Goal: Information Seeking & Learning: Compare options

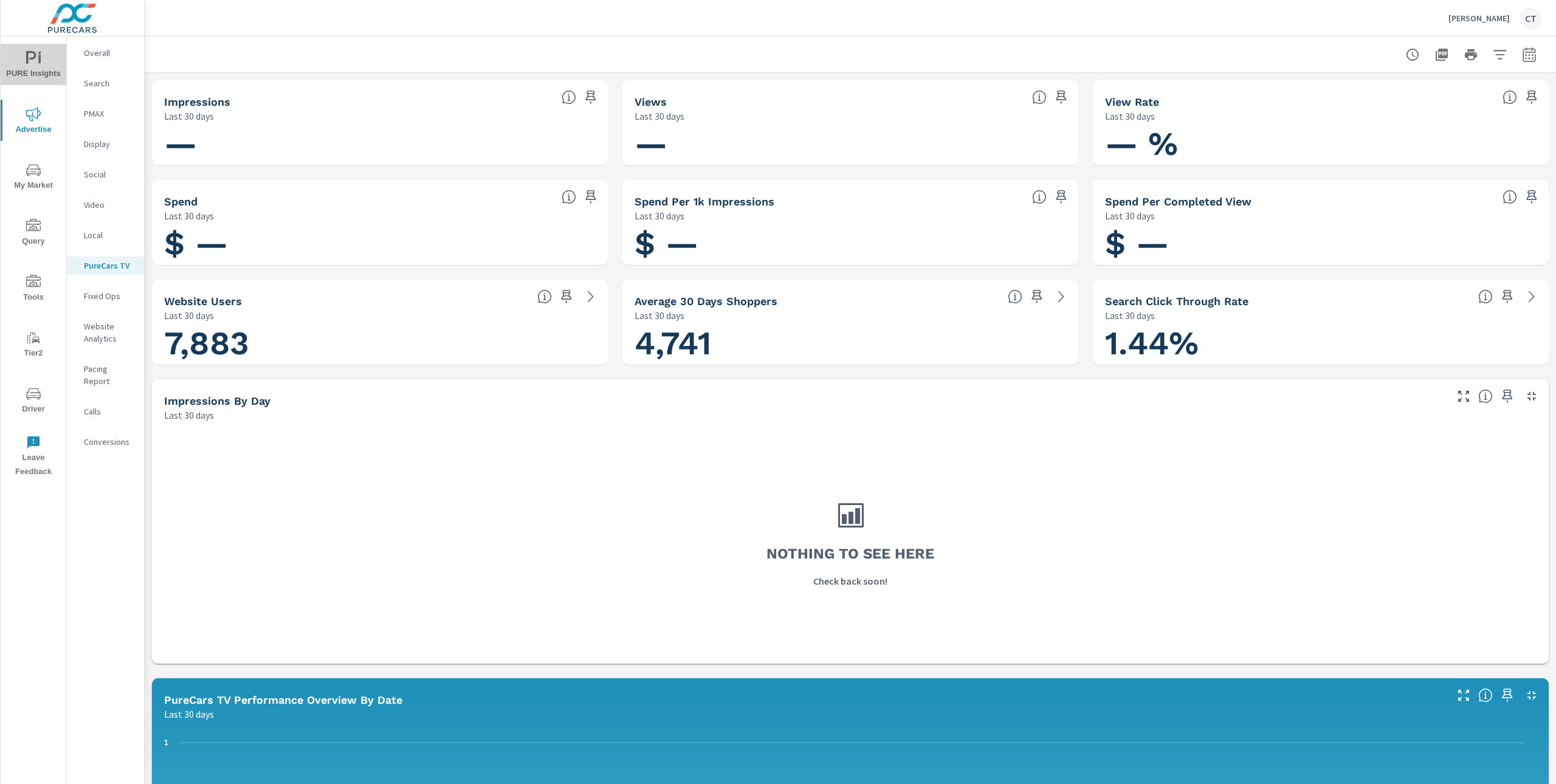
click at [40, 67] on span "PURE Insights" at bounding box center [33, 65] width 58 height 30
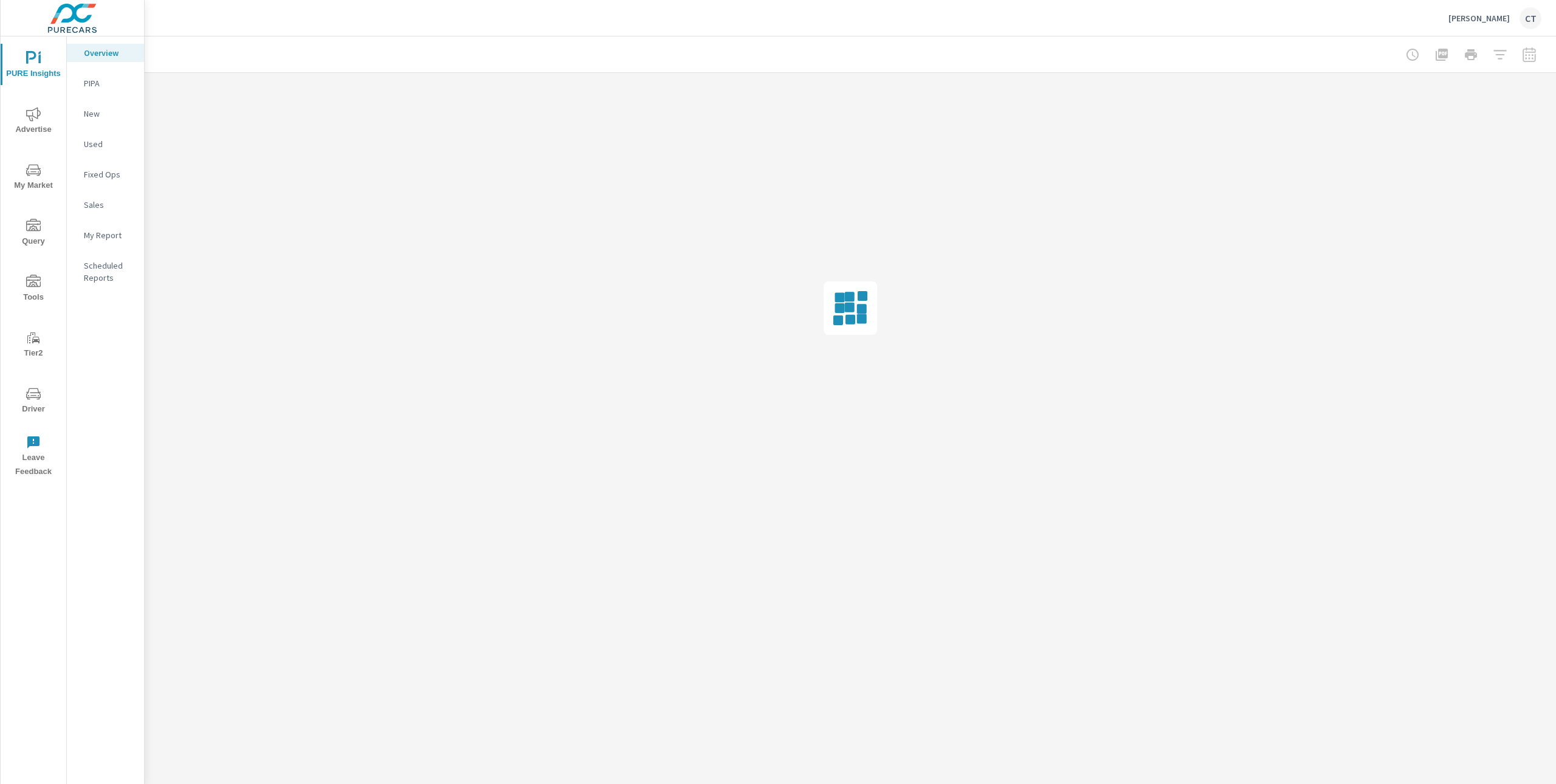
click at [102, 243] on div "My Report" at bounding box center [105, 235] width 77 height 19
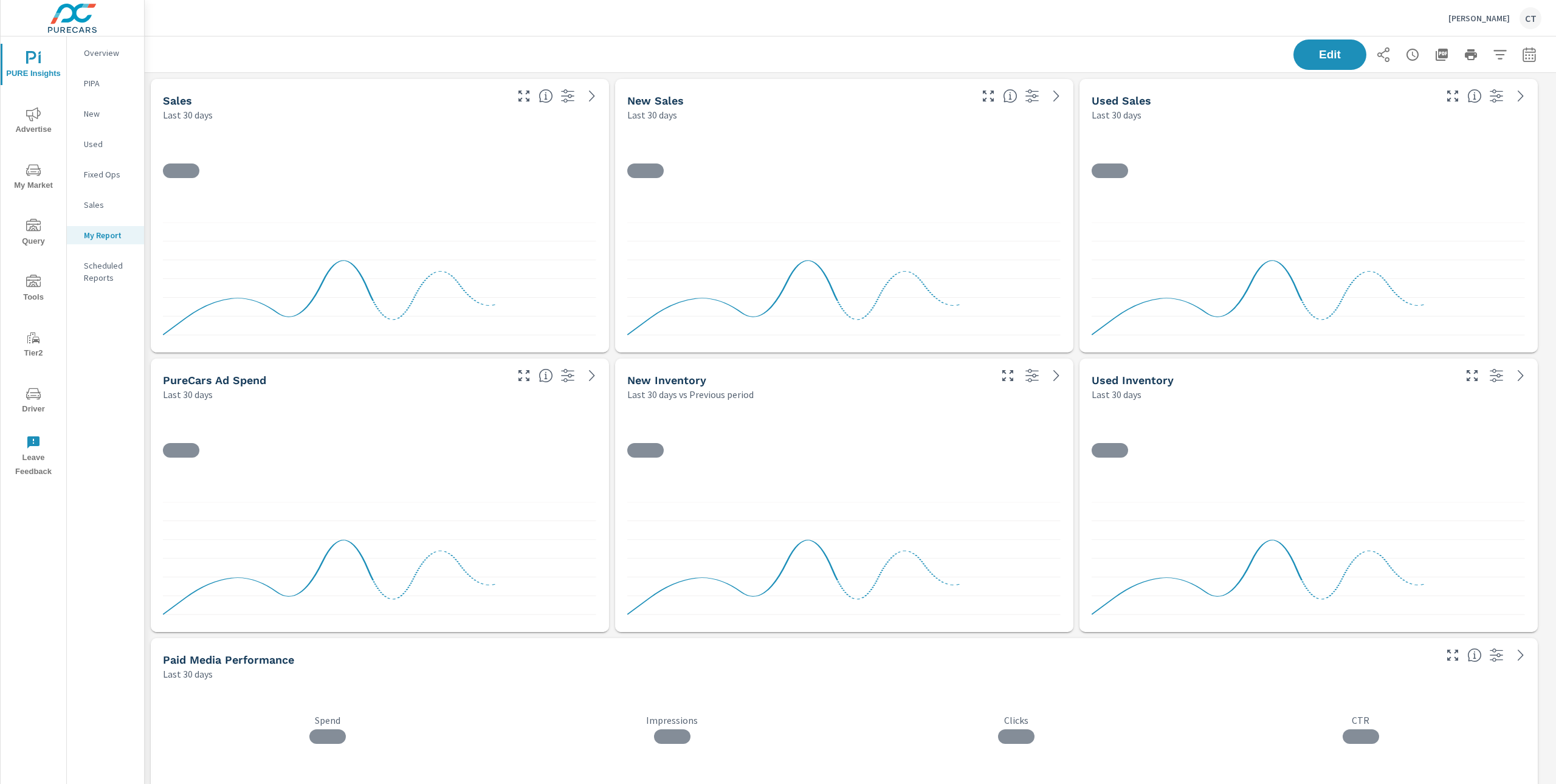
scroll to position [5203, 1425]
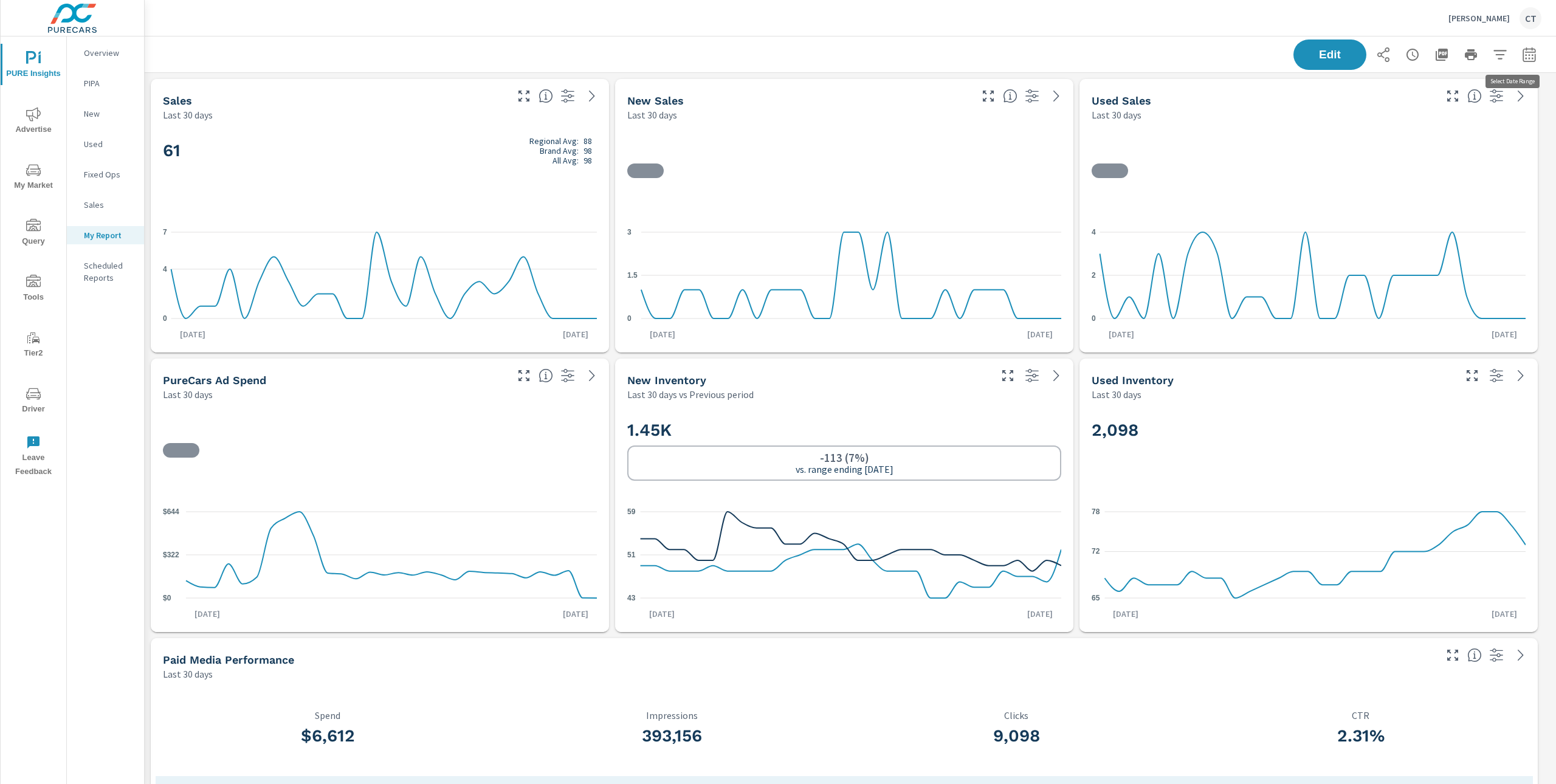
click at [1526, 58] on button "button" at bounding box center [1529, 54] width 24 height 24
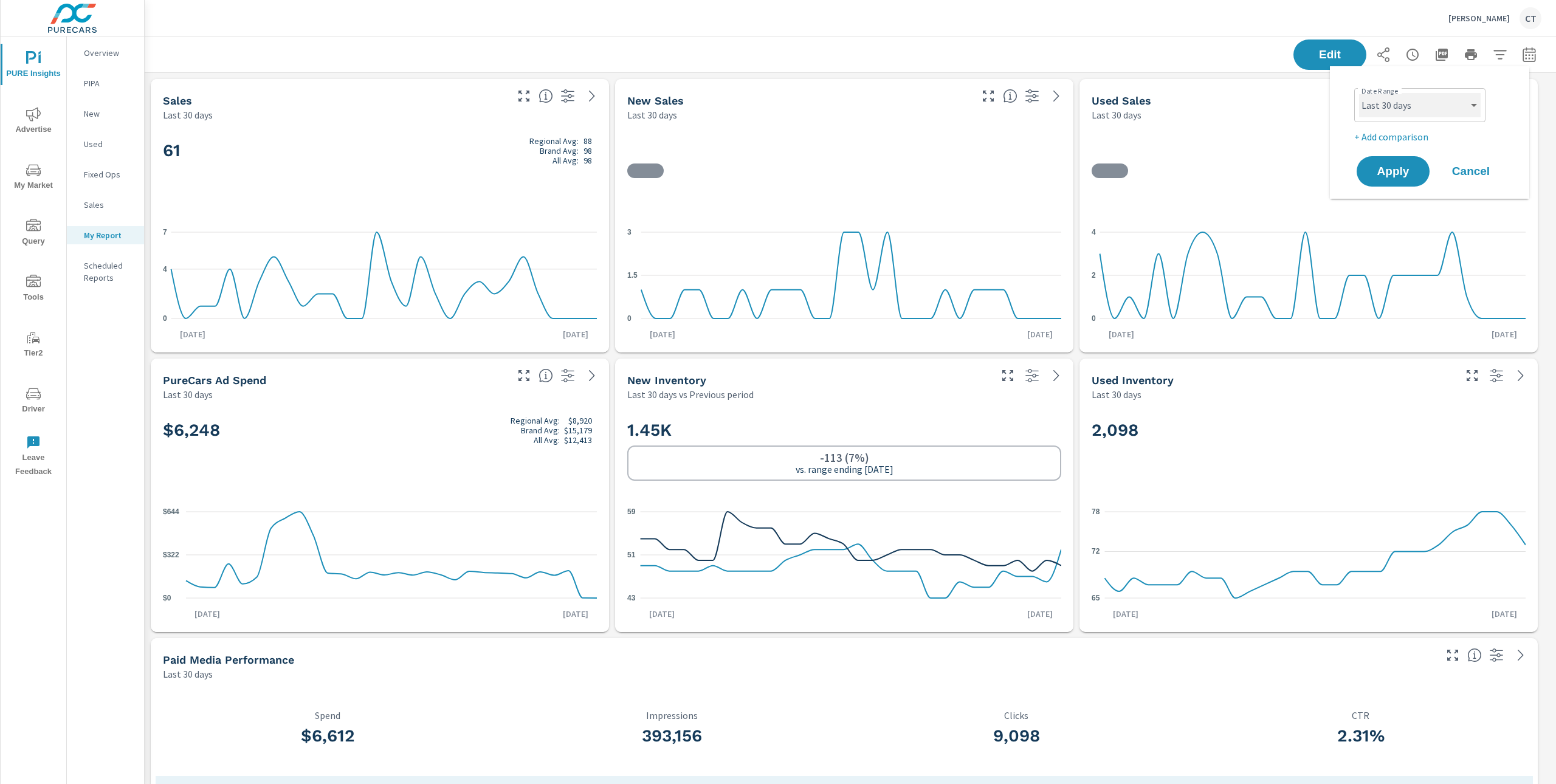
click at [1442, 98] on select "Custom Yesterday Last week Last 7 days Last 14 days Last 30 days Last 45 days L…" at bounding box center [1420, 105] width 122 height 24
select select "Month to date"
click at [1404, 138] on p "+ Add comparison" at bounding box center [1432, 136] width 155 height 14
select select "Previous period"
click at [1403, 200] on span "Apply" at bounding box center [1393, 206] width 50 height 12
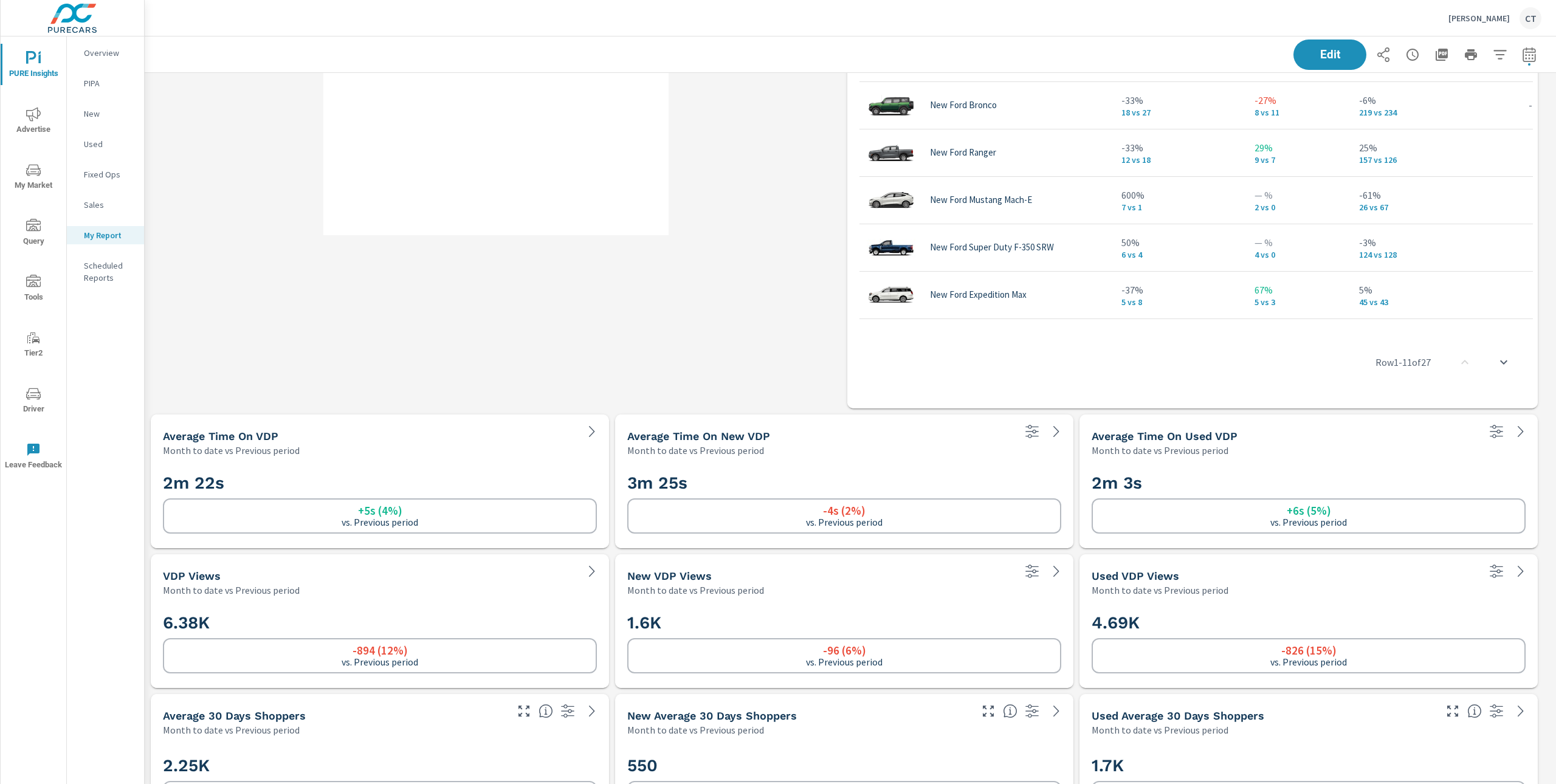
scroll to position [1525, 0]
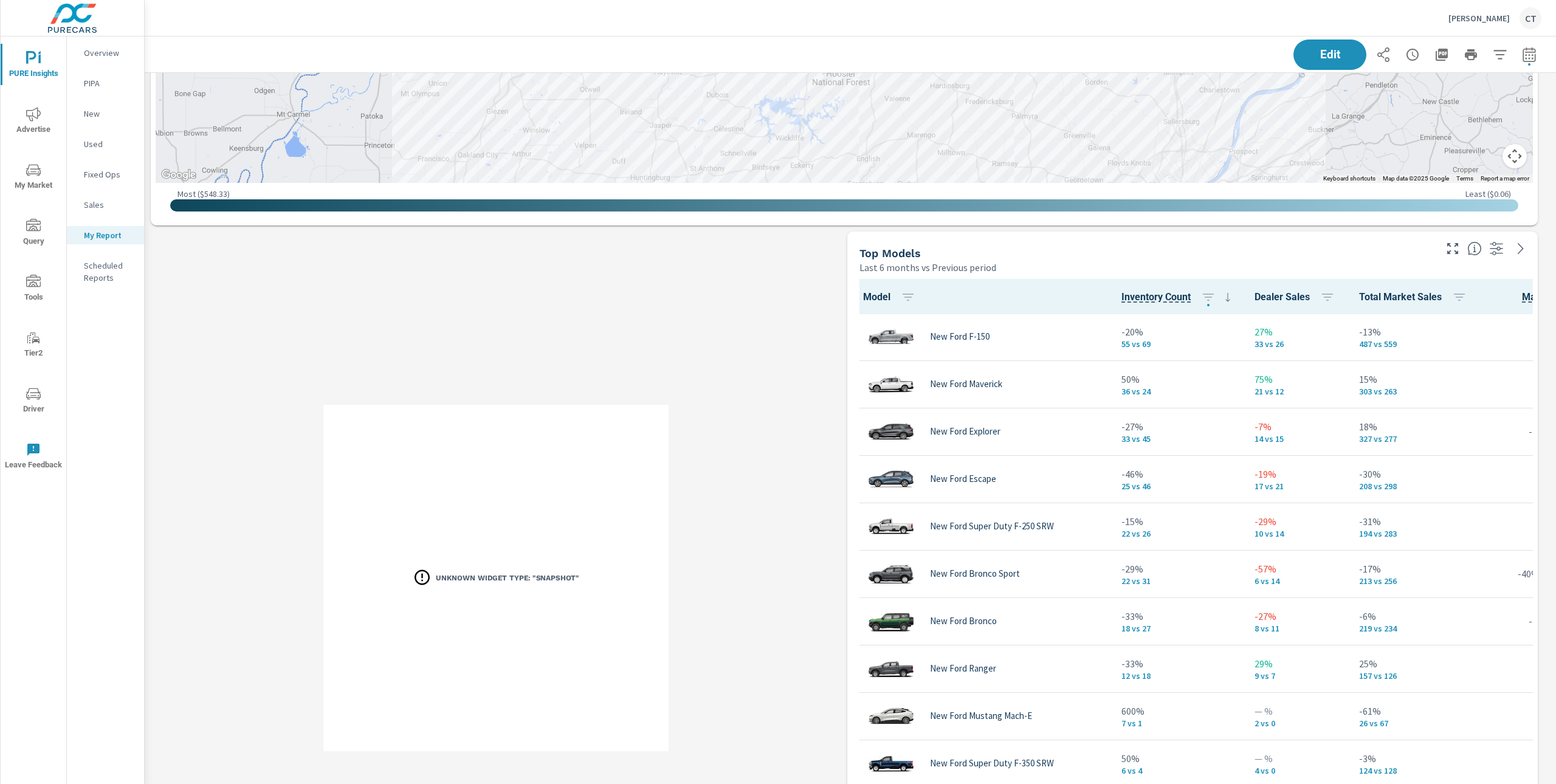
click at [699, 361] on div "Unknown Widget Type: "snapshot"" at bounding box center [496, 578] width 691 height 693
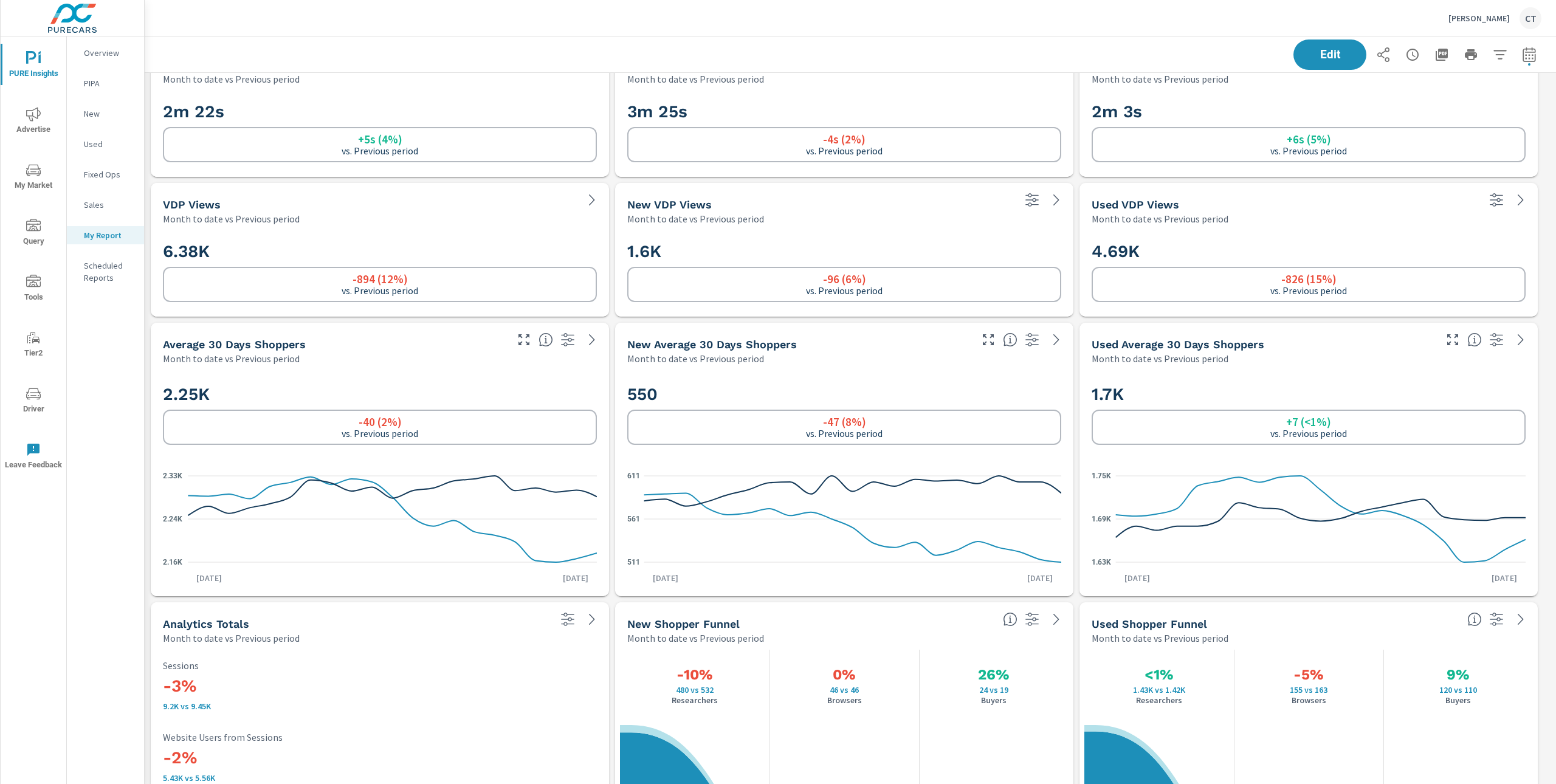
scroll to position [2369, 0]
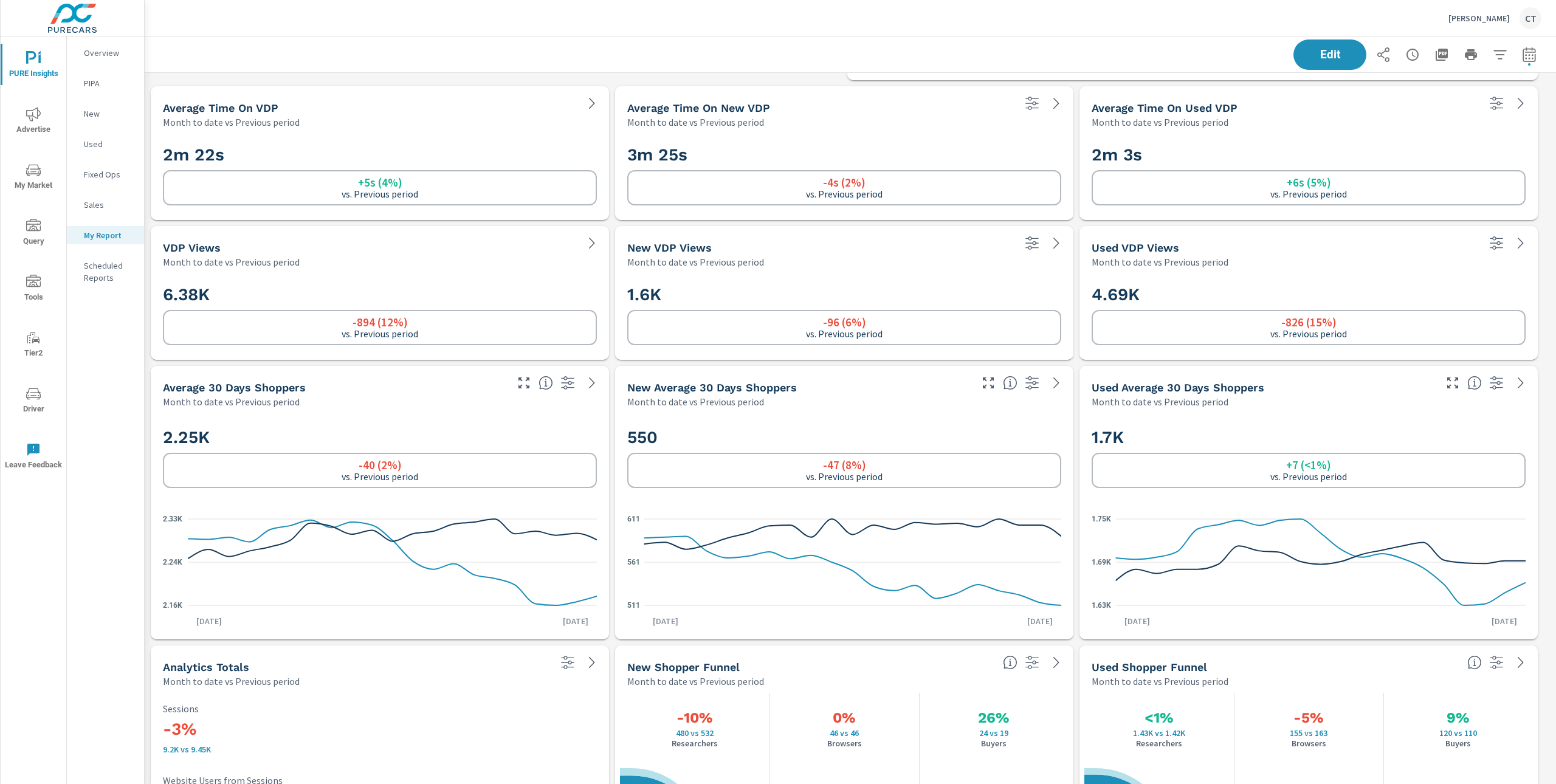
click at [1493, 52] on icon "button" at bounding box center [1500, 54] width 14 height 14
click at [1521, 59] on div at bounding box center [778, 392] width 1556 height 784
click at [1522, 52] on icon "button" at bounding box center [1529, 54] width 14 height 14
select select "Month to date"
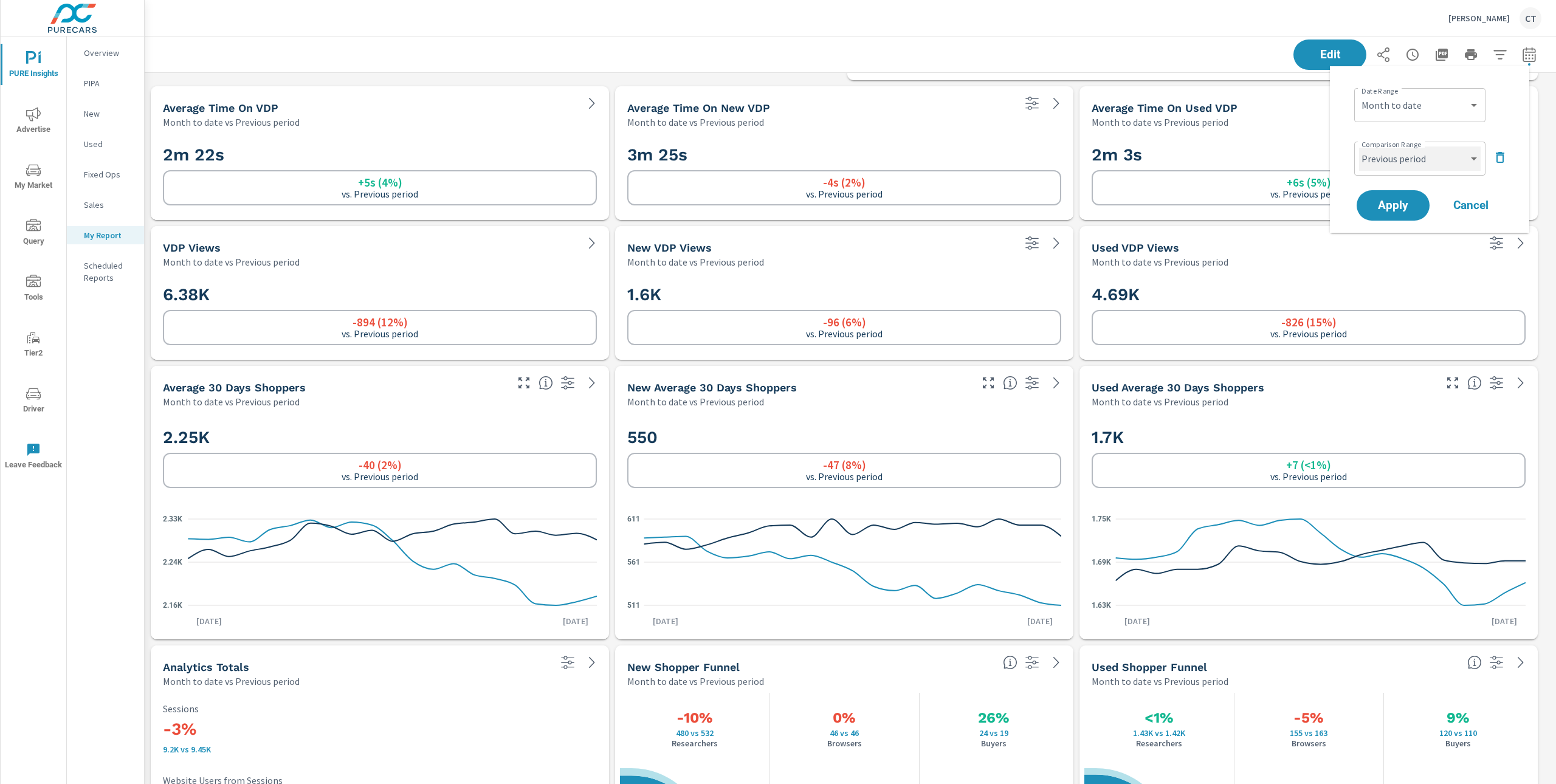
click at [1420, 160] on select "Custom Previous period Previous month Previous year" at bounding box center [1420, 158] width 122 height 24
select select "Previous month"
click at [1402, 200] on span "Apply" at bounding box center [1393, 206] width 50 height 12
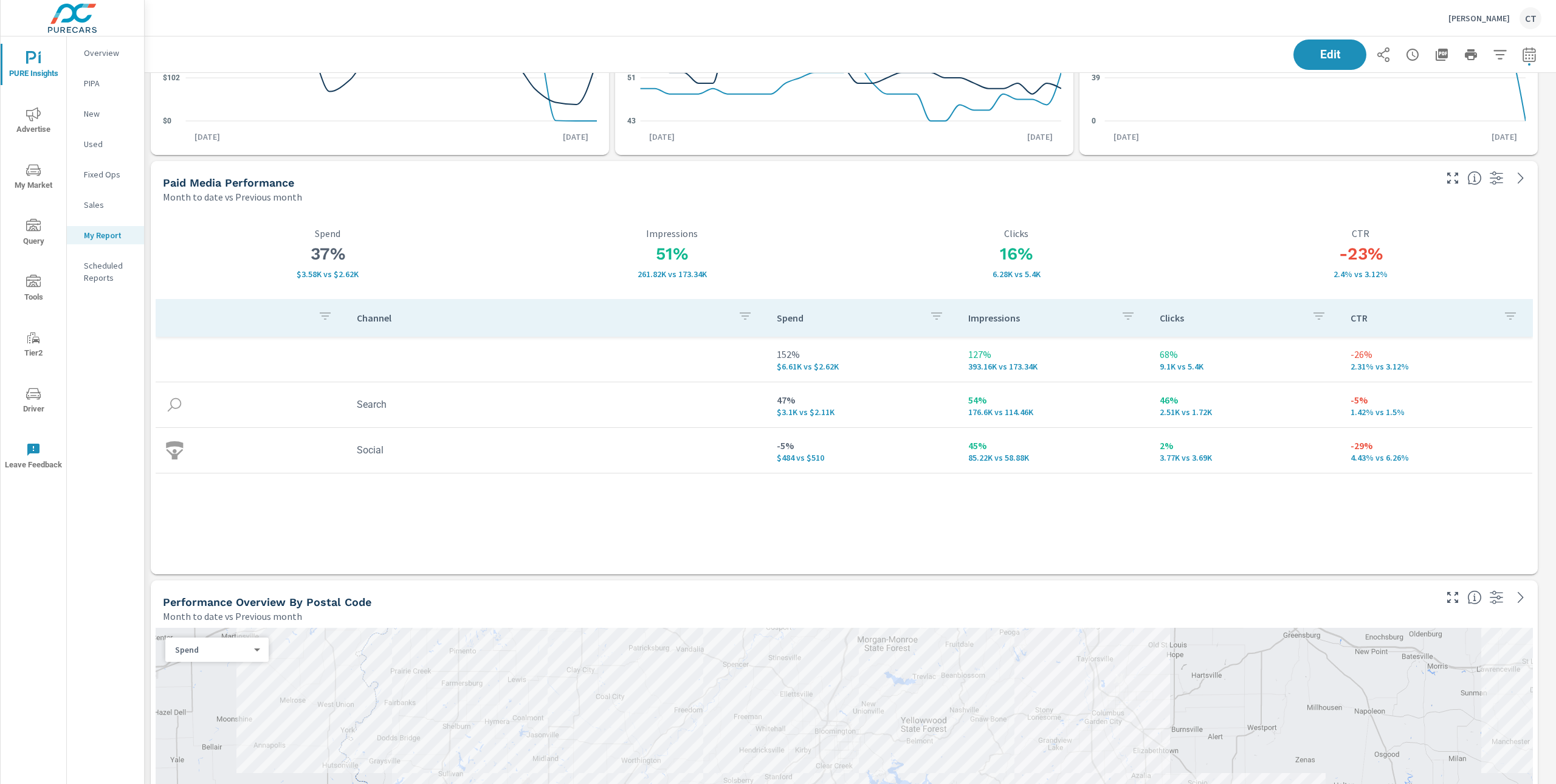
scroll to position [5203, 1425]
click at [1522, 57] on icon "button" at bounding box center [1529, 54] width 14 height 14
select select "Month to date"
click at [1451, 163] on select "Custom Previous period Previous month Previous year" at bounding box center [1420, 158] width 122 height 24
select select "Previous period"
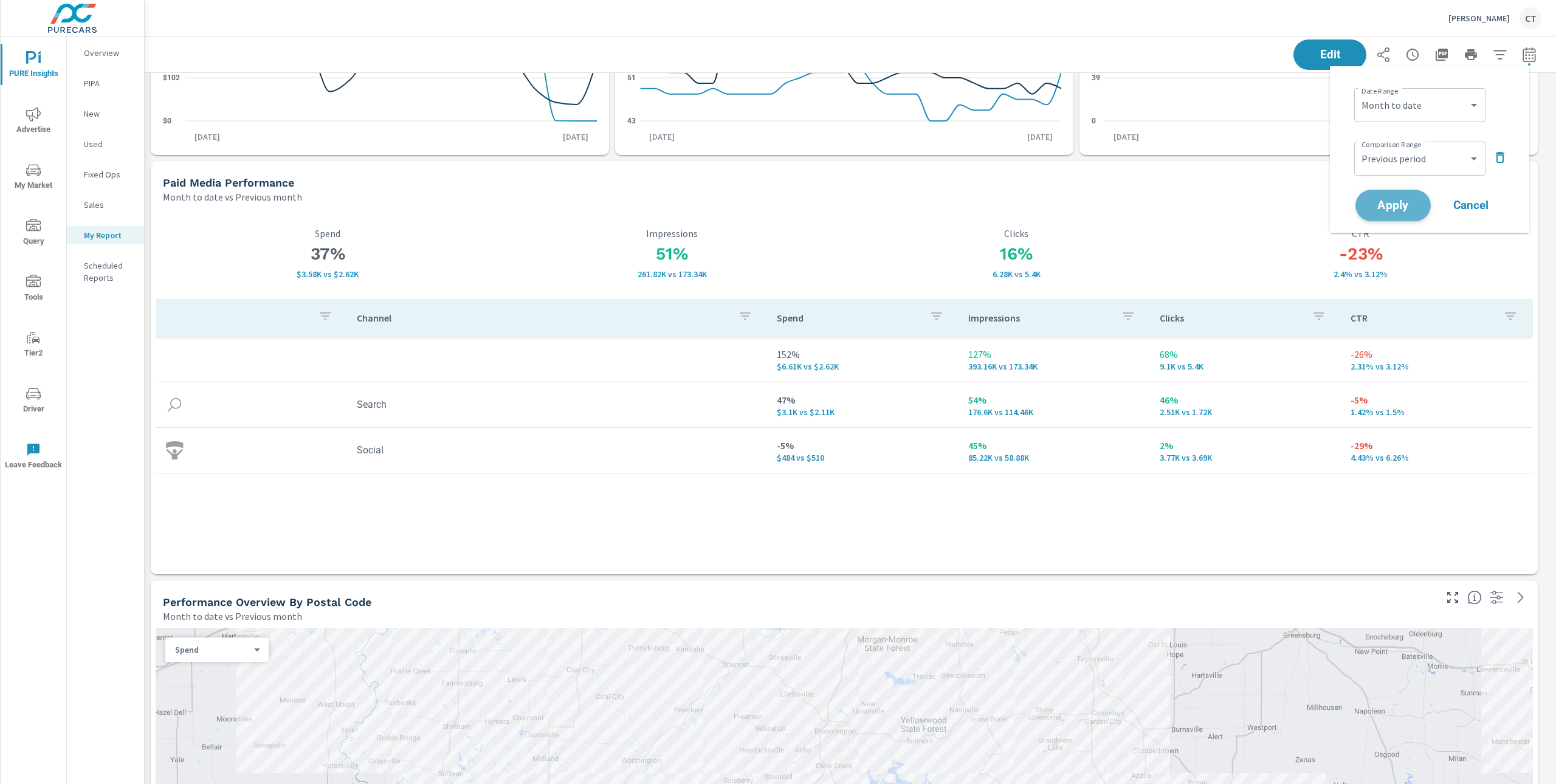
click at [1401, 210] on span "Apply" at bounding box center [1393, 206] width 50 height 12
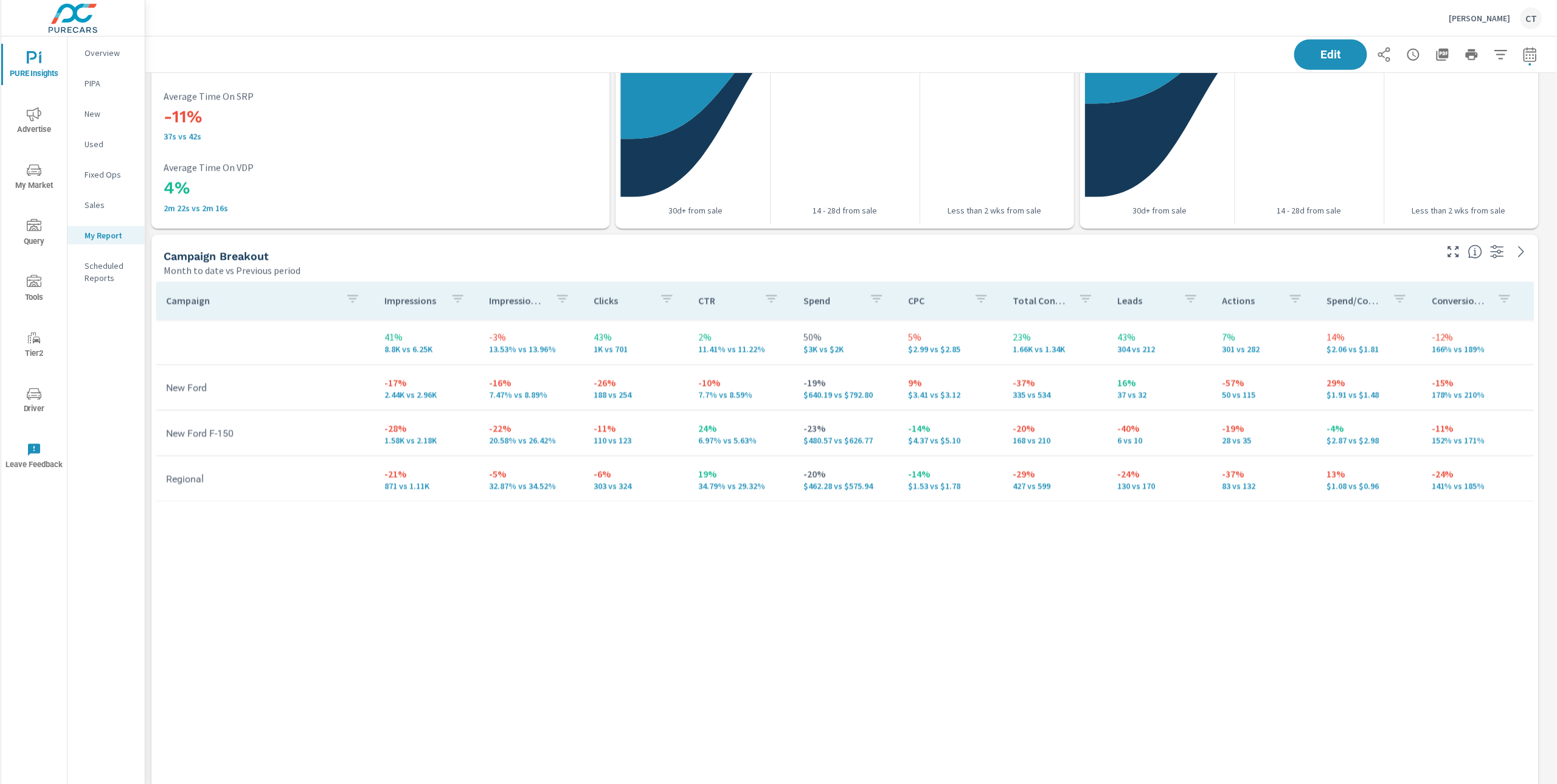
scroll to position [3347, 0]
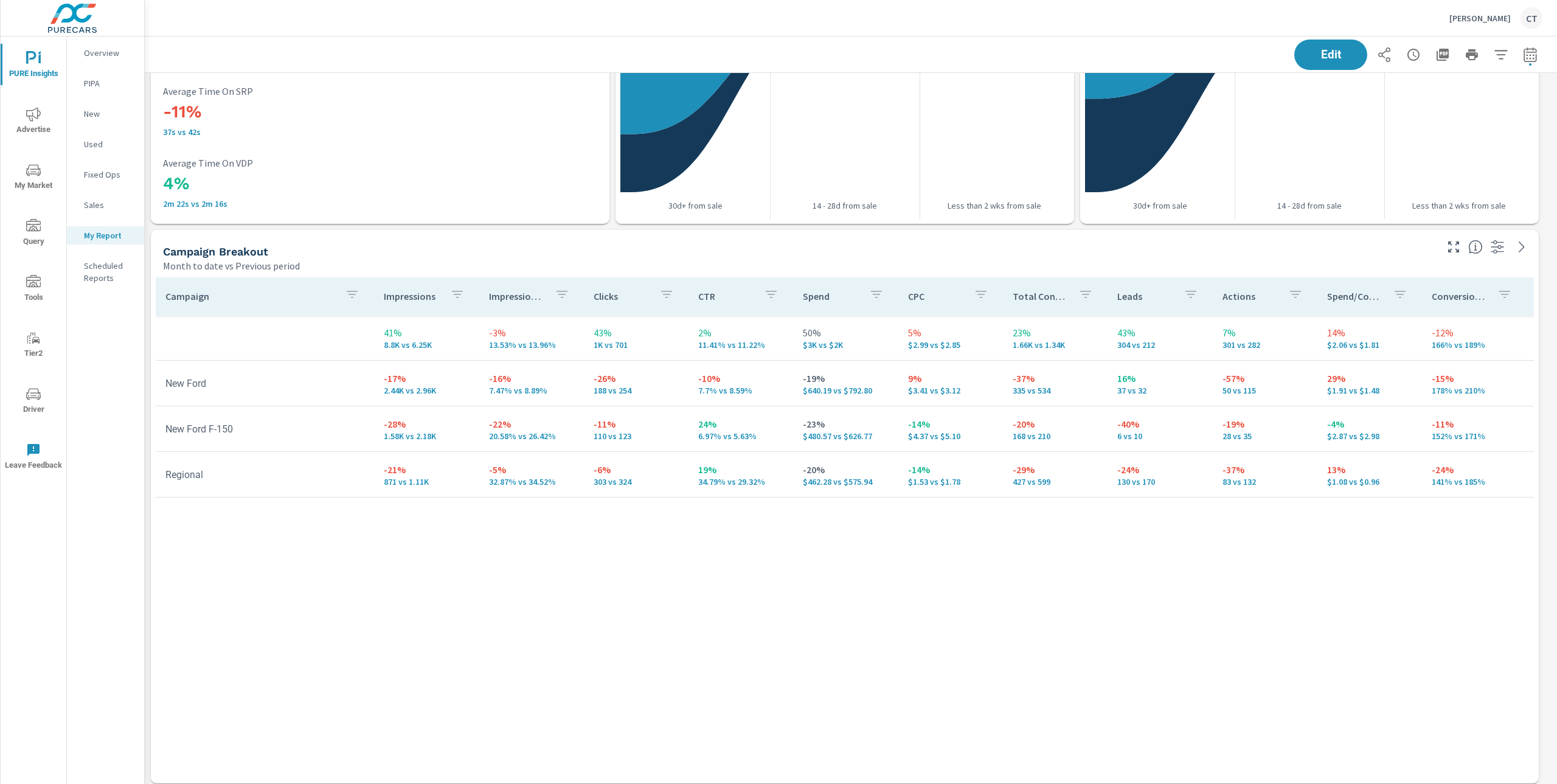
drag, startPoint x: 783, startPoint y: 651, endPoint x: 785, endPoint y: 644, distance: 7.3
click at [785, 651] on div "Campaign Impressions Impression Share Clicks CTR Spend CPC Total Conversions Le…" at bounding box center [845, 519] width 1379 height 483
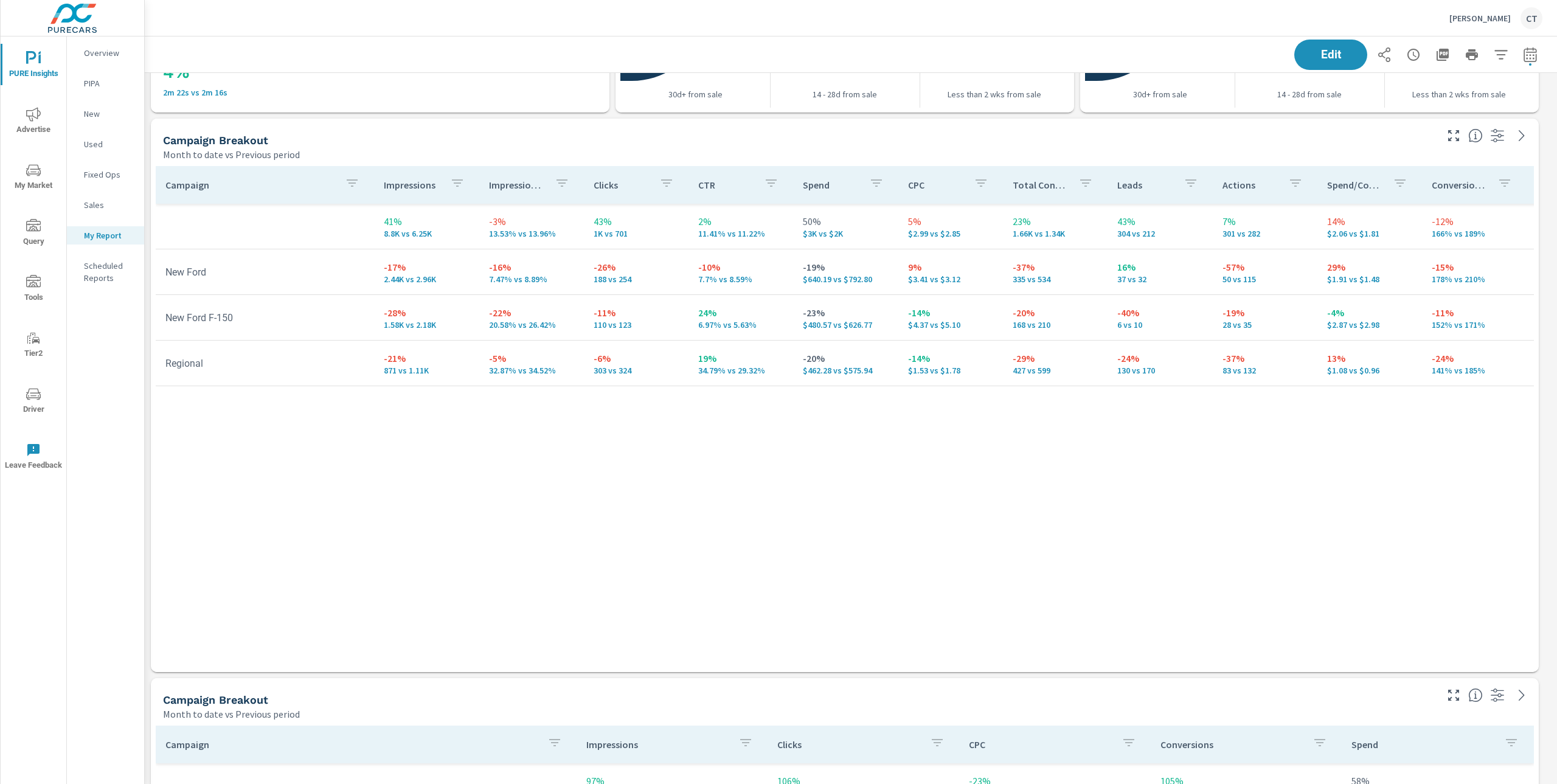
scroll to position [5208, 1426]
drag, startPoint x: 646, startPoint y: 500, endPoint x: 468, endPoint y: 430, distance: 191.3
click at [645, 500] on div "Campaign Impressions Impression Share Clicks CTR Spend CPC Total Conversions Le…" at bounding box center [845, 407] width 1379 height 483
drag, startPoint x: 549, startPoint y: 277, endPoint x: 374, endPoint y: 266, distance: 175.3
click at [374, 266] on tr "New Ford -17% 2.44K vs 2.96K -16% 7.47% vs 8.89% -26% 188 vs 254 -10% 7.7% vs 8…" at bounding box center [946, 272] width 1581 height 45
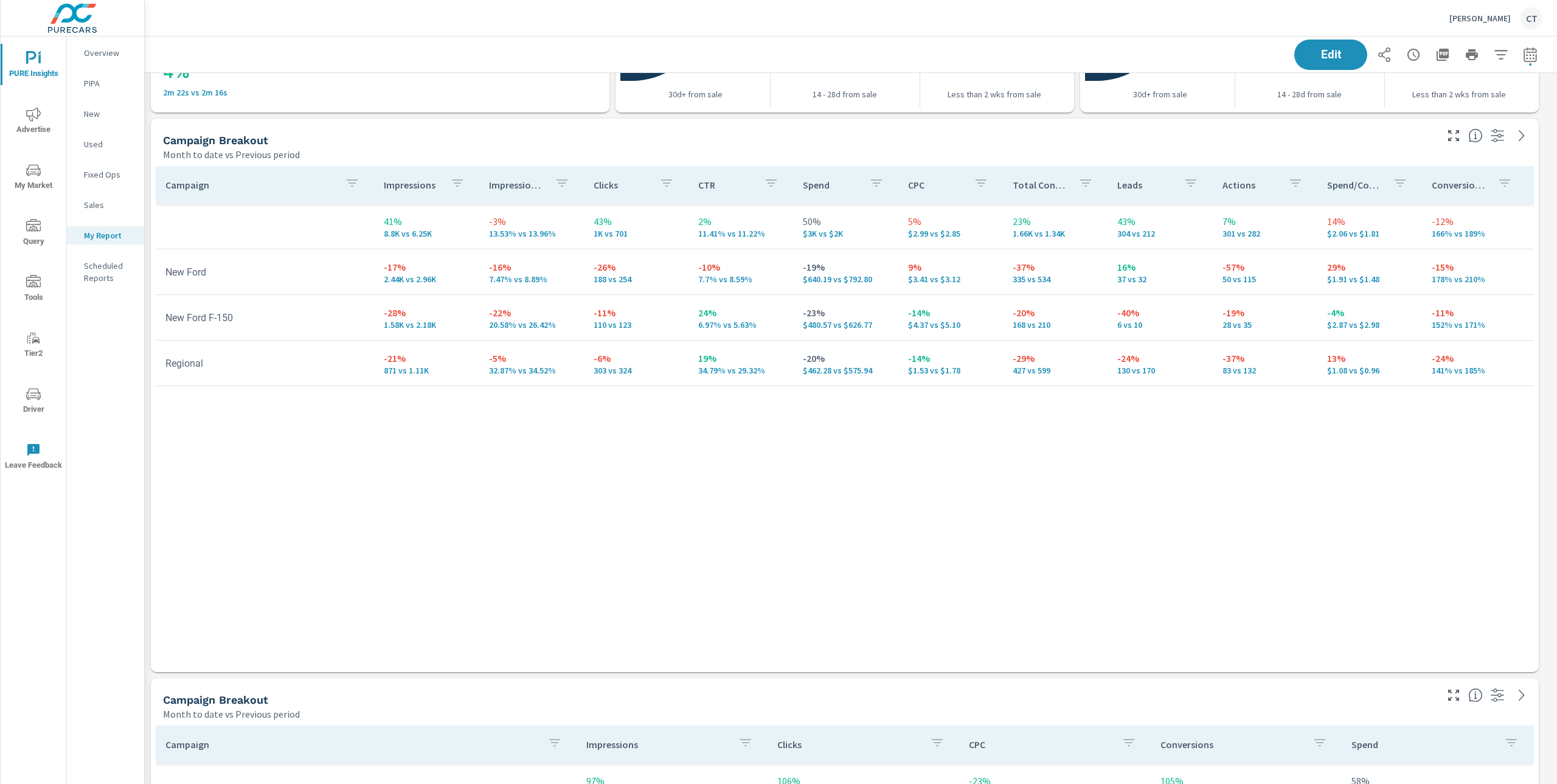
drag, startPoint x: 547, startPoint y: 499, endPoint x: 542, endPoint y: 505, distance: 7.8
click at [546, 499] on div "Campaign Impressions Impression Share Clicks CTR Spend CPC Total Conversions Le…" at bounding box center [845, 407] width 1379 height 483
drag, startPoint x: 964, startPoint y: 326, endPoint x: 882, endPoint y: 322, distance: 82.1
click at [882, 322] on tr "New Ford F-150 -28% 1.58K vs 2.18K -22% 20.58% vs 26.42% -11% 110 vs 123 24% 6.…" at bounding box center [946, 318] width 1581 height 45
click at [235, 302] on td "New Ford F-150" at bounding box center [264, 317] width 218 height 31
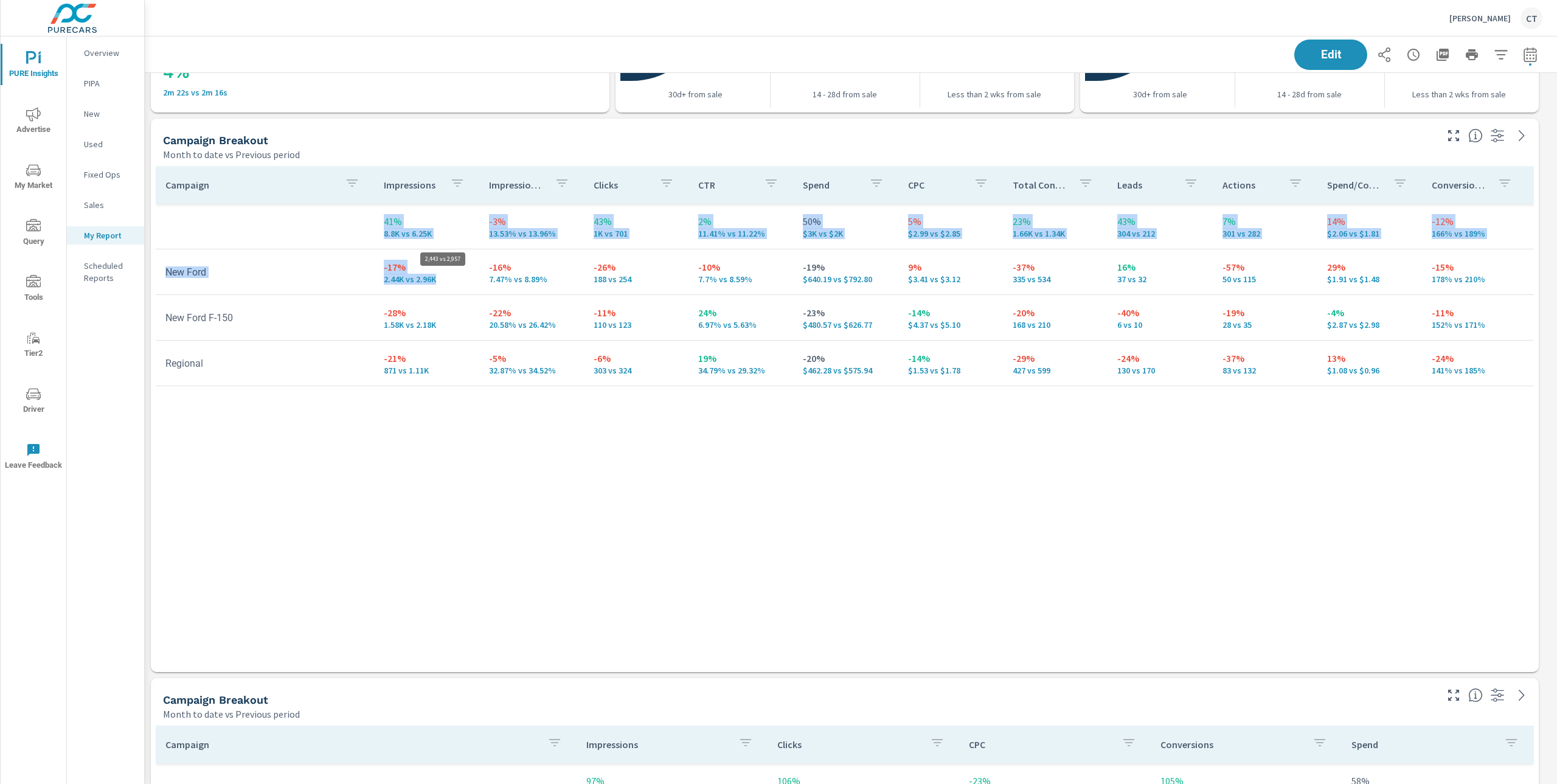
drag, startPoint x: 152, startPoint y: 267, endPoint x: 440, endPoint y: 273, distance: 288.1
click at [432, 273] on div "Campaign Impressions Impression Share Clicks CTR Spend CPC Total Conversions Le…" at bounding box center [845, 416] width 1388 height 511
click at [440, 275] on p "2.44K vs 2.96K" at bounding box center [427, 279] width 85 height 10
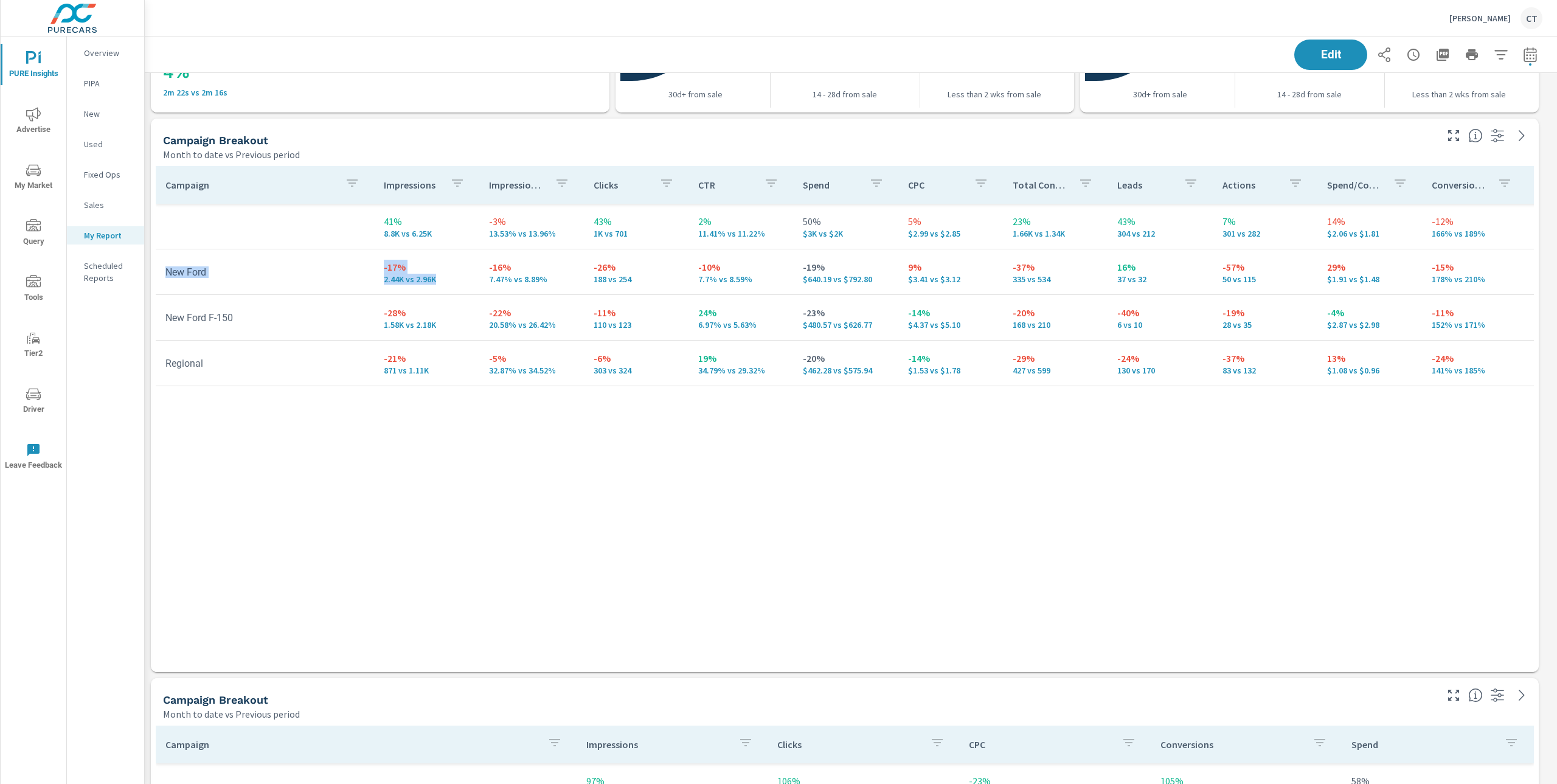
drag, startPoint x: 436, startPoint y: 277, endPoint x: 167, endPoint y: 273, distance: 269.0
click at [167, 273] on tr "New Ford -17% 2.44K vs 2.96K -16% 7.47% vs 8.89% -26% 188 vs 254 -10% 7.7% vs 8…" at bounding box center [946, 272] width 1581 height 45
click at [453, 273] on p "-17%" at bounding box center [427, 266] width 85 height 14
drag, startPoint x: 160, startPoint y: 321, endPoint x: 292, endPoint y: 320, distance: 132.0
click at [292, 320] on td "New Ford F-150" at bounding box center [264, 317] width 218 height 31
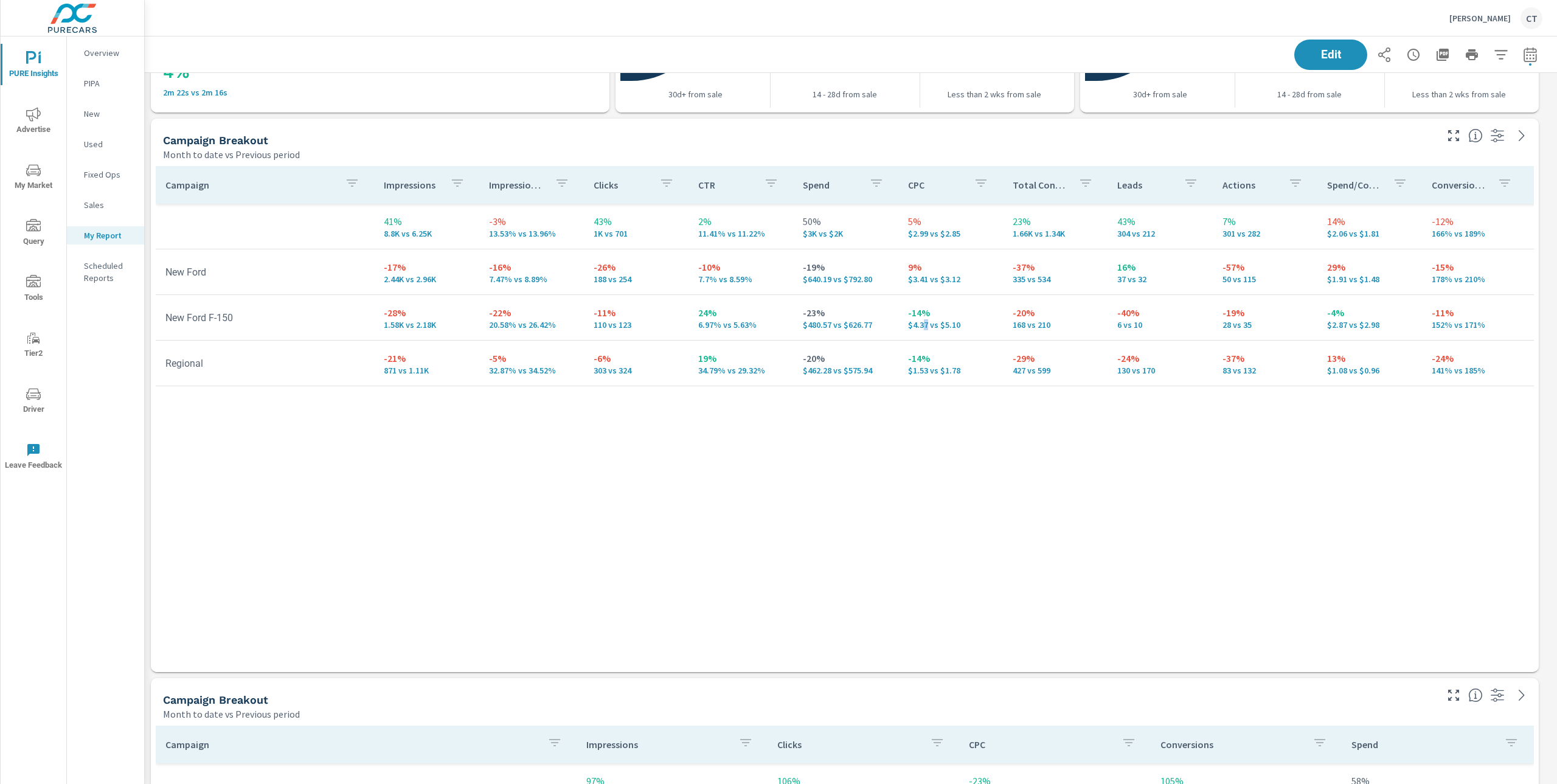
click at [916, 324] on p "$4.37 vs $5.10" at bounding box center [951, 325] width 85 height 10
click at [917, 324] on p "$4.37 vs $5.10" at bounding box center [951, 325] width 85 height 10
click at [920, 325] on p "$4.37 vs $5.10" at bounding box center [951, 325] width 85 height 10
click at [908, 326] on p "$4.37 vs $5.10" at bounding box center [951, 325] width 85 height 10
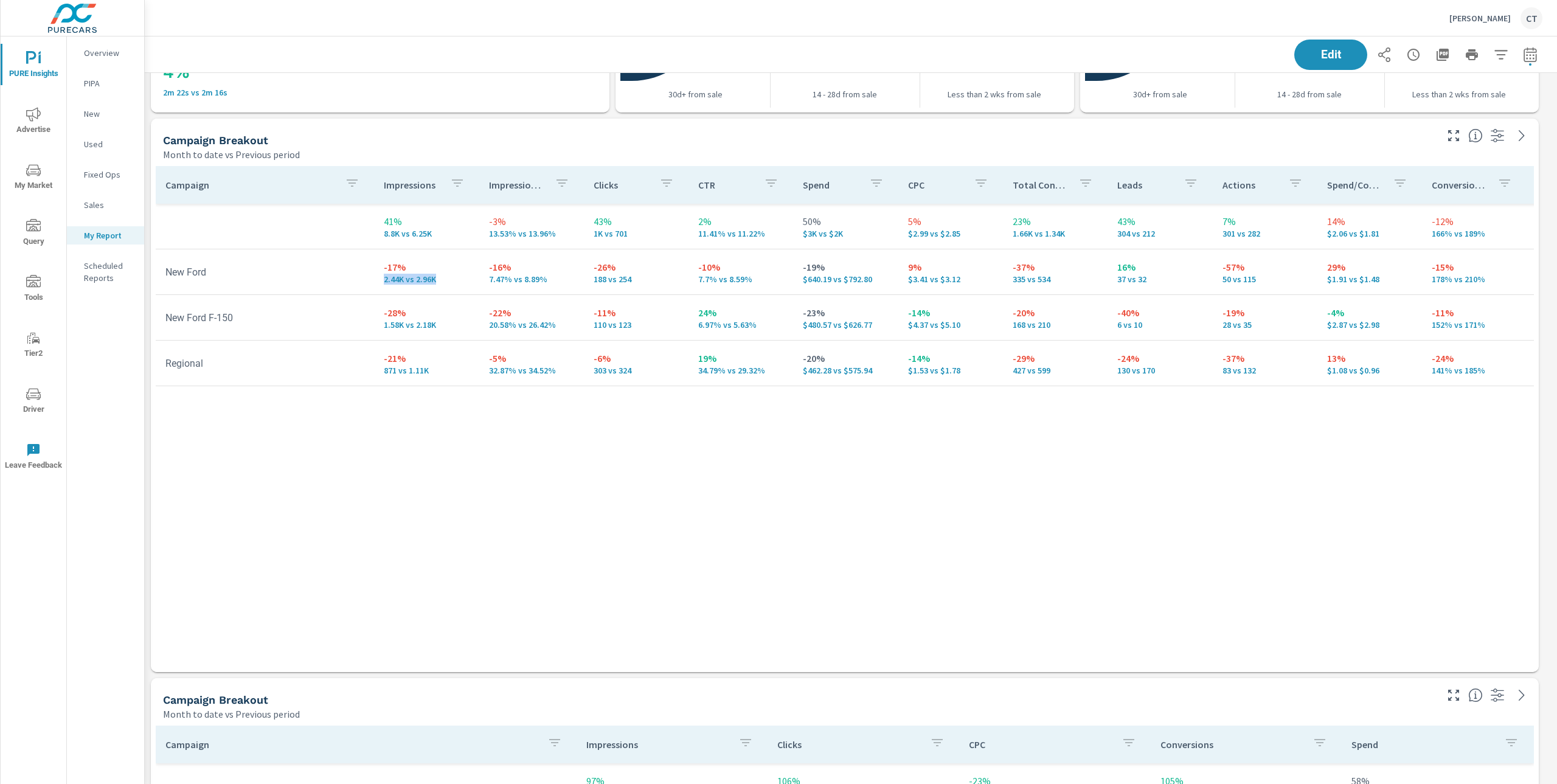
drag, startPoint x: 393, startPoint y: 268, endPoint x: 390, endPoint y: 284, distance: 16.3
click at [390, 284] on td "-17% 2.44K vs 2.96K" at bounding box center [426, 272] width 105 height 44
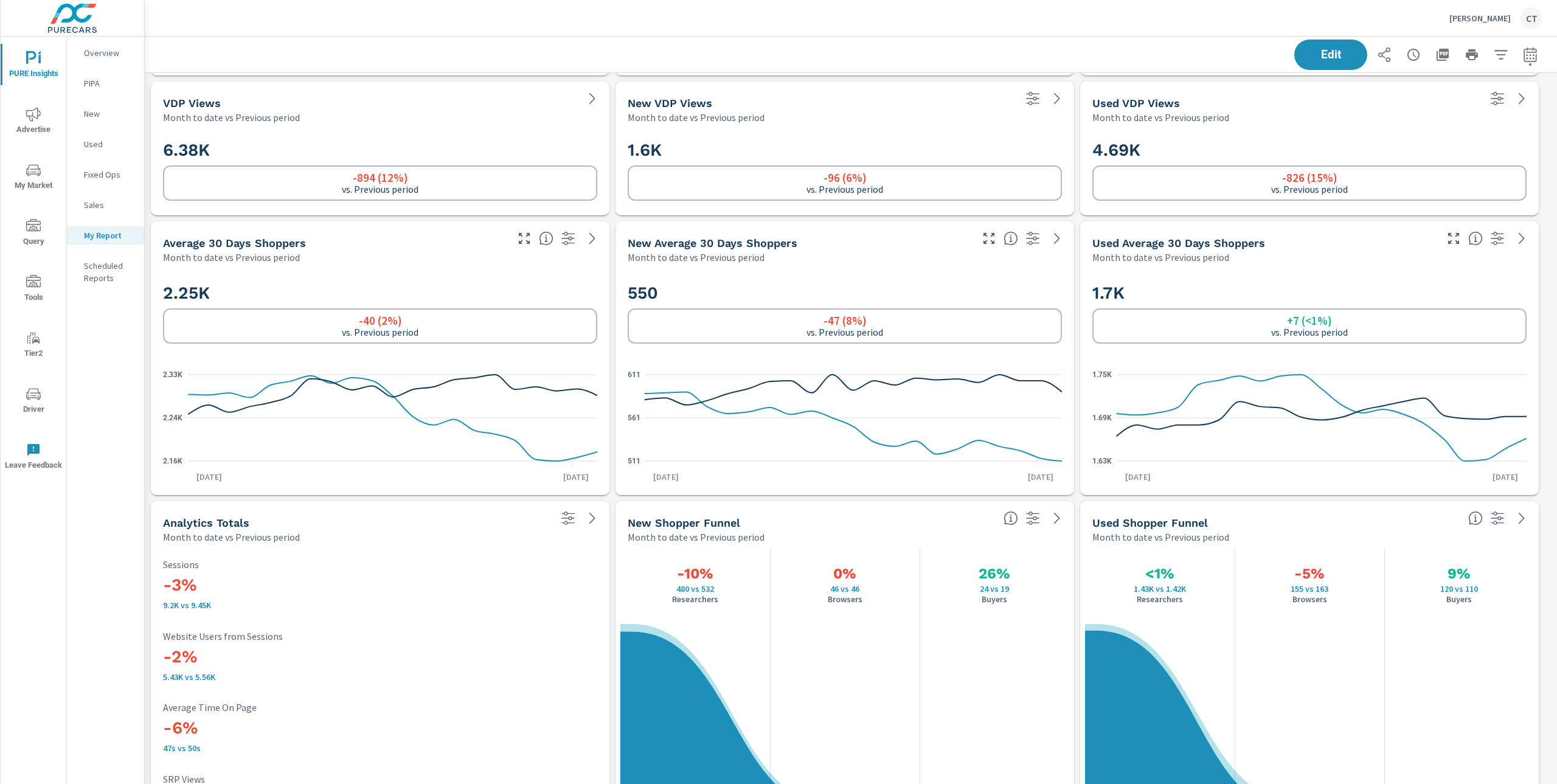
scroll to position [2519, 0]
click at [879, 52] on div "Edit" at bounding box center [851, 54] width 1384 height 36
click at [1079, 474] on div "Used VDP Views Month to date vs Previous period 4.69K -826 (15%) vs. Previous p…" at bounding box center [851, 145] width 1412 height 5182
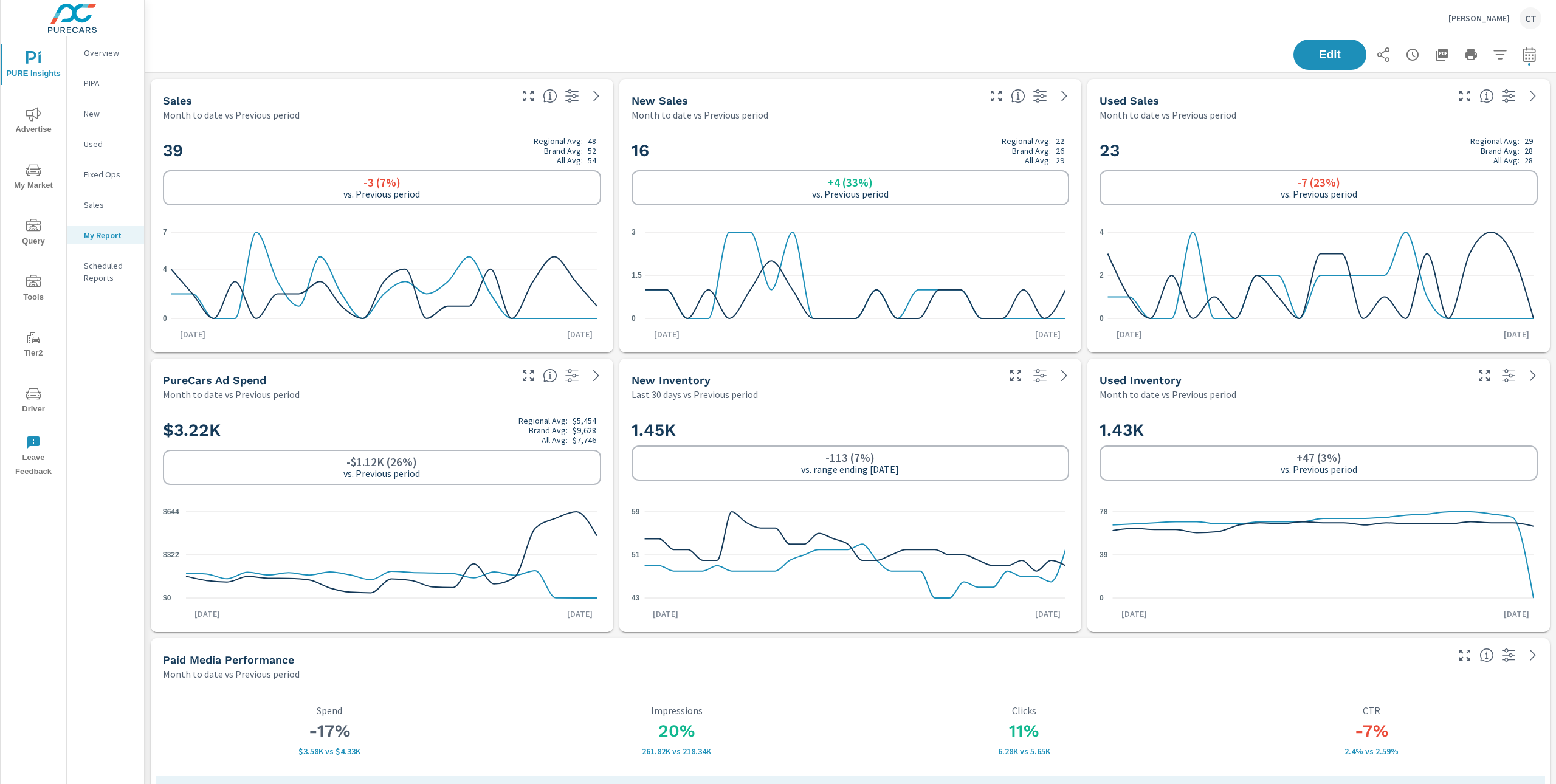
scroll to position [1, 0]
click at [30, 166] on icon "nav menu" at bounding box center [33, 170] width 14 height 14
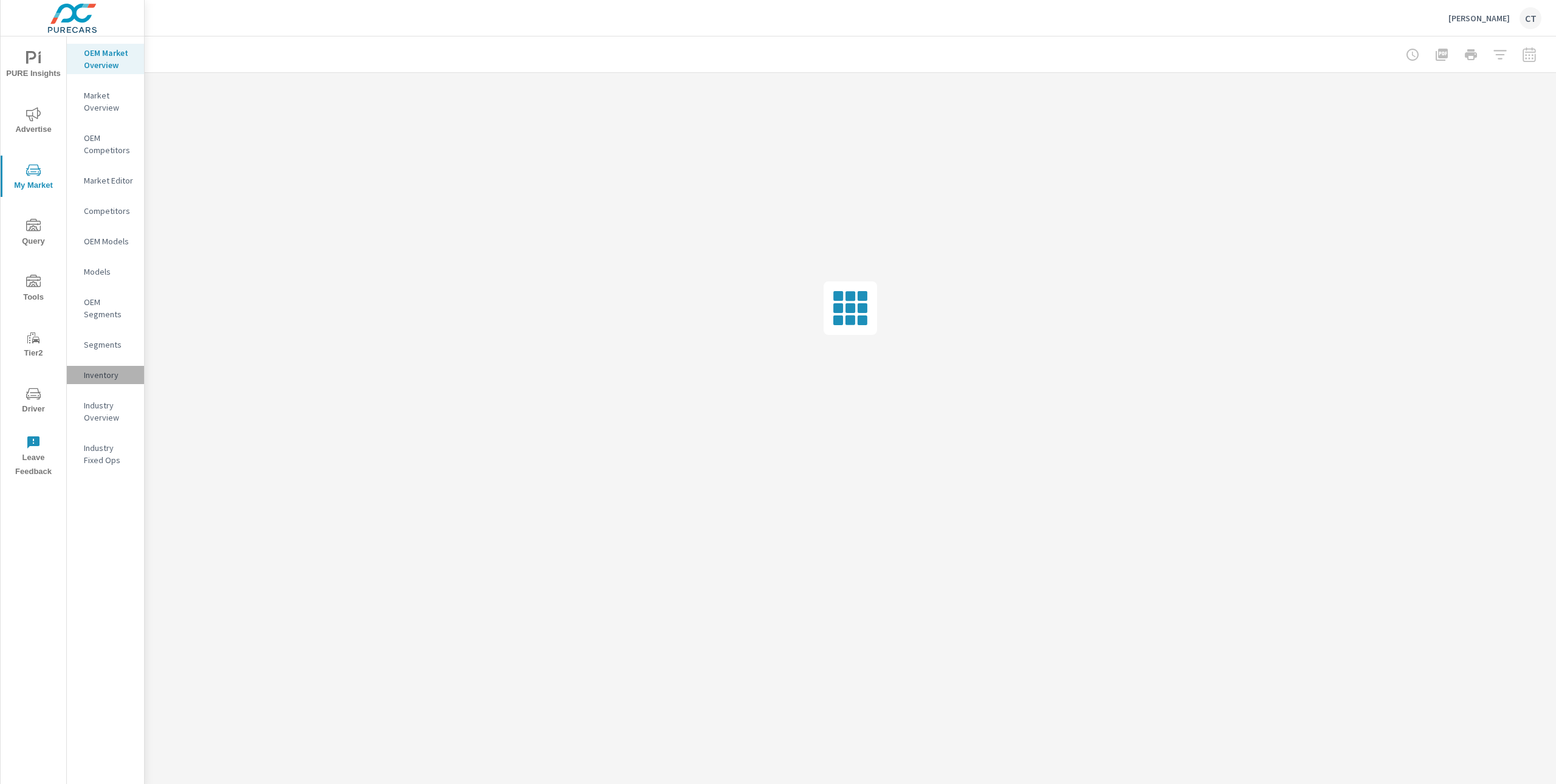
click at [98, 383] on div "Inventory" at bounding box center [105, 375] width 77 height 19
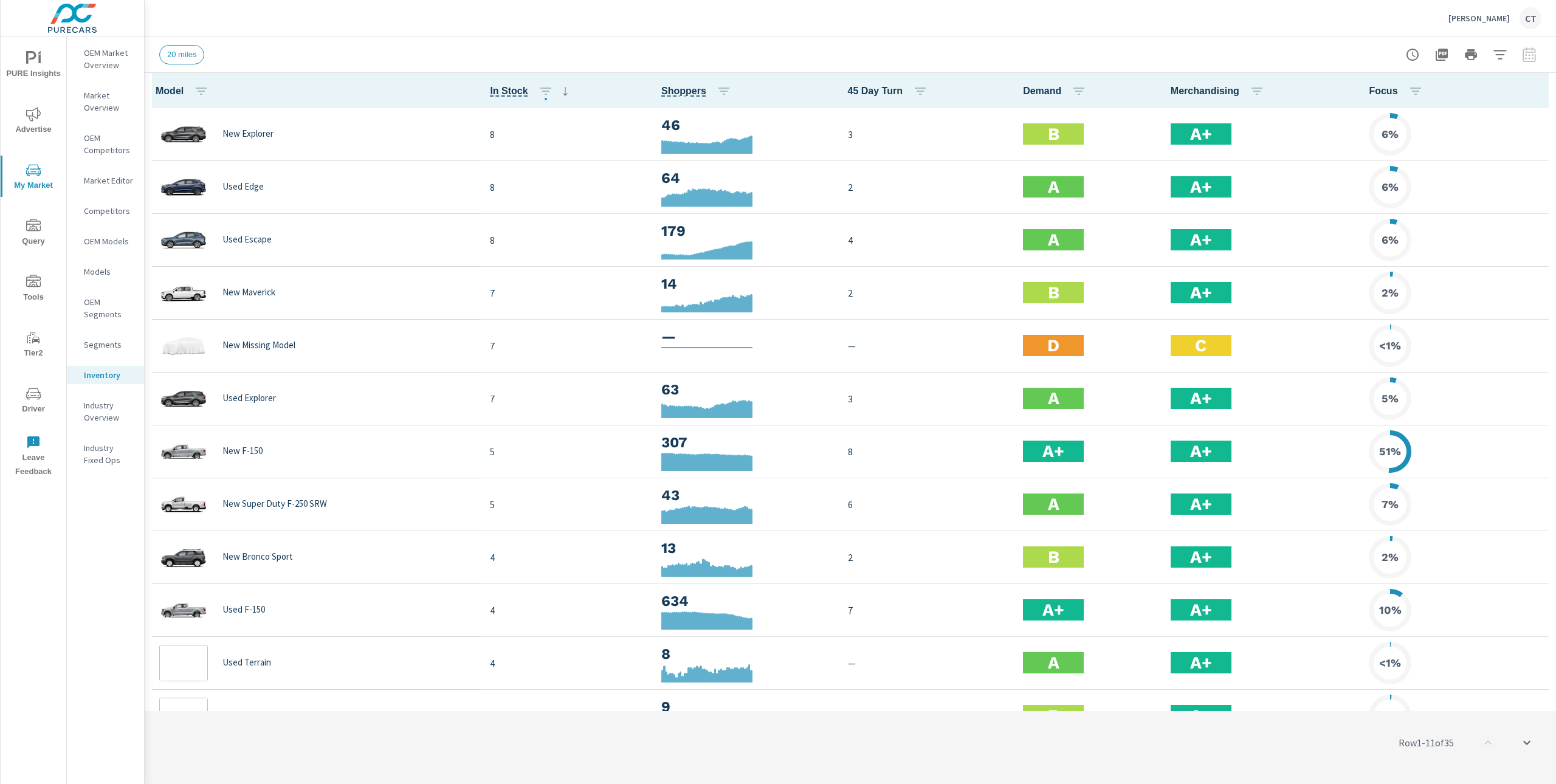
scroll to position [1, 0]
click at [1504, 51] on icon "button" at bounding box center [1500, 54] width 14 height 14
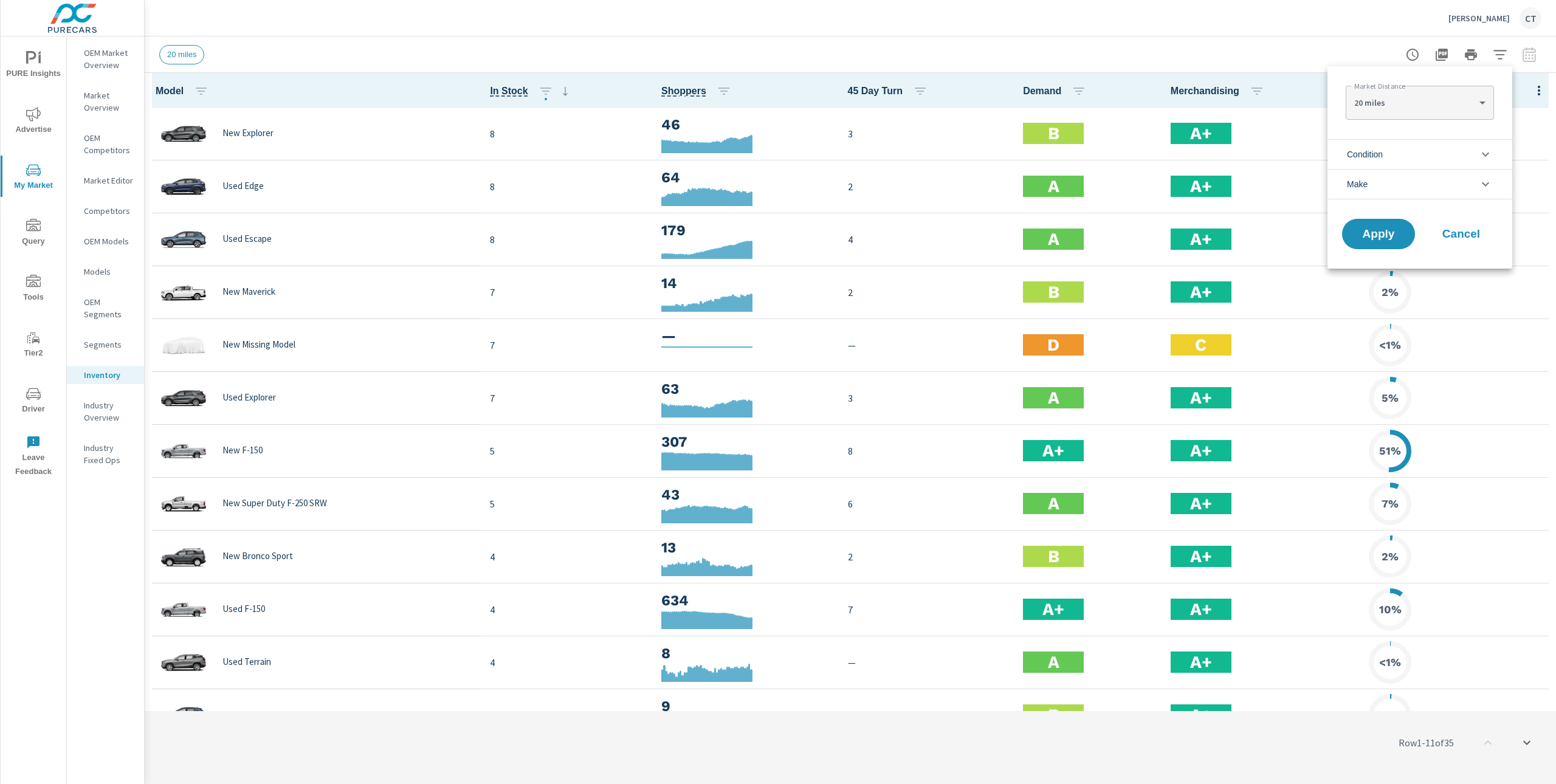
click at [1446, 89] on div "20 miles 20 ​" at bounding box center [1420, 102] width 148 height 34
click at [1440, 97] on body "PURE Insights Advertise My Market Query Tools Tier2 Driver Leave Feedback OEM M…" at bounding box center [778, 392] width 1556 height 784
click at [1386, 142] on li "40 miles" at bounding box center [1420, 142] width 148 height 19
type Distance "40"
click at [1403, 148] on li "Condition" at bounding box center [1420, 153] width 185 height 30
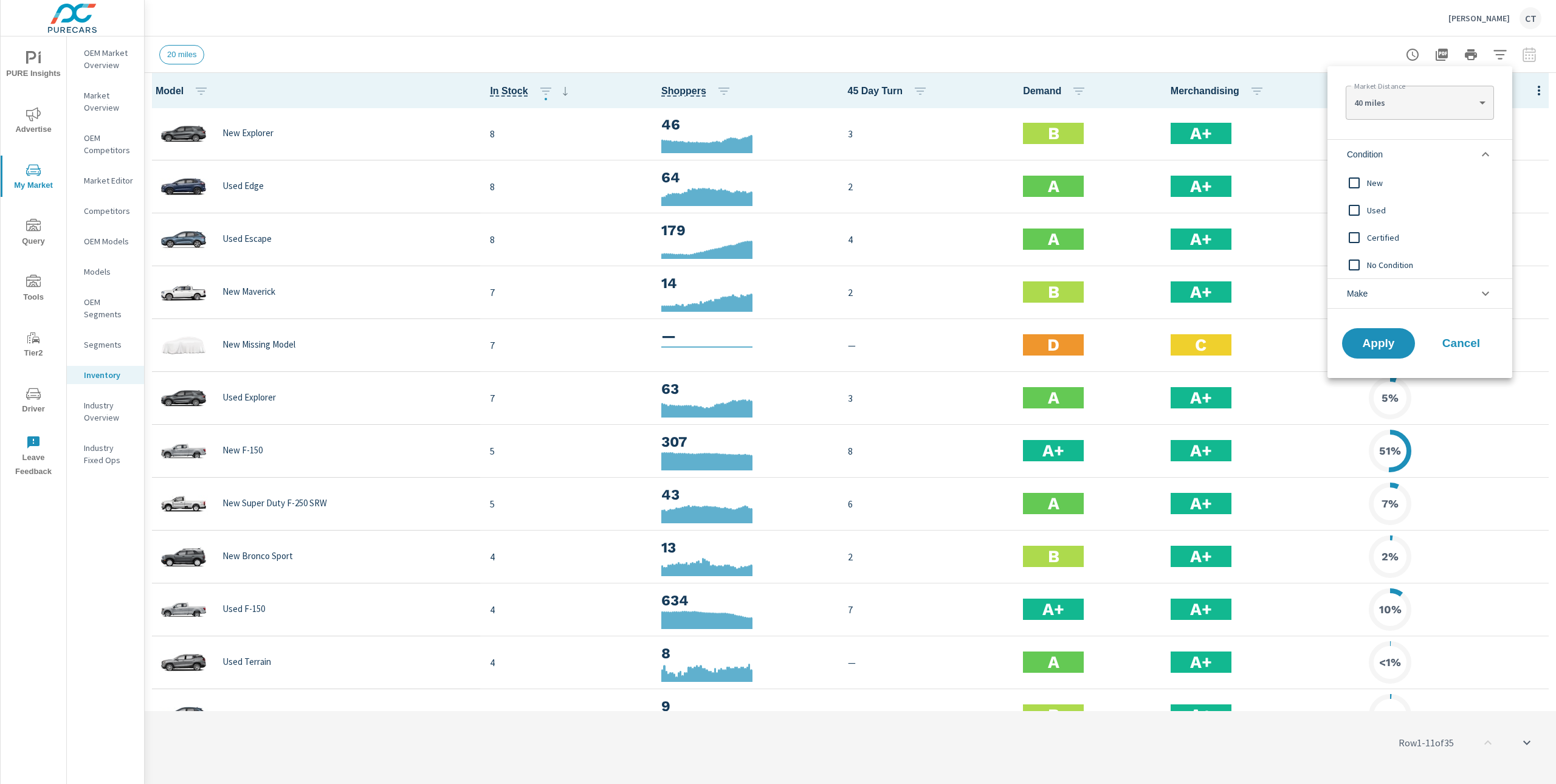
click at [1363, 179] on input "filter options" at bounding box center [1354, 182] width 25 height 25
click at [1373, 342] on span "Apply" at bounding box center [1379, 343] width 50 height 12
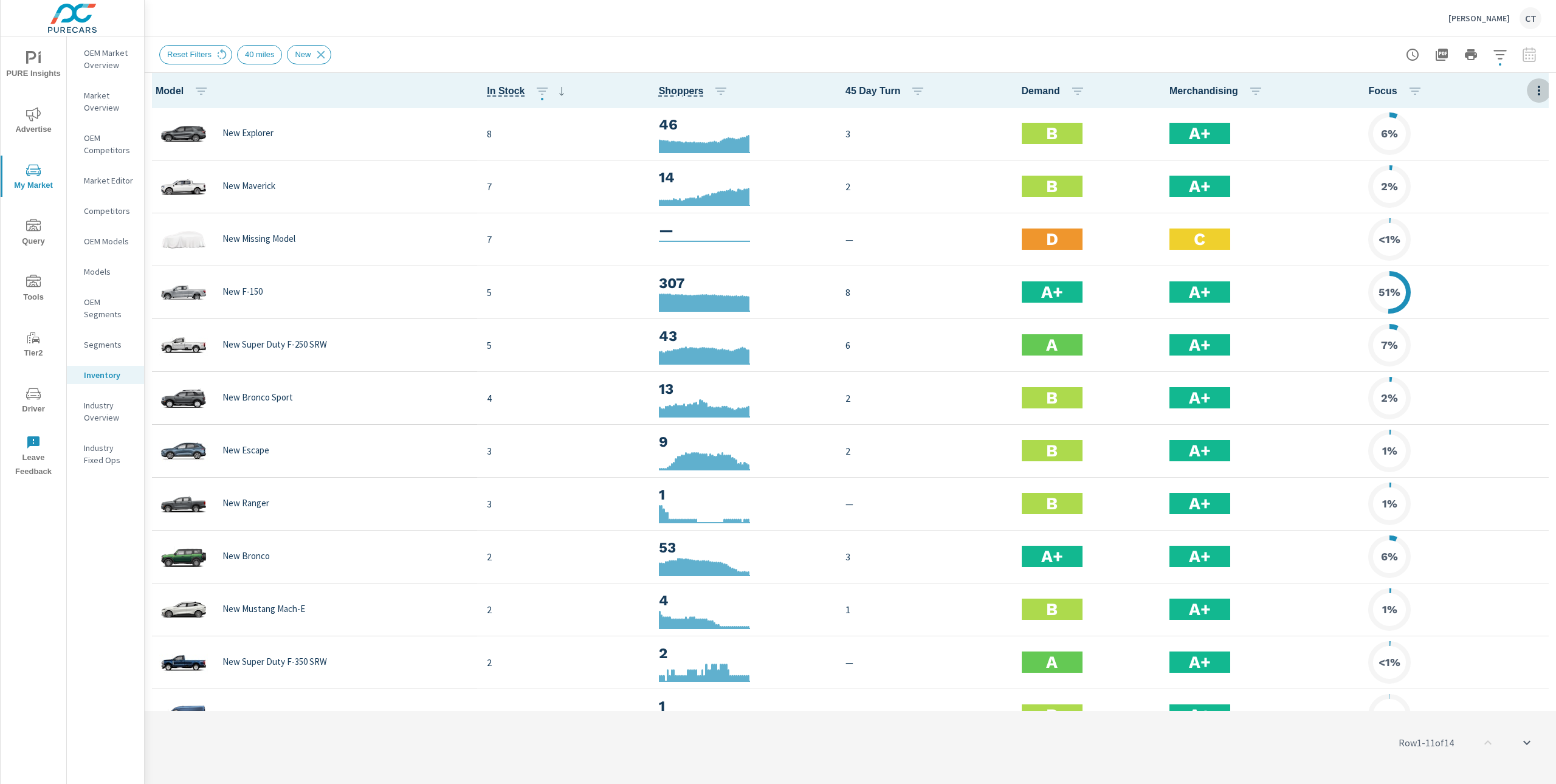
click at [1533, 91] on icon "button" at bounding box center [1539, 90] width 14 height 14
click at [1494, 163] on span "Audience" at bounding box center [1499, 162] width 76 height 12
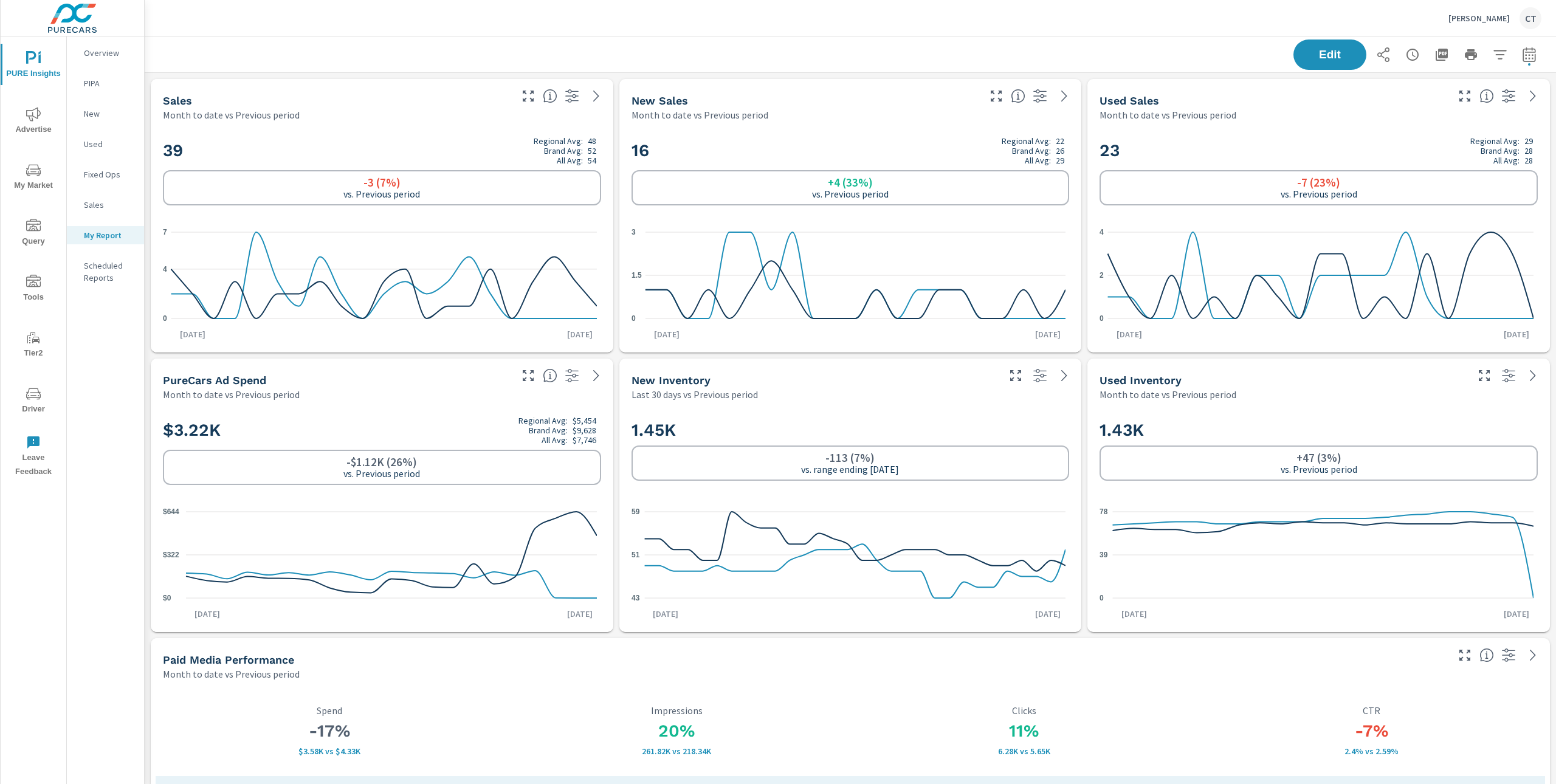
scroll to position [1, 0]
click at [1503, 17] on p "[PERSON_NAME]" at bounding box center [1479, 19] width 61 height 11
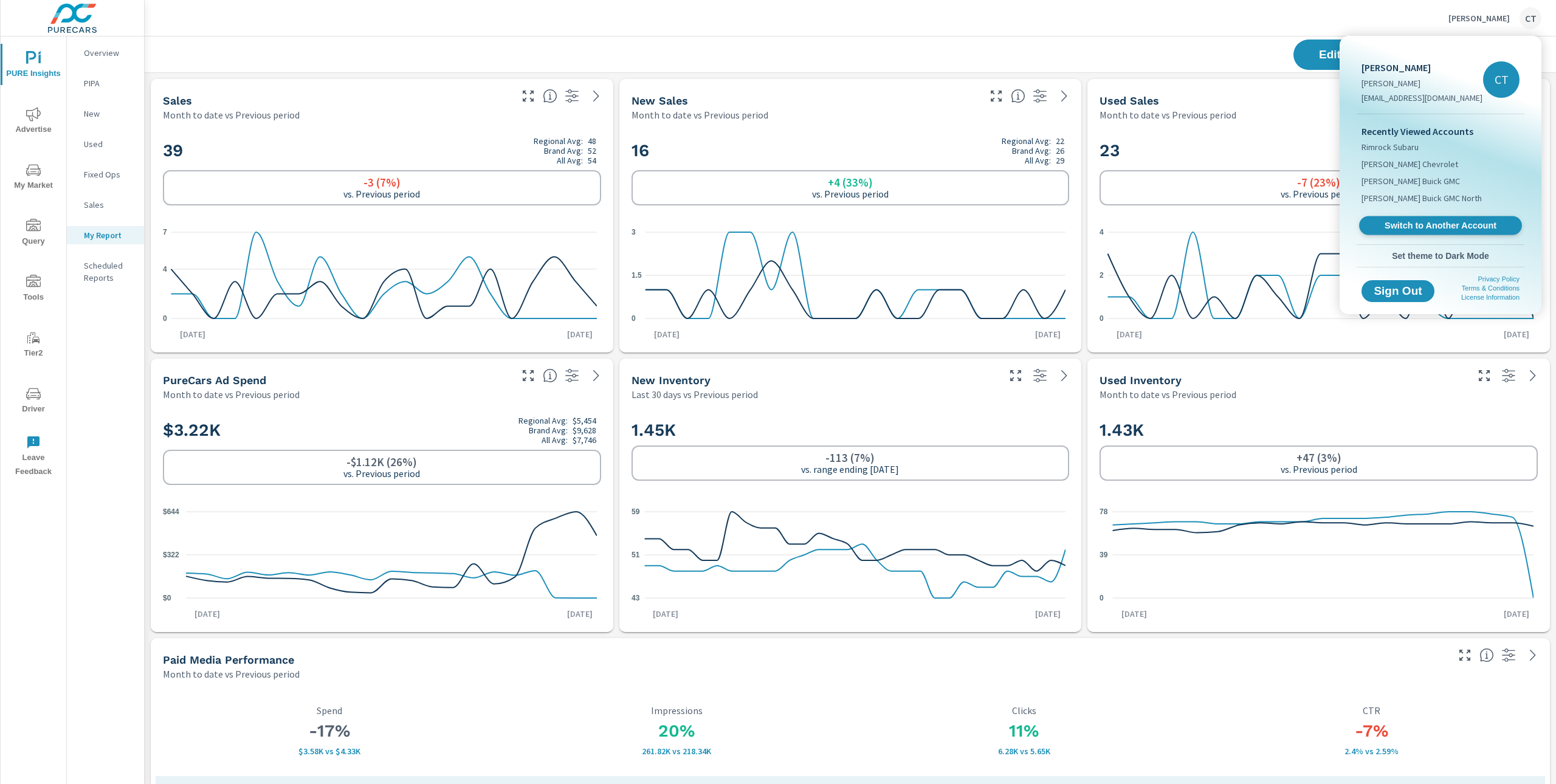
click at [1435, 225] on span "Switch to Another Account" at bounding box center [1440, 226] width 149 height 12
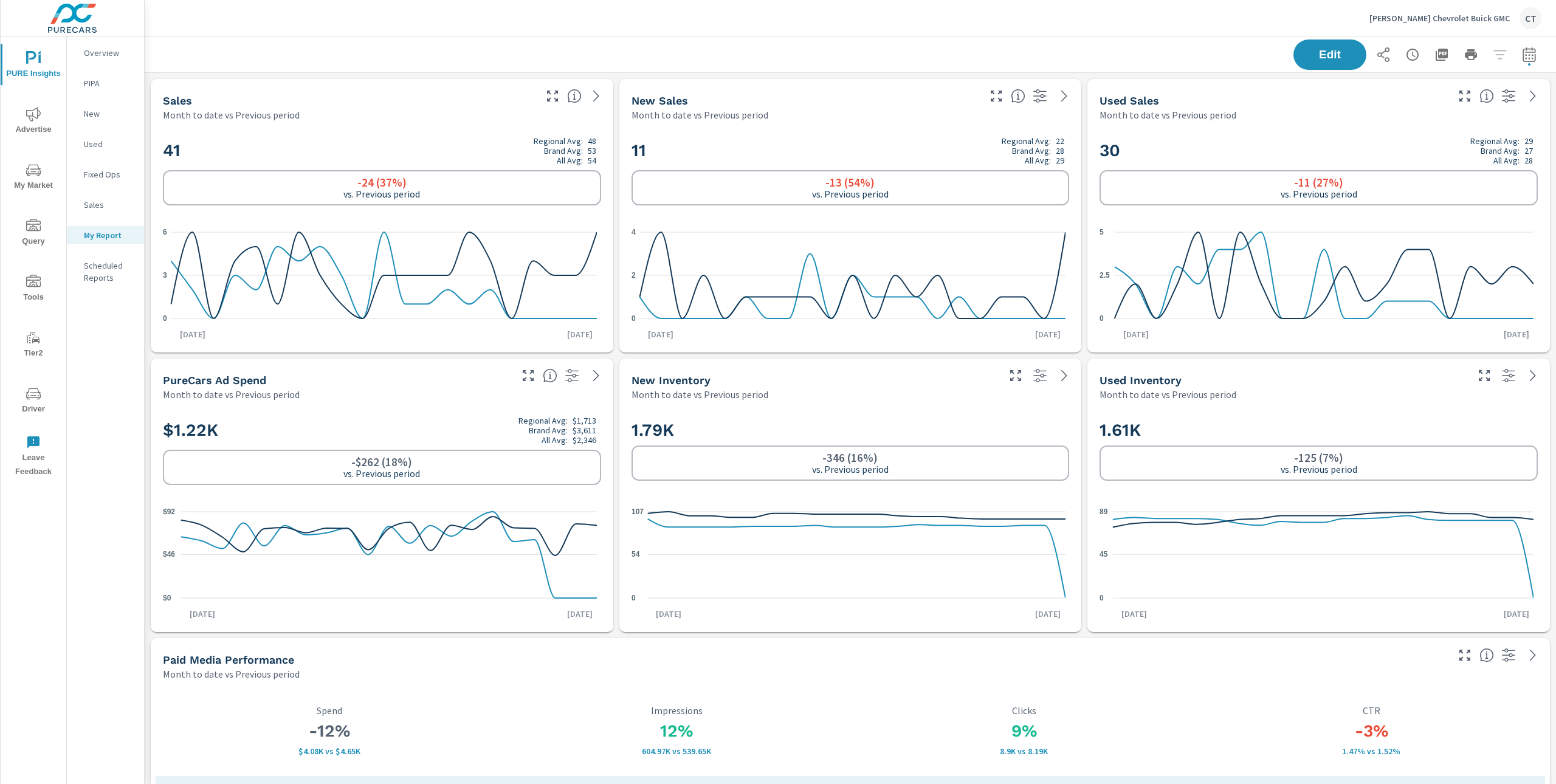
scroll to position [1, 0]
click at [940, 232] on icon "0 2 4" at bounding box center [848, 275] width 434 height 106
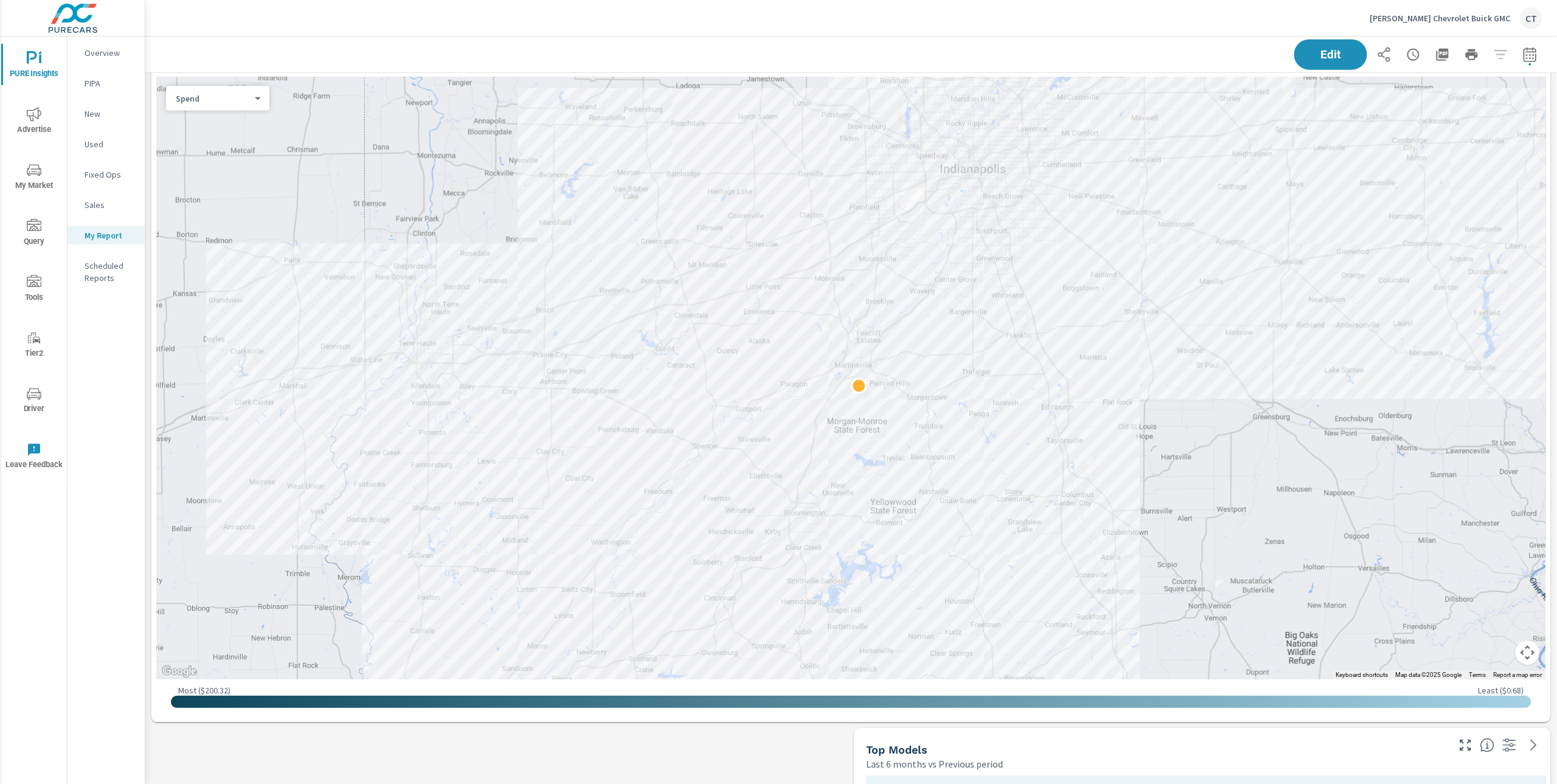
scroll to position [1017, 0]
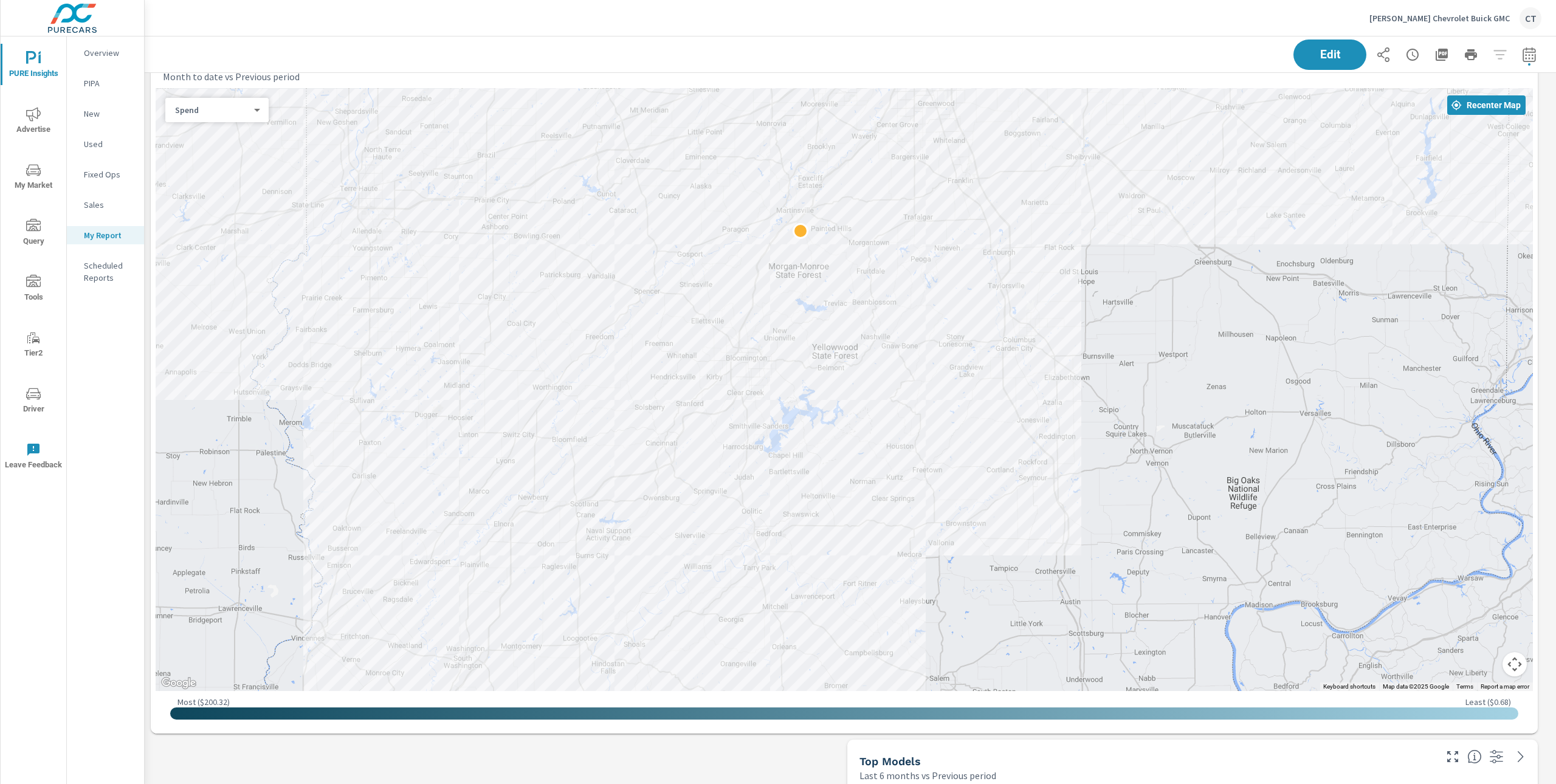
drag, startPoint x: 1372, startPoint y: 424, endPoint x: 1315, endPoint y: 277, distance: 157.7
click at [1315, 277] on div at bounding box center [1376, 551] width 1167 height 656
click at [819, 40] on div "Edit" at bounding box center [851, 54] width 1383 height 36
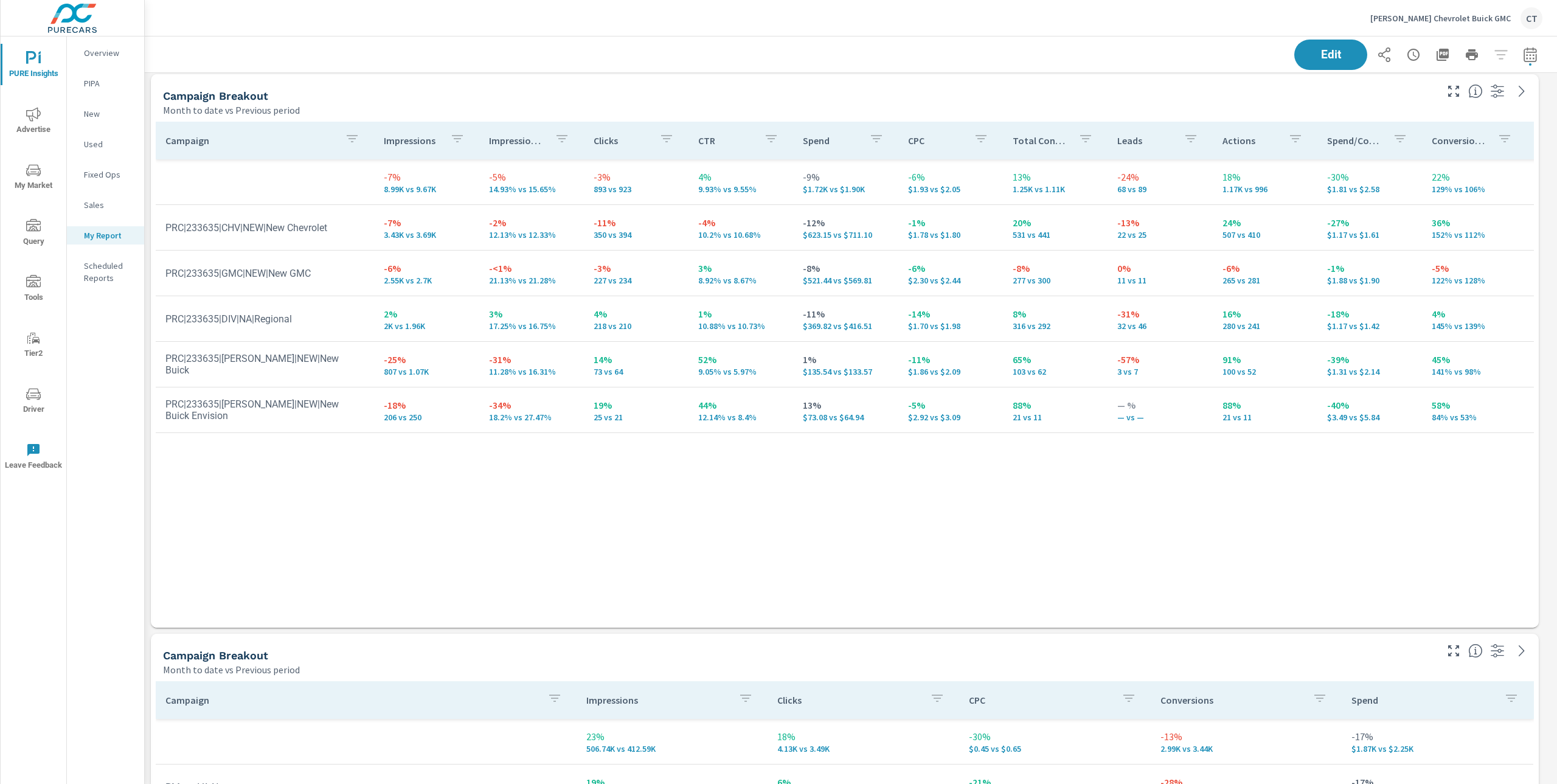
scroll to position [3508, 0]
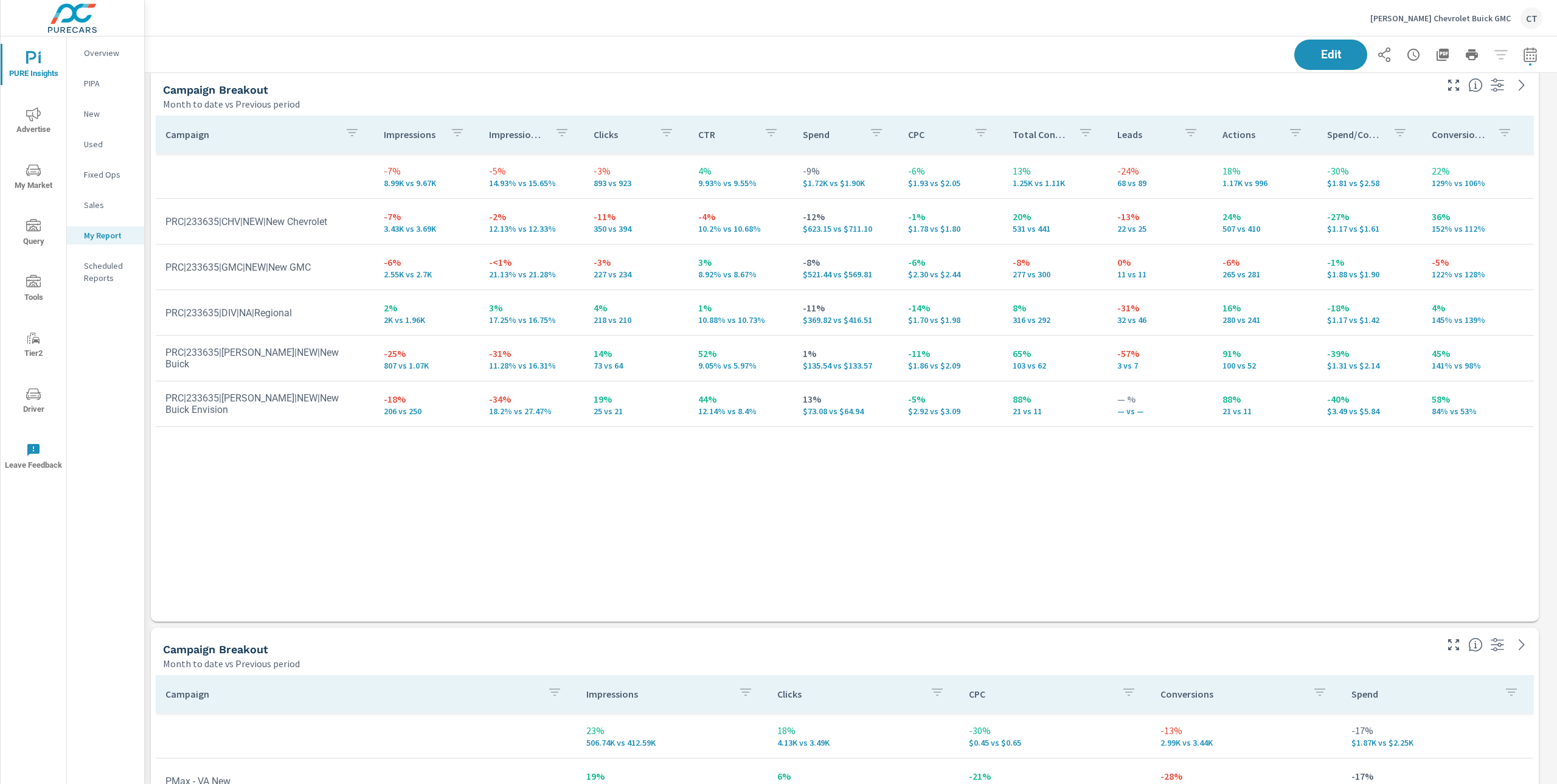
click at [483, 355] on td "-31% 11.28% vs 16.31%" at bounding box center [531, 359] width 105 height 44
click at [489, 354] on p "-31%" at bounding box center [532, 353] width 85 height 14
click at [385, 358] on p "-25%" at bounding box center [427, 353] width 85 height 14
click at [386, 358] on p "-25%" at bounding box center [427, 353] width 85 height 14
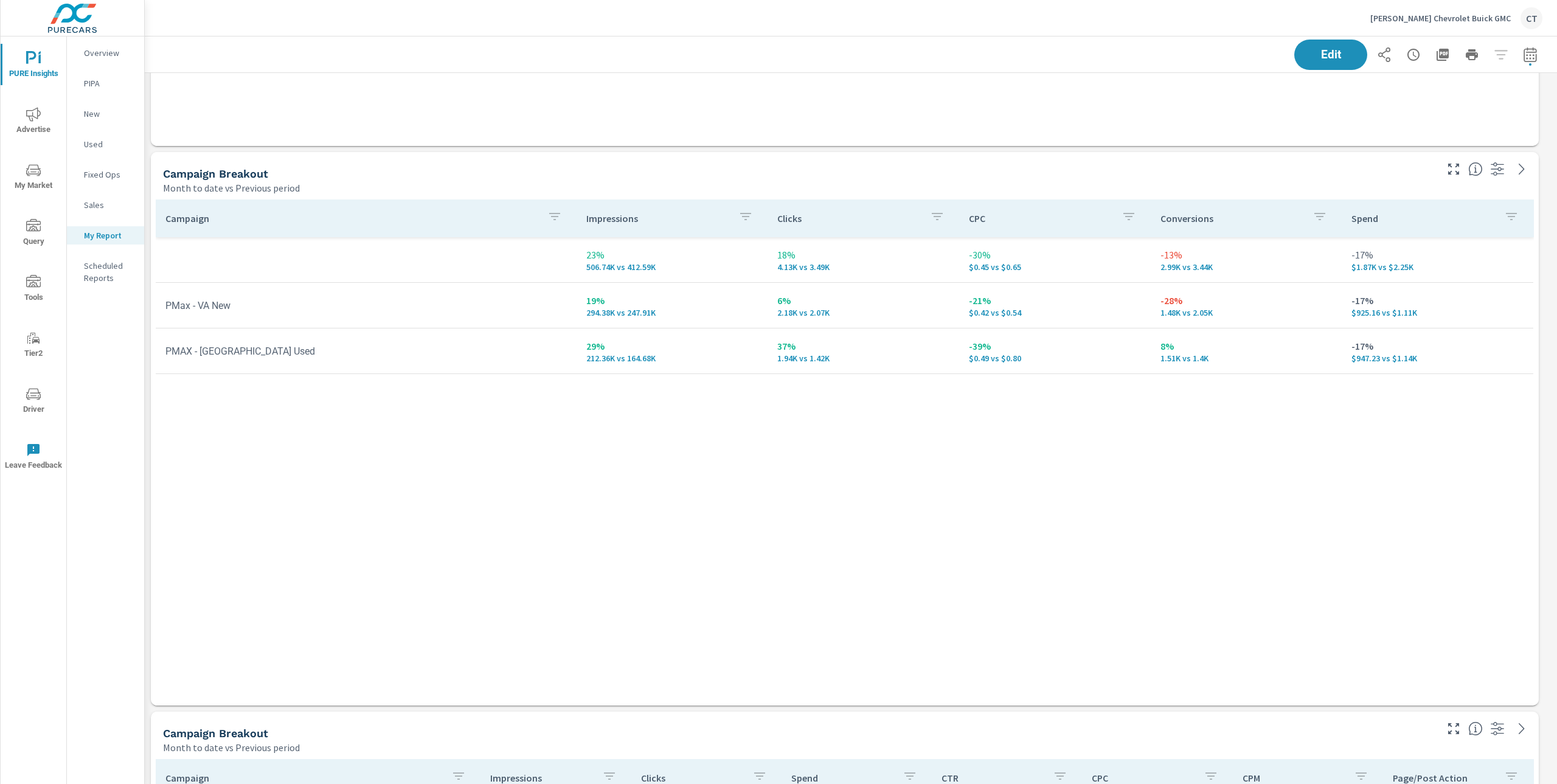
scroll to position [5208, 1426]
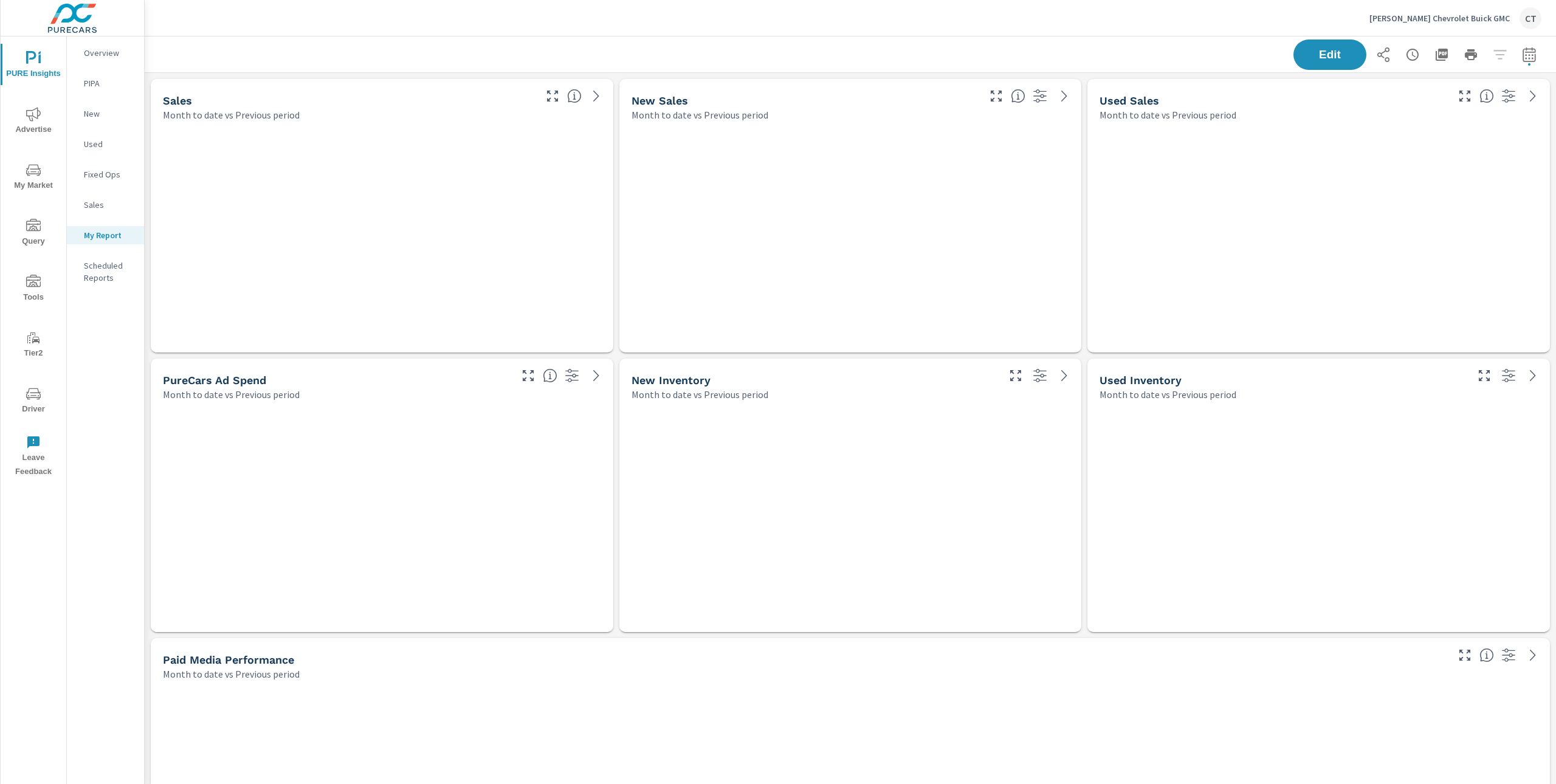
scroll to position [5203, 1425]
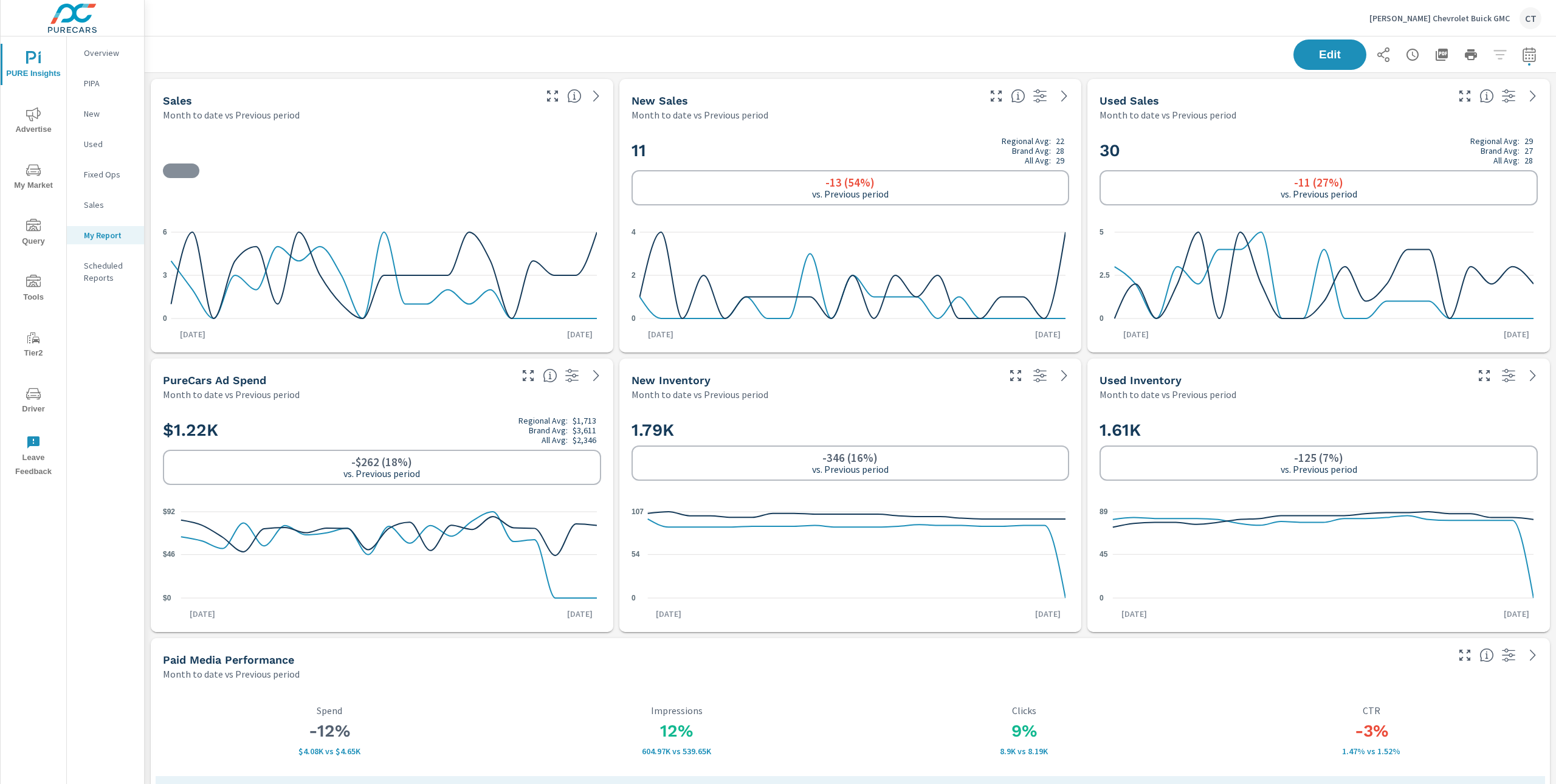
click at [34, 122] on span "Advertise" at bounding box center [33, 122] width 58 height 30
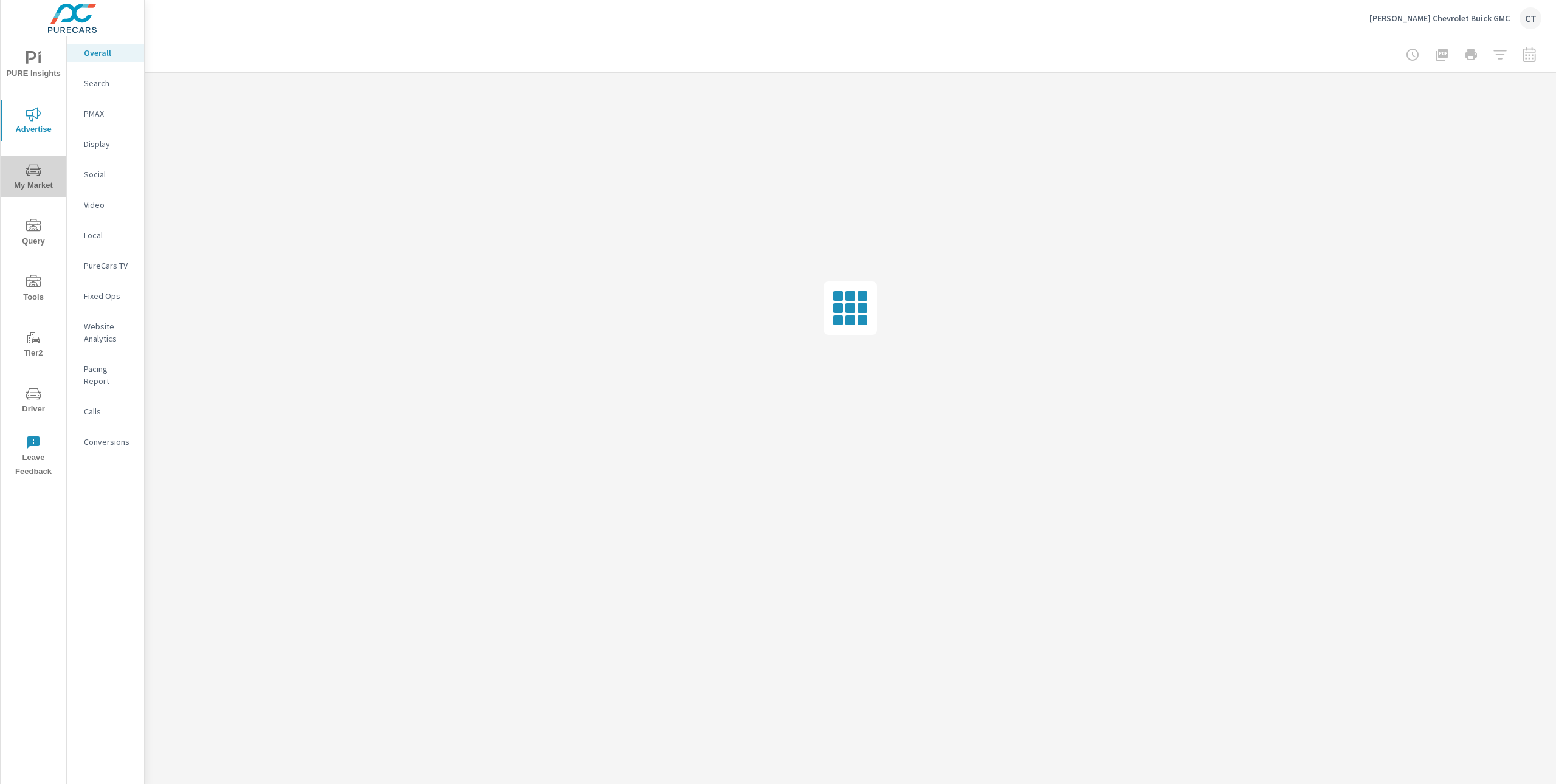
click at [44, 177] on span "My Market" at bounding box center [33, 177] width 58 height 30
click at [100, 374] on p "Inventory" at bounding box center [109, 375] width 50 height 12
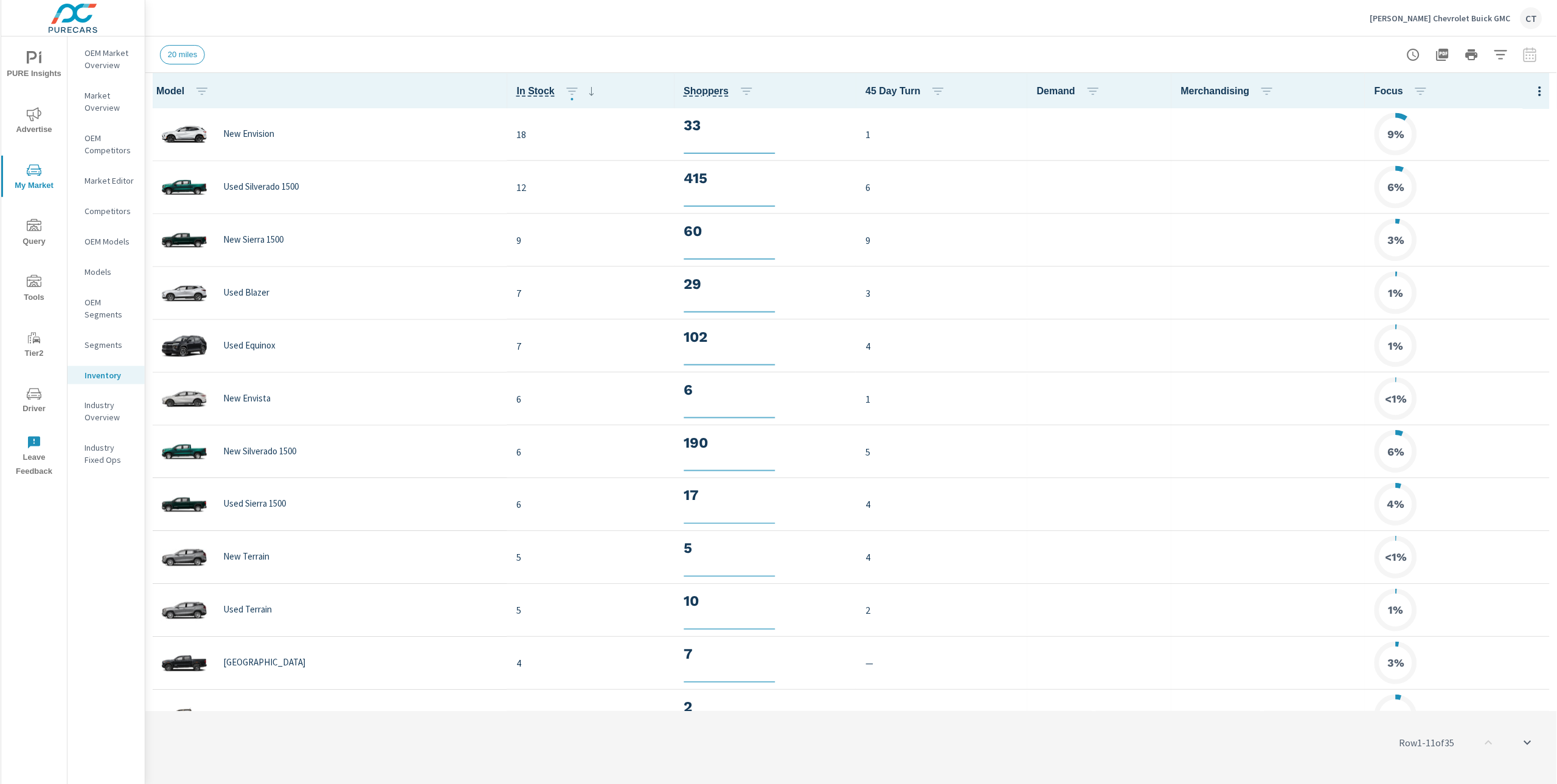
scroll to position [1, 0]
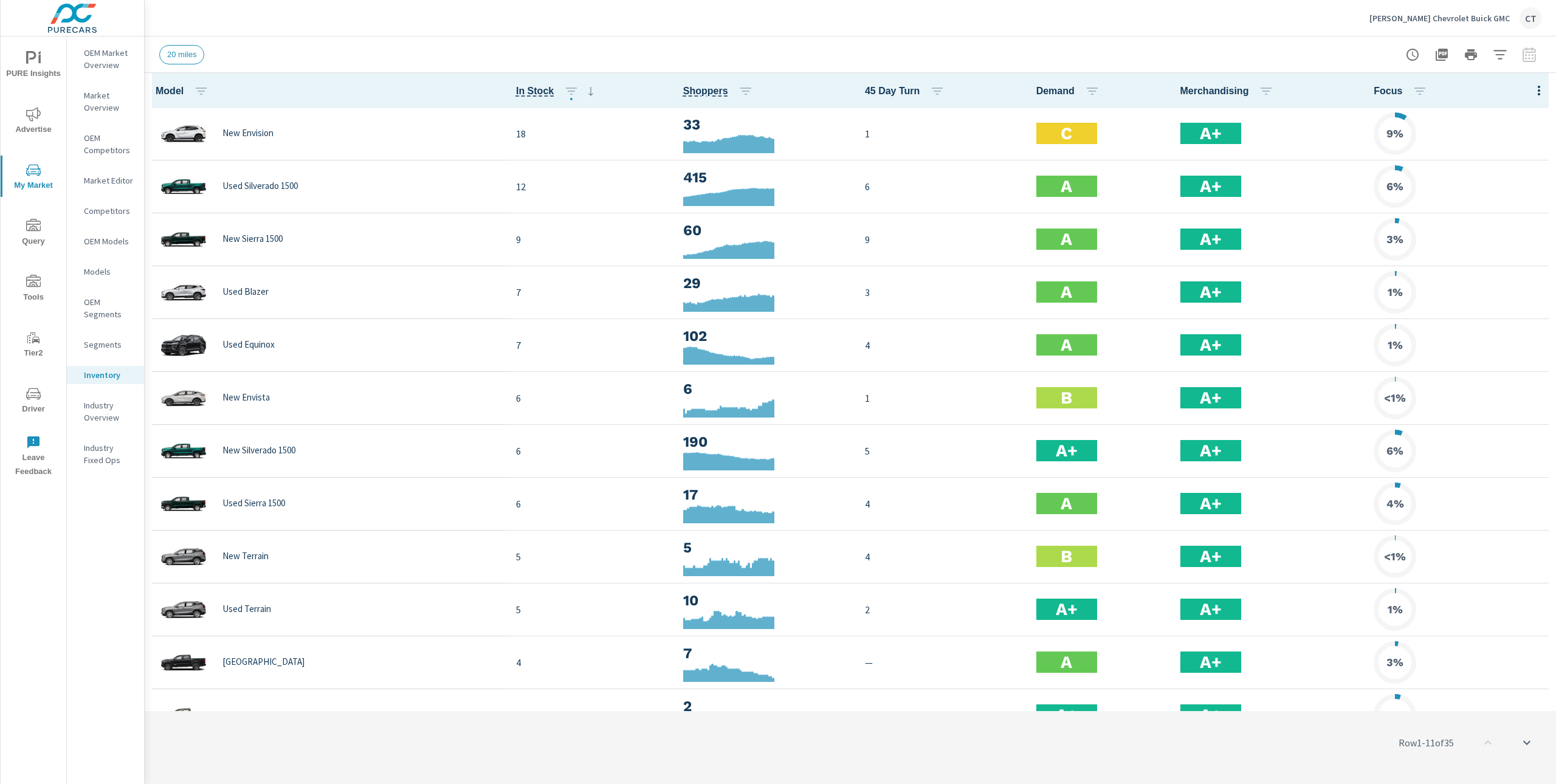
click at [1502, 58] on icon "button" at bounding box center [1500, 54] width 14 height 14
click at [1412, 157] on li "Condition" at bounding box center [1420, 153] width 185 height 30
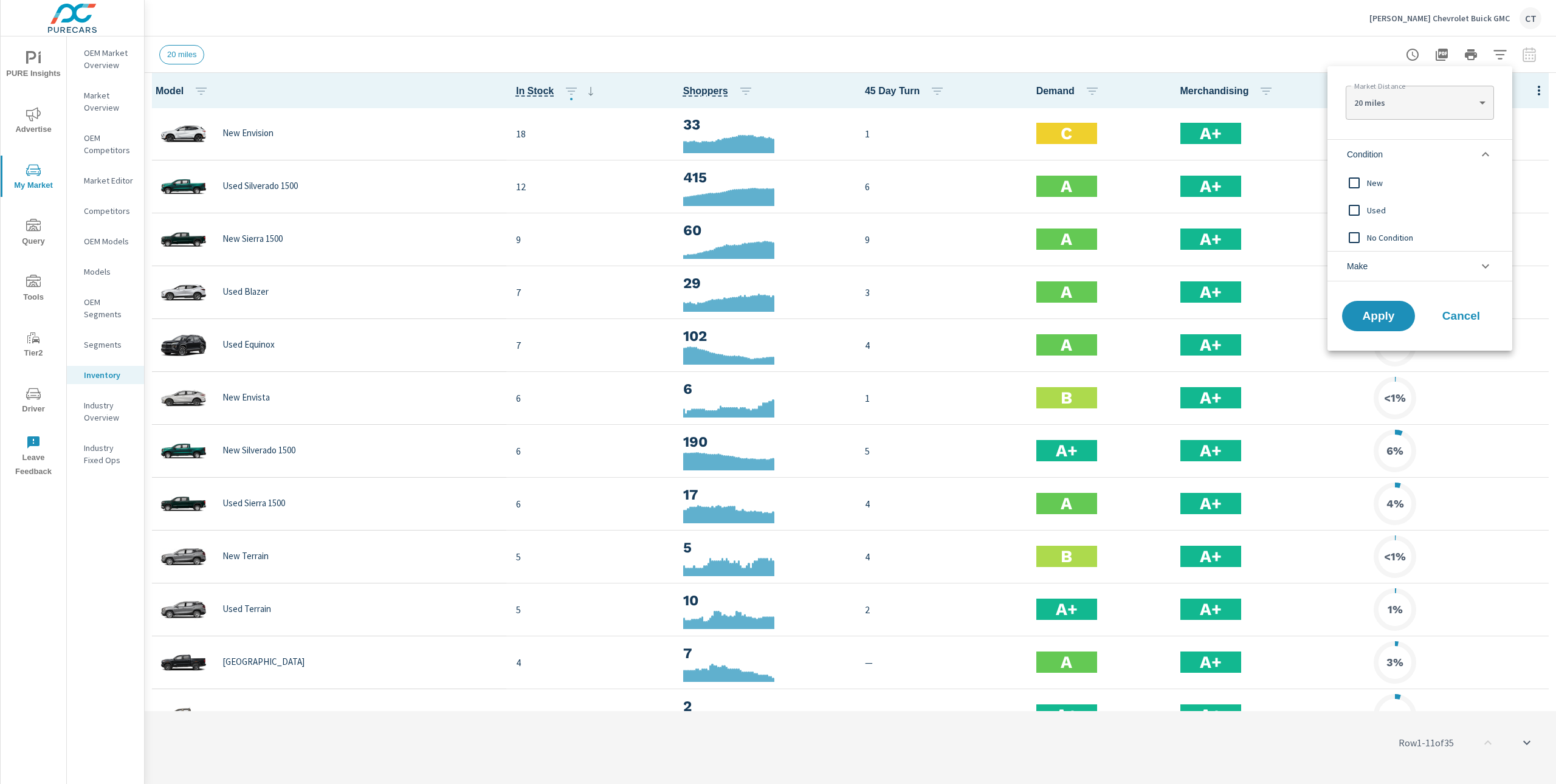
click at [1385, 184] on span "New" at bounding box center [1434, 182] width 133 height 14
click at [1397, 107] on body "PURE Insights Advertise My Market Query Tools Tier2 Driver Leave Feedback OEM M…" at bounding box center [778, 392] width 1556 height 784
drag, startPoint x: 1391, startPoint y: 140, endPoint x: 1391, endPoint y: 150, distance: 10.0
click at [1392, 140] on li "40 miles" at bounding box center [1420, 142] width 148 height 19
type Distance "40"
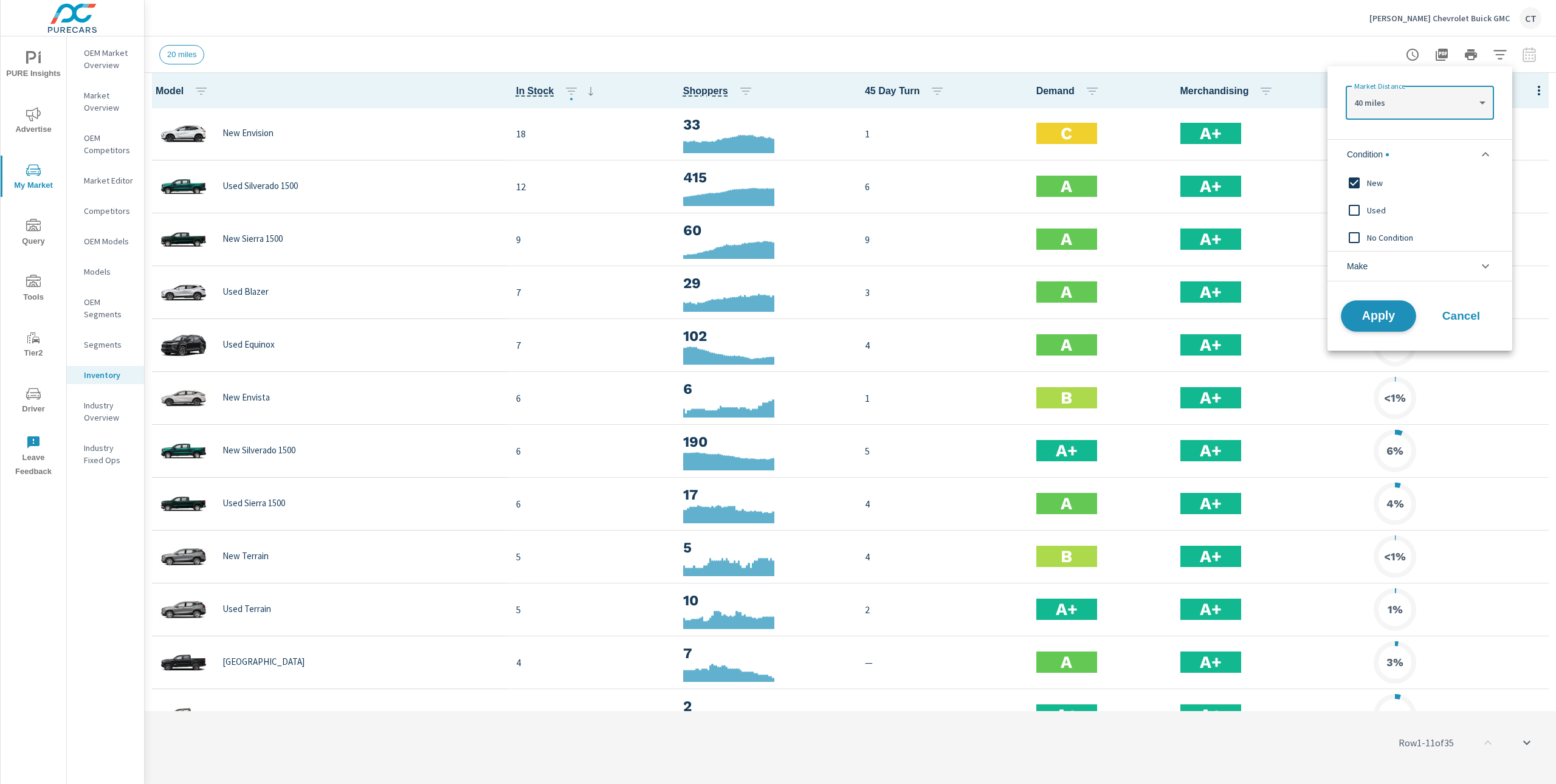
click at [1376, 320] on span "Apply" at bounding box center [1379, 316] width 50 height 12
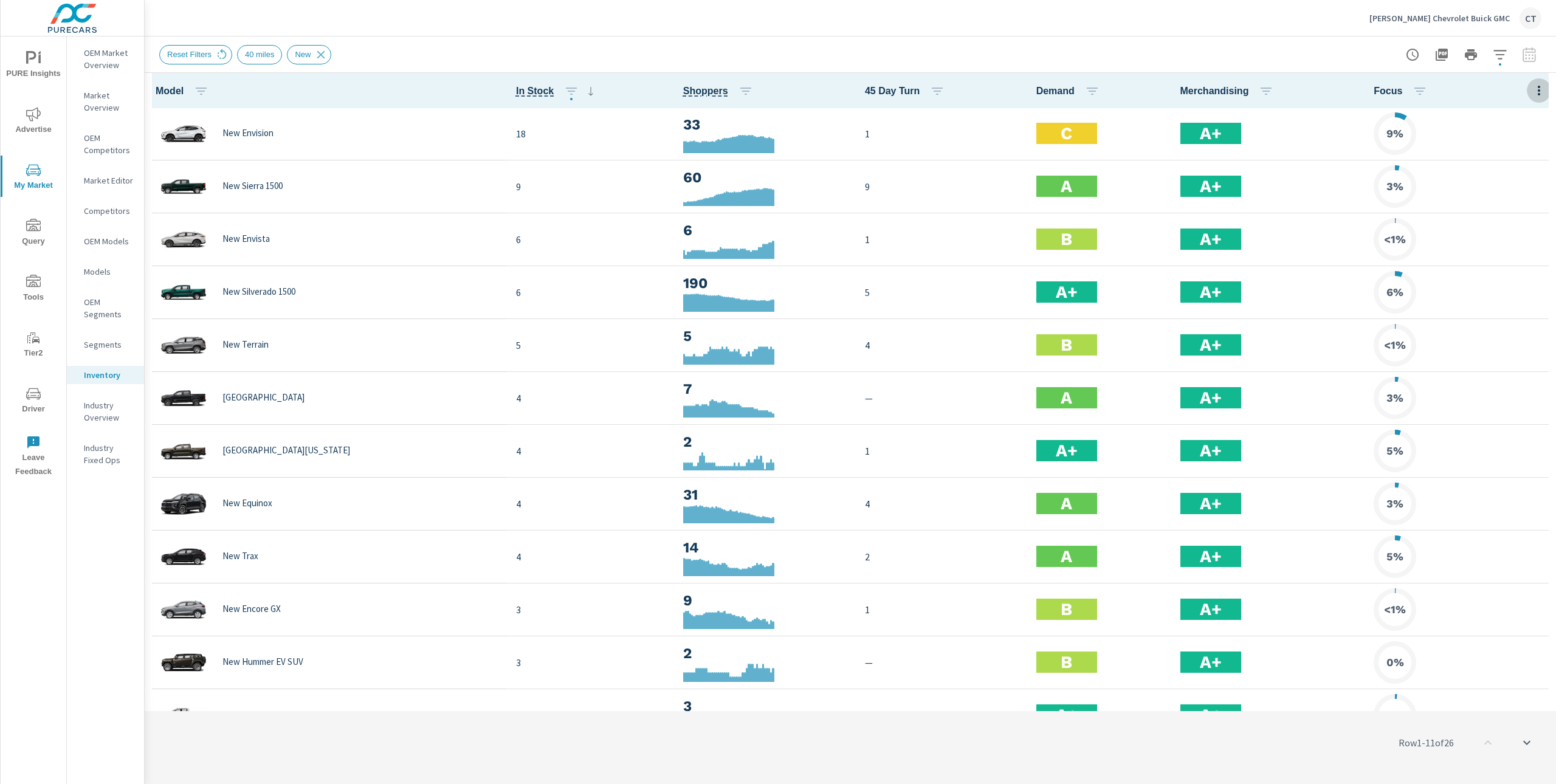
click at [1532, 94] on icon "button" at bounding box center [1539, 90] width 14 height 14
click at [1498, 154] on div "Audience" at bounding box center [1500, 162] width 96 height 22
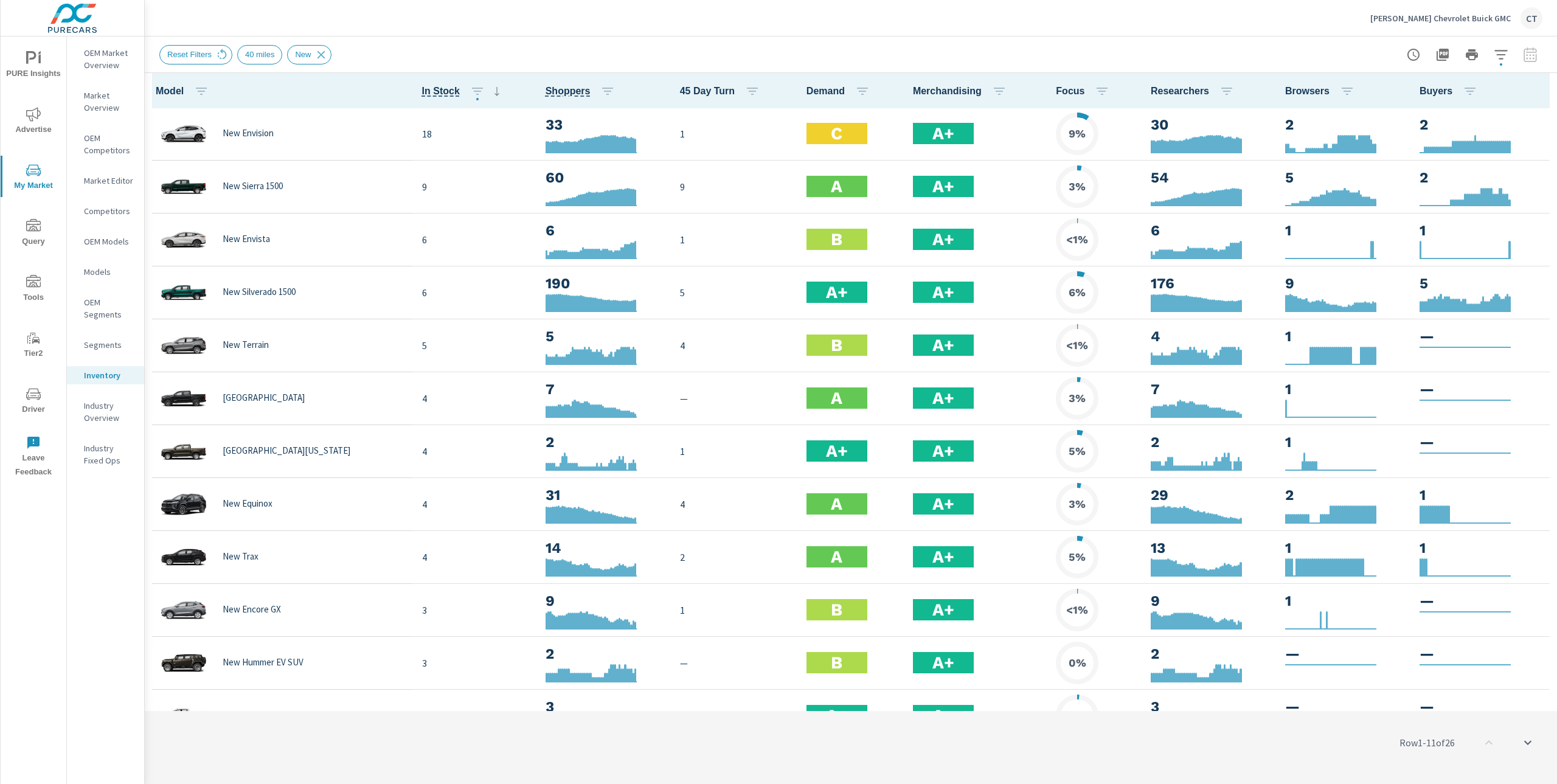
scroll to position [1, 0]
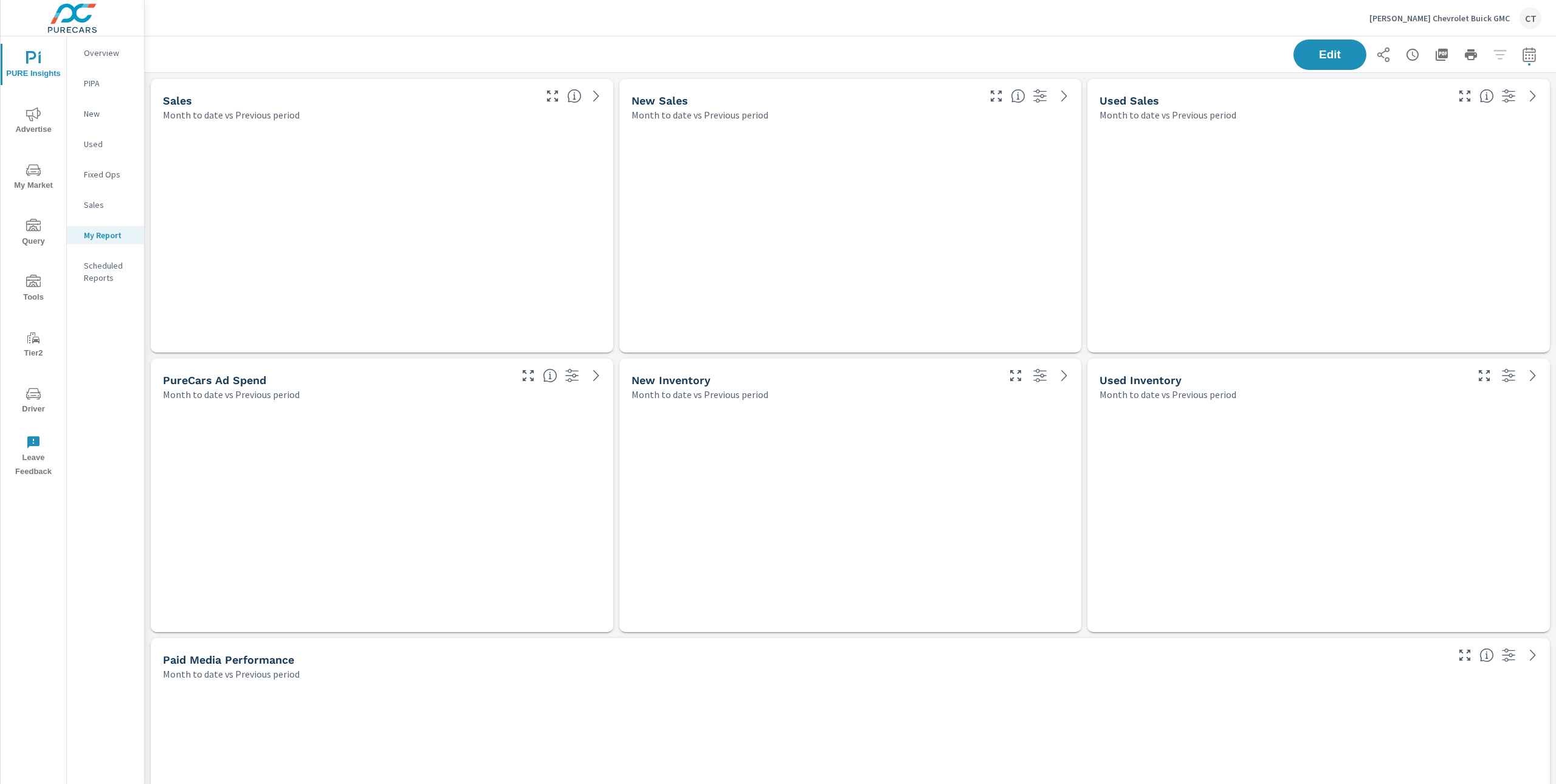
scroll to position [5203, 1425]
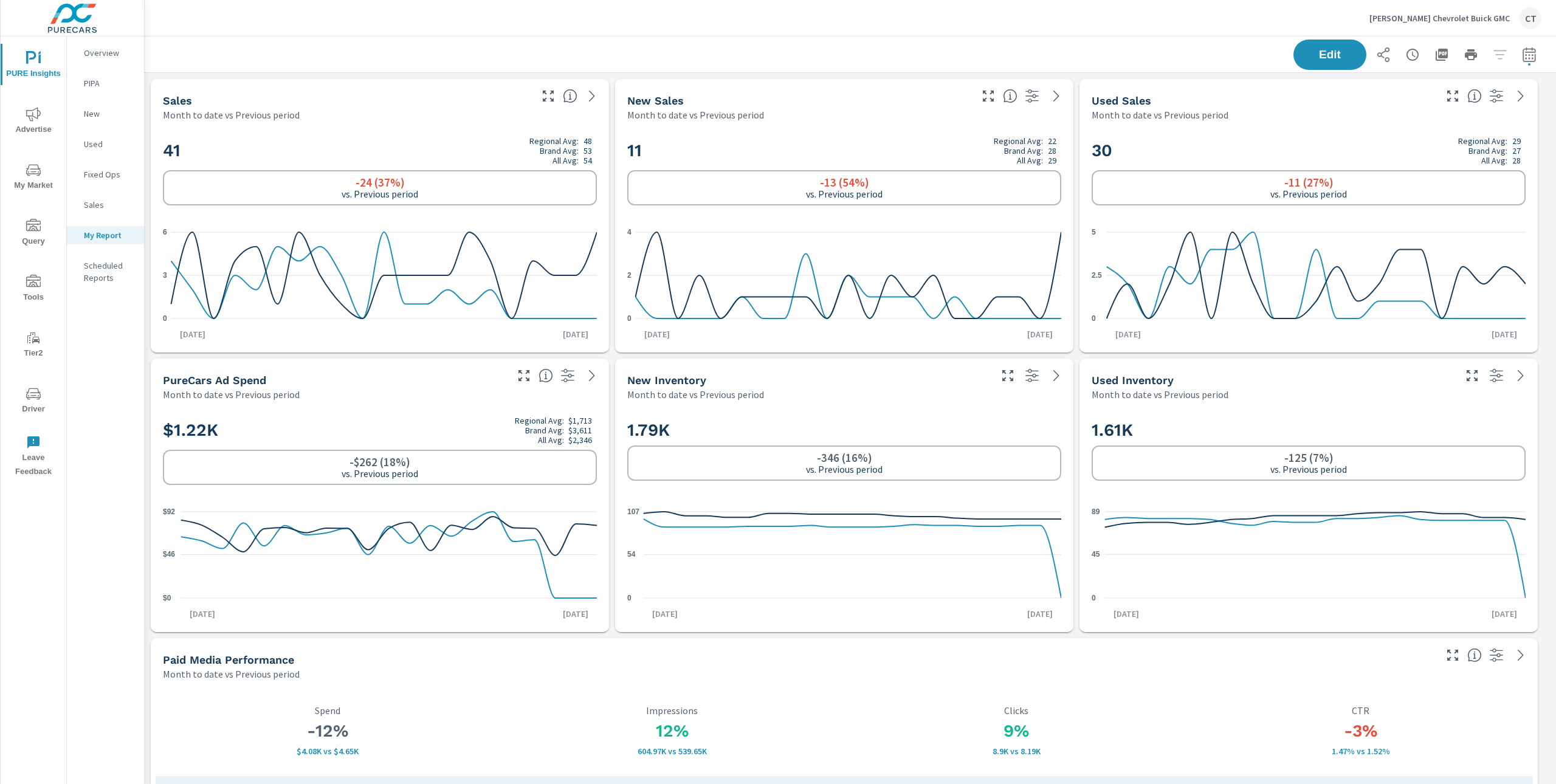
scroll to position [1, 0]
click at [1459, 17] on p "[PERSON_NAME] Chevrolet Buick GMC" at bounding box center [1440, 19] width 140 height 11
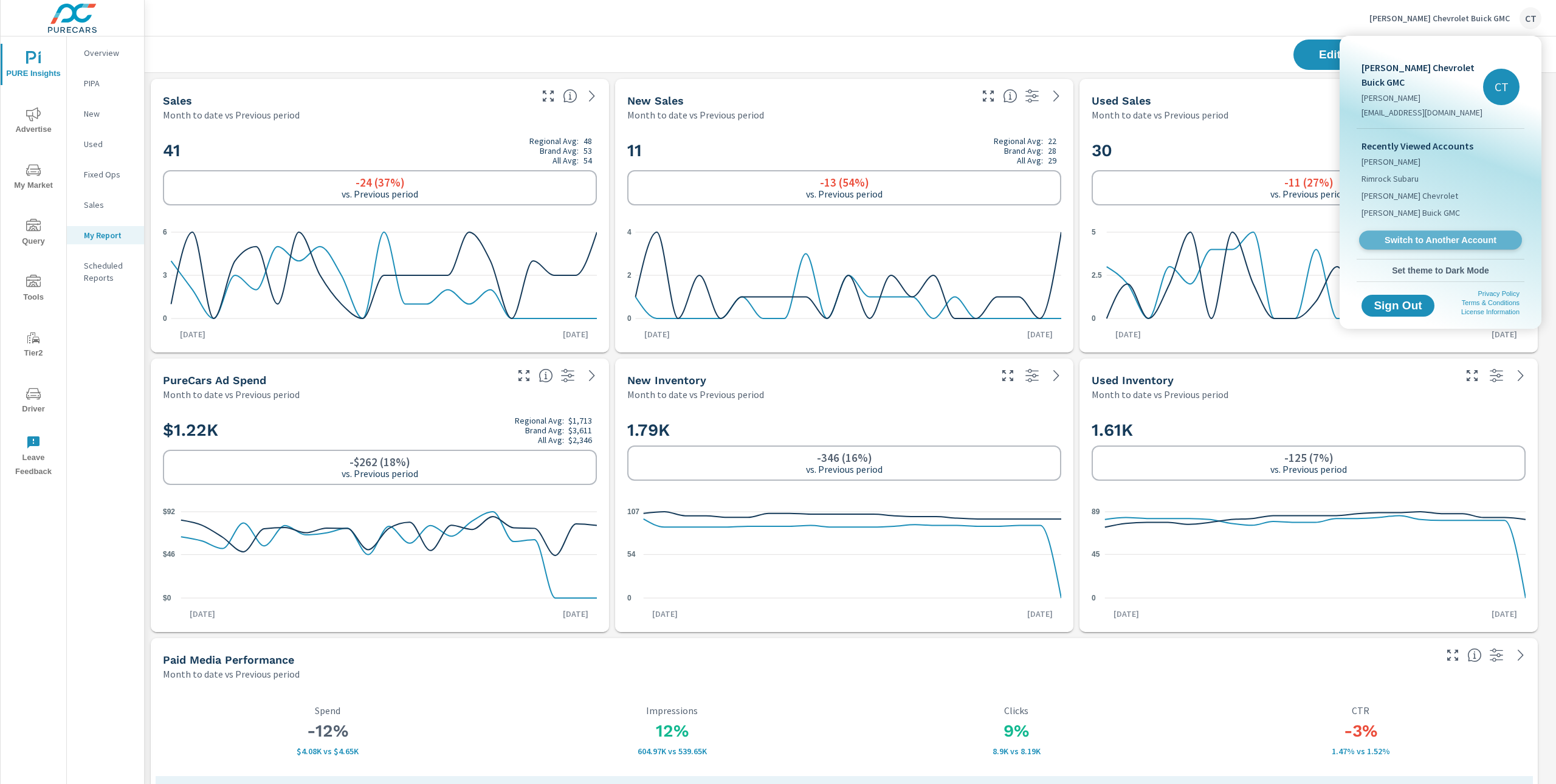
click at [1430, 235] on span "Switch to Another Account" at bounding box center [1440, 240] width 149 height 12
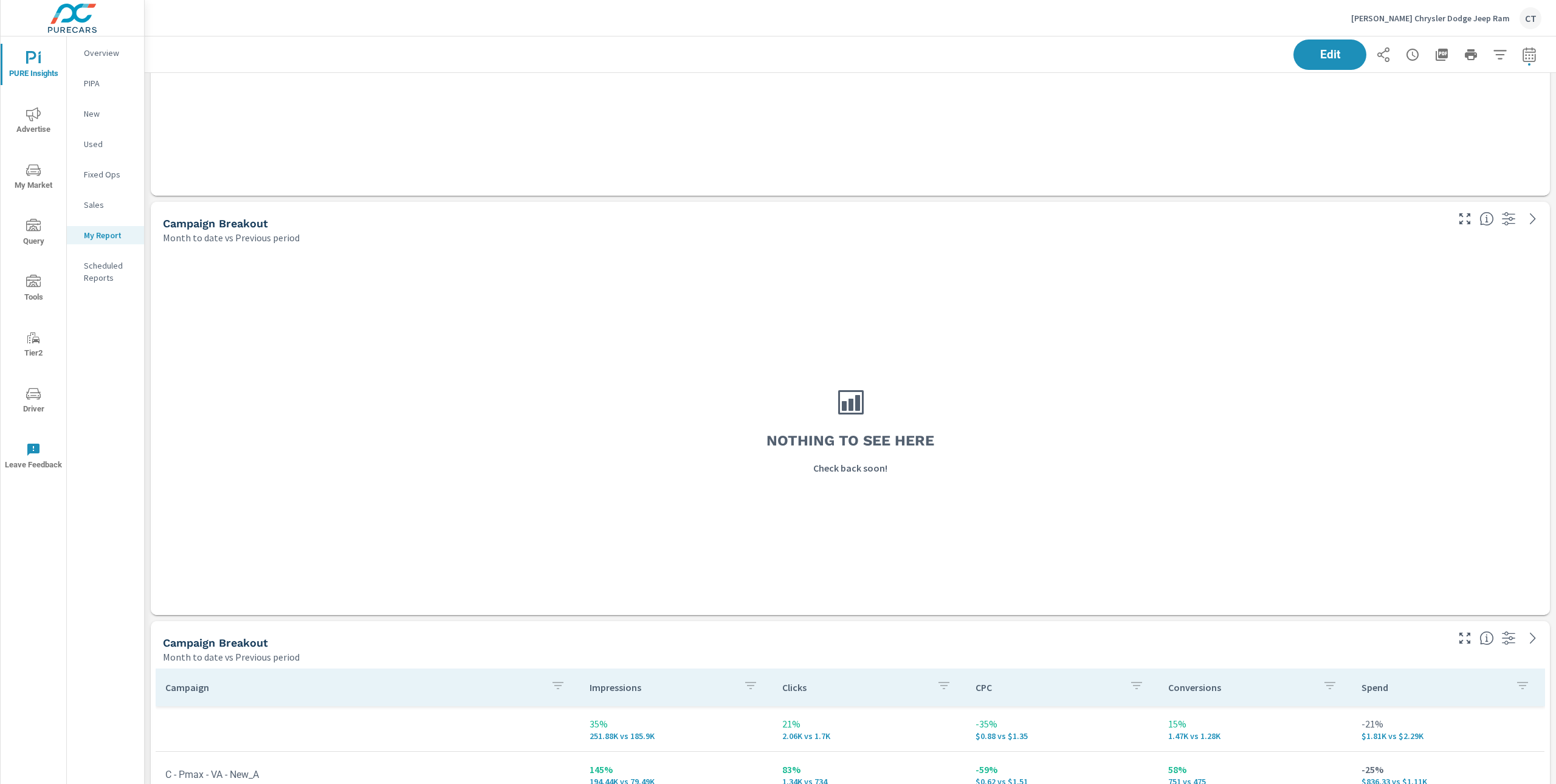
scroll to position [3829, 0]
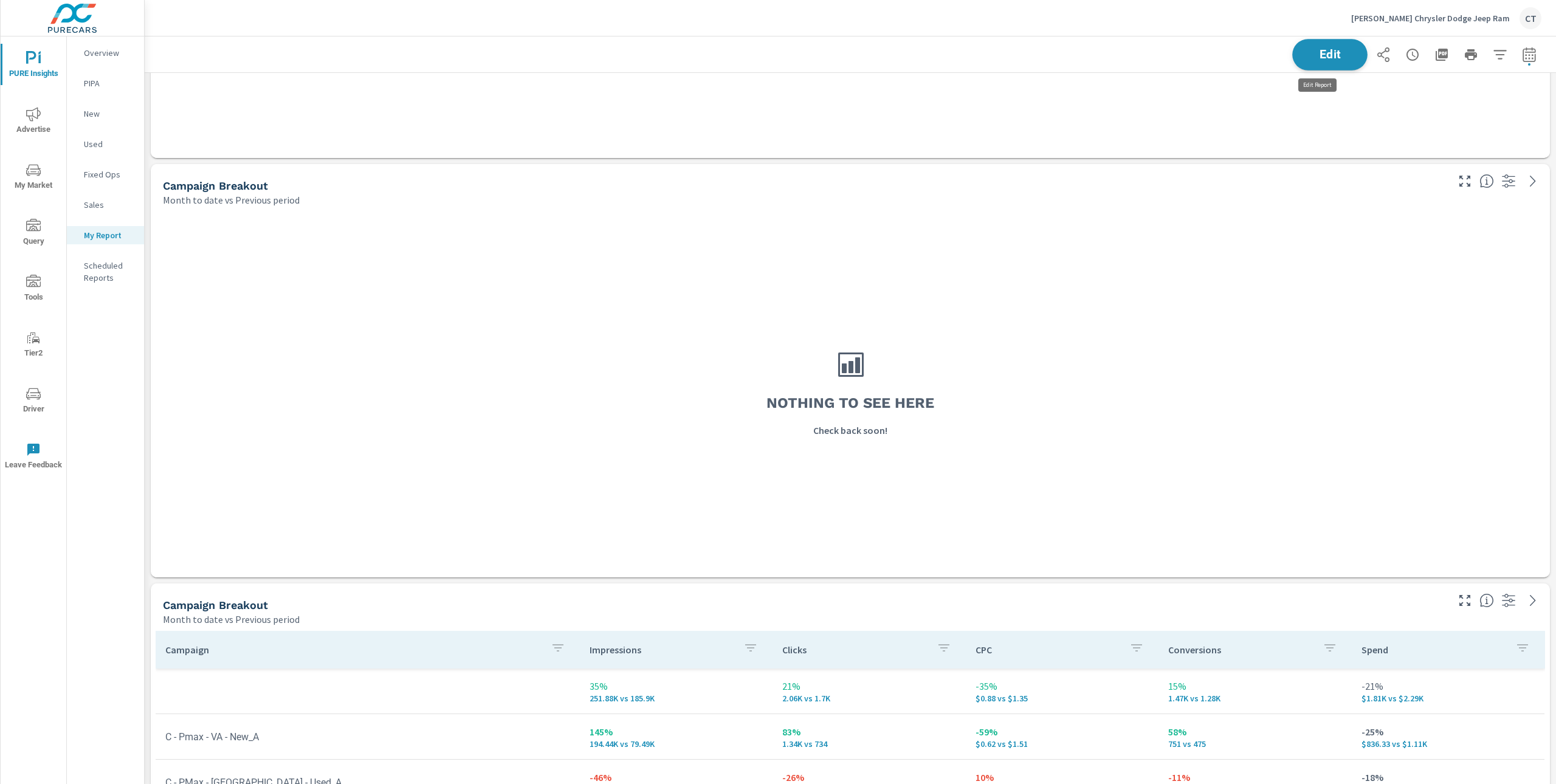
click at [1326, 55] on span "Edit" at bounding box center [1330, 54] width 50 height 12
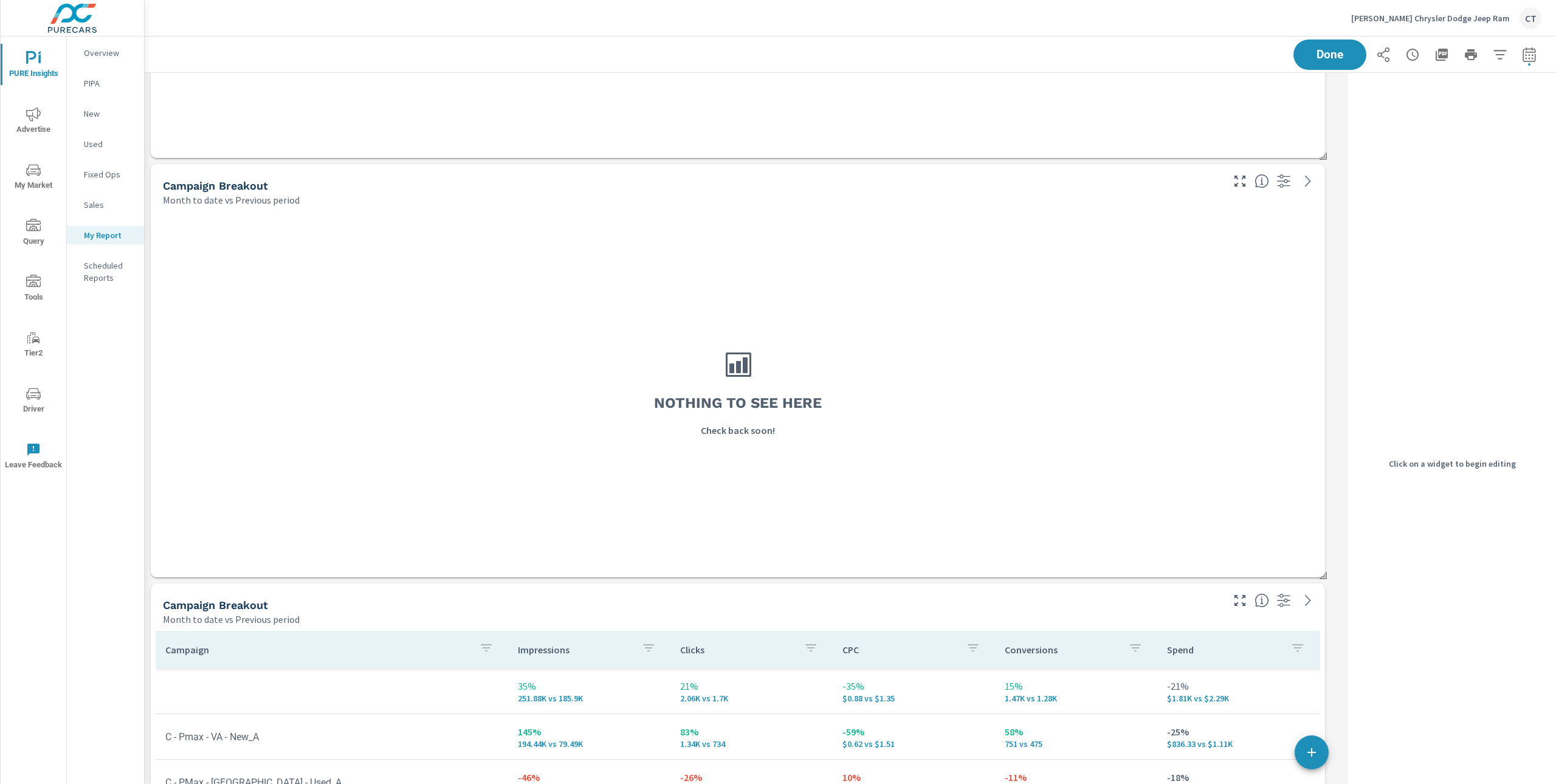
scroll to position [4923, 1211]
click at [950, 494] on div "Nothing to see here Check back soon!" at bounding box center [737, 392] width 1165 height 361
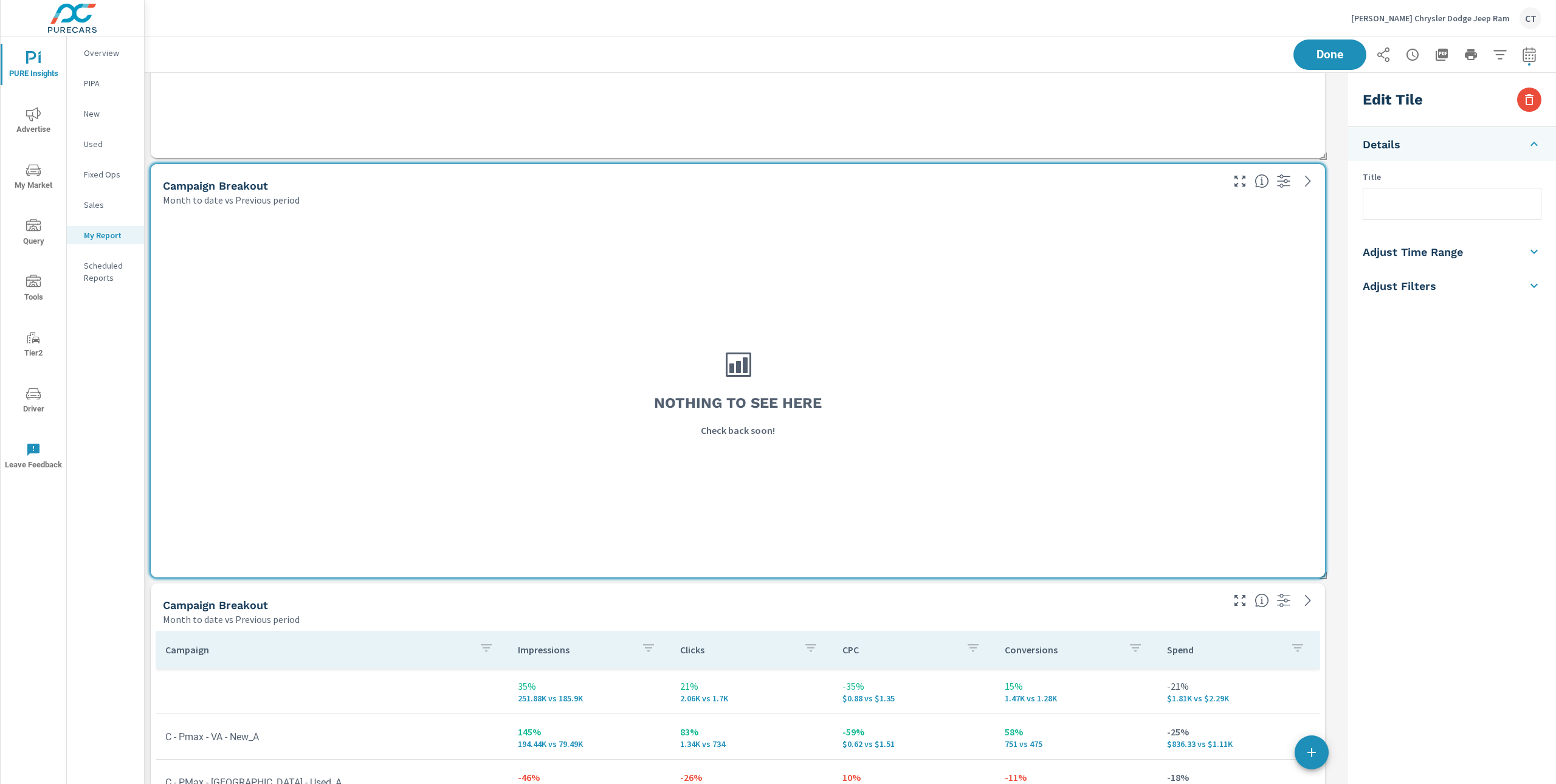
scroll to position [4923, 1211]
click at [1531, 111] on div "Edit Tile" at bounding box center [1452, 100] width 208 height 54
click at [1531, 100] on icon "button" at bounding box center [1529, 99] width 14 height 14
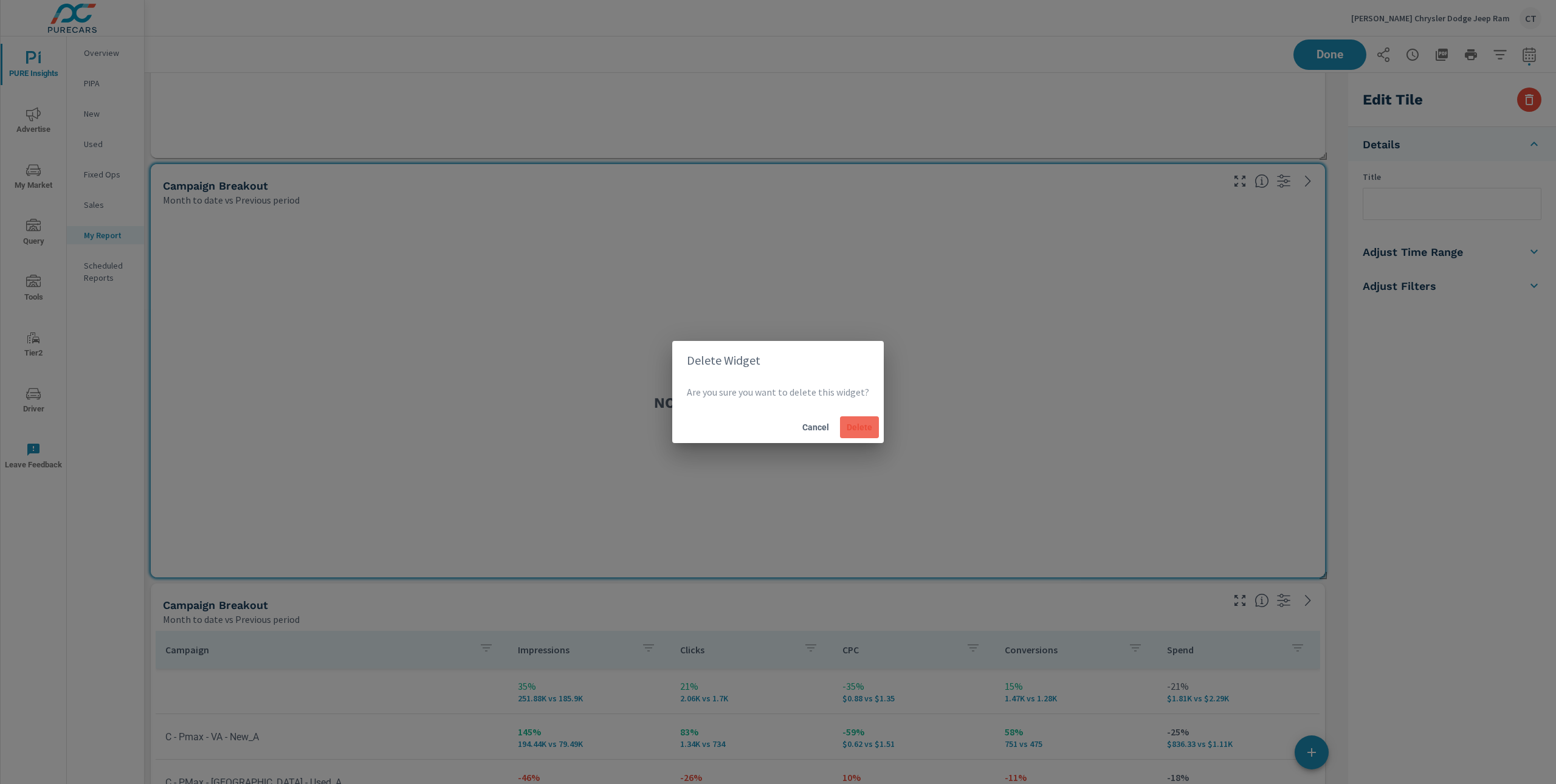
click at [861, 427] on span "Delete" at bounding box center [859, 427] width 29 height 11
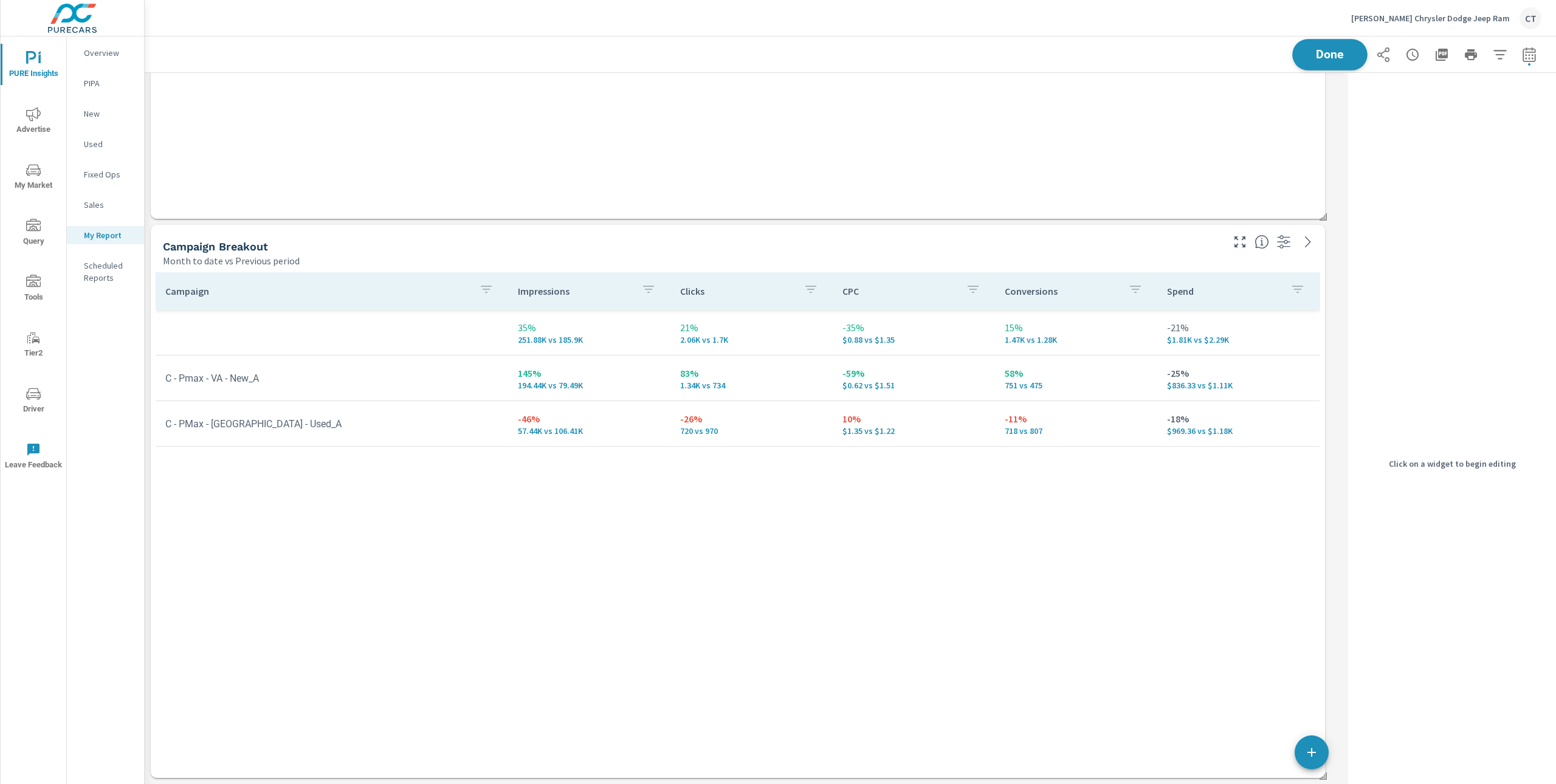
scroll to position [4505, 1211]
click at [1325, 56] on span "Done" at bounding box center [1330, 54] width 50 height 12
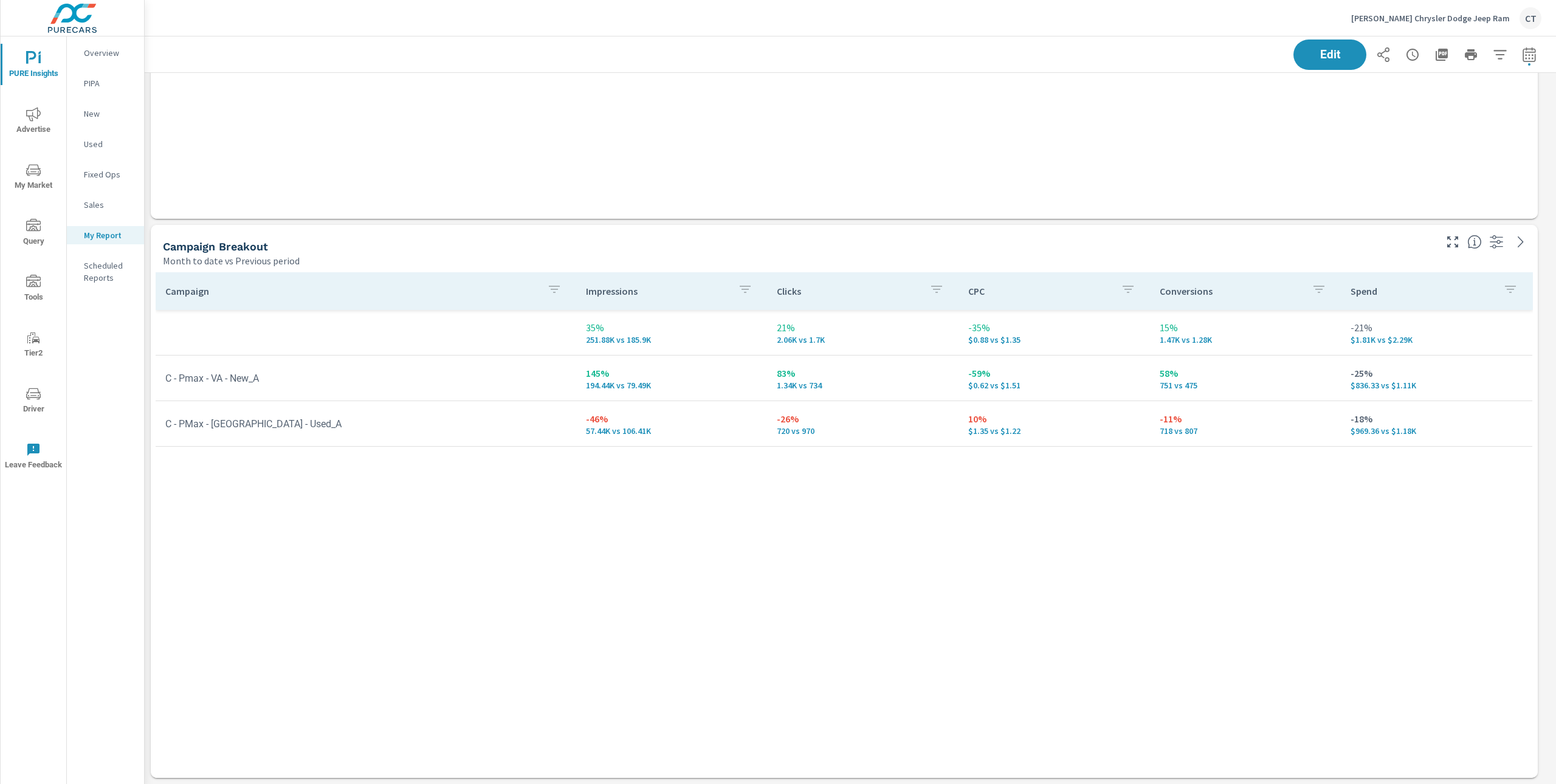
scroll to position [4505, 1425]
drag, startPoint x: 708, startPoint y: 611, endPoint x: 704, endPoint y: 602, distance: 9.8
click at [708, 611] on div "Campaign Impressions Clicks CPC Conversions Spend 35% 251.88K vs 185.9K 21% 2.0…" at bounding box center [844, 514] width 1378 height 483
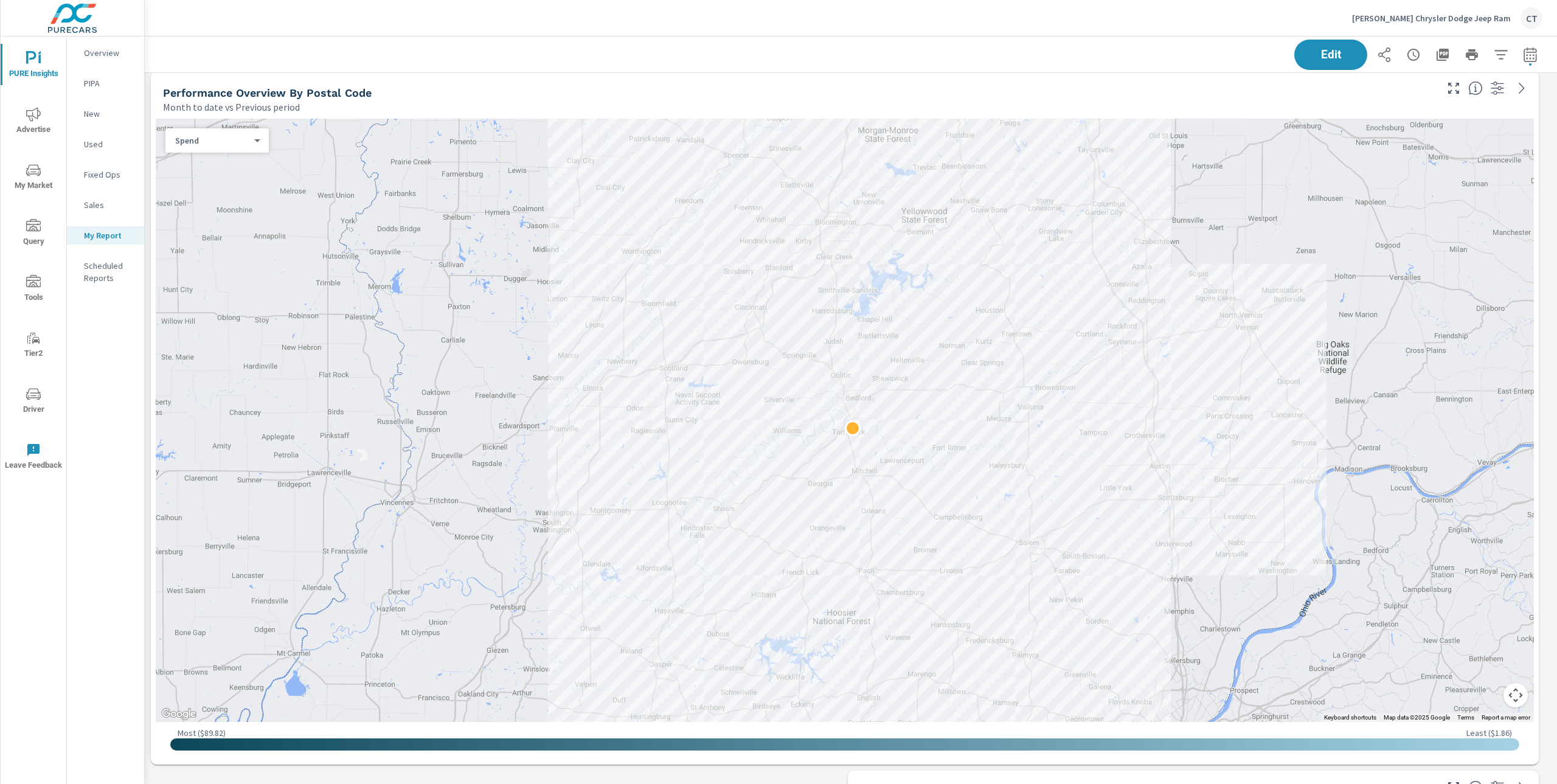
scroll to position [828, 0]
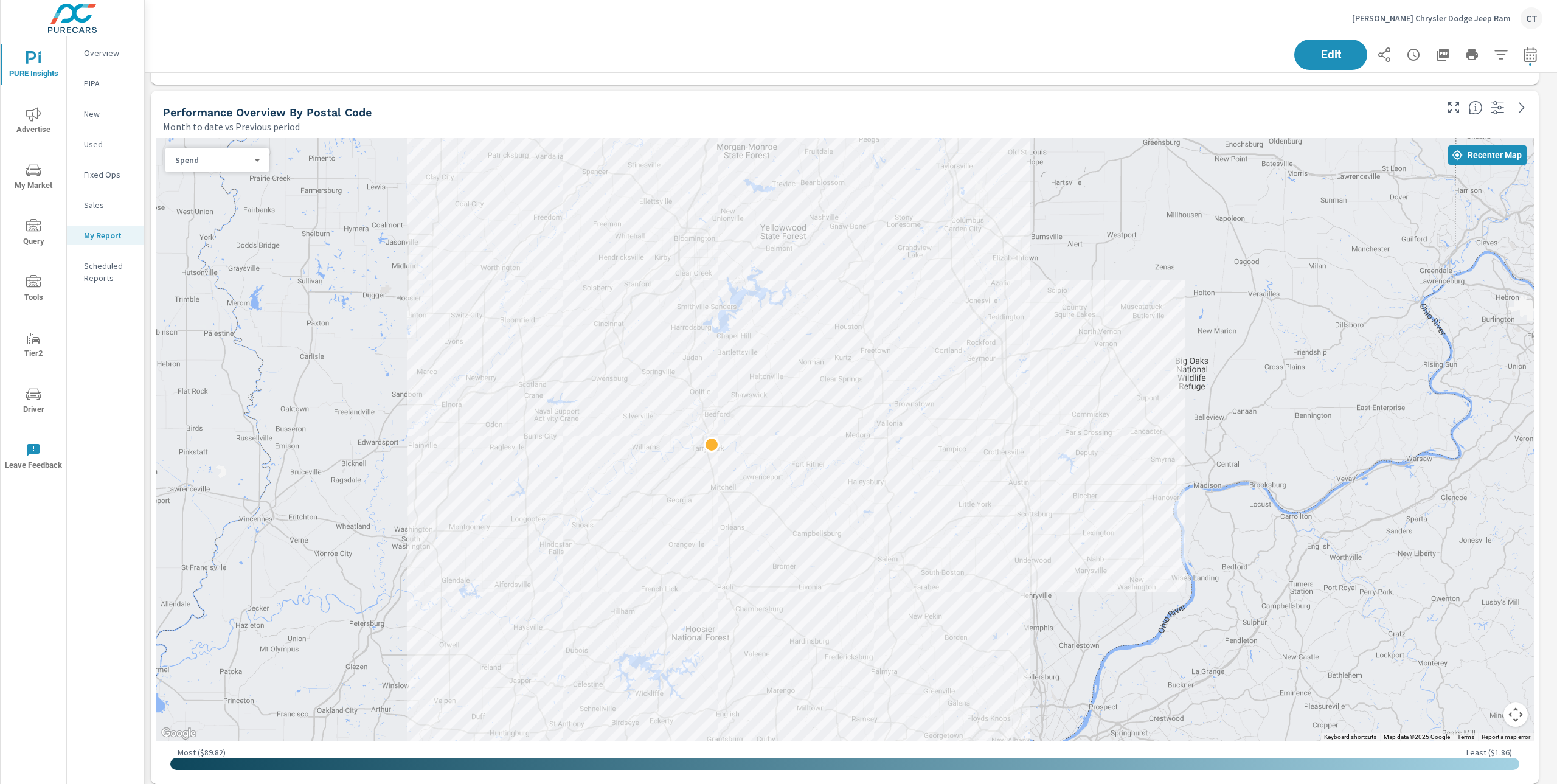
drag, startPoint x: 1286, startPoint y: 383, endPoint x: 1123, endPoint y: 378, distance: 163.1
click at [1123, 378] on div at bounding box center [845, 440] width 1379 height 604
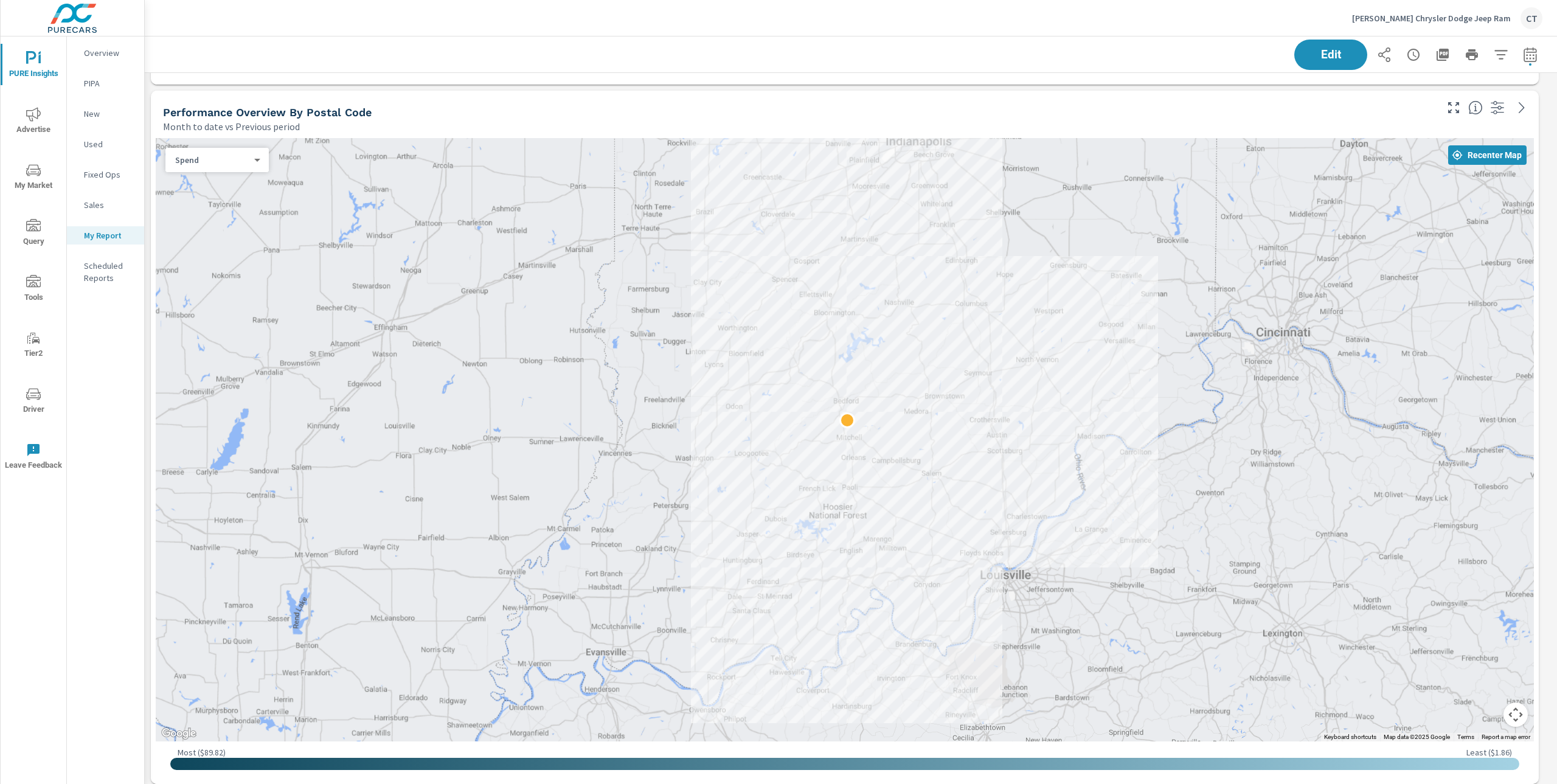
drag, startPoint x: 1123, startPoint y: 394, endPoint x: 1094, endPoint y: 405, distance: 31.0
click at [1094, 405] on div at bounding box center [845, 440] width 1379 height 604
click at [201, 159] on body "PURE Insights Advertise My Market Query Tools Tier2 Driver Leave Feedback Overv…" at bounding box center [778, 392] width 1557 height 784
click at [1252, 439] on div at bounding box center [778, 392] width 1557 height 784
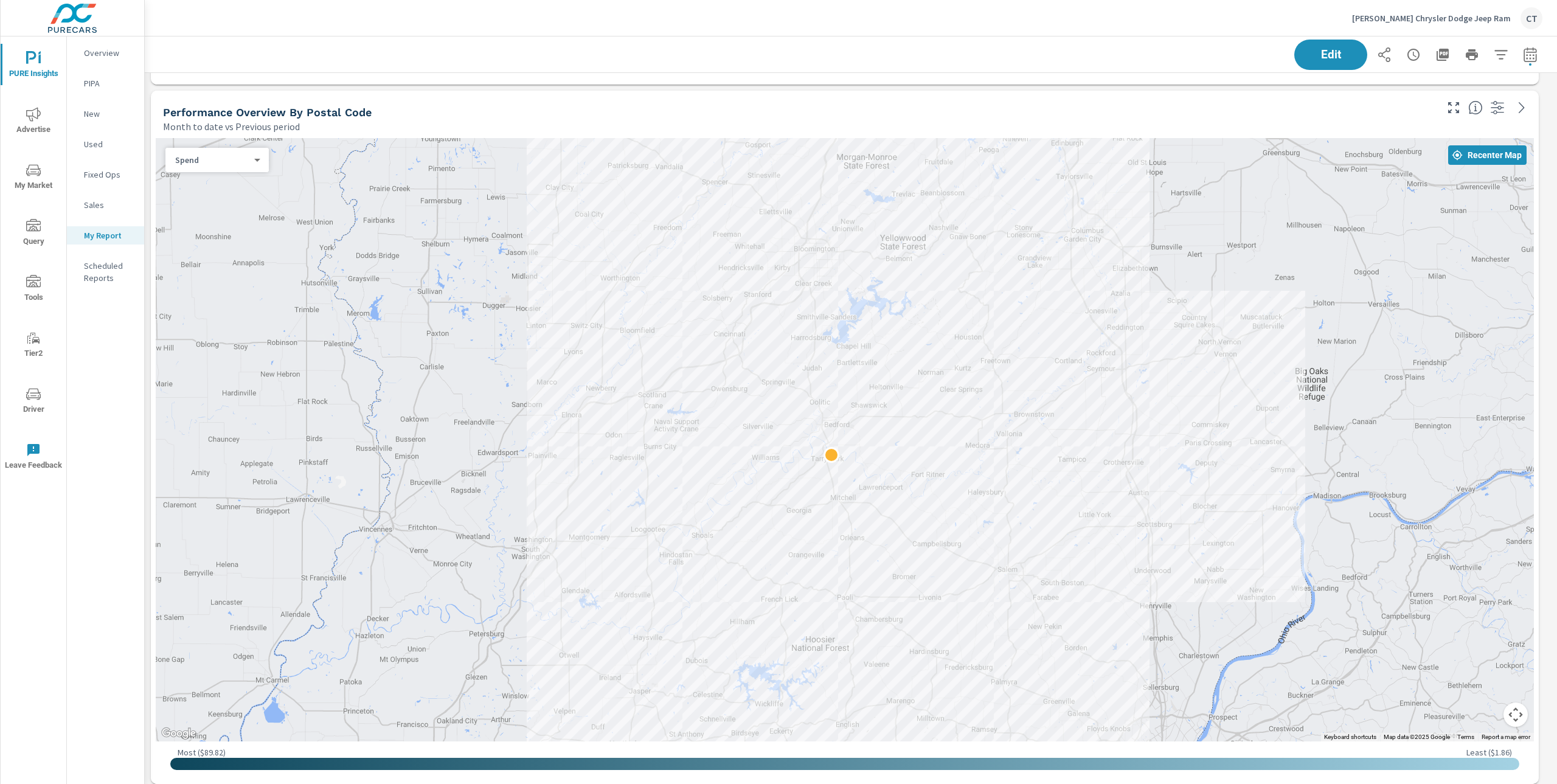
drag, startPoint x: 1189, startPoint y: 350, endPoint x: 1264, endPoint y: 443, distance: 119.5
click at [1264, 443] on div at bounding box center [845, 440] width 1379 height 604
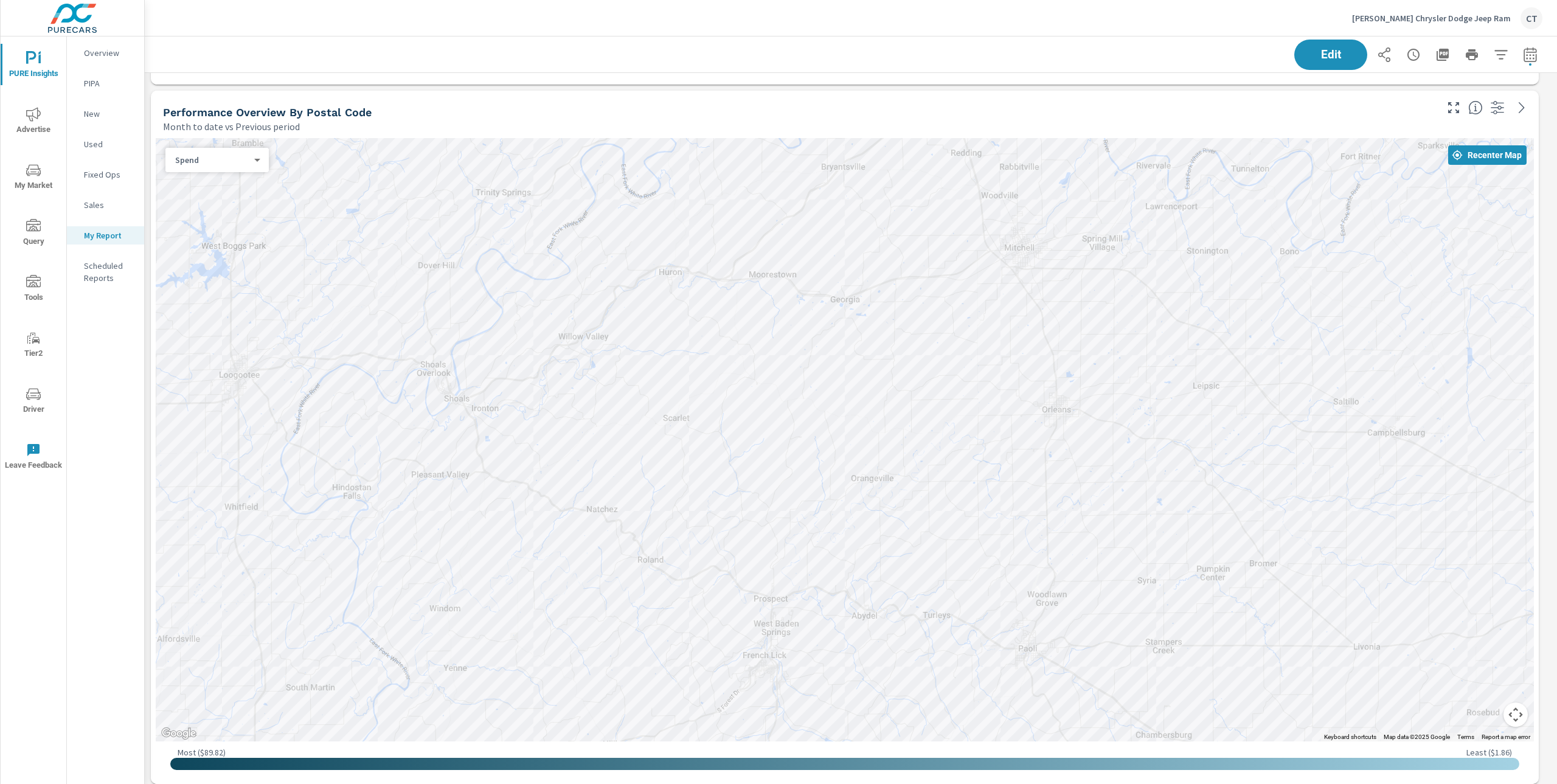
drag, startPoint x: 782, startPoint y: 560, endPoint x: 761, endPoint y: 474, distance: 88.5
click at [761, 474] on div at bounding box center [845, 440] width 1379 height 604
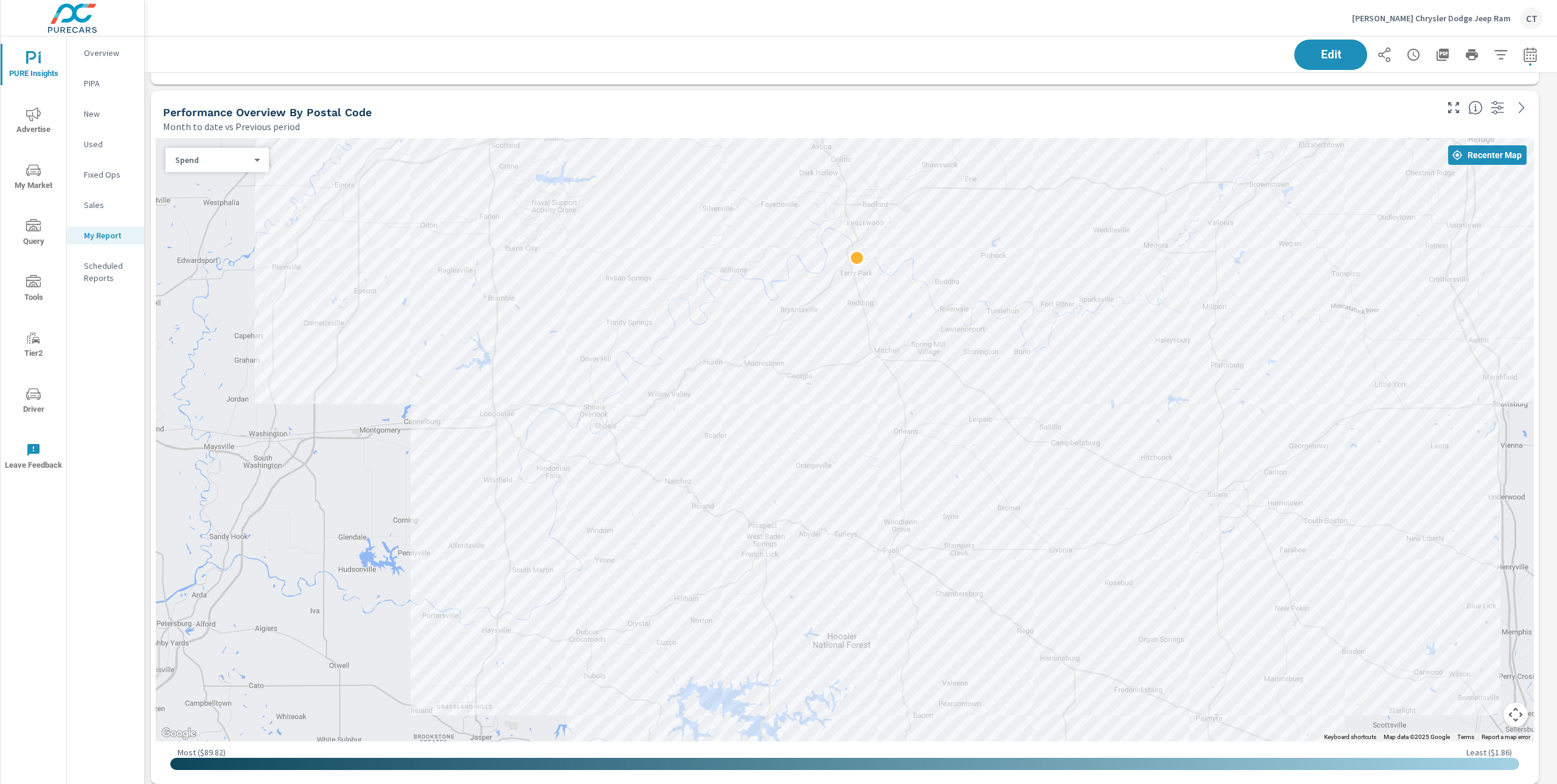
scroll to position [4509, 1426]
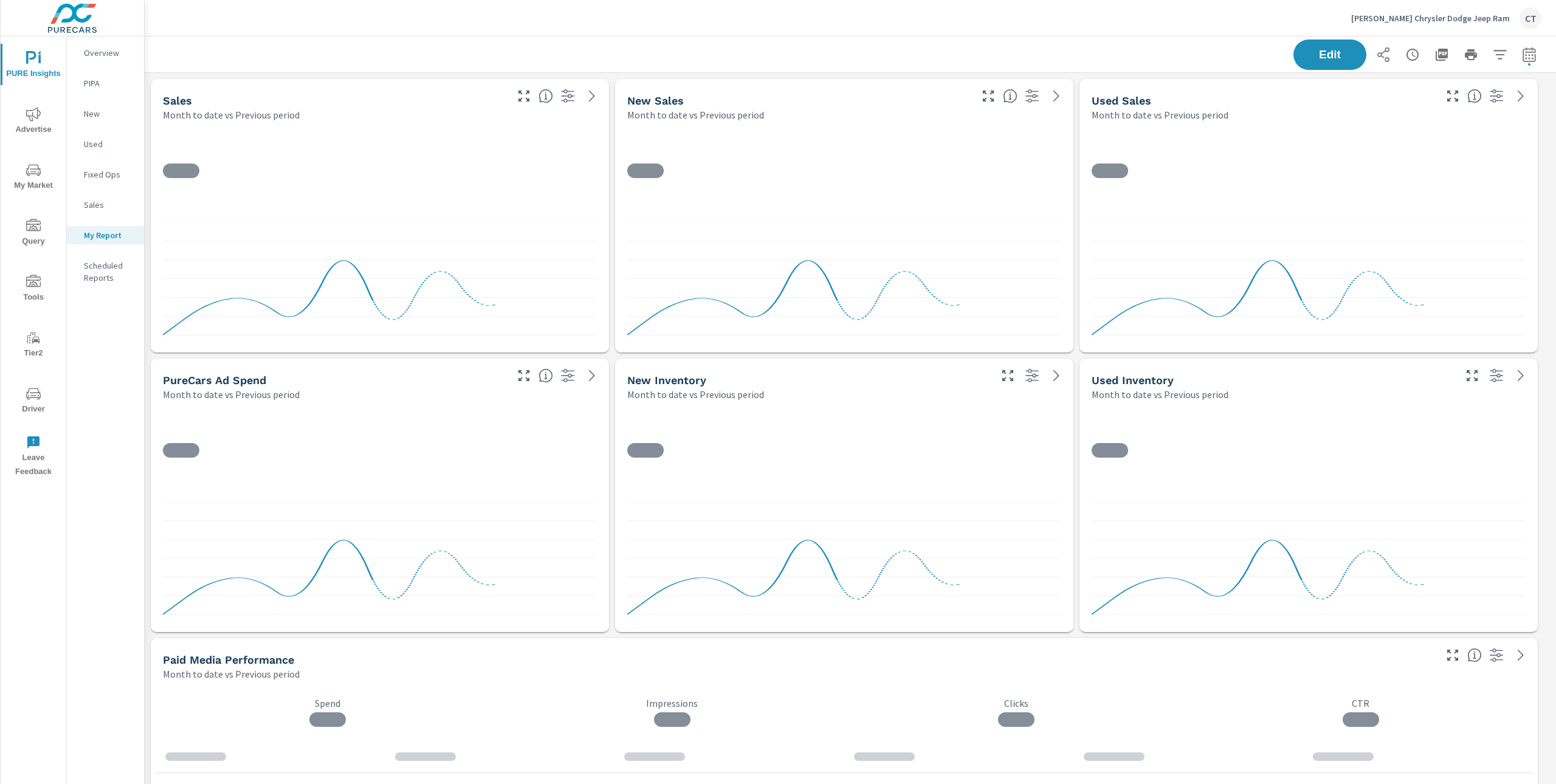
scroll to position [4505, 1425]
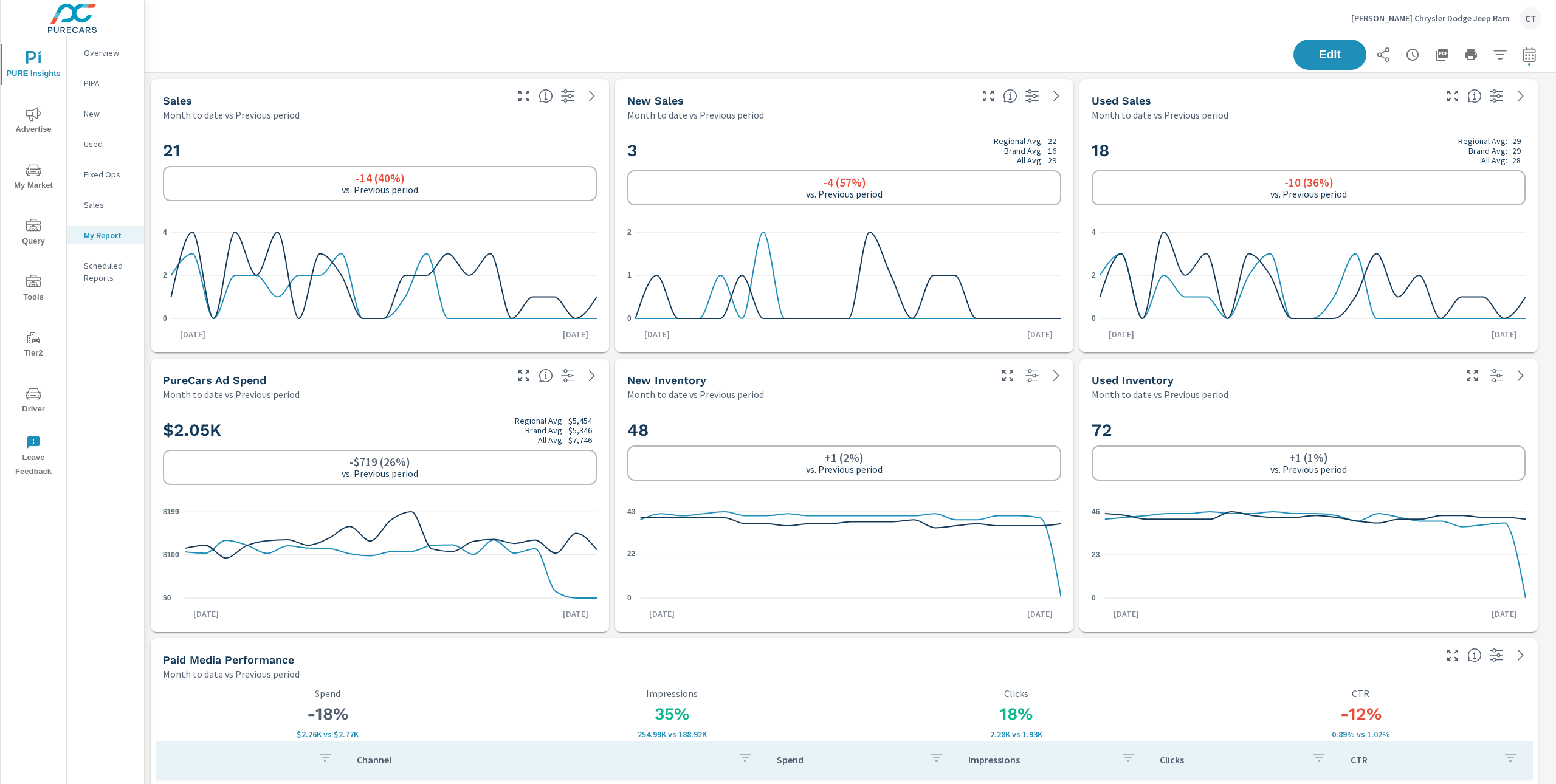
scroll to position [1, 0]
click at [30, 188] on span "My Market" at bounding box center [33, 177] width 58 height 30
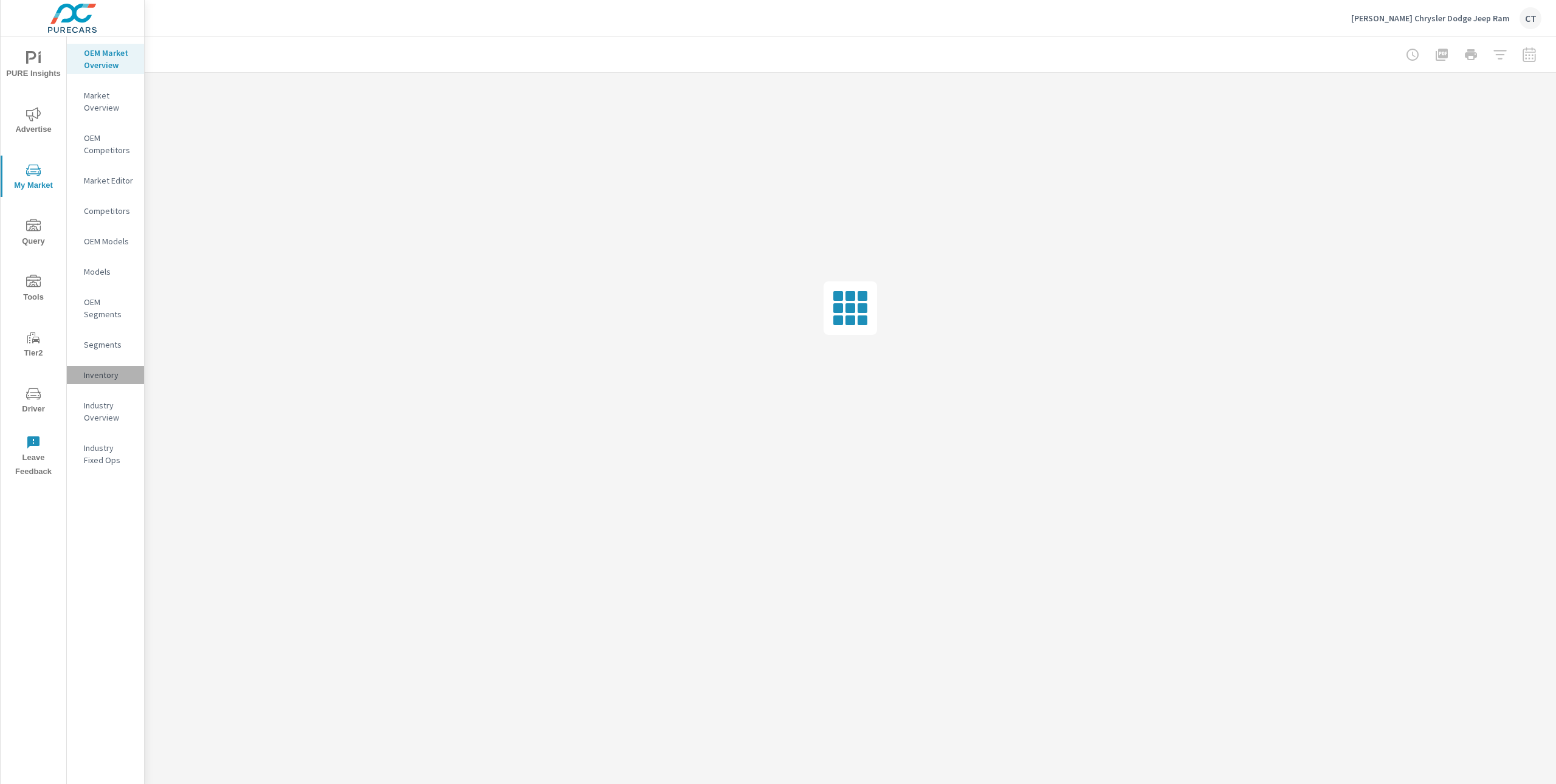
click at [98, 378] on p "Inventory" at bounding box center [109, 375] width 50 height 12
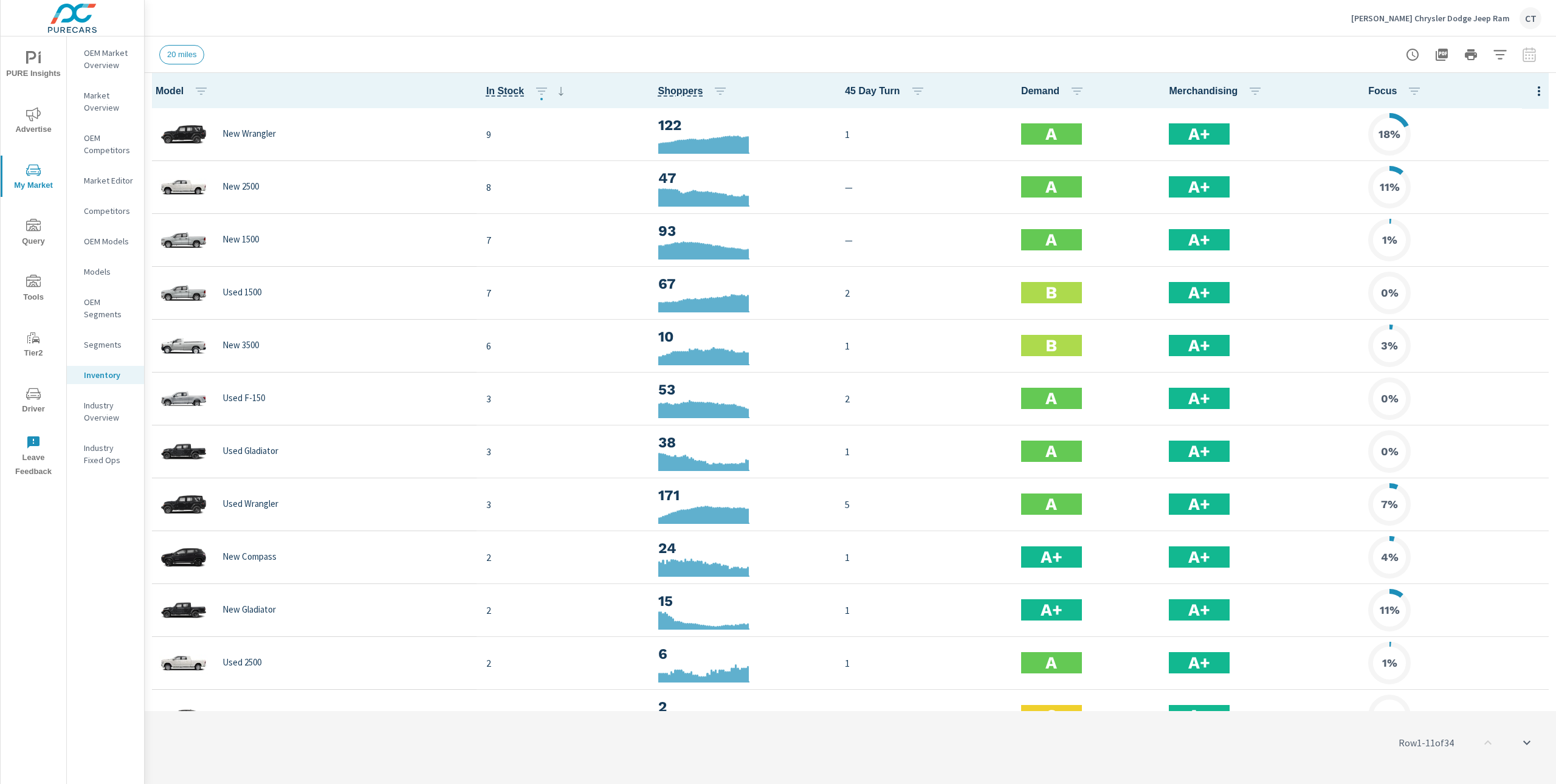
scroll to position [1, 0]
click at [1503, 55] on icon "button" at bounding box center [1500, 54] width 14 height 14
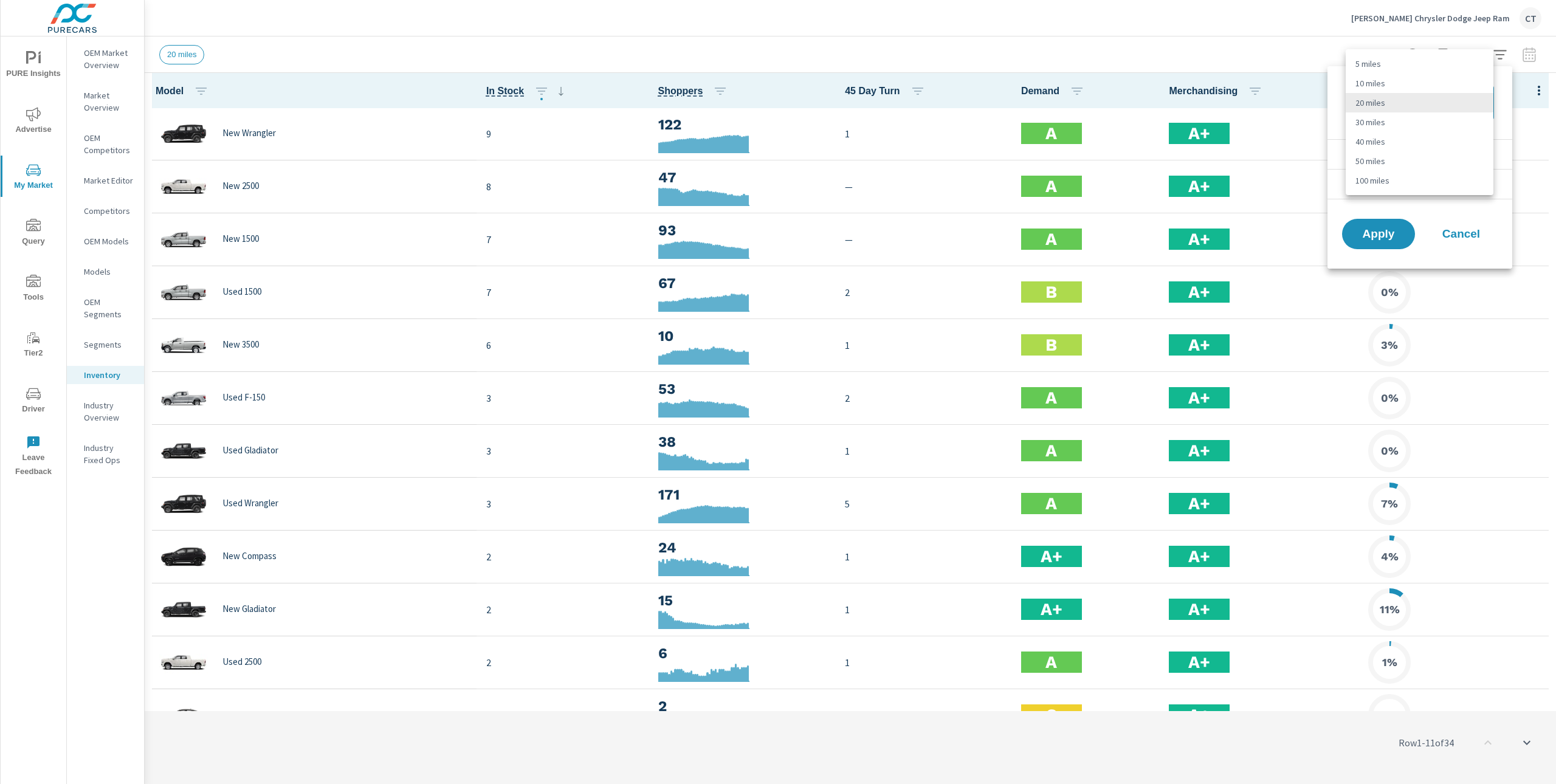
click at [1401, 97] on body "PURE Insights Advertise My Market Query Tools Tier2 Driver Leave Feedback OEM M…" at bounding box center [778, 392] width 1556 height 784
click at [1387, 136] on li "40 miles" at bounding box center [1420, 142] width 148 height 19
type Distance "40"
click at [1394, 153] on li "Condition" at bounding box center [1420, 153] width 185 height 30
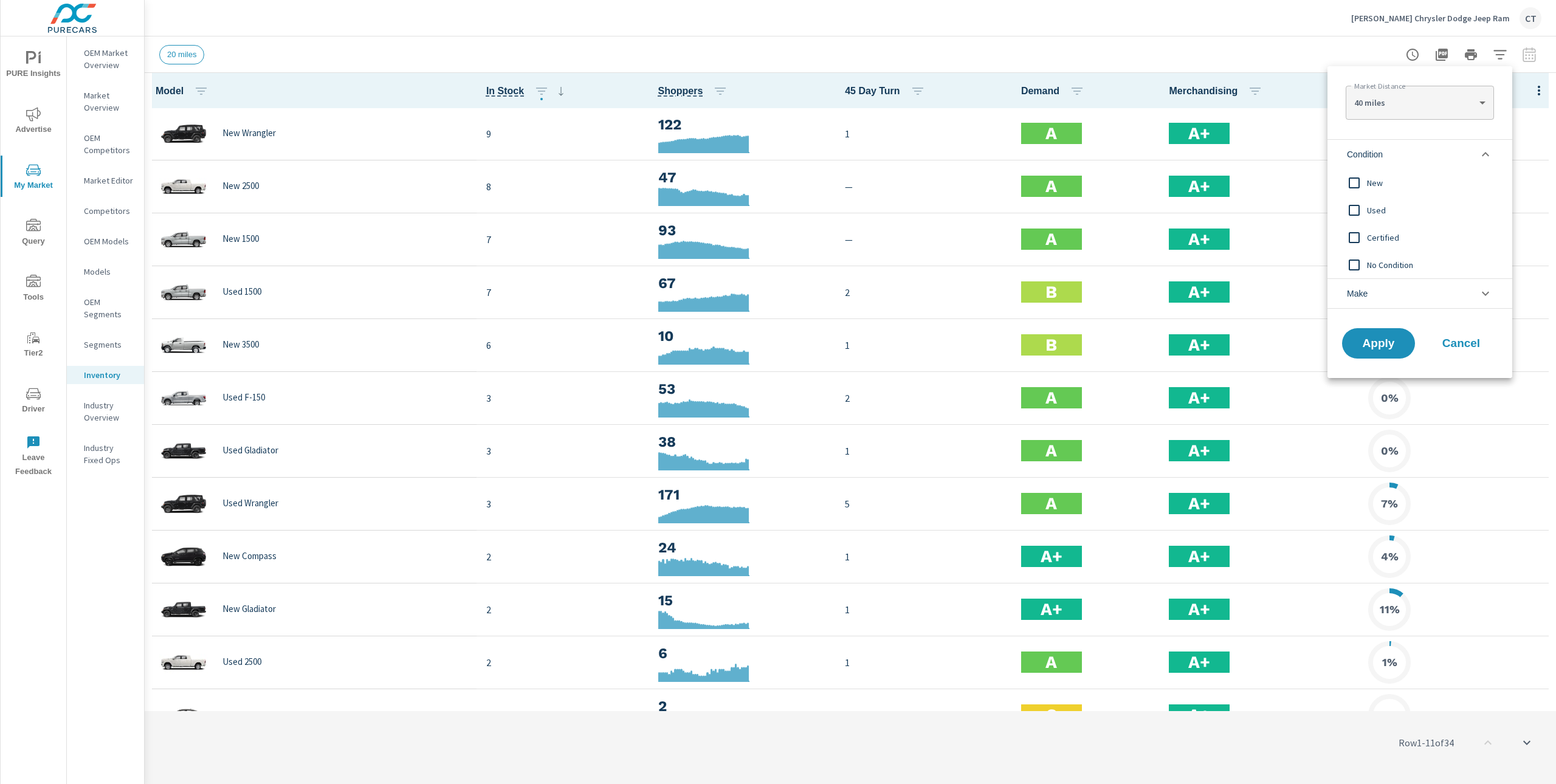
click at [1385, 182] on span "New" at bounding box center [1434, 182] width 133 height 14
click at [1373, 347] on span "Apply" at bounding box center [1379, 343] width 50 height 12
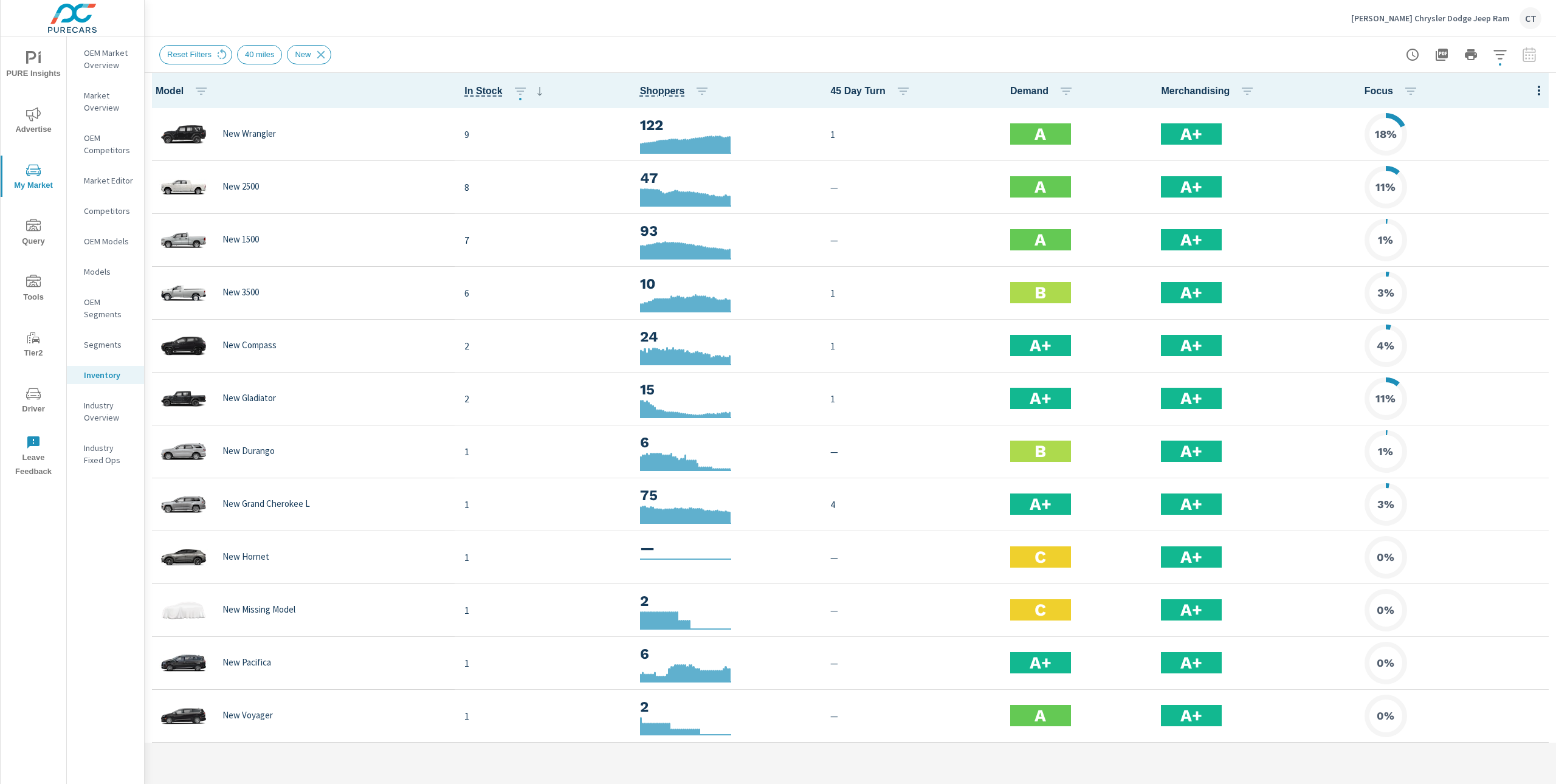
click at [1546, 92] on icon "button" at bounding box center [1539, 90] width 14 height 14
click at [1505, 168] on span "Audience" at bounding box center [1499, 162] width 76 height 12
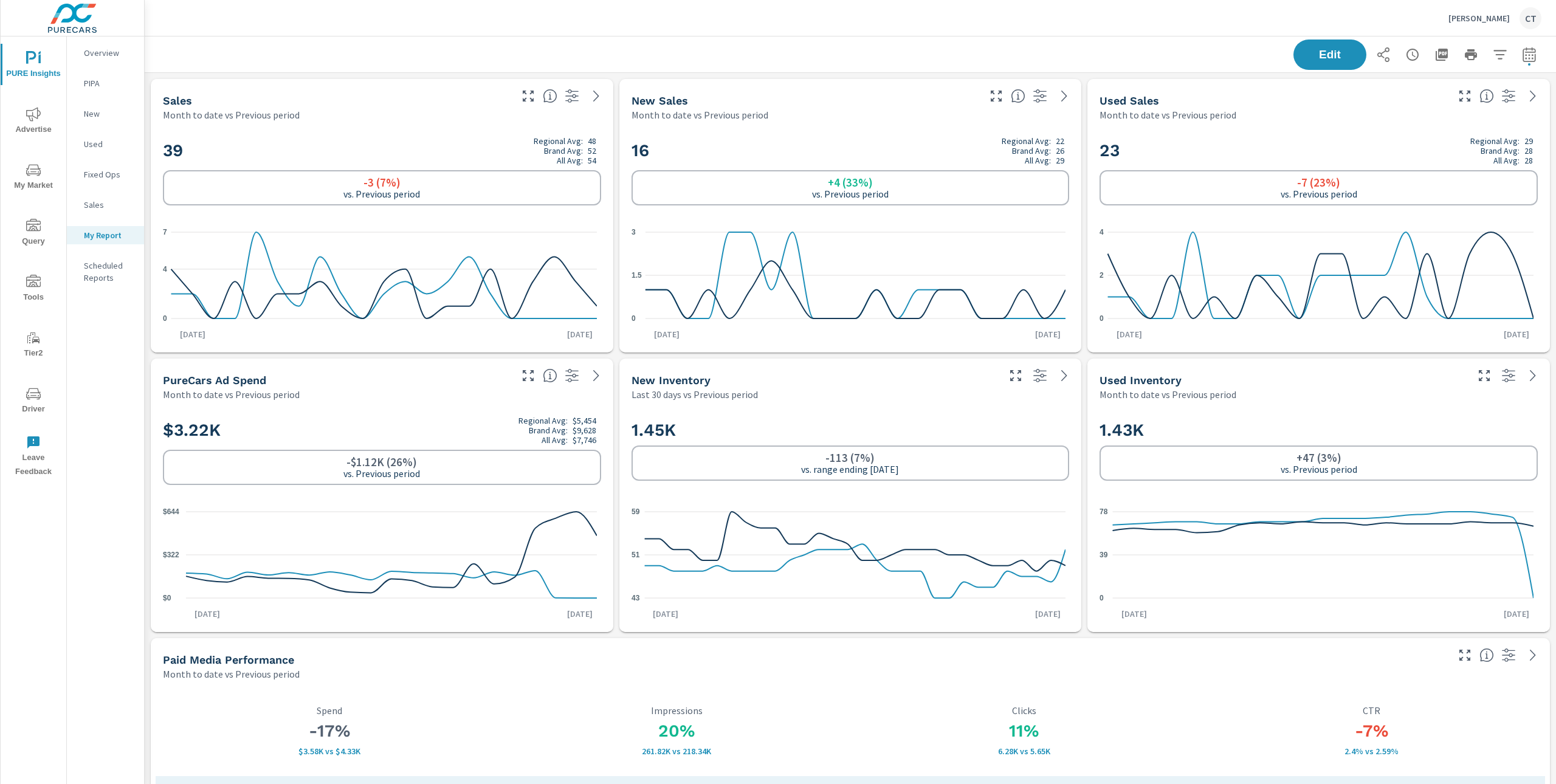
scroll to position [1, 0]
click at [86, 48] on p "Overview" at bounding box center [109, 53] width 50 height 12
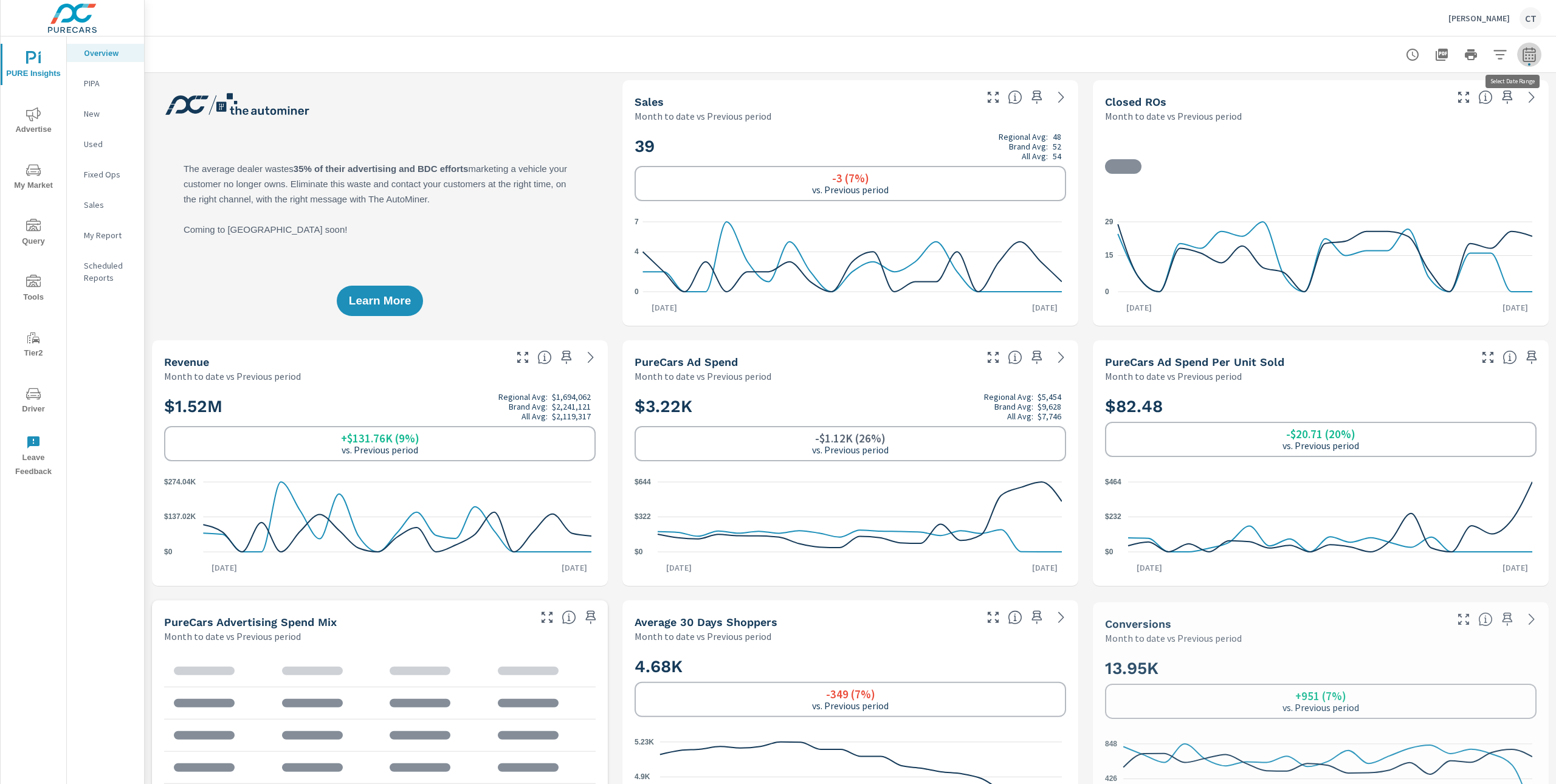
click at [1522, 52] on icon "button" at bounding box center [1529, 54] width 14 height 14
select select "Month to date"
select select "Previous period"
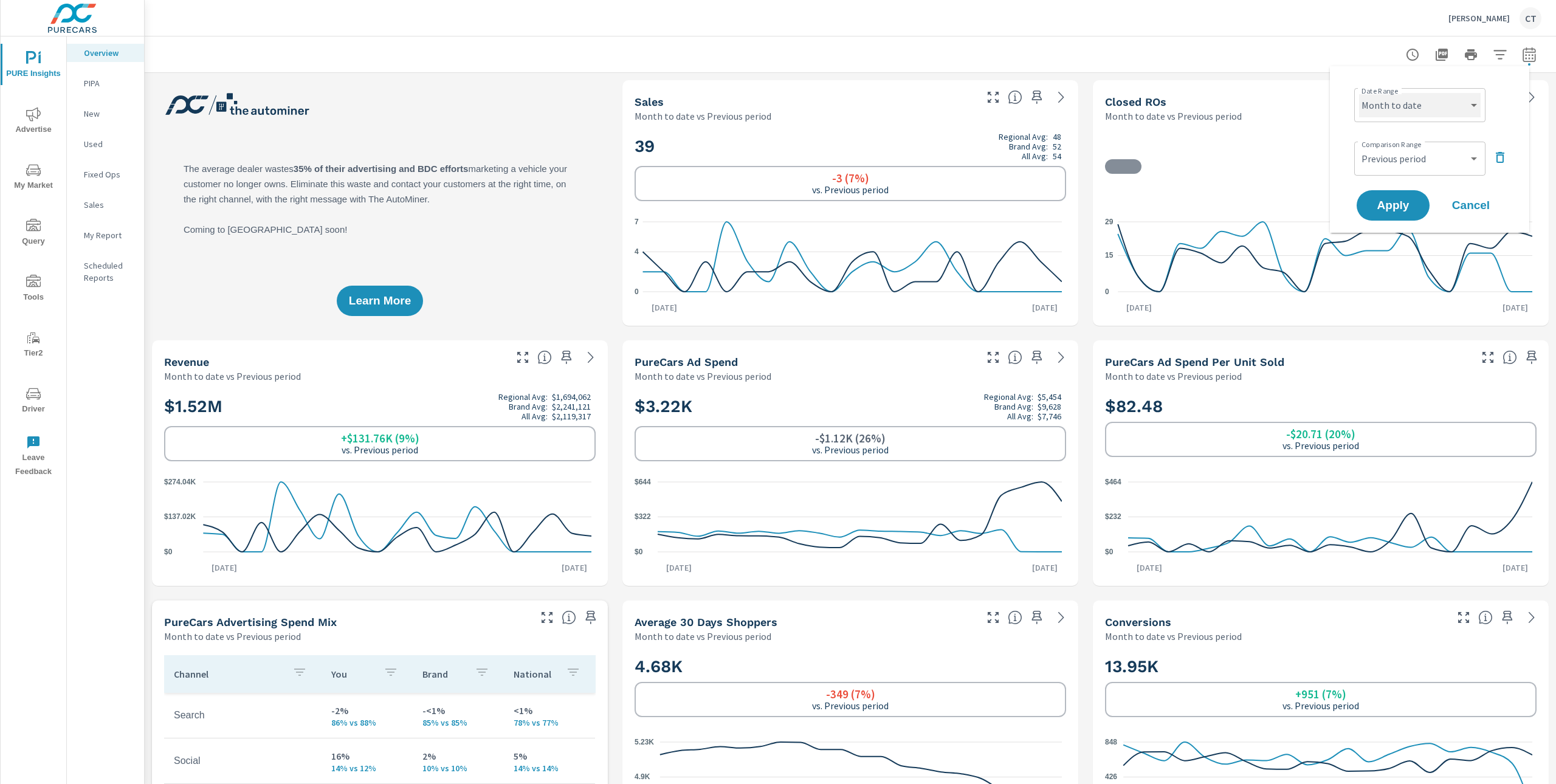
click at [1409, 115] on select "Custom [DATE] Last week Last 7 days Last 14 days Last 30 days Last 45 days Last…" at bounding box center [1420, 105] width 122 height 24
select select "Last 6 months"
click at [1404, 208] on span "Apply" at bounding box center [1393, 206] width 50 height 12
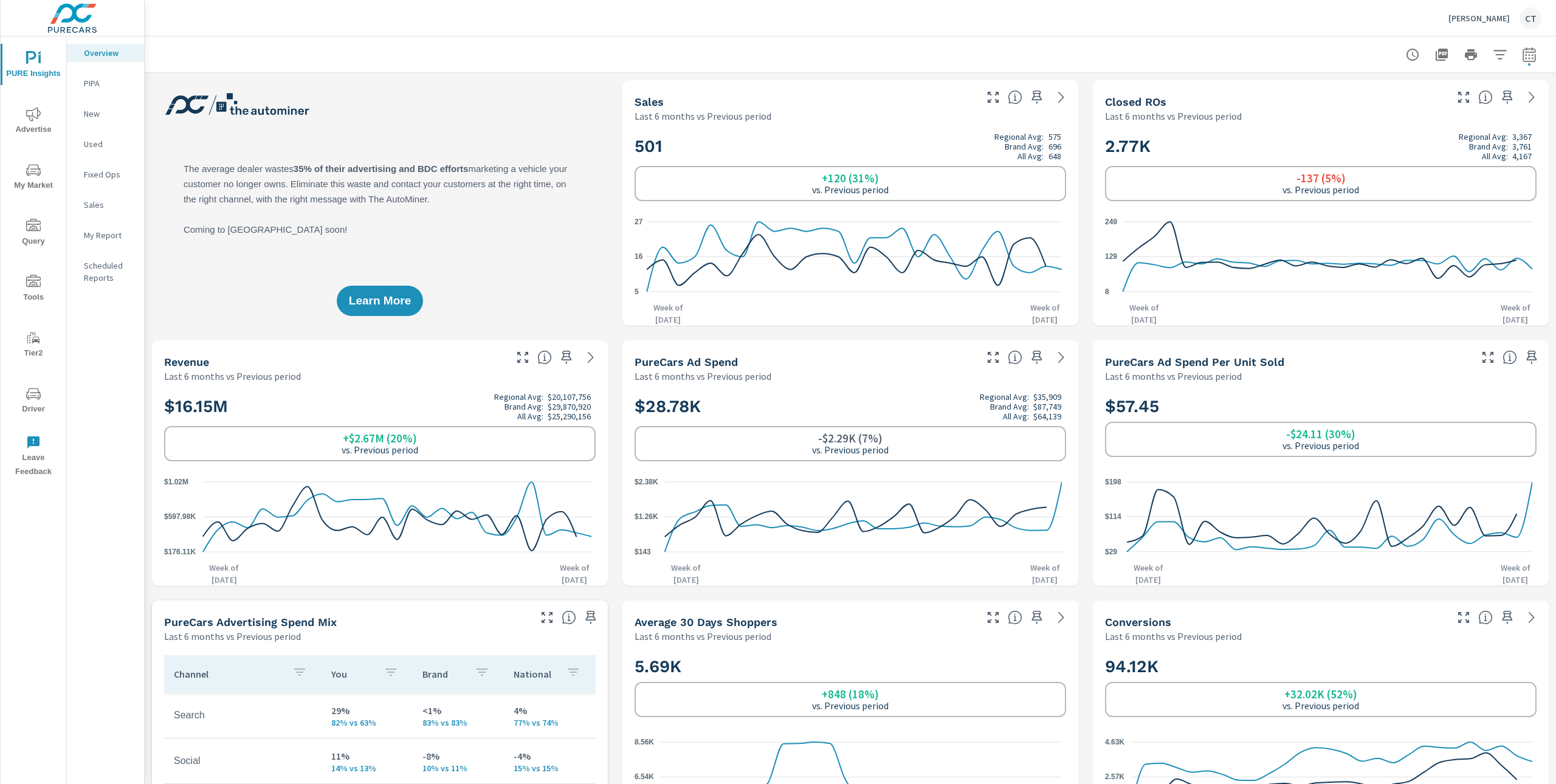
scroll to position [1, 0]
click at [28, 178] on span "My Market" at bounding box center [33, 177] width 58 height 30
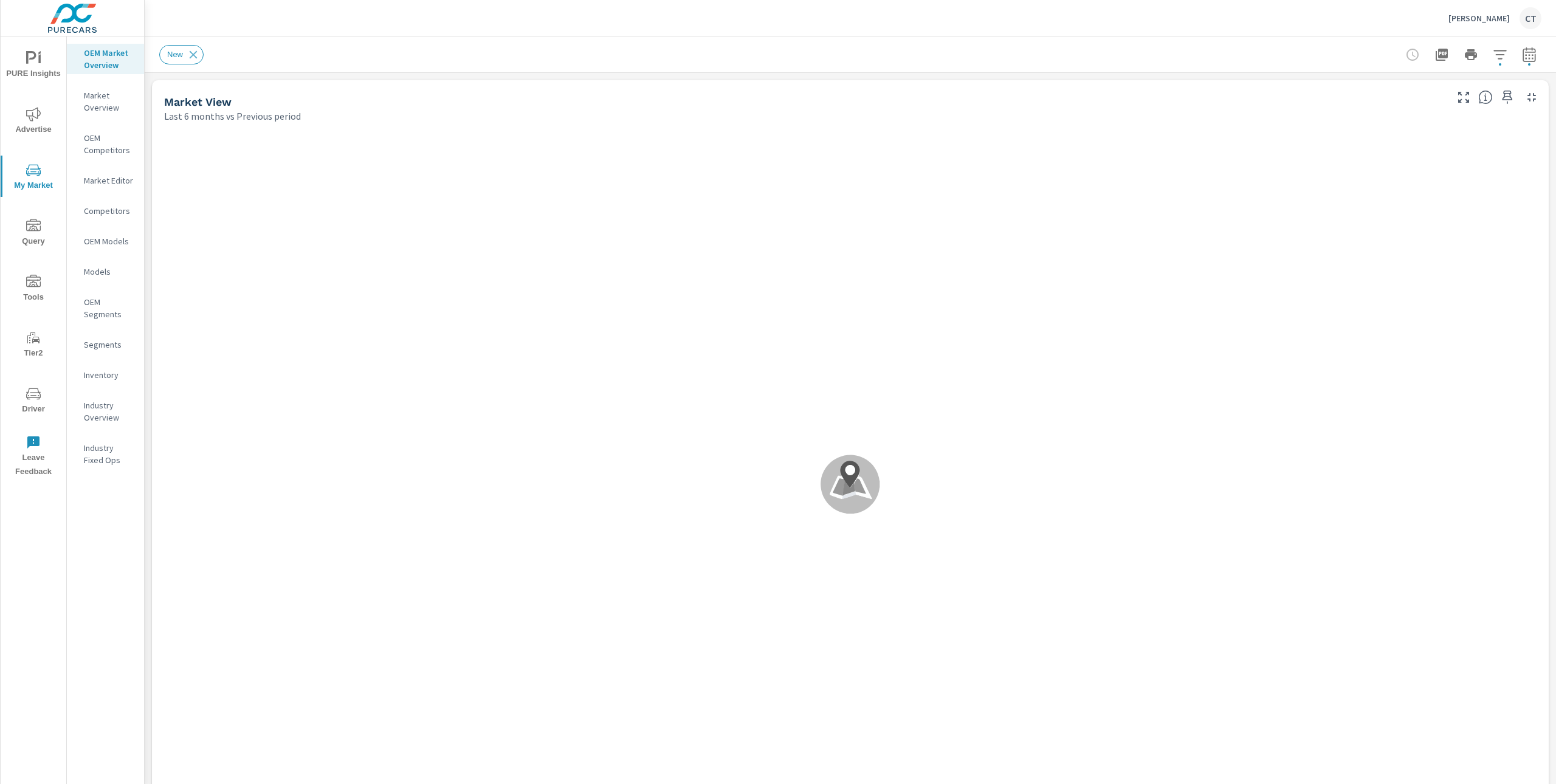
scroll to position [1, 0]
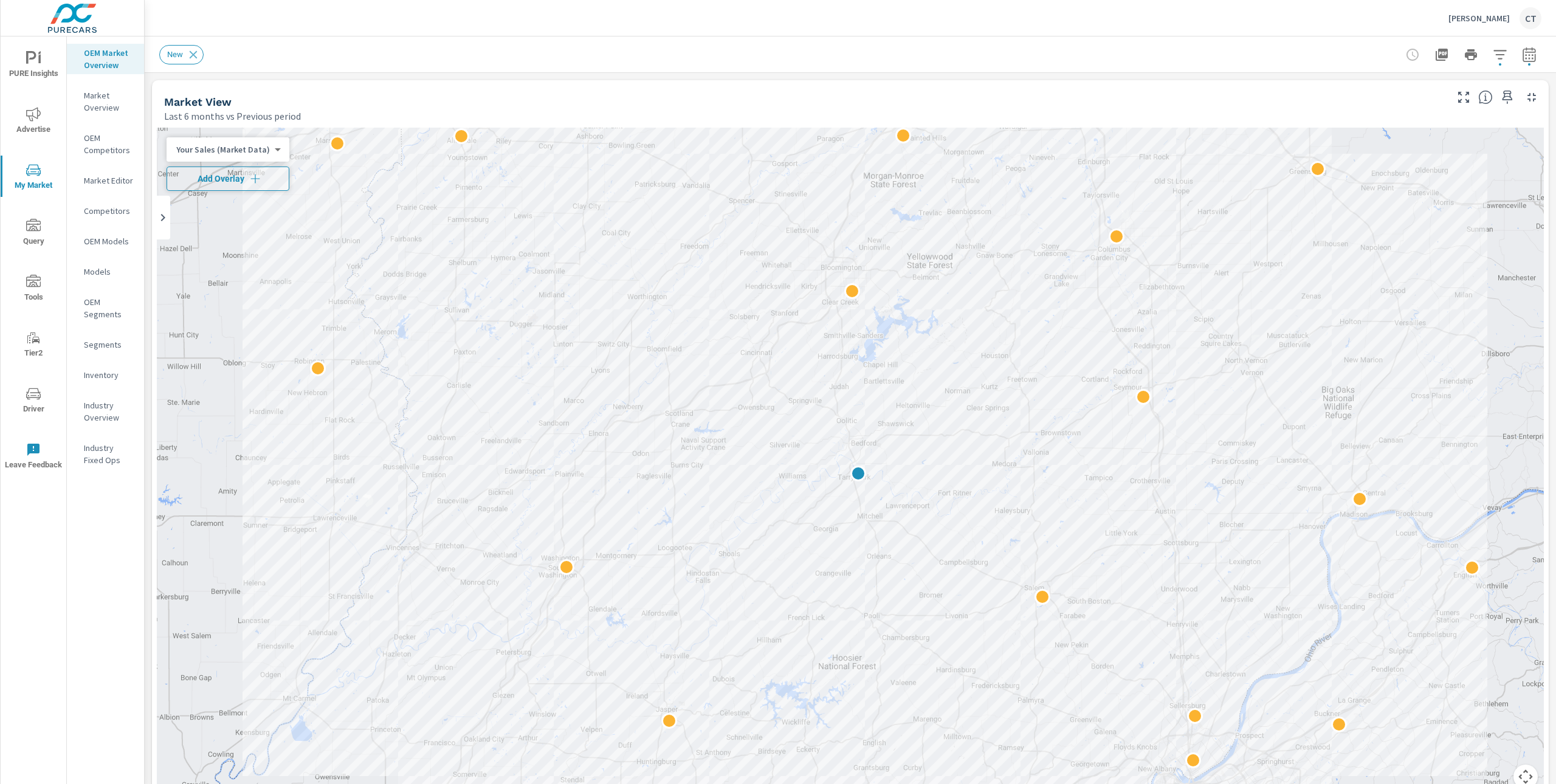
click at [229, 171] on button "Add Overlay" at bounding box center [228, 178] width 123 height 24
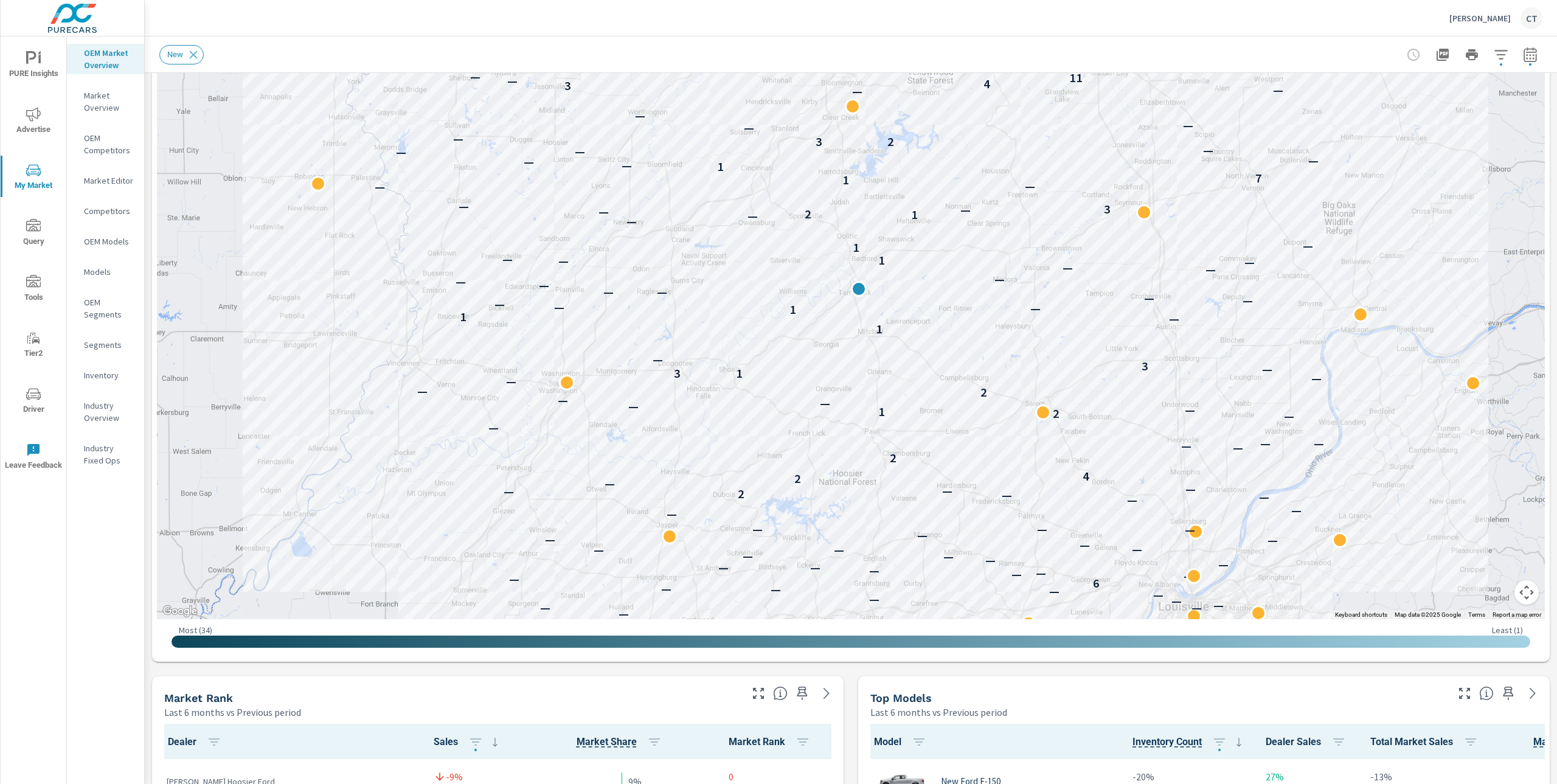
scroll to position [162, 0]
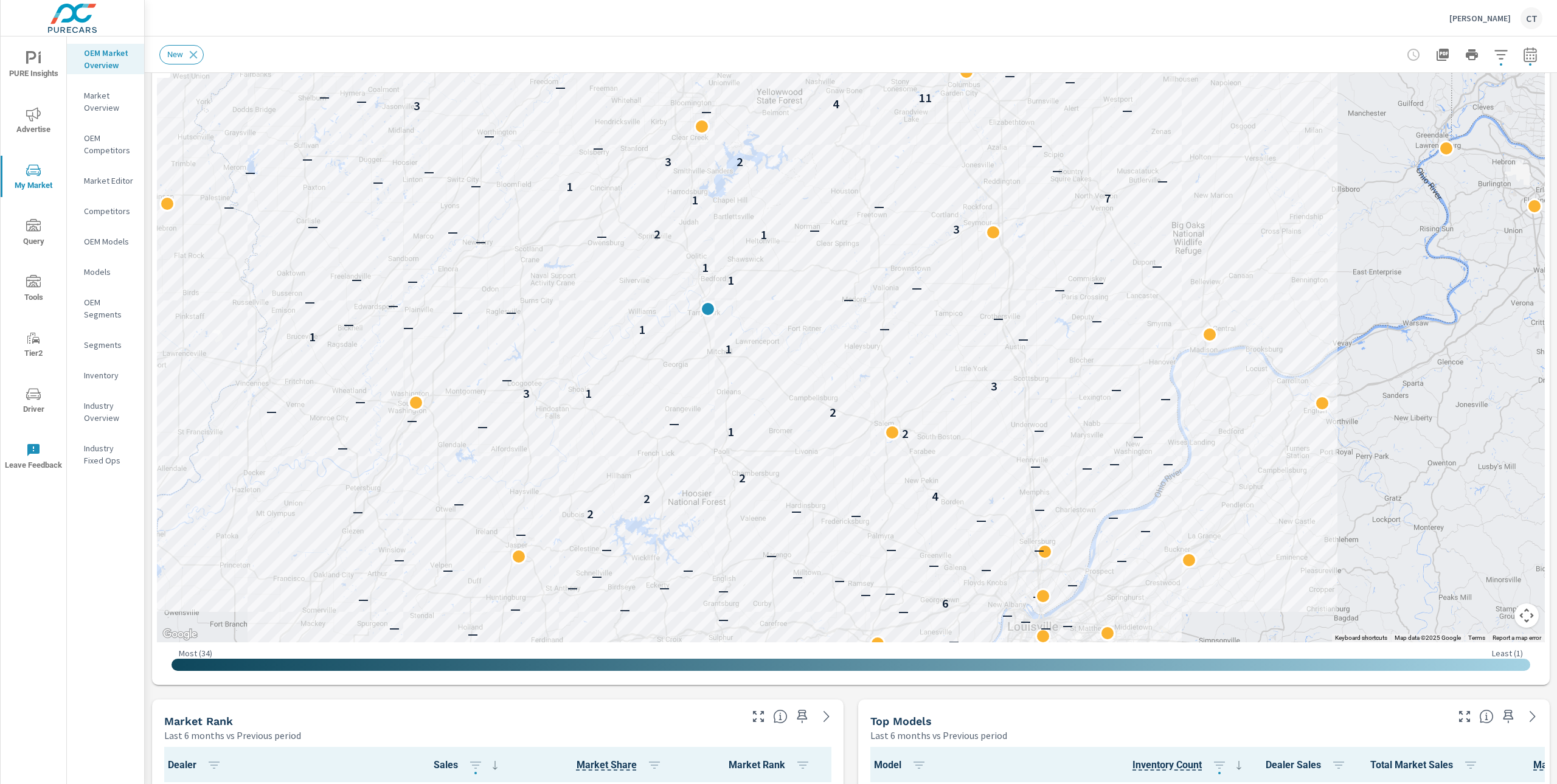
drag, startPoint x: 1003, startPoint y: 547, endPoint x: 852, endPoint y: 544, distance: 151.0
click at [852, 544] on div "— — — — — — — — — — — — — — — — — — — — — — — — — — — — — — — — — — — — — — — —…" at bounding box center [1284, 629] width 1168 height 657
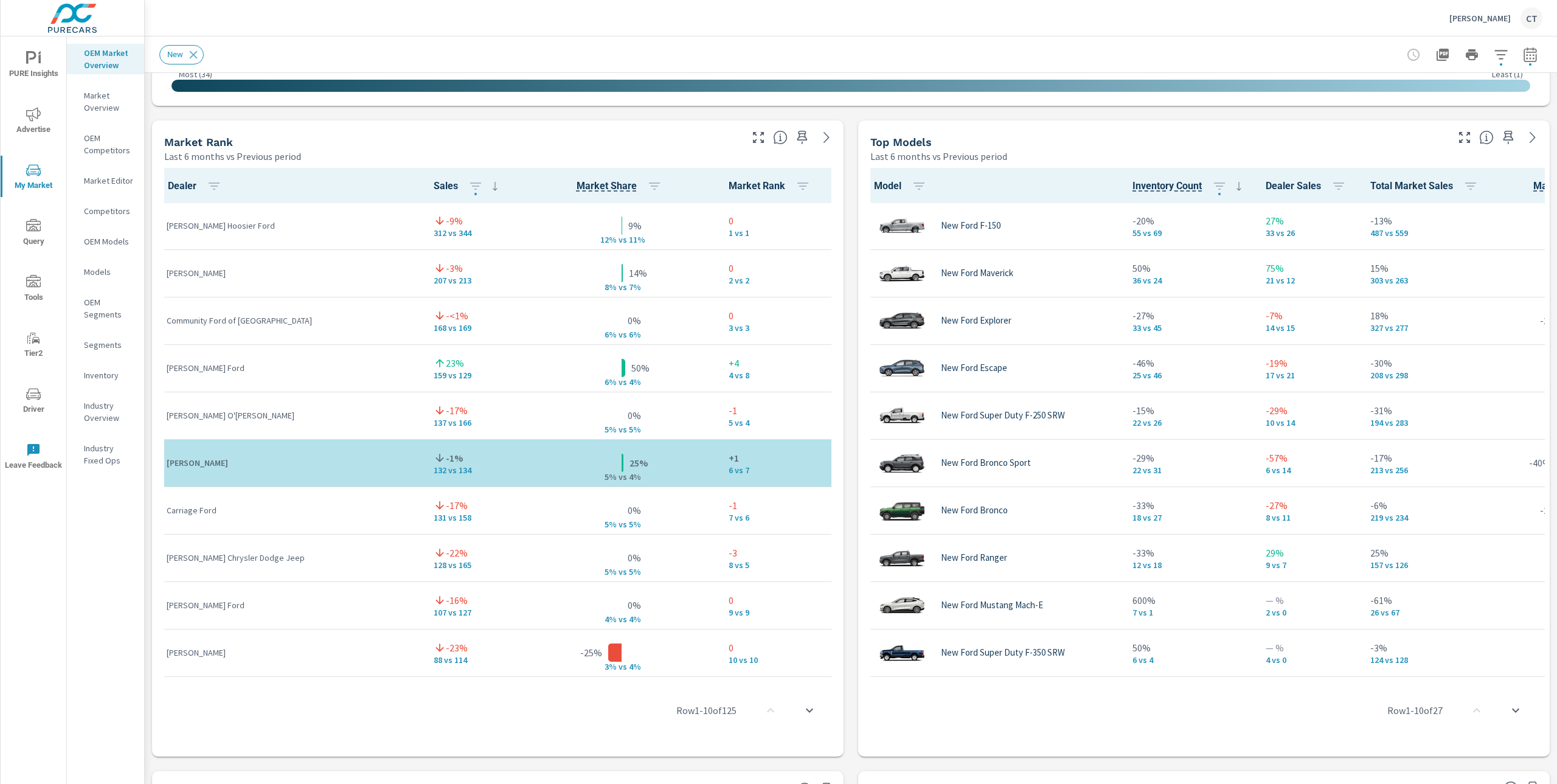
scroll to position [739, 0]
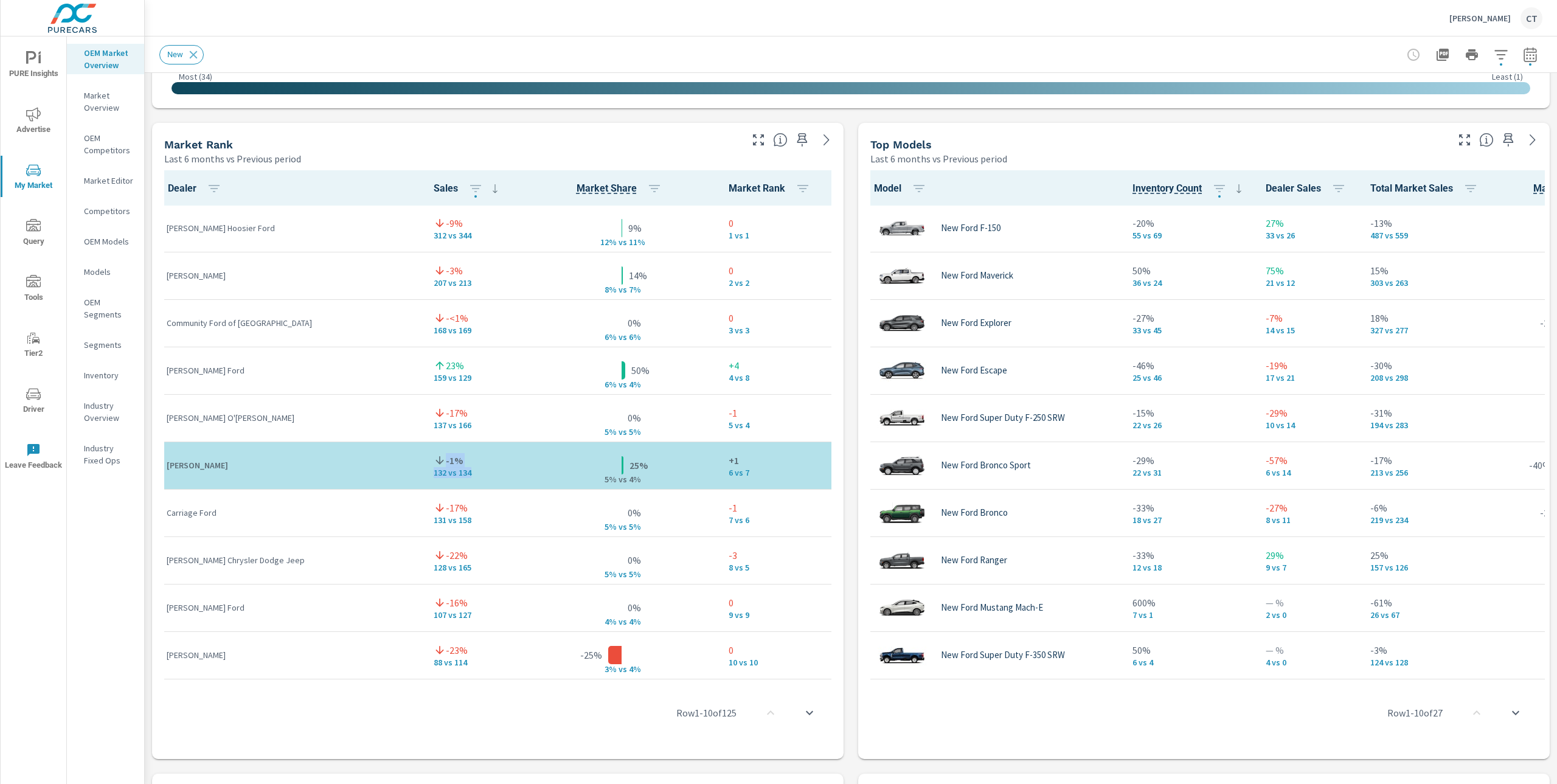
drag, startPoint x: 396, startPoint y: 472, endPoint x: 348, endPoint y: 458, distance: 50.0
click at [424, 458] on td "-1% 132 vs 134" at bounding box center [474, 465] width 100 height 47
drag, startPoint x: 260, startPoint y: 222, endPoint x: 140, endPoint y: 226, distance: 120.1
click at [140, 226] on div "PURE Insights Advertise My Market Query Tools Tier2 Driver Leave Feedback OEM M…" at bounding box center [778, 392] width 1557 height 784
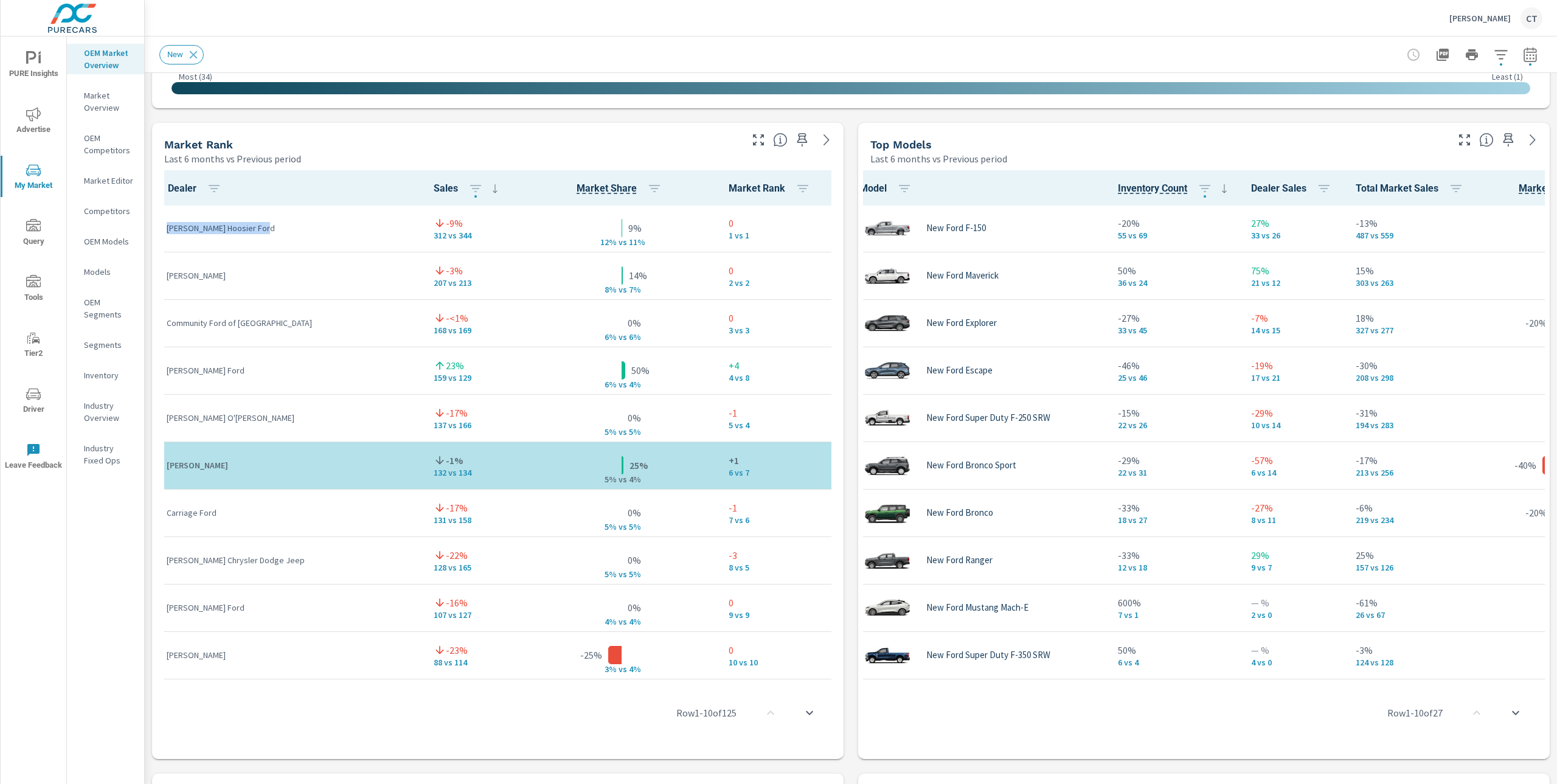
scroll to position [1, 153]
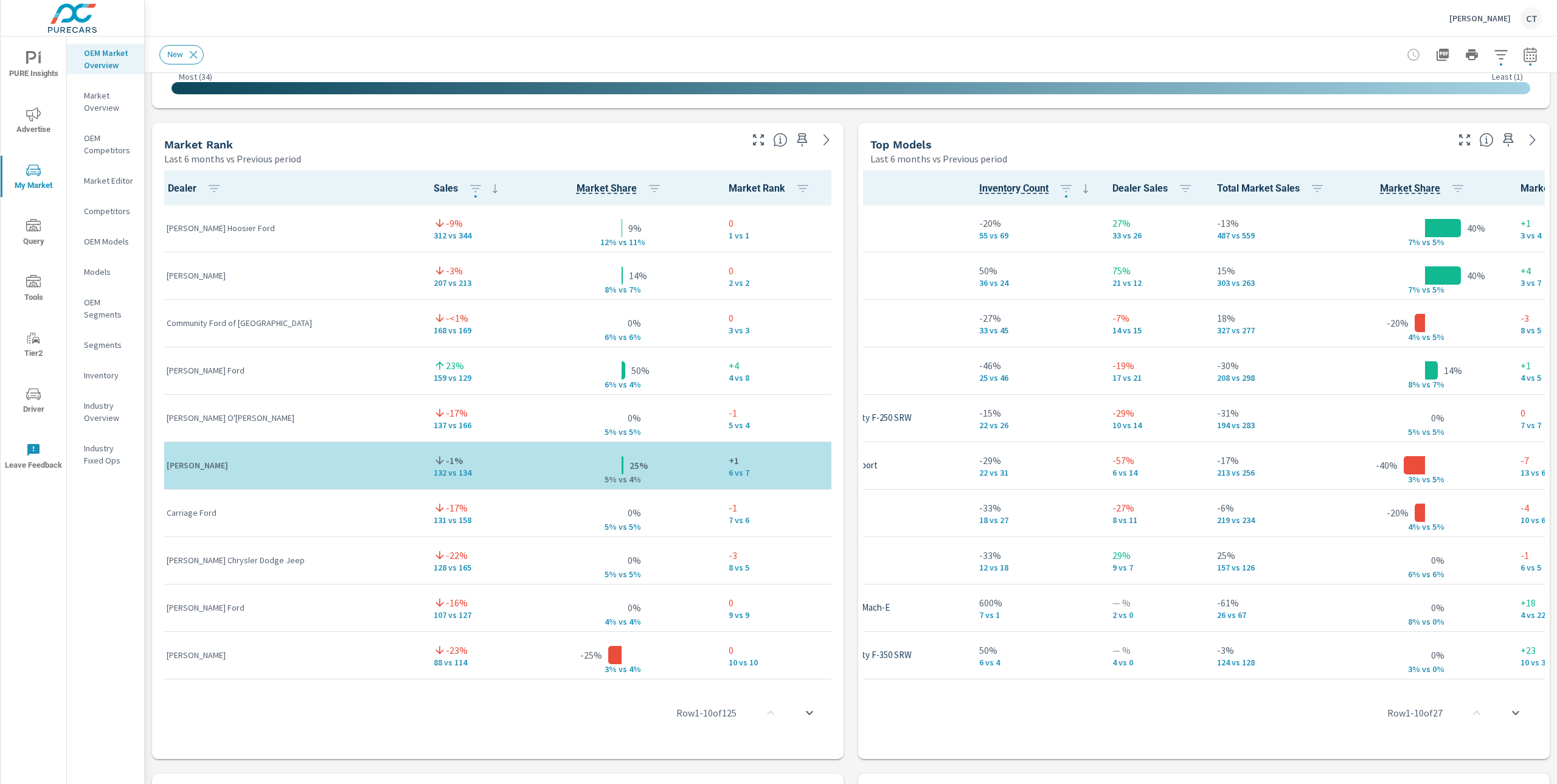
click at [1395, 195] on th "Market Share" at bounding box center [1425, 187] width 171 height 35
click at [1464, 186] on icon "button" at bounding box center [1458, 188] width 14 height 14
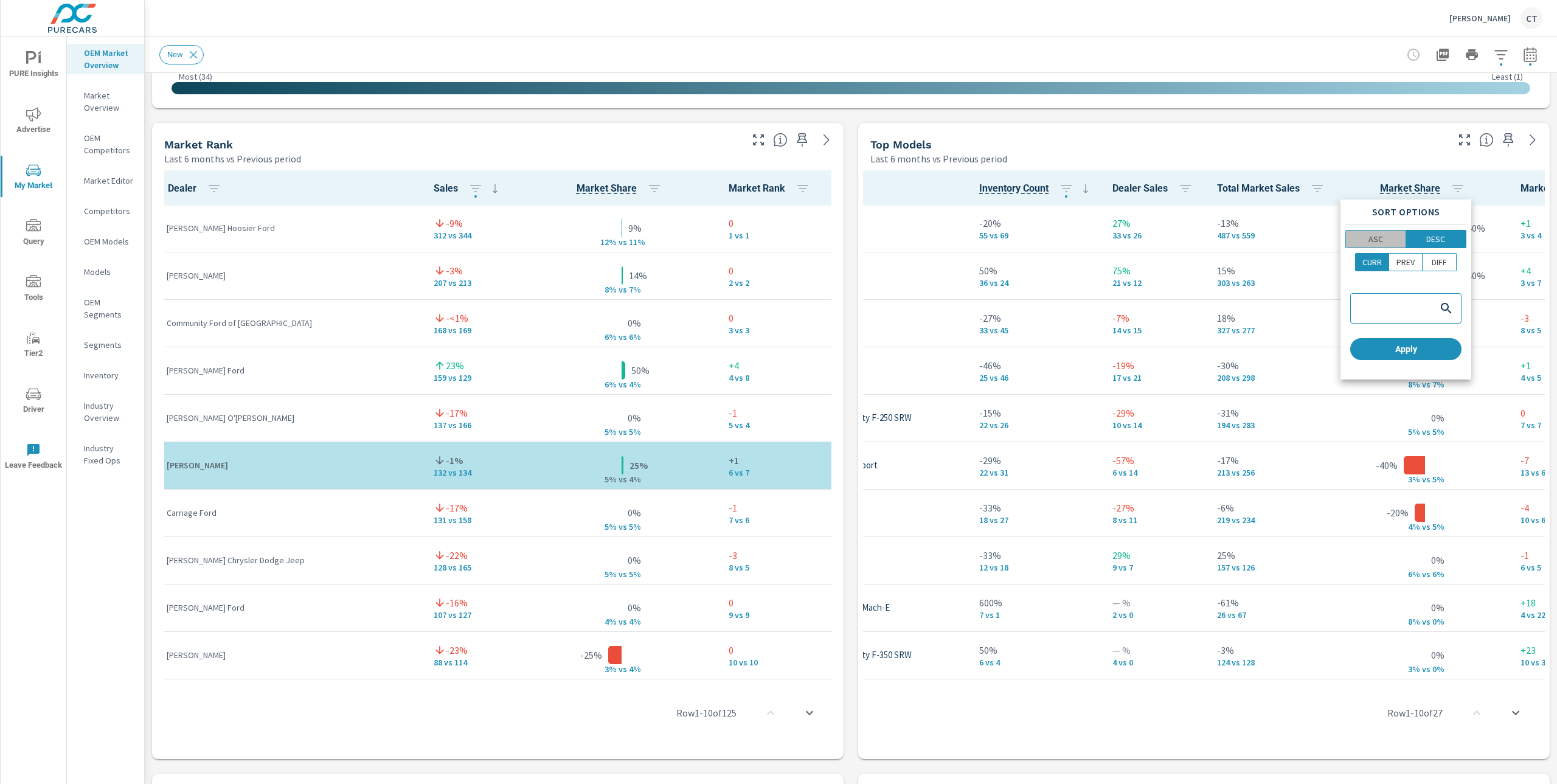
click at [1390, 239] on span "ASC" at bounding box center [1376, 239] width 52 height 12
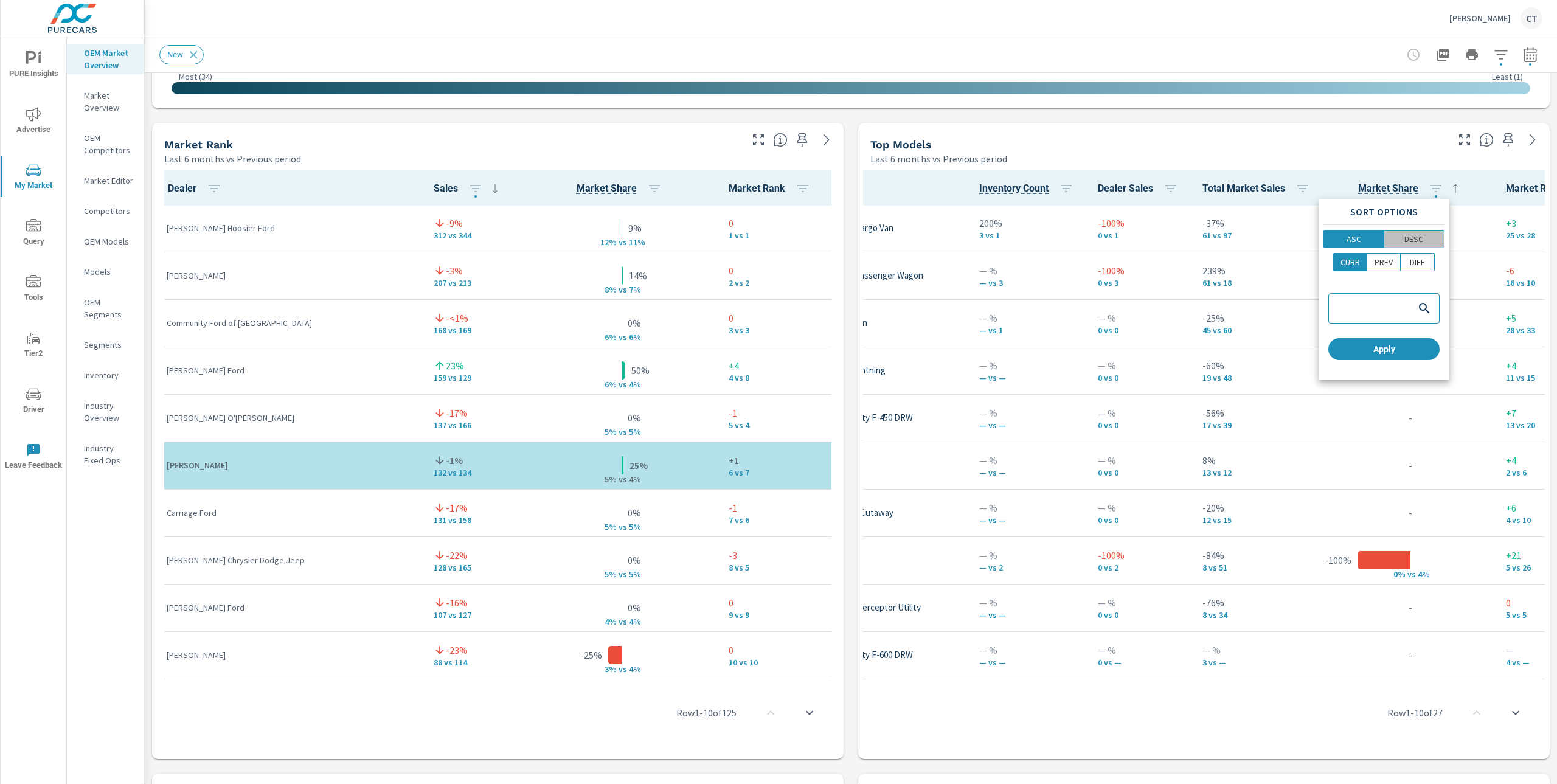
click at [1435, 243] on span "DESC" at bounding box center [1415, 239] width 53 height 12
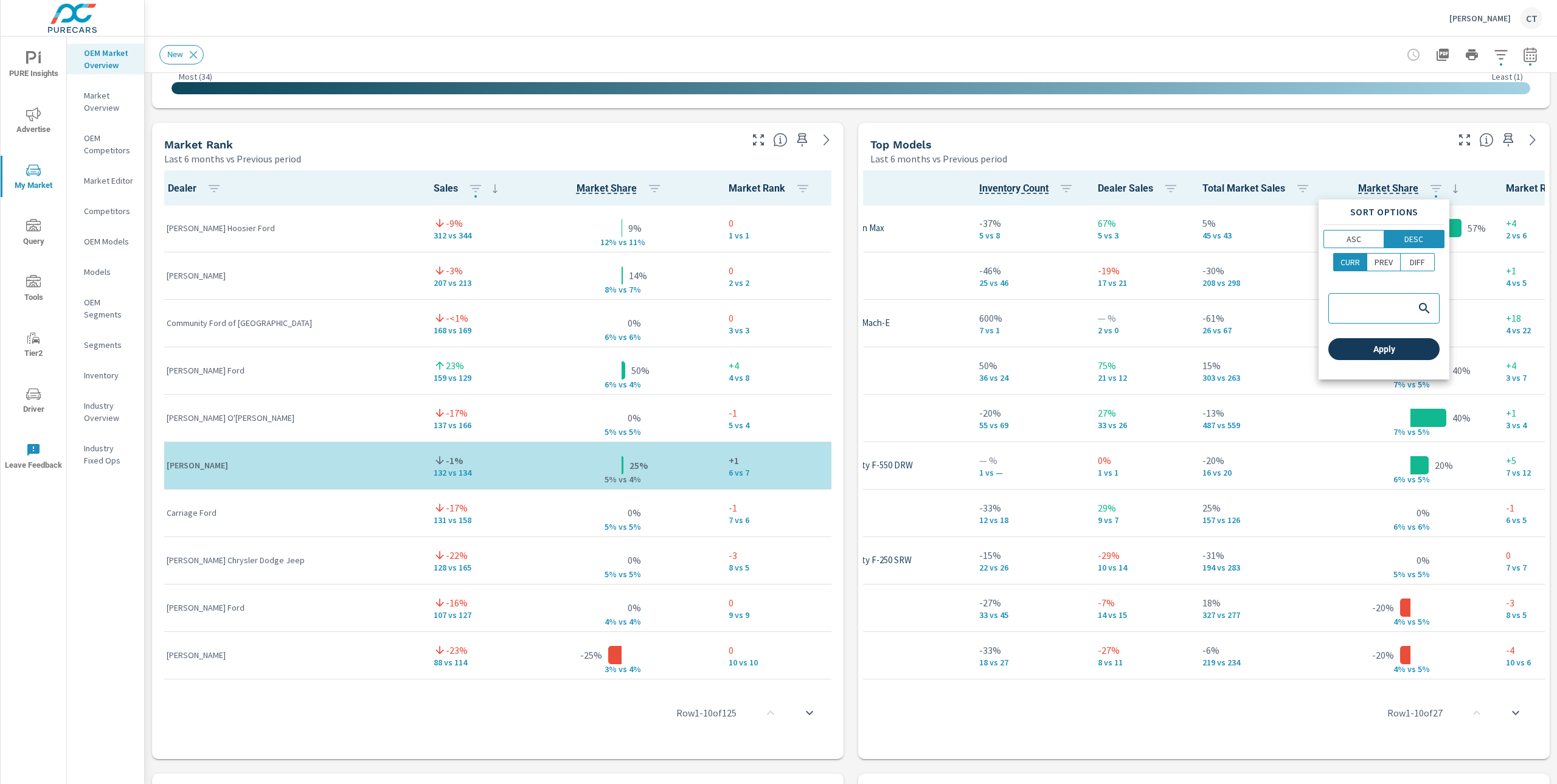
click at [1382, 343] on span "Apply" at bounding box center [1384, 349] width 102 height 11
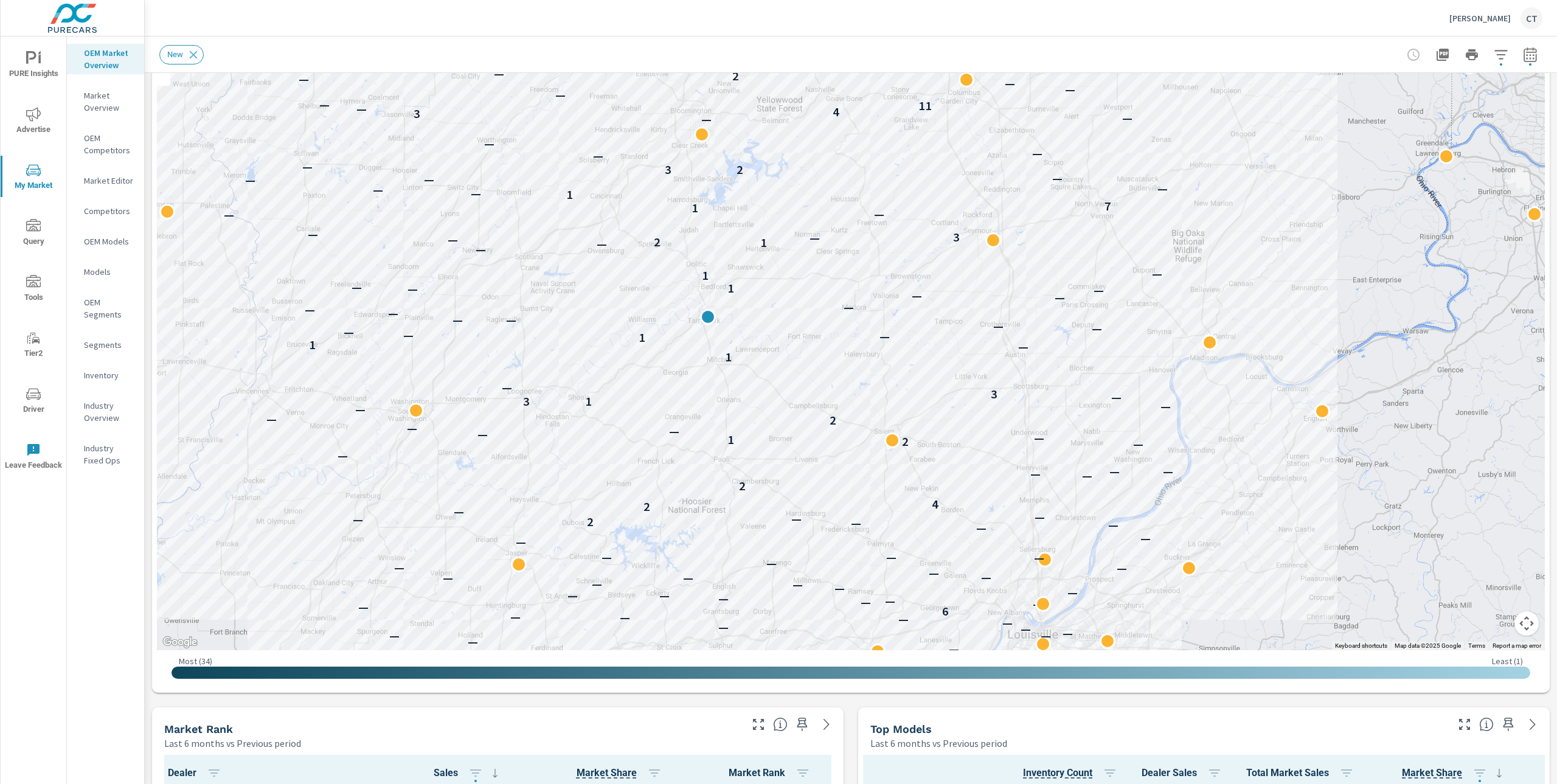
scroll to position [111, 0]
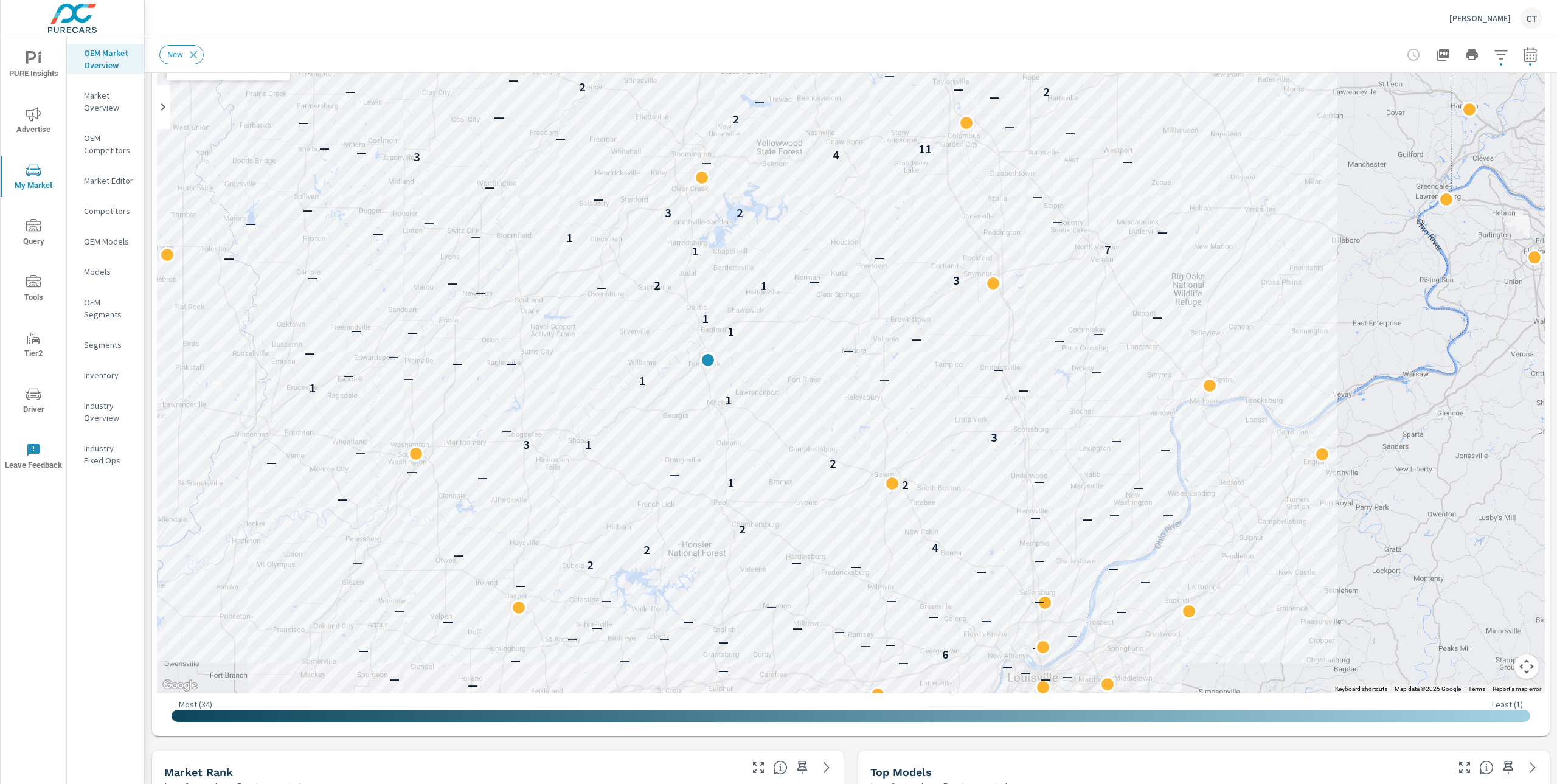
click at [403, 36] on div "Hobson Ford CT Market Overview Hobson Ford Report date range: Feb 01, 2025 - Ju…" at bounding box center [851, 392] width 1412 height 784
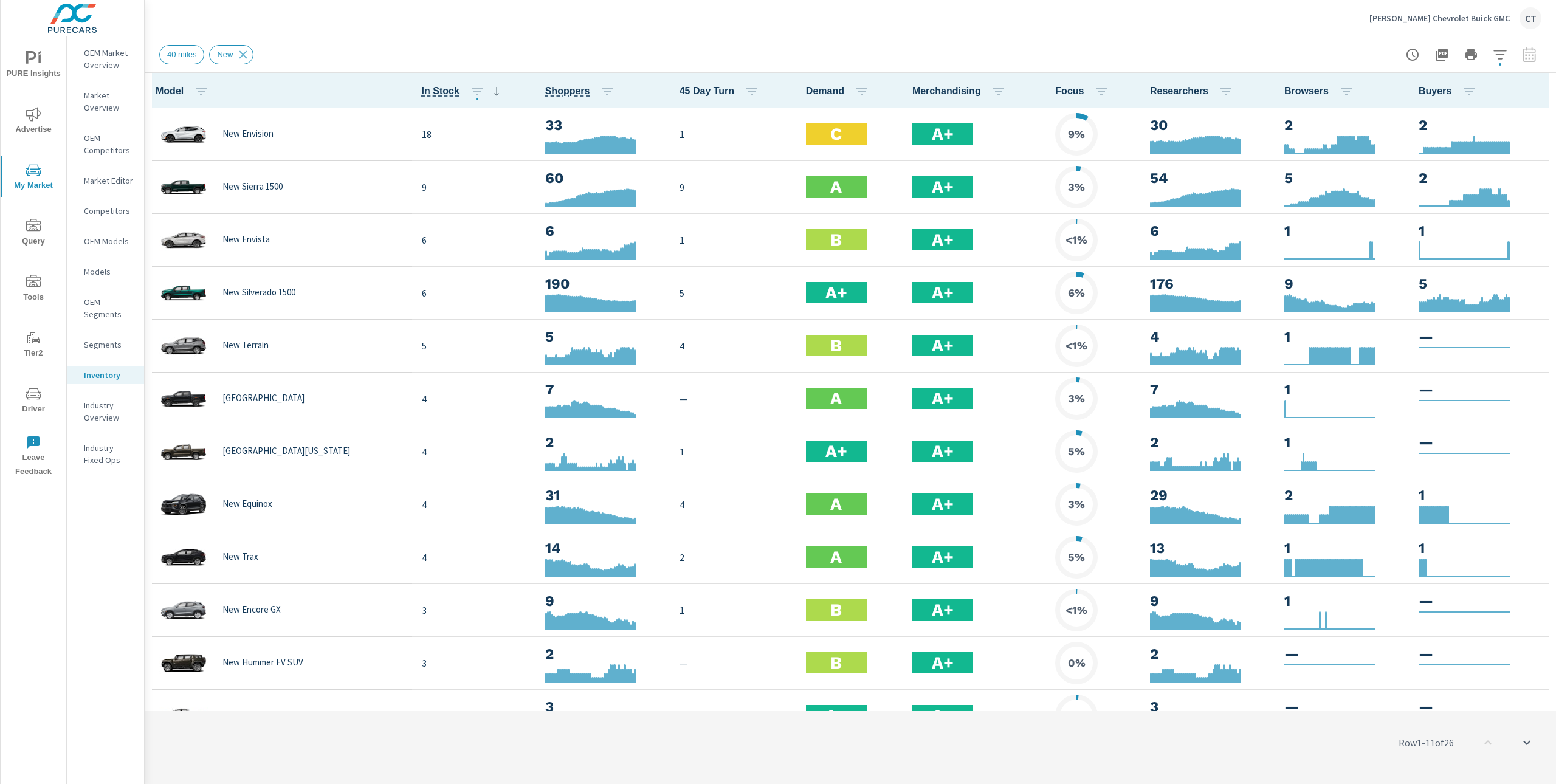
scroll to position [1, 0]
click at [20, 64] on span "PURE Insights" at bounding box center [33, 65] width 58 height 30
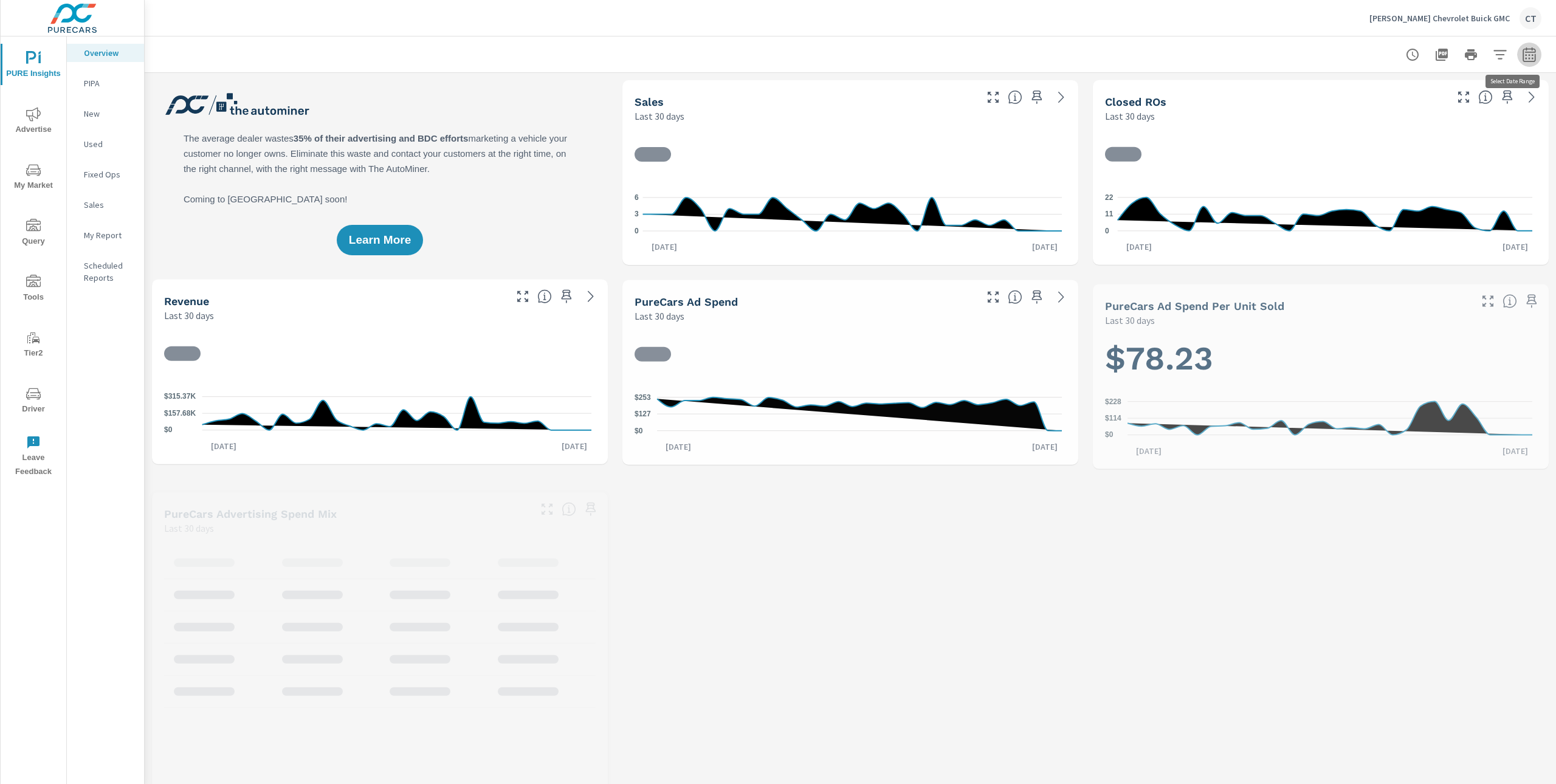
click at [1522, 52] on icon "button" at bounding box center [1529, 54] width 14 height 14
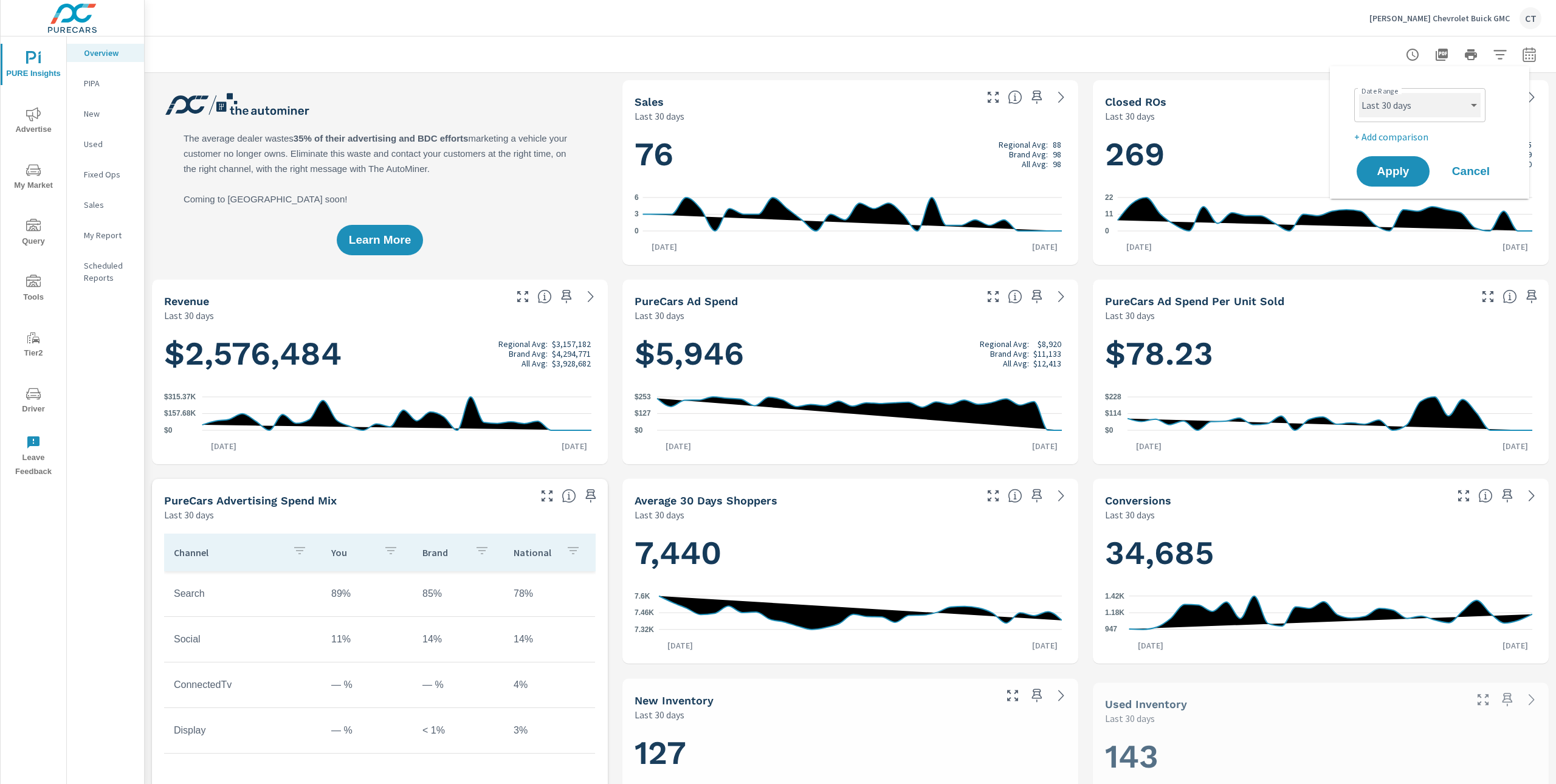
click at [1461, 105] on select "Custom Yesterday Last week Last 7 days Last 14 days Last 30 days Last 45 days L…" at bounding box center [1420, 105] width 122 height 24
select select "Last 6 months"
click at [1407, 138] on p "+ Add comparison" at bounding box center [1432, 136] width 155 height 14
select select "Previous period"
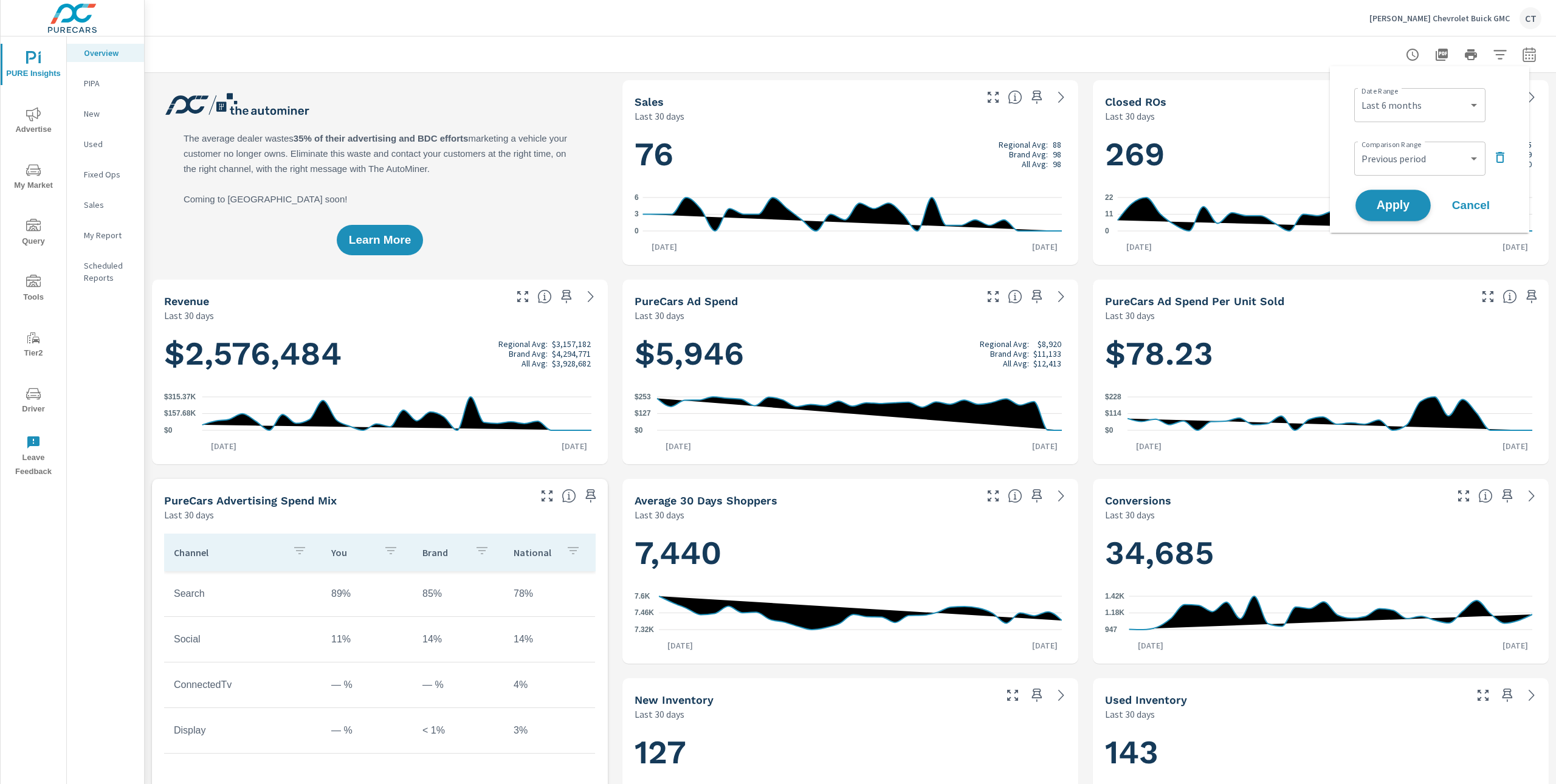
click at [1407, 208] on span "Apply" at bounding box center [1393, 206] width 50 height 12
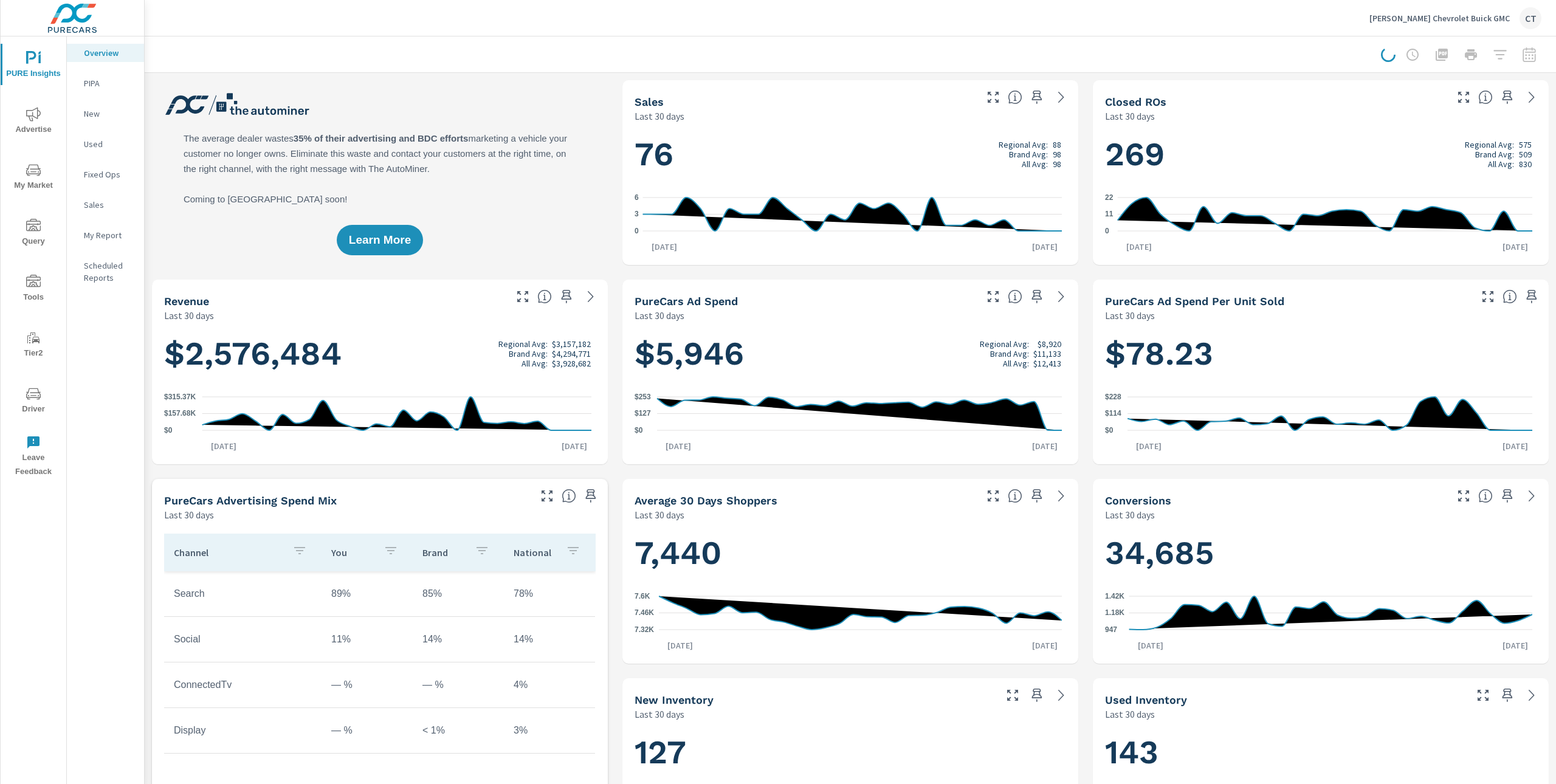
scroll to position [1, 0]
click at [25, 186] on span "My Market" at bounding box center [33, 177] width 58 height 30
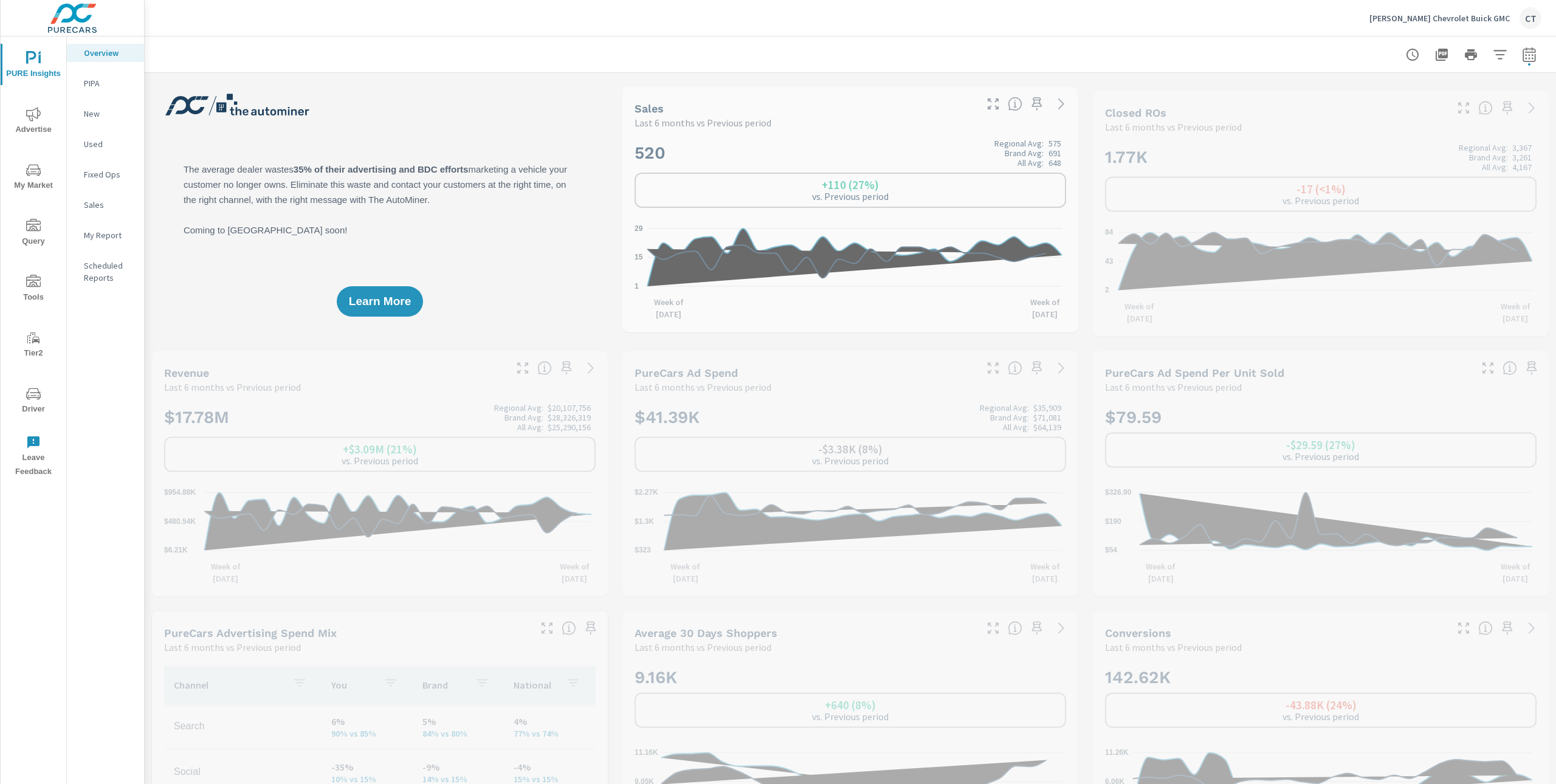
scroll to position [1, 0]
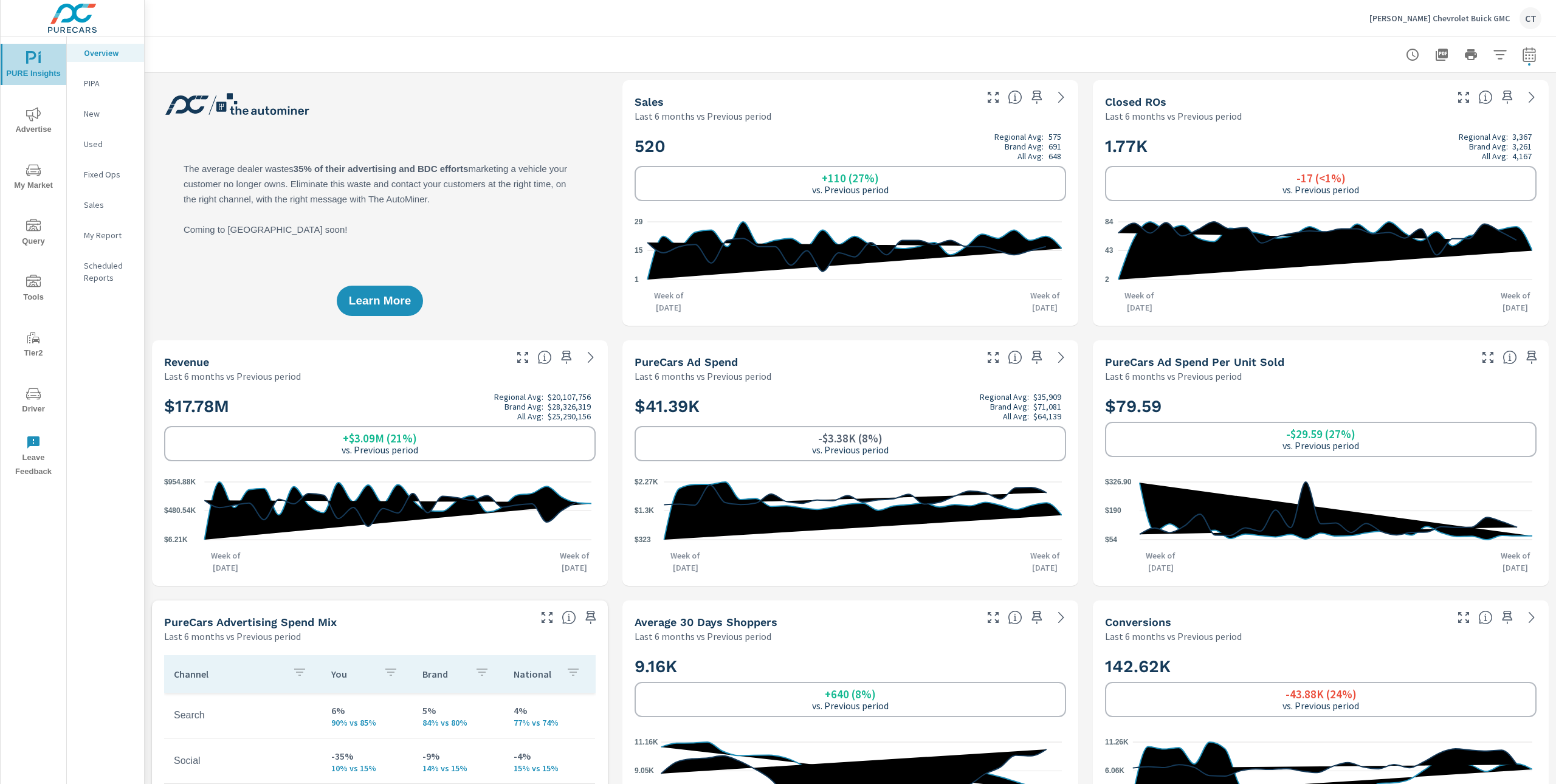
click at [35, 79] on span "PURE Insights" at bounding box center [33, 65] width 58 height 30
click at [34, 106] on button "Advertise" at bounding box center [33, 120] width 65 height 41
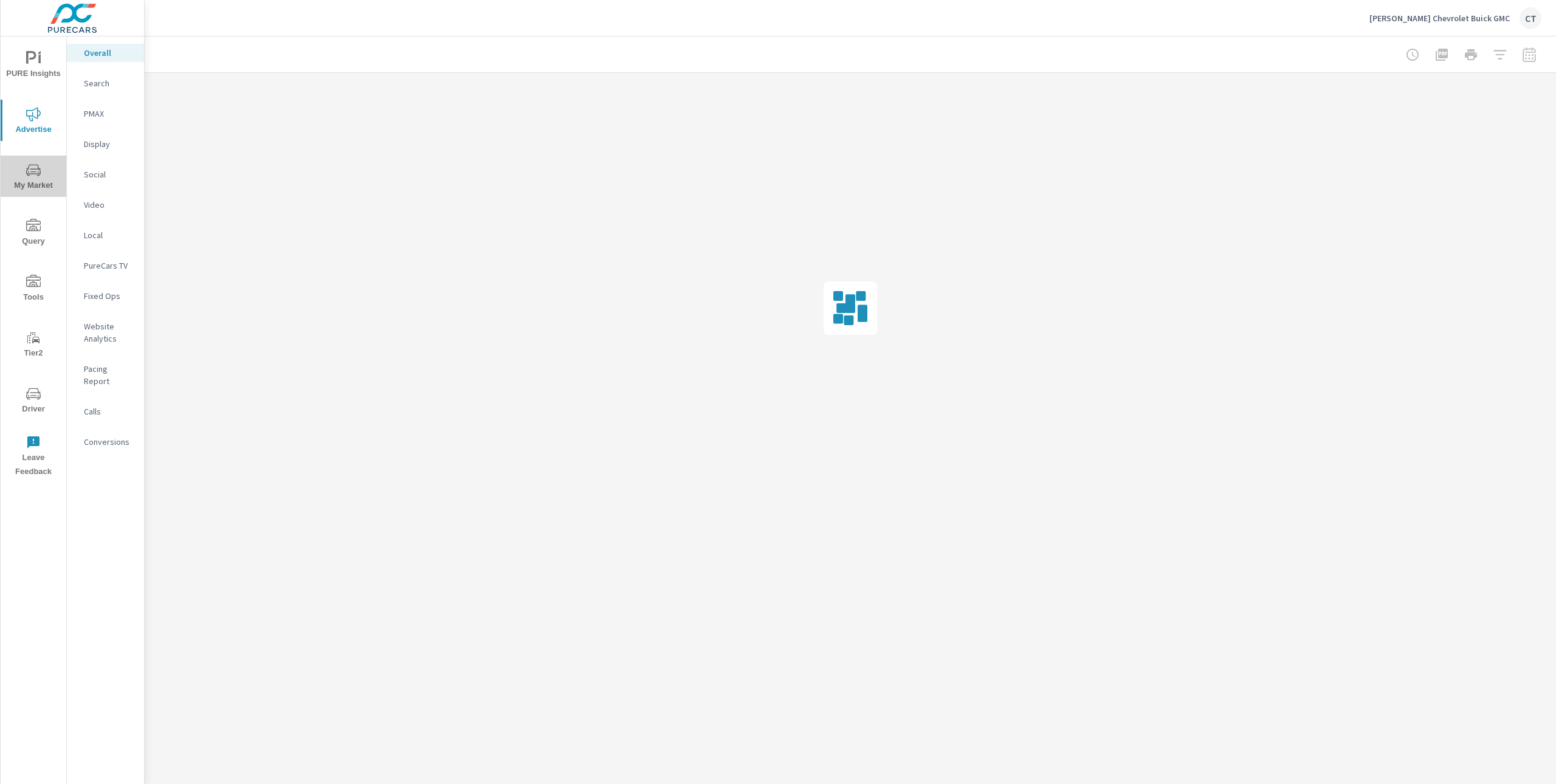
click at [30, 164] on icon "nav menu" at bounding box center [33, 170] width 14 height 12
click at [105, 69] on p "OEM Market Overview" at bounding box center [109, 58] width 50 height 24
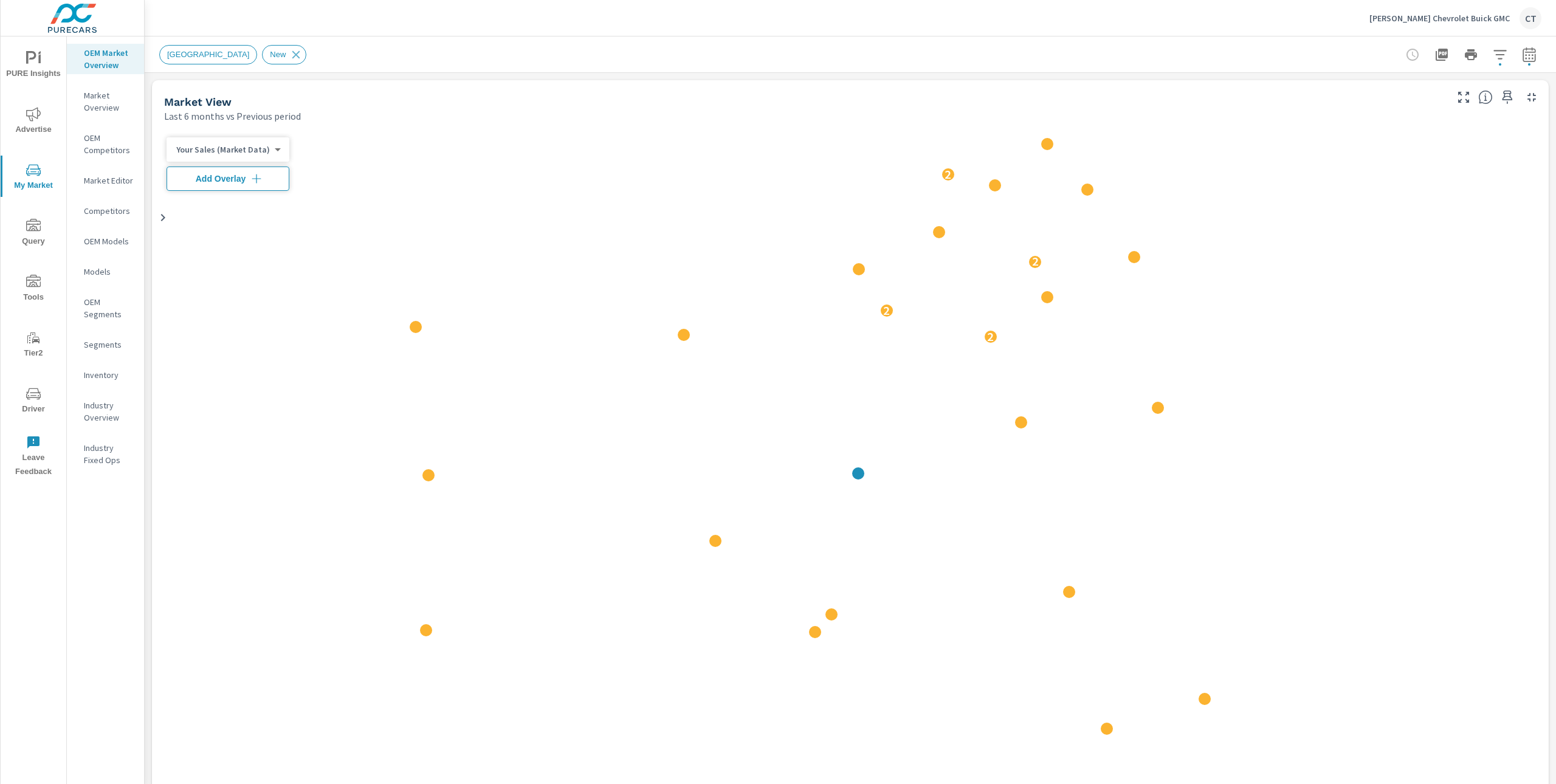
scroll to position [1, 0]
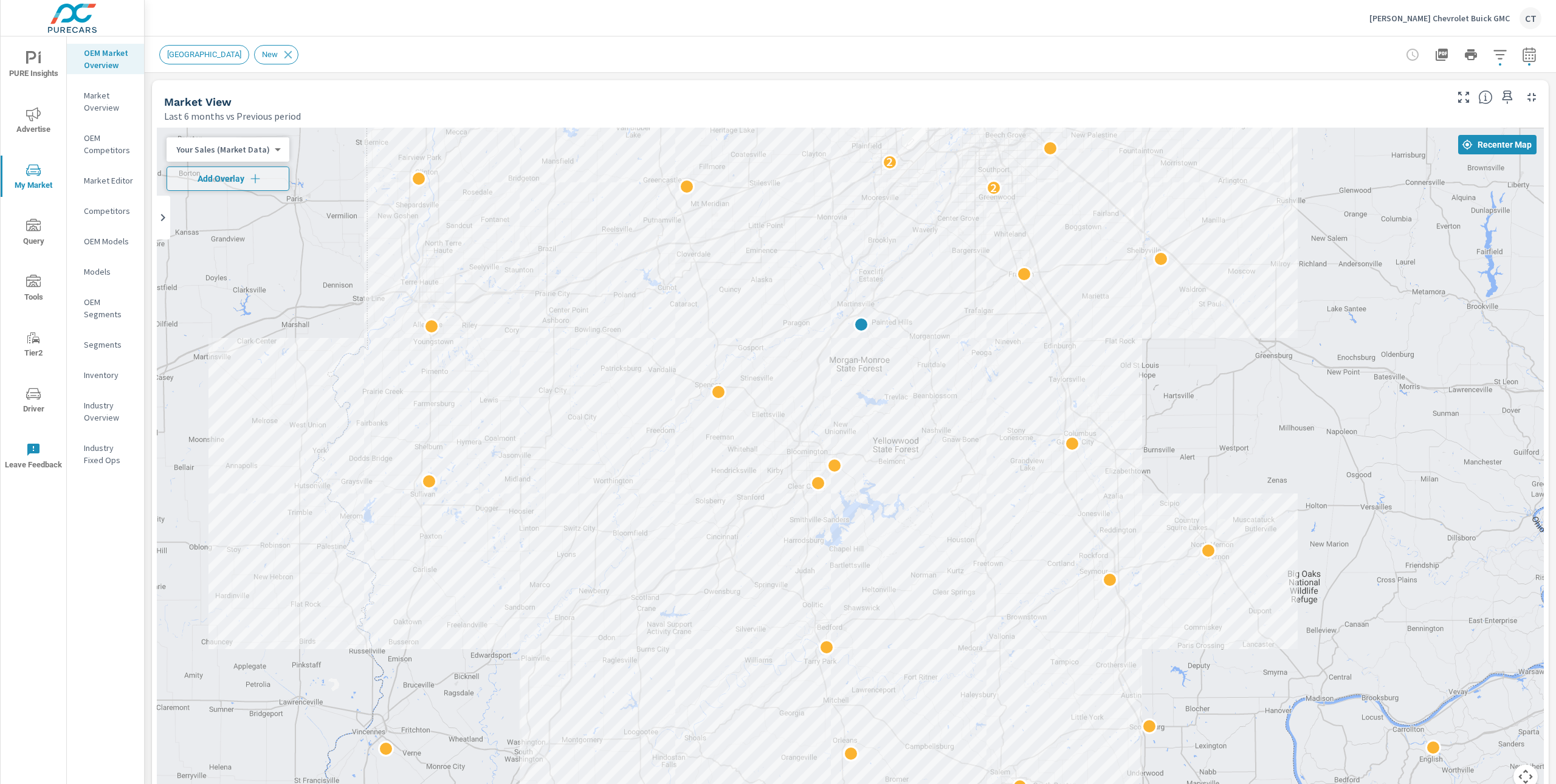
drag, startPoint x: 1214, startPoint y: 635, endPoint x: 1217, endPoint y: 492, distance: 143.0
click at [1217, 490] on div "2 2 2 2 2" at bounding box center [1437, 644] width 1167 height 656
click at [234, 168] on button "Add Overlay" at bounding box center [228, 178] width 123 height 24
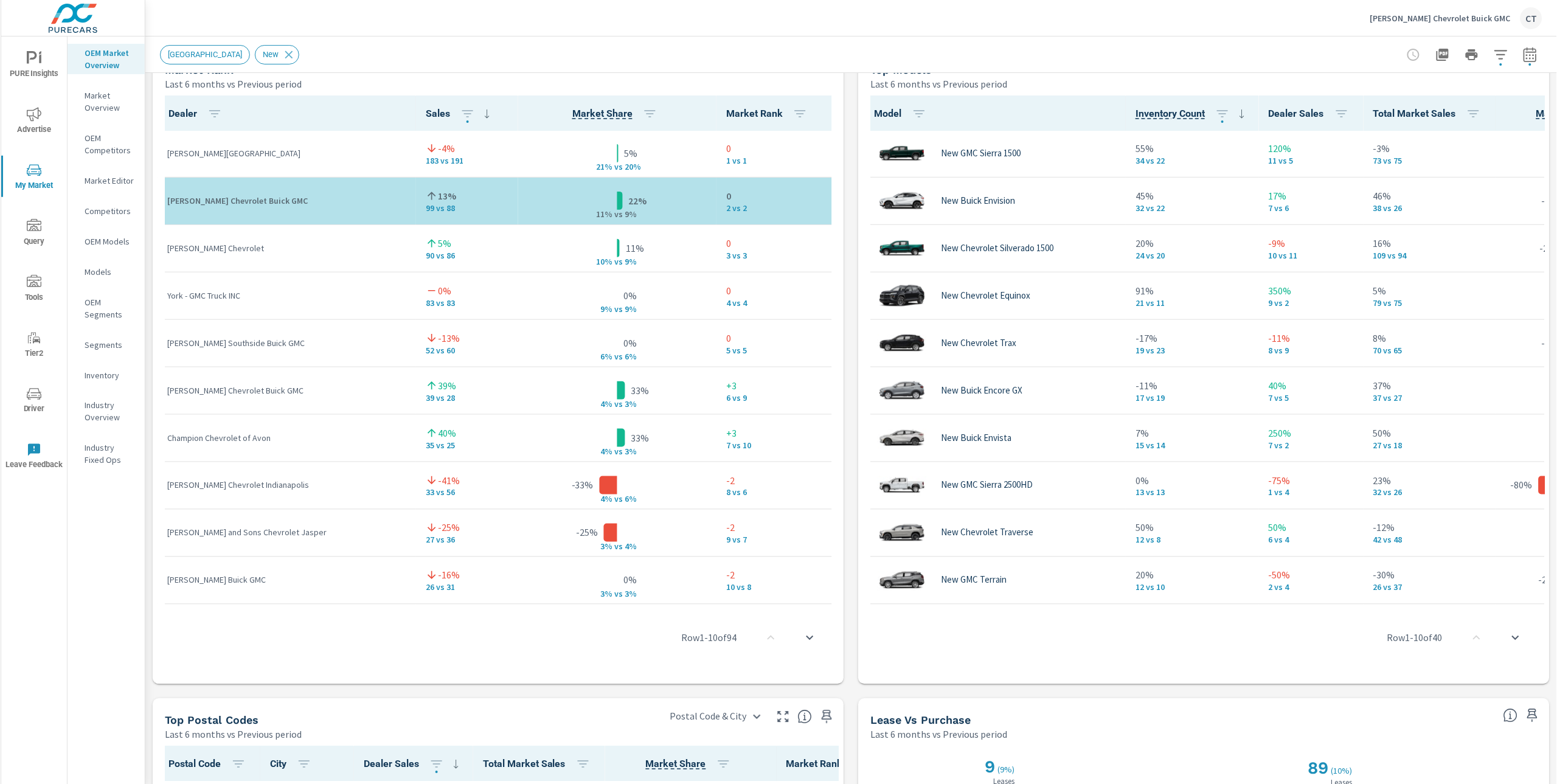
scroll to position [811, 0]
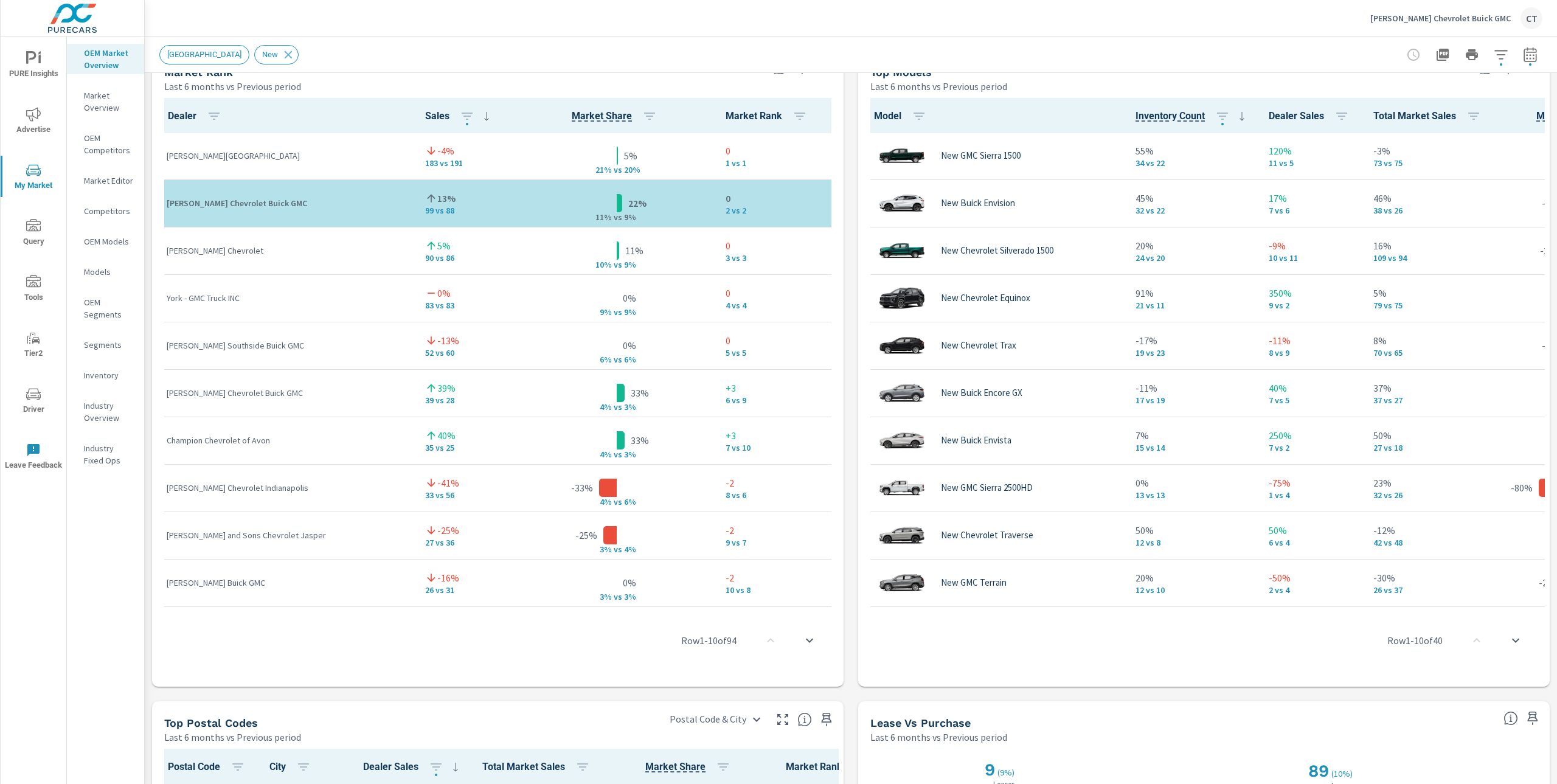
click at [339, 234] on div "Andy Mohr Chevrolet" at bounding box center [286, 251] width 239 height 37
click at [250, 257] on div "Andy Mohr Chevrolet" at bounding box center [286, 251] width 239 height 37
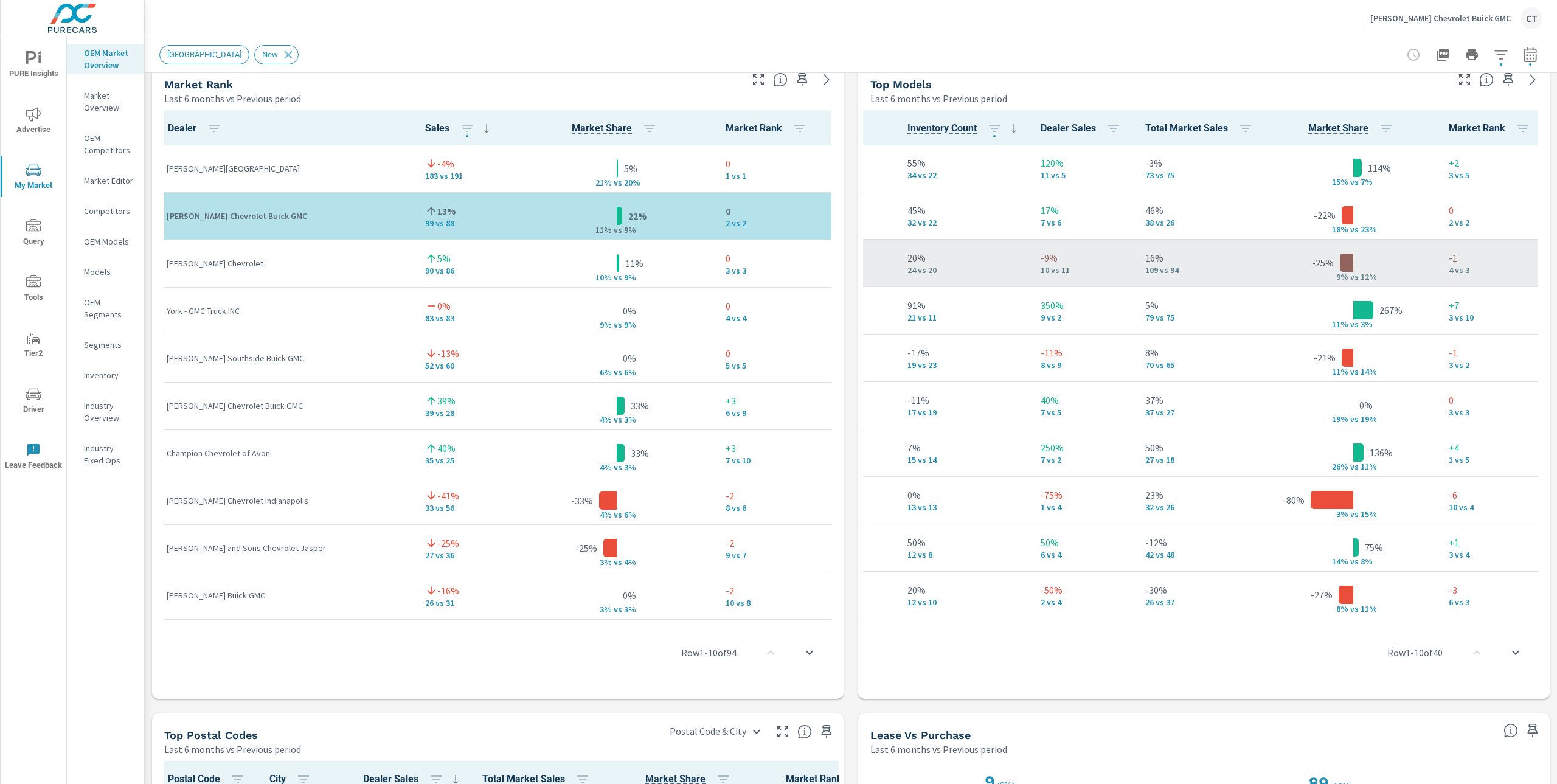
scroll to position [1, 254]
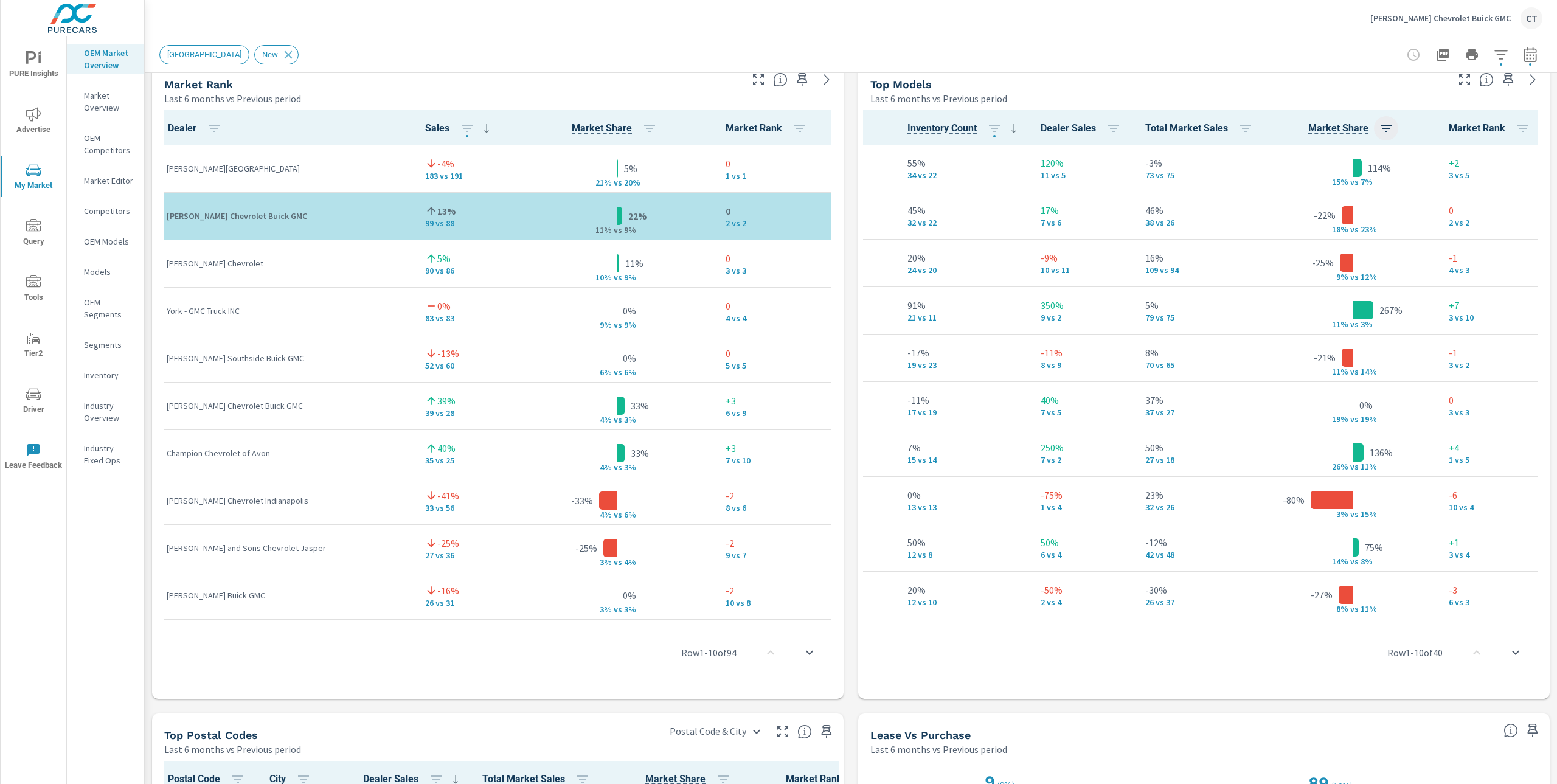
click at [1379, 134] on icon "button" at bounding box center [1386, 128] width 14 height 14
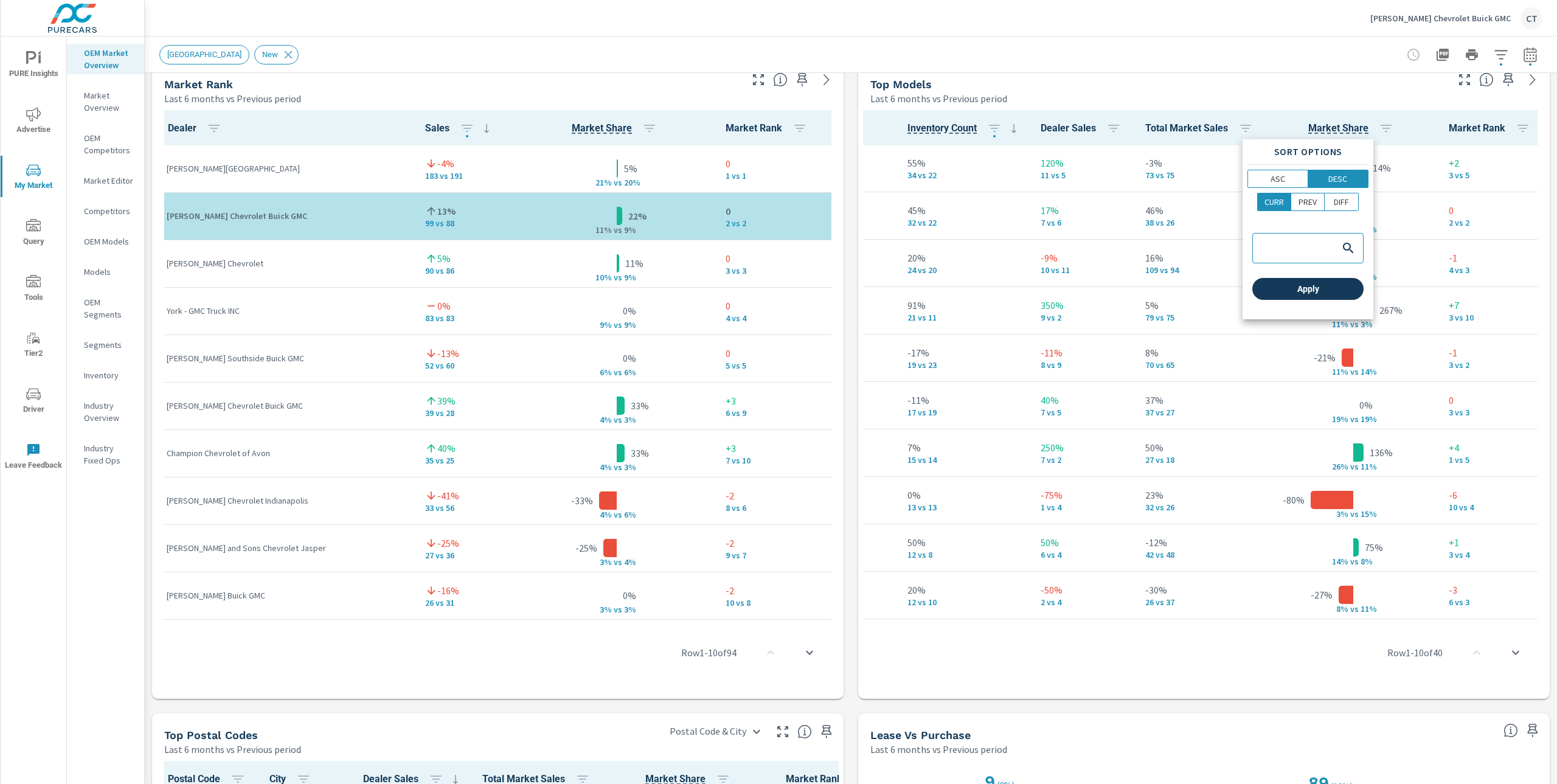
click at [1305, 297] on button "Apply" at bounding box center [1309, 289] width 112 height 22
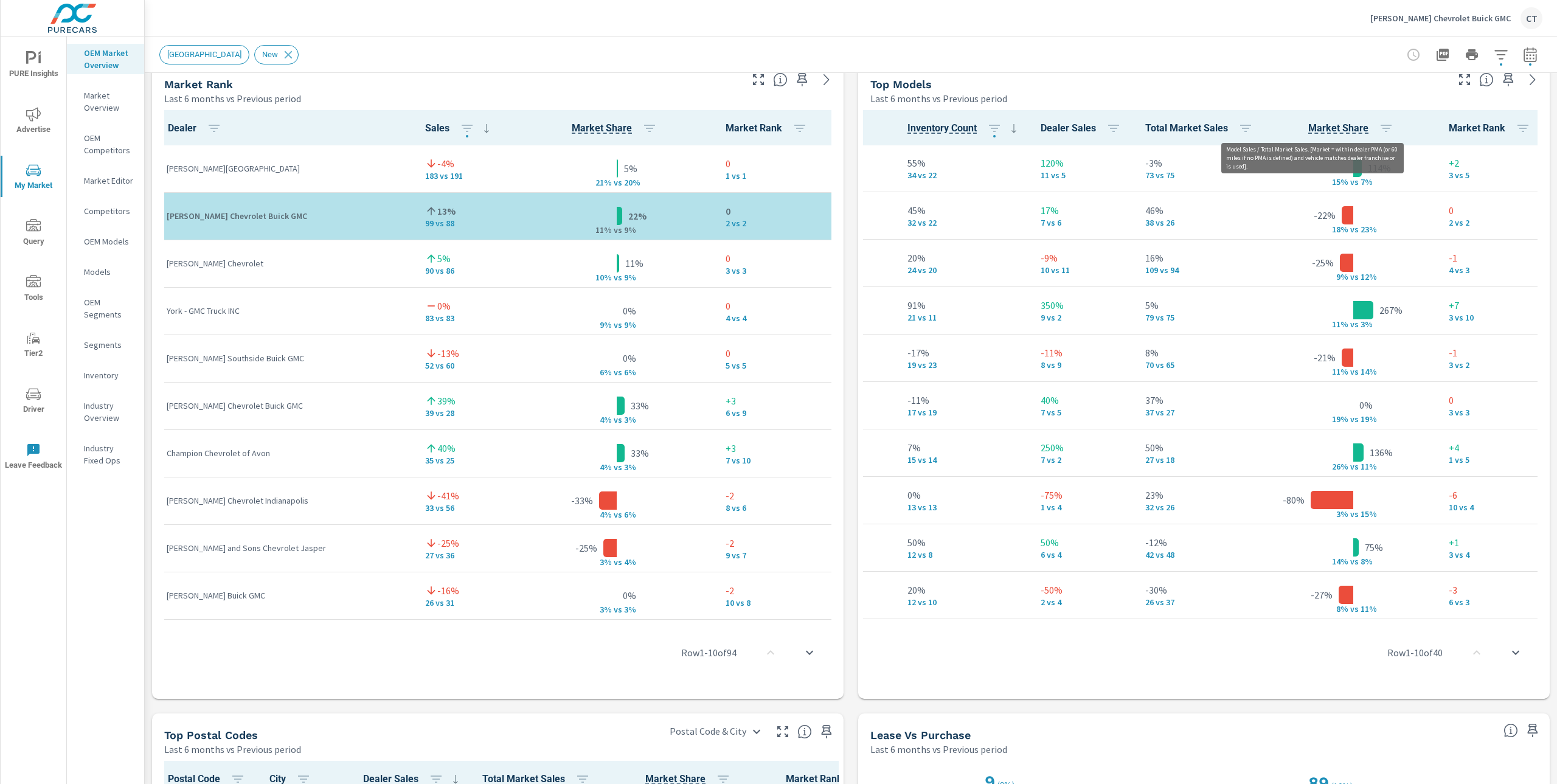
click at [1311, 134] on span "Market Share" at bounding box center [1338, 128] width 60 height 14
click at [1315, 128] on span "Market Share" at bounding box center [1338, 128] width 60 height 14
click at [1379, 134] on icon "button" at bounding box center [1386, 128] width 14 height 14
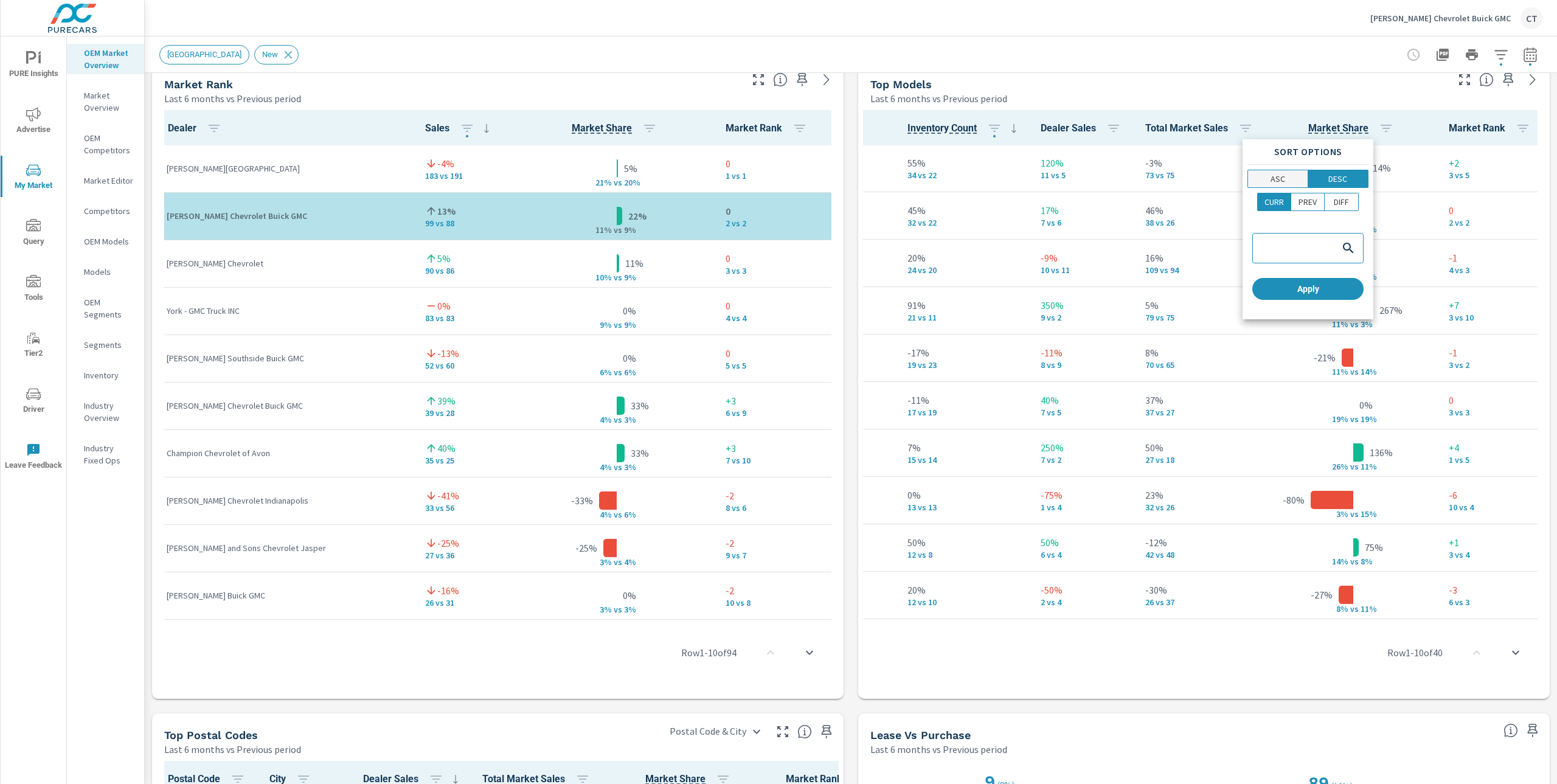
click at [1281, 180] on p "ASC" at bounding box center [1278, 179] width 14 height 12
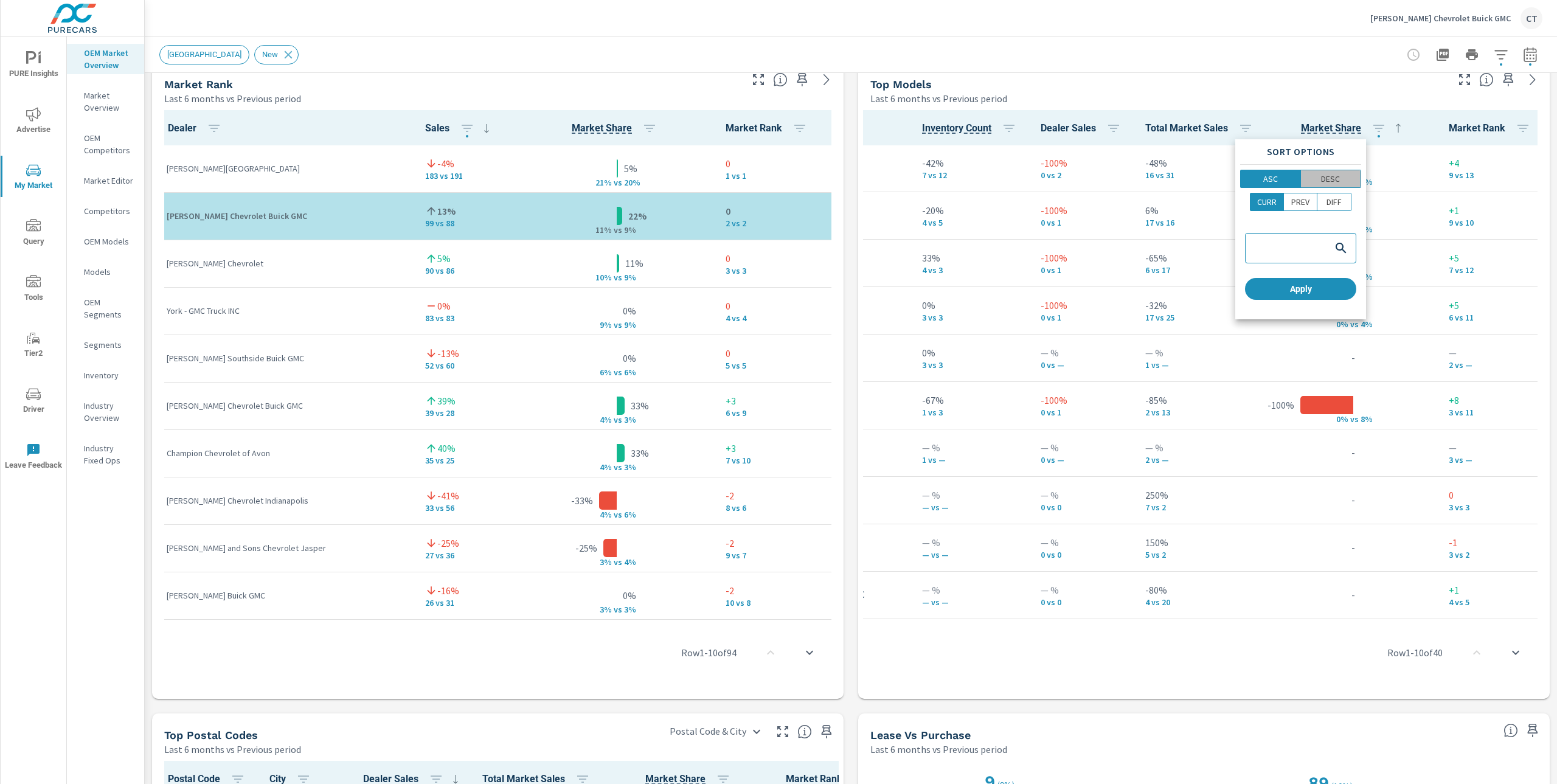
click at [1342, 178] on span "DESC" at bounding box center [1331, 179] width 53 height 12
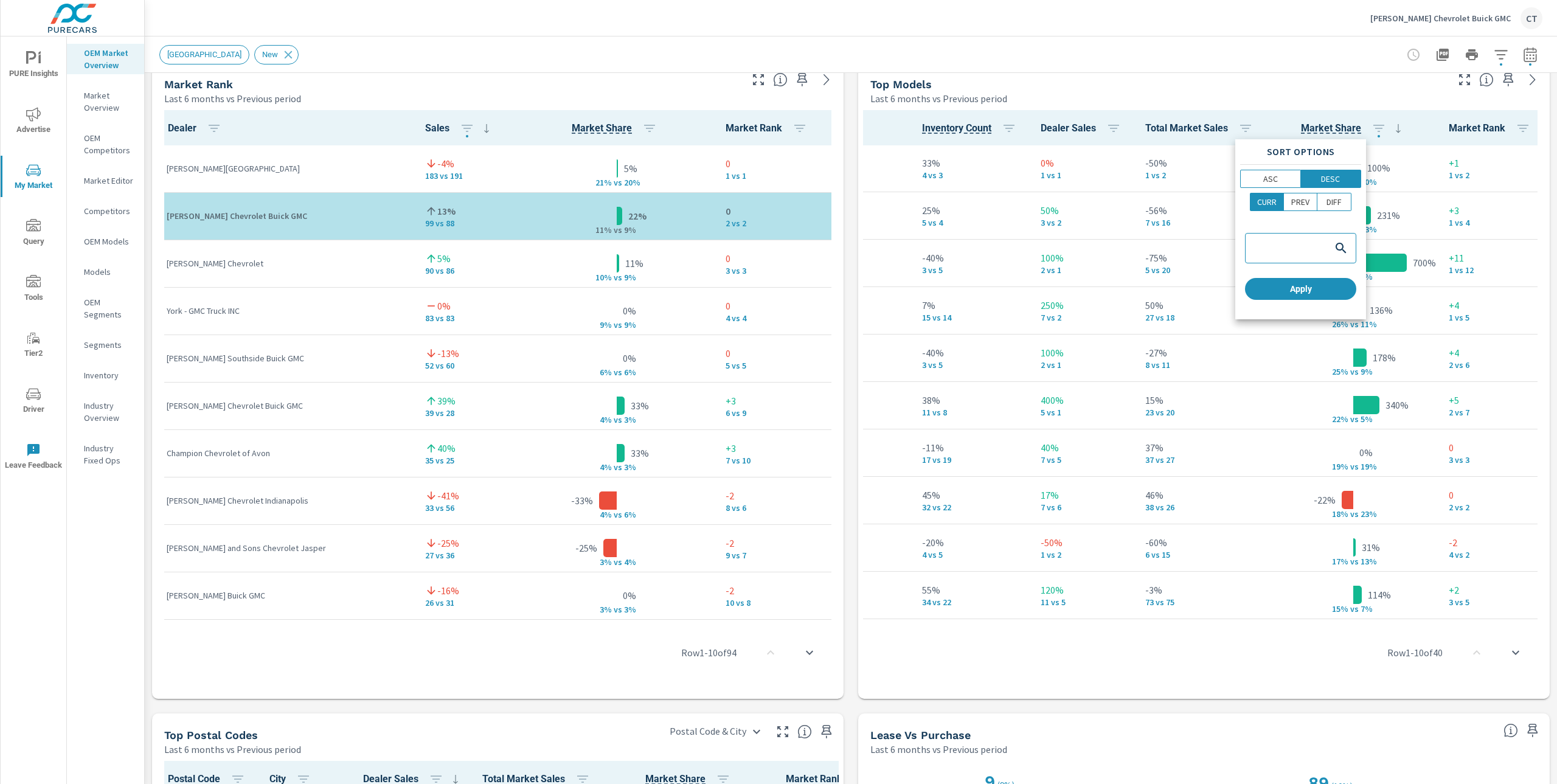
click at [1300, 305] on div "Sort Options ASC DESC CURR PREV DIFF Apply" at bounding box center [1301, 229] width 131 height 180
click at [1318, 297] on button "Apply" at bounding box center [1301, 289] width 112 height 22
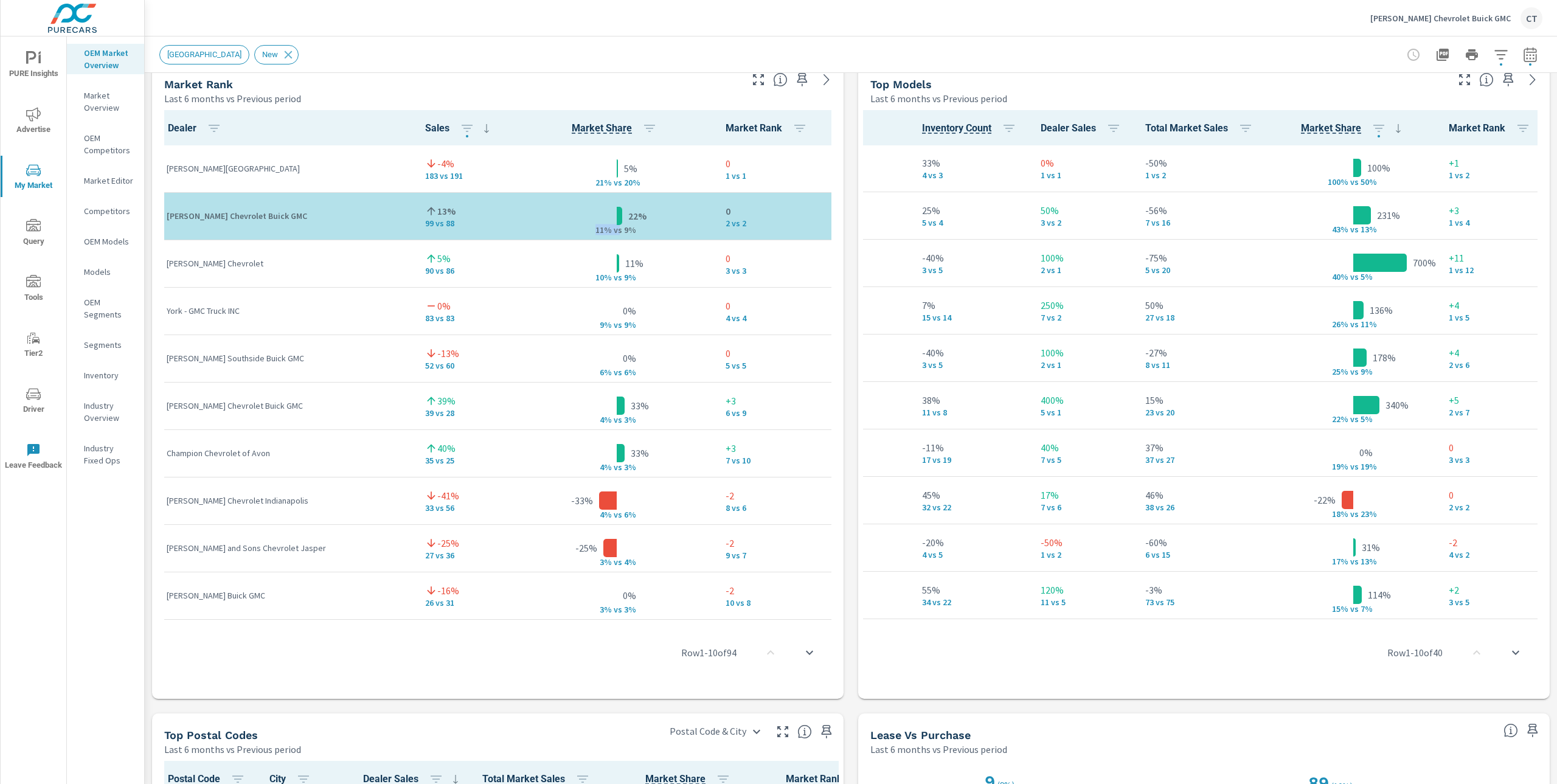
drag, startPoint x: 558, startPoint y: 233, endPoint x: 582, endPoint y: 229, distance: 24.3
click at [586, 216] on div "11% v s 9%" at bounding box center [617, 216] width 61 height 0
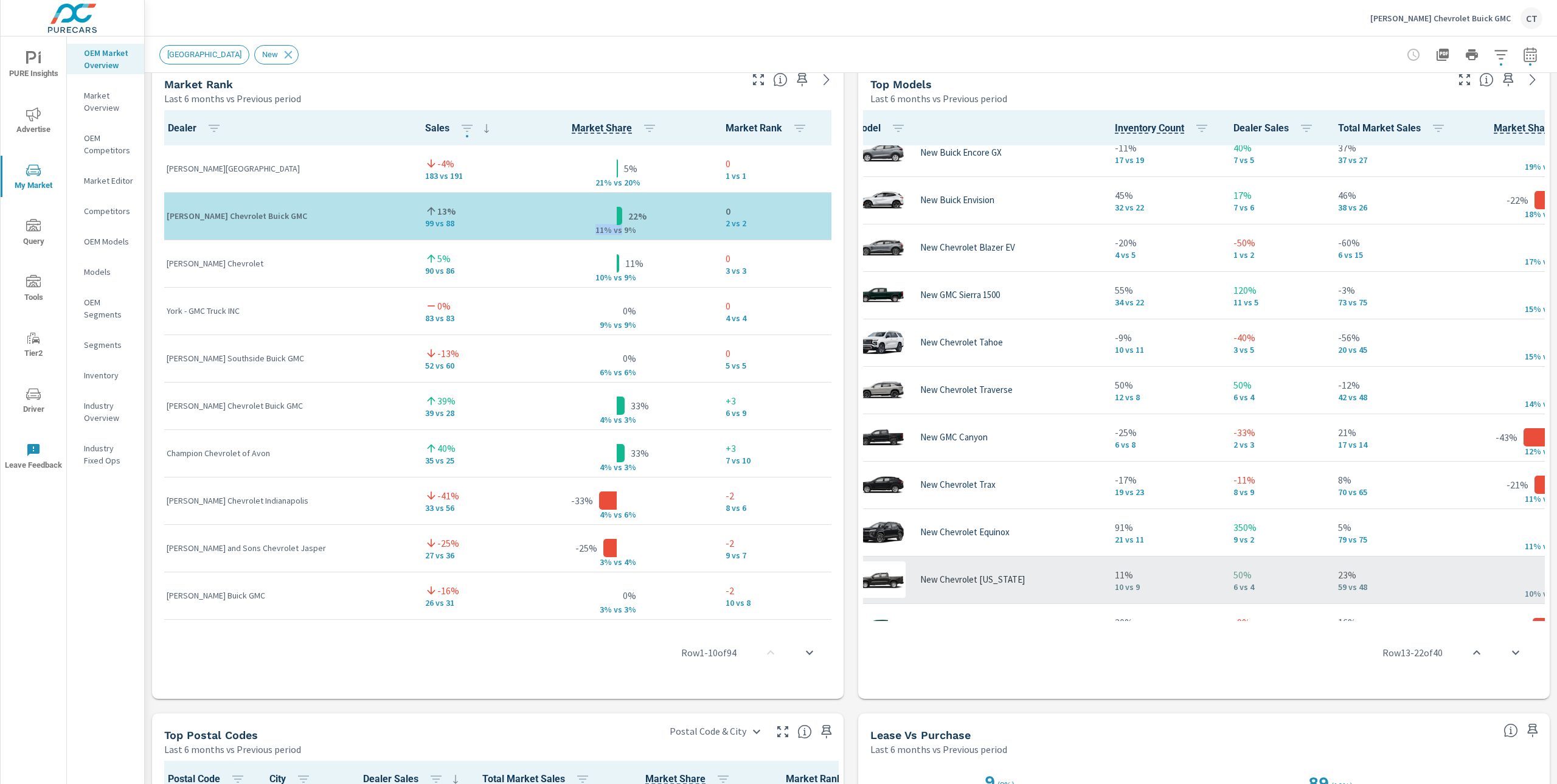
scroll to position [300, 21]
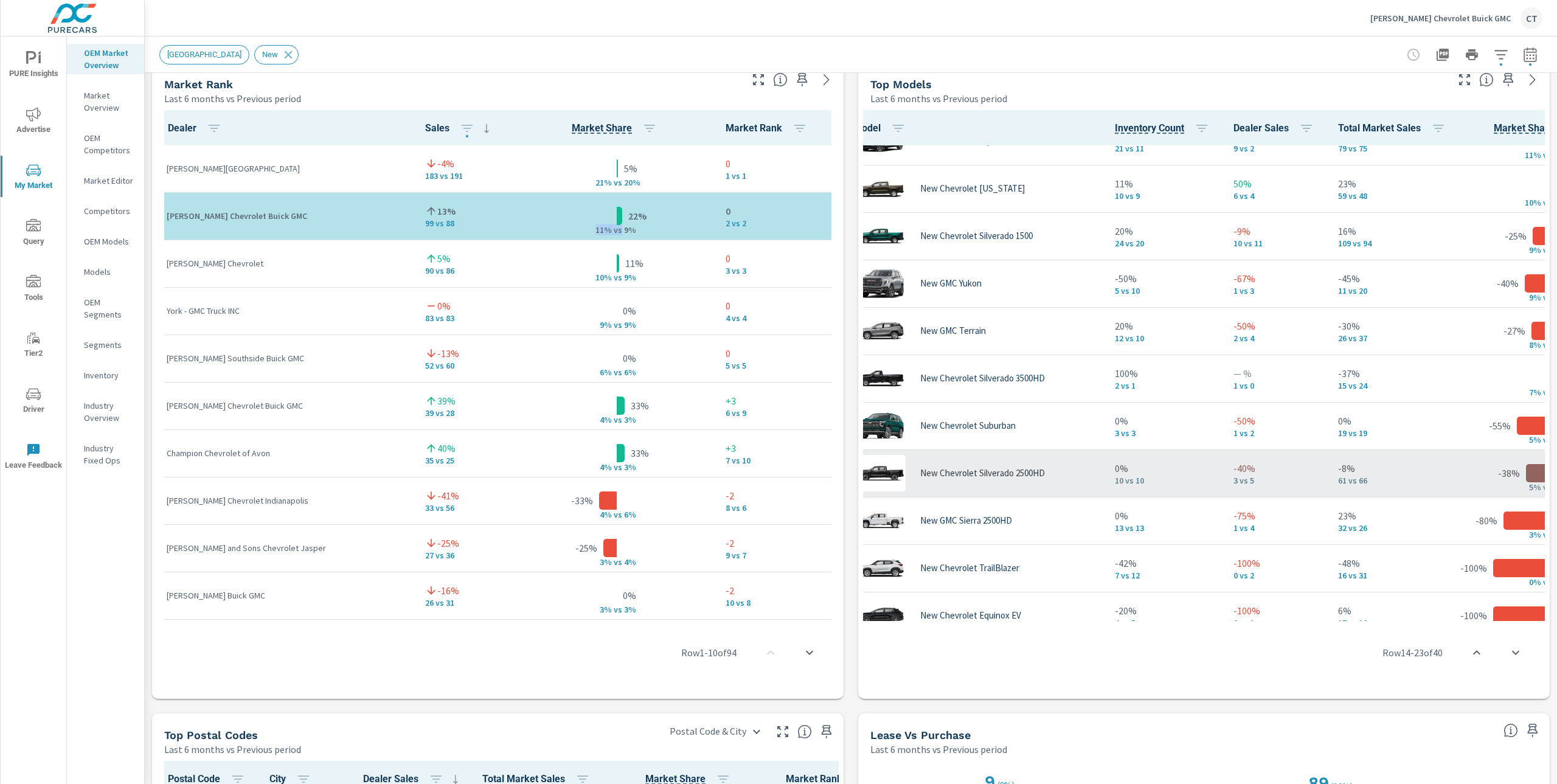
scroll to position [717, 21]
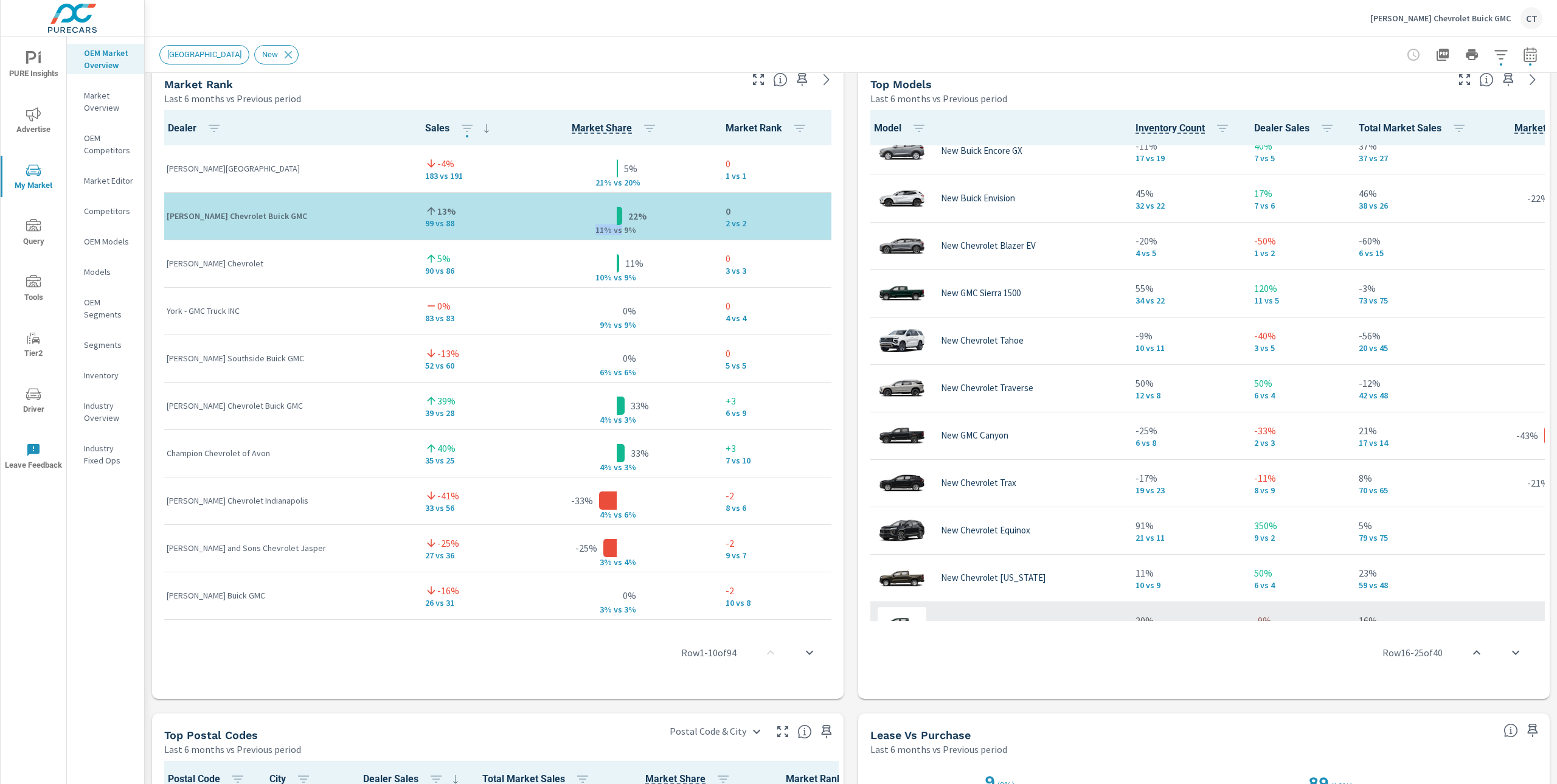
scroll to position [295, 0]
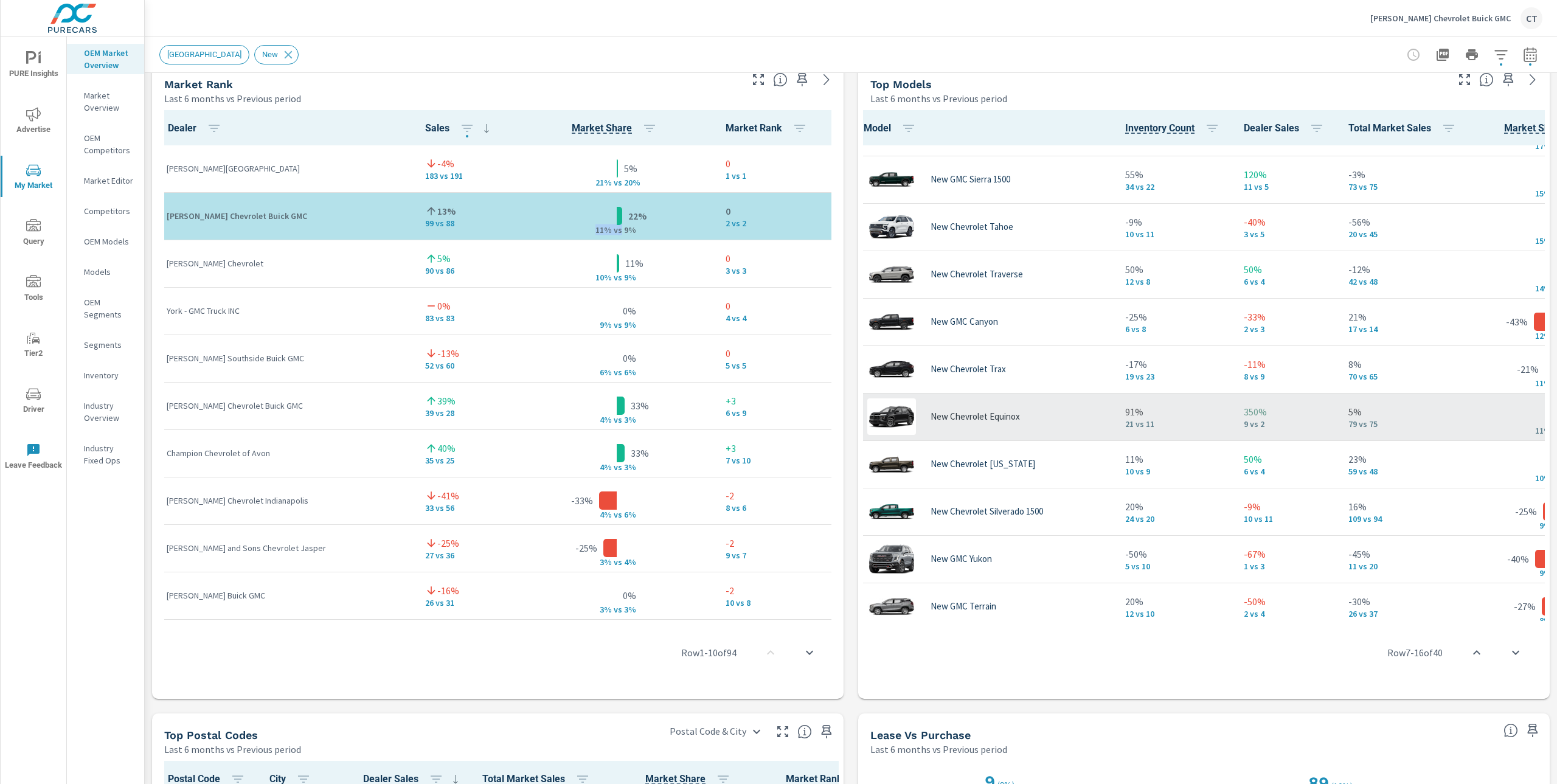
scroll to position [426, 10]
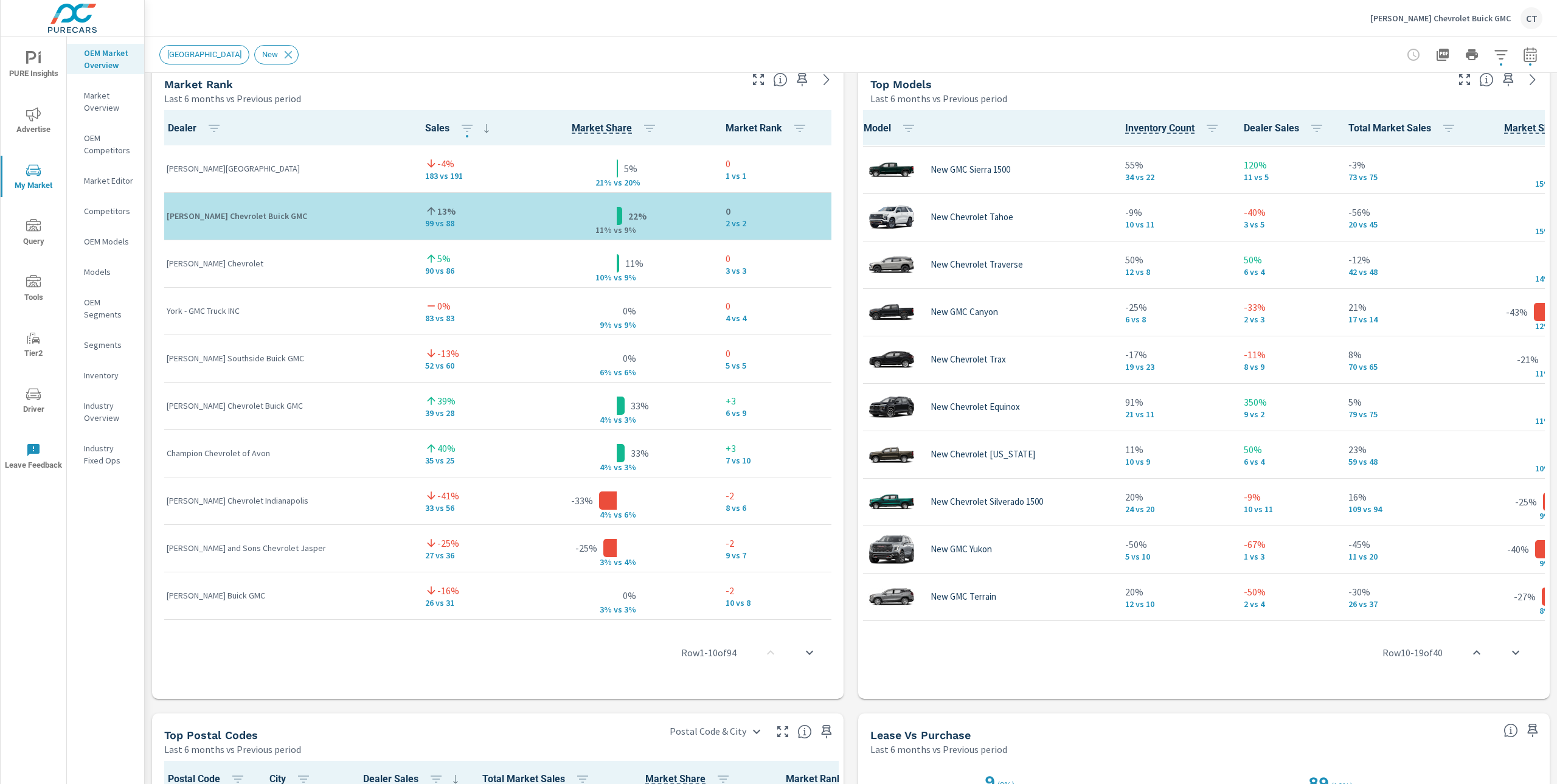
drag, startPoint x: 1048, startPoint y: 36, endPoint x: 977, endPoint y: 34, distance: 71.0
click at [1048, 36] on div "Hobson Chevrolet Buick GMC CT Market Overview Hobson Chevrolet Buick GMC Report…" at bounding box center [851, 392] width 1412 height 784
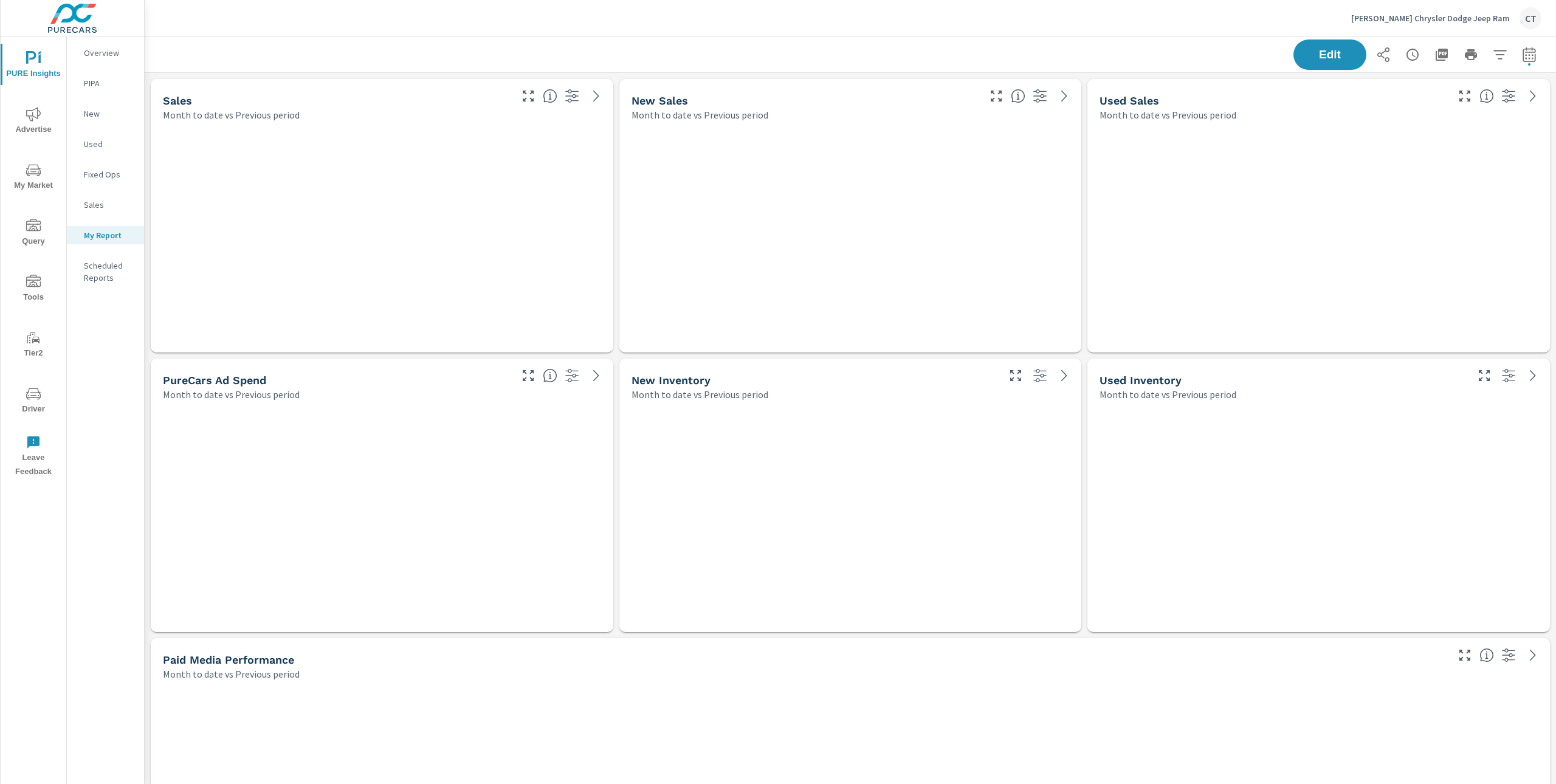
scroll to position [4505, 1425]
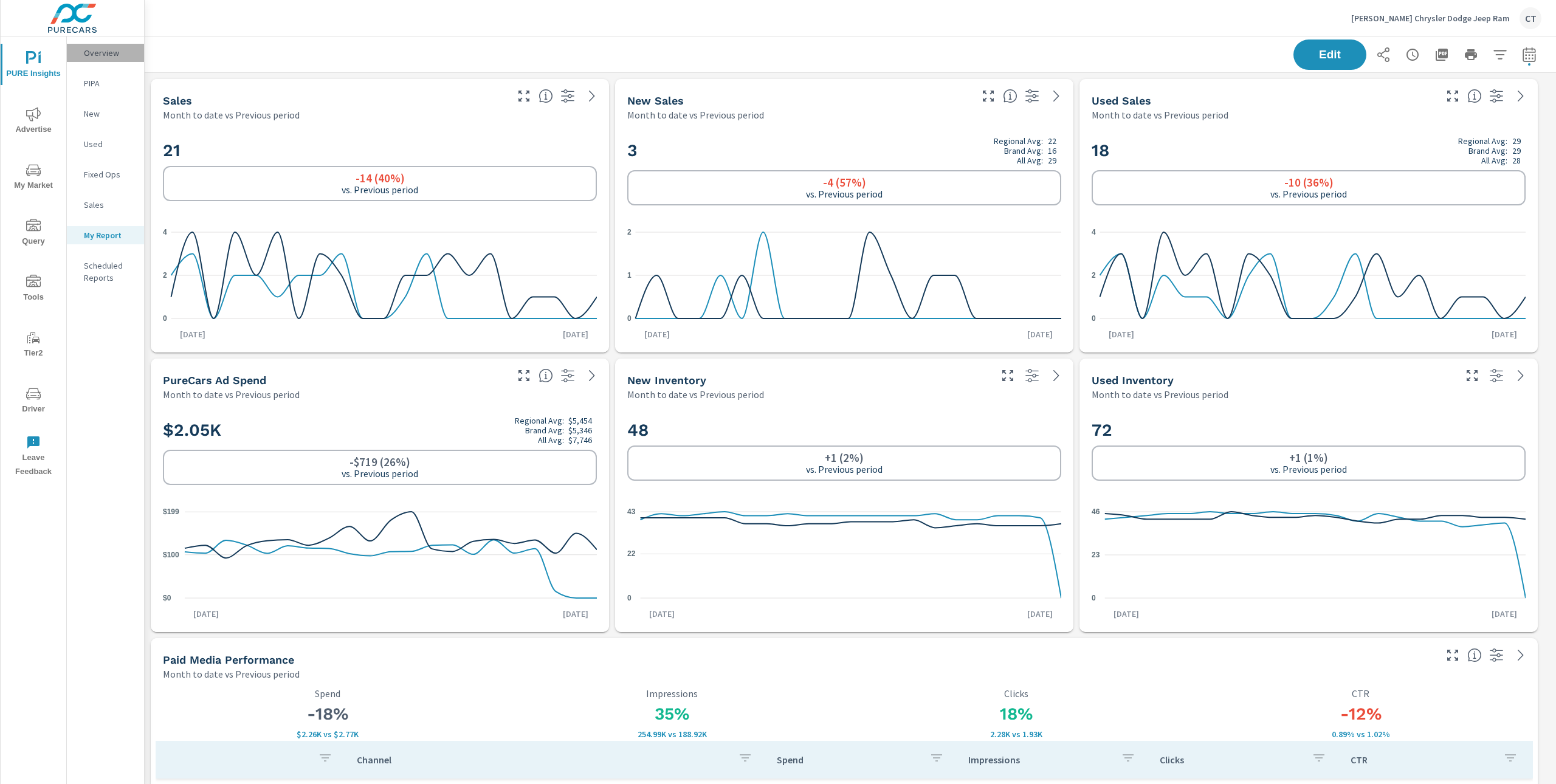
click at [97, 52] on p "Overview" at bounding box center [109, 53] width 50 height 12
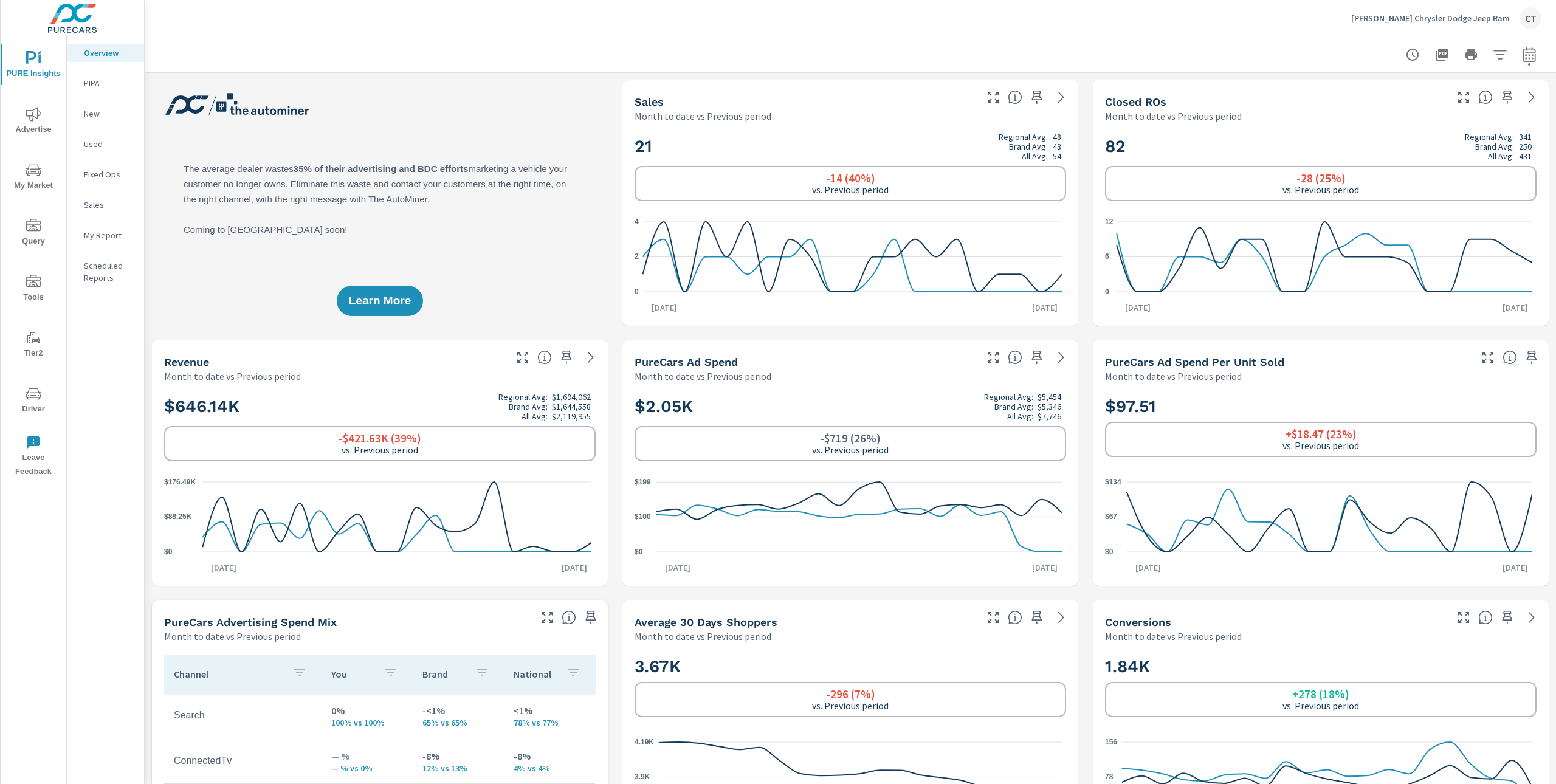
scroll to position [1, 0]
click at [50, 185] on span "My Market" at bounding box center [33, 177] width 58 height 30
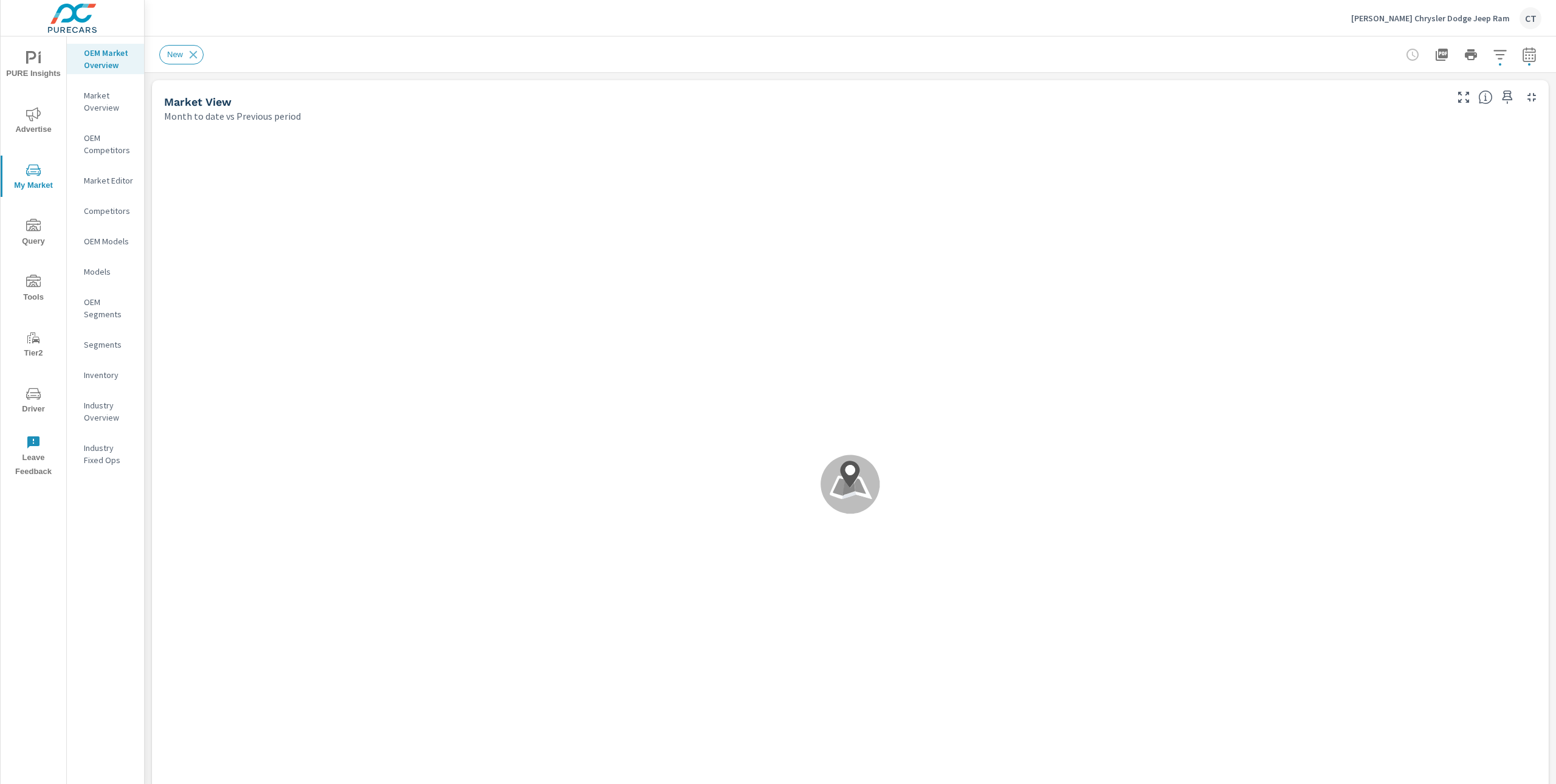
click at [1526, 52] on button "button" at bounding box center [1529, 54] width 24 height 24
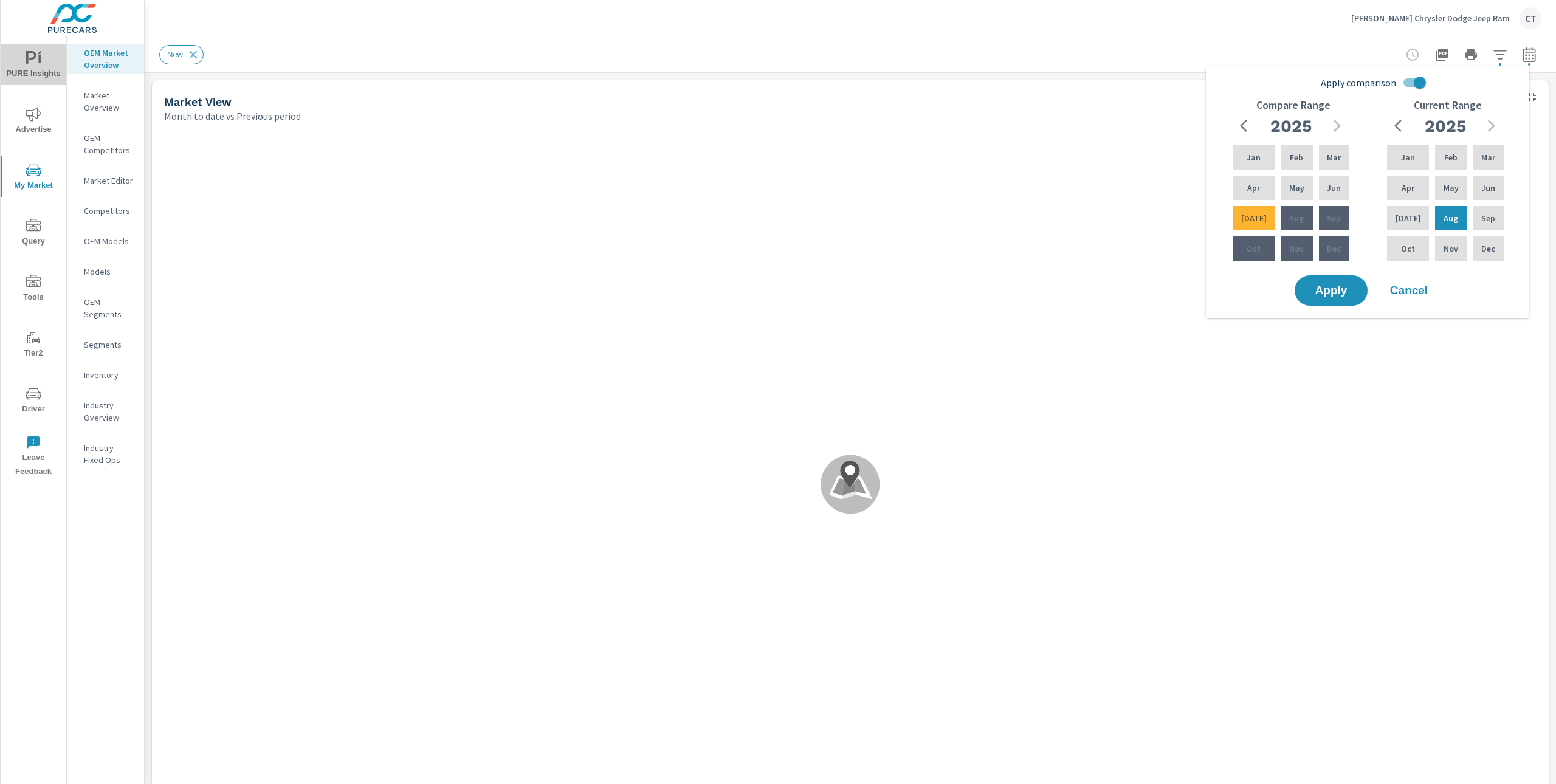
click at [14, 72] on span "PURE Insights" at bounding box center [33, 65] width 58 height 30
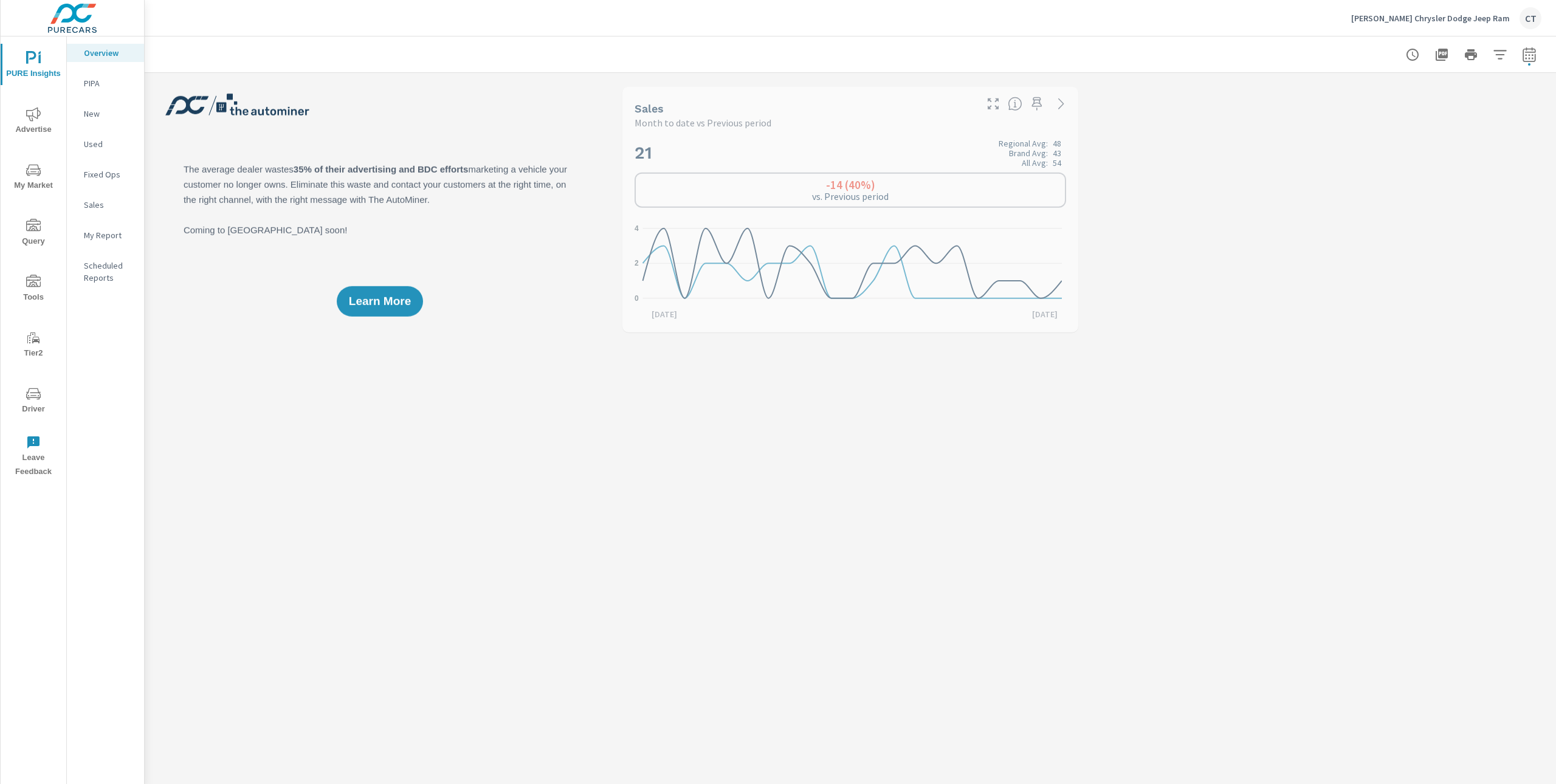
scroll to position [1, 0]
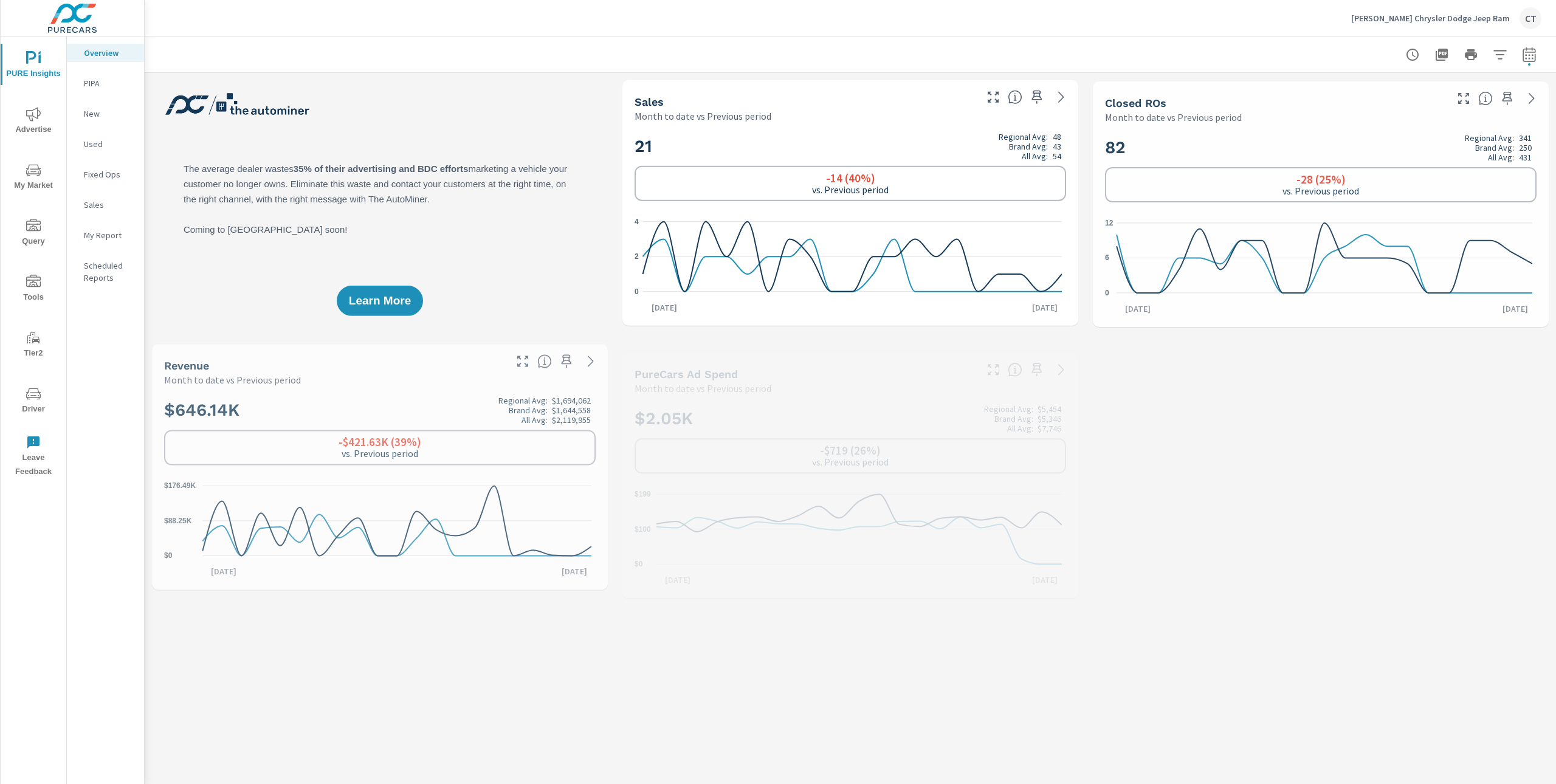
click at [1522, 56] on icon "button" at bounding box center [1529, 54] width 14 height 14
select select "Month to date"
select select "Previous period"
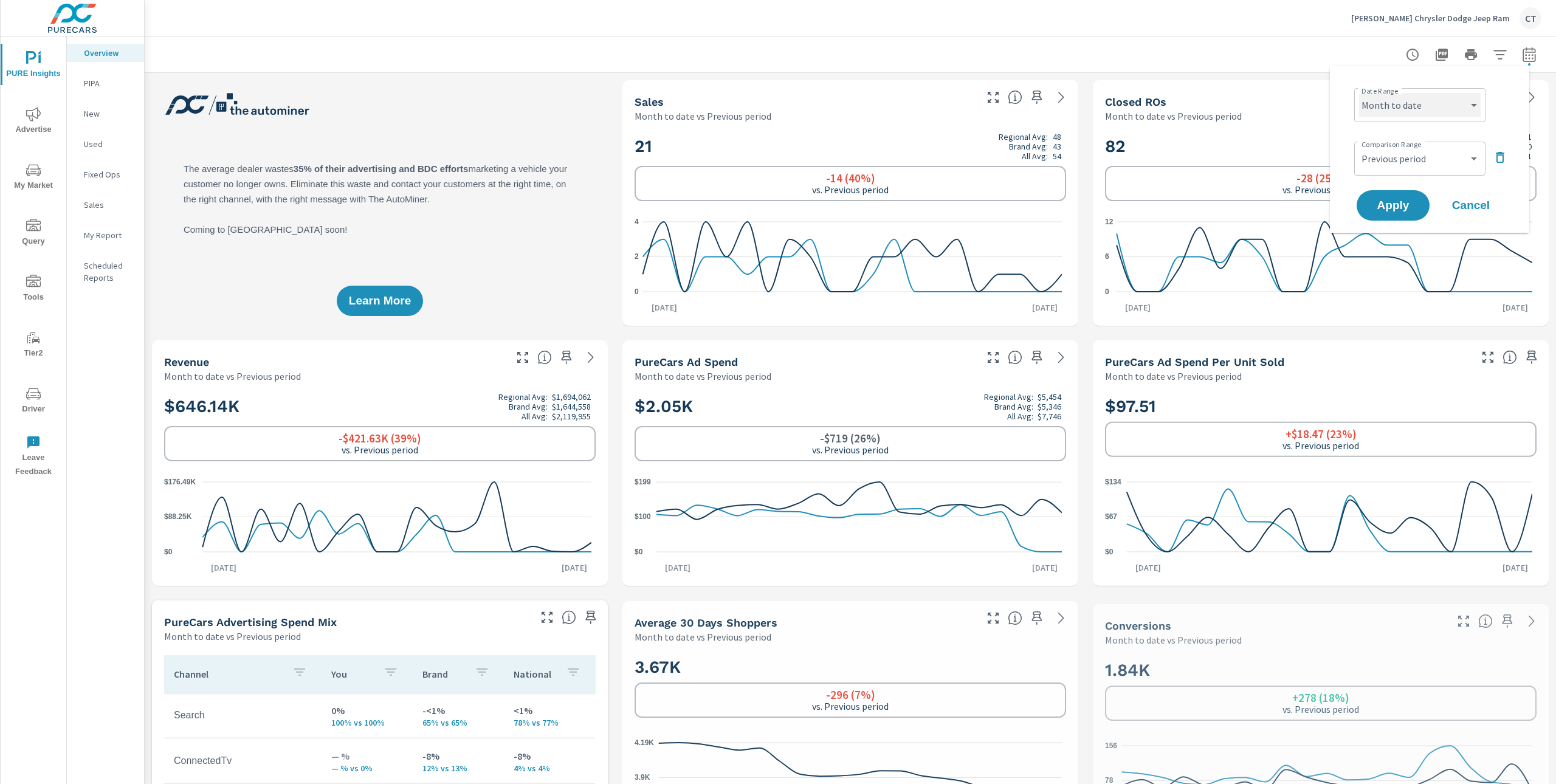
click at [1396, 93] on select "Custom Yesterday Last week Last 7 days Last 14 days Last 30 days Last 45 days L…" at bounding box center [1420, 105] width 122 height 24
select select "Last 6 months"
click at [1398, 209] on span "Apply" at bounding box center [1393, 206] width 50 height 12
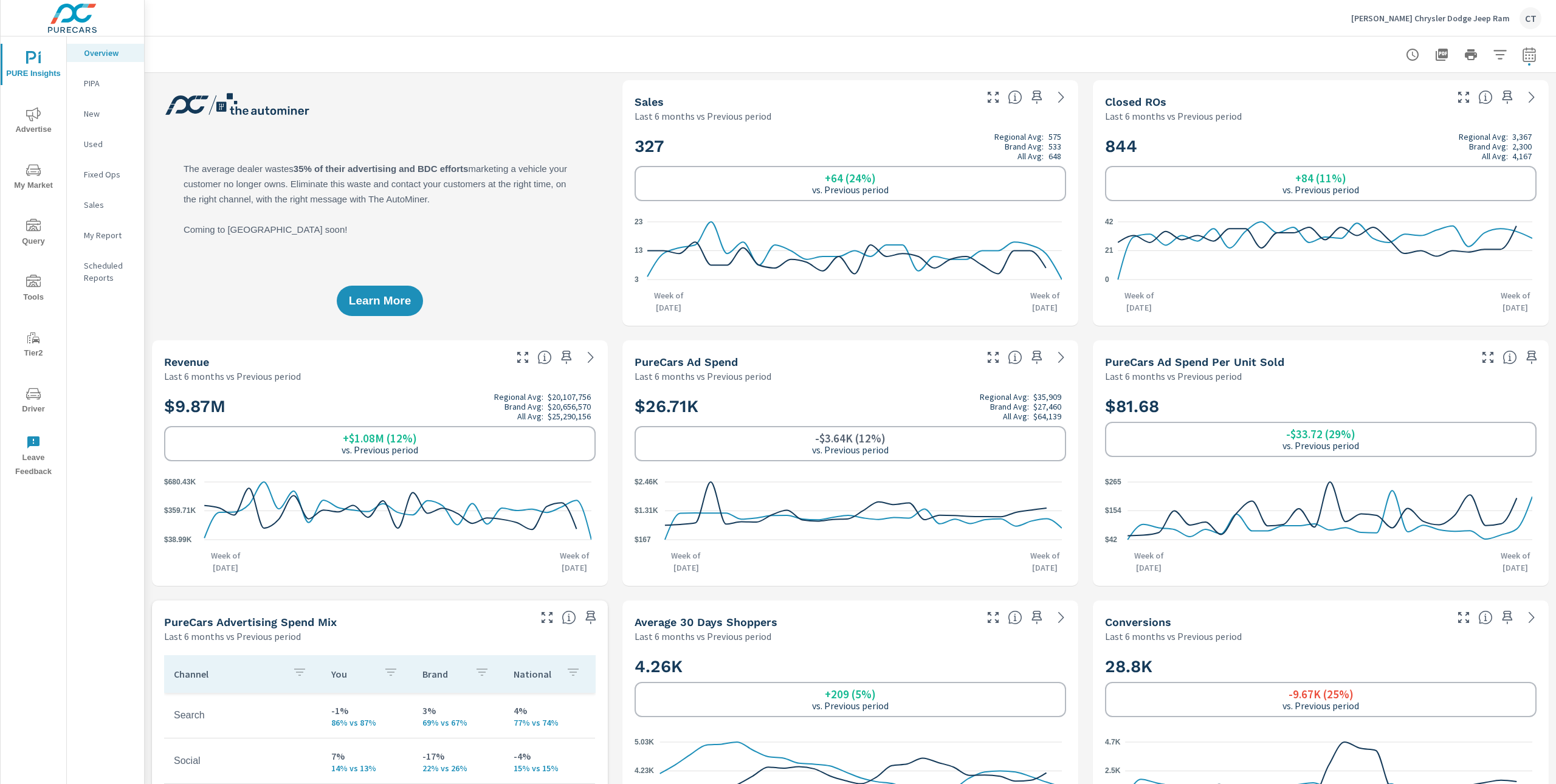
click at [27, 171] on icon "nav menu" at bounding box center [33, 170] width 14 height 14
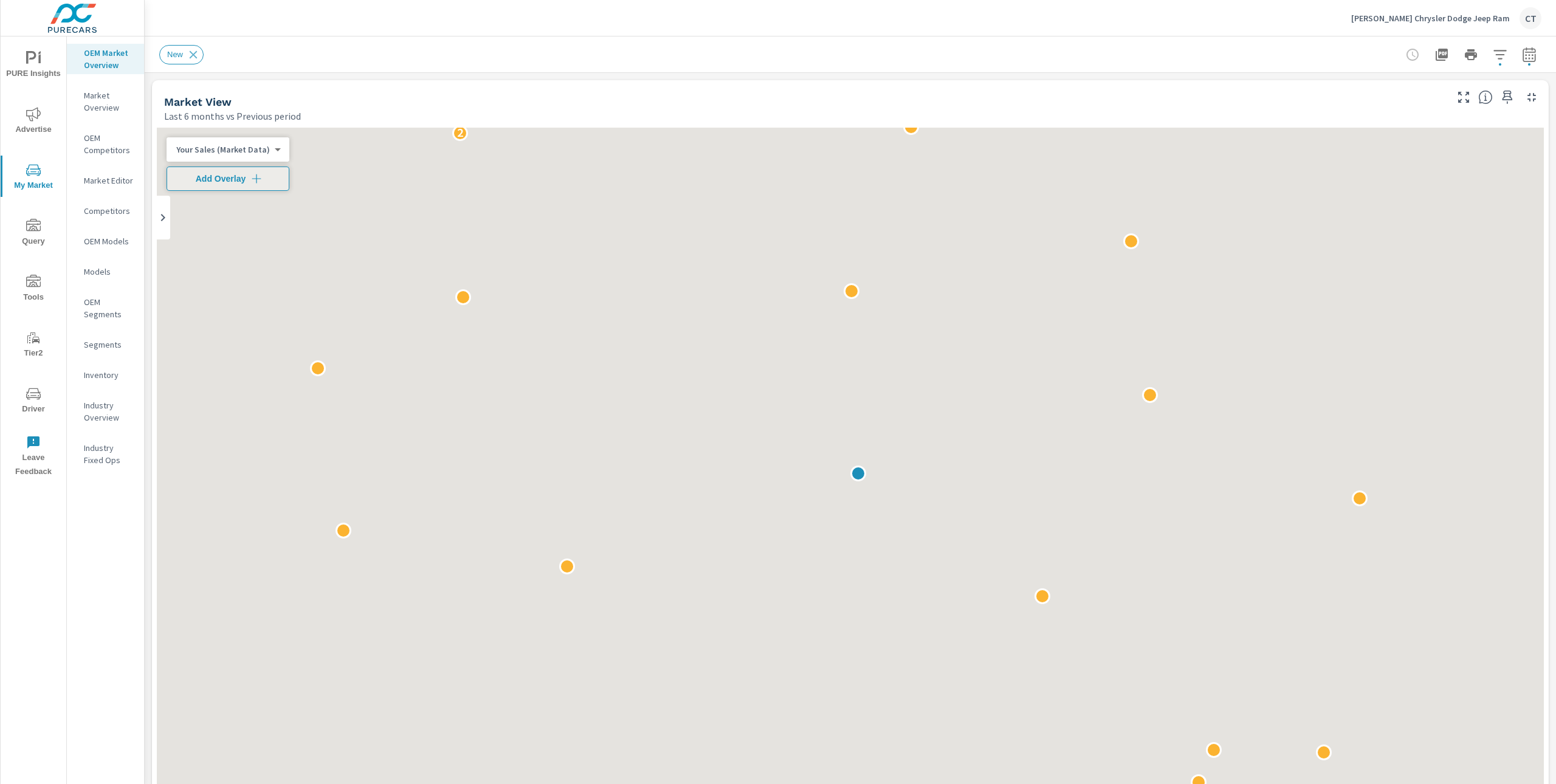
scroll to position [1, 0]
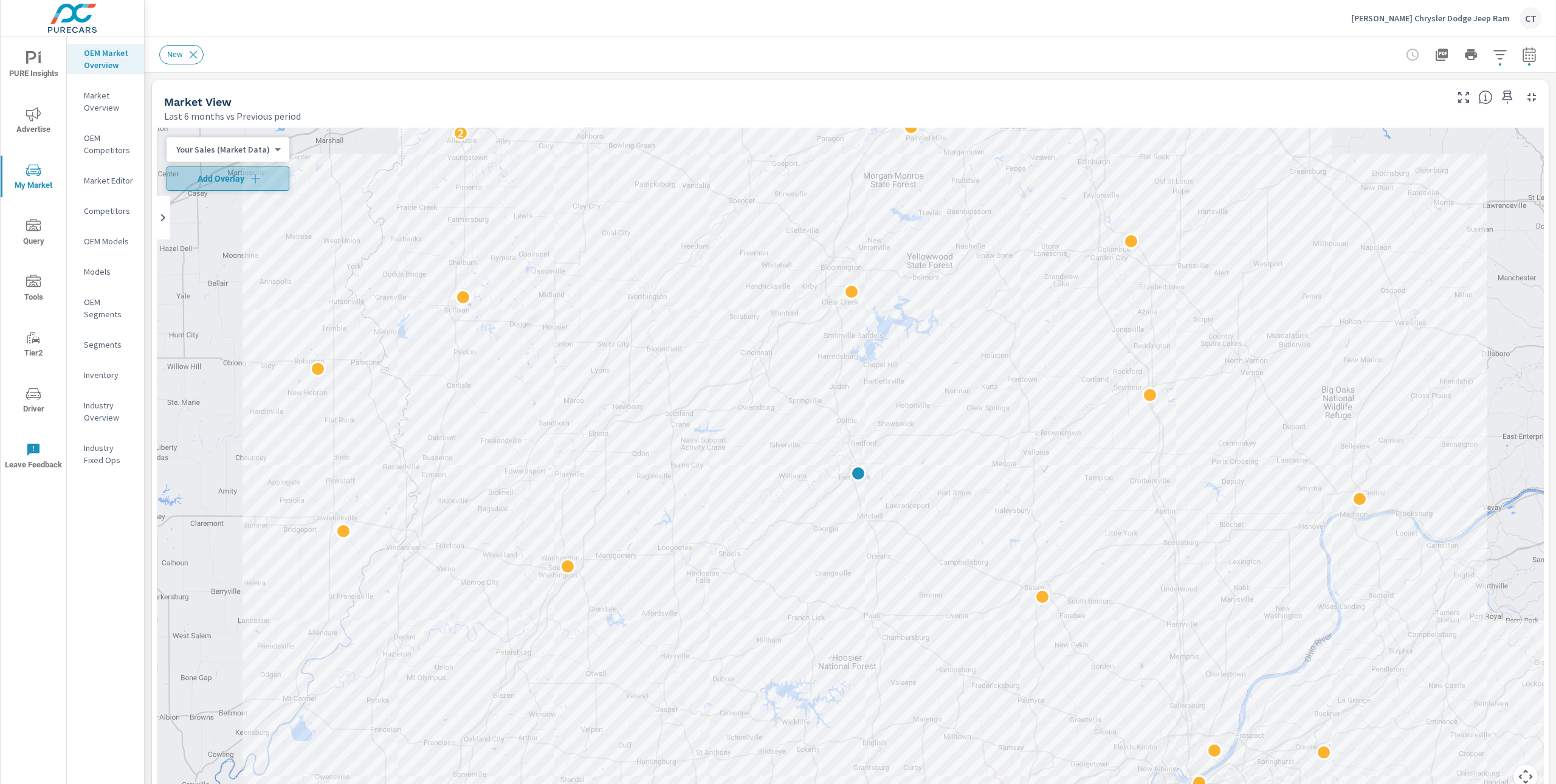
click at [238, 180] on span "Add Overlay" at bounding box center [228, 179] width 112 height 12
click at [1498, 50] on button "button" at bounding box center [1500, 54] width 24 height 24
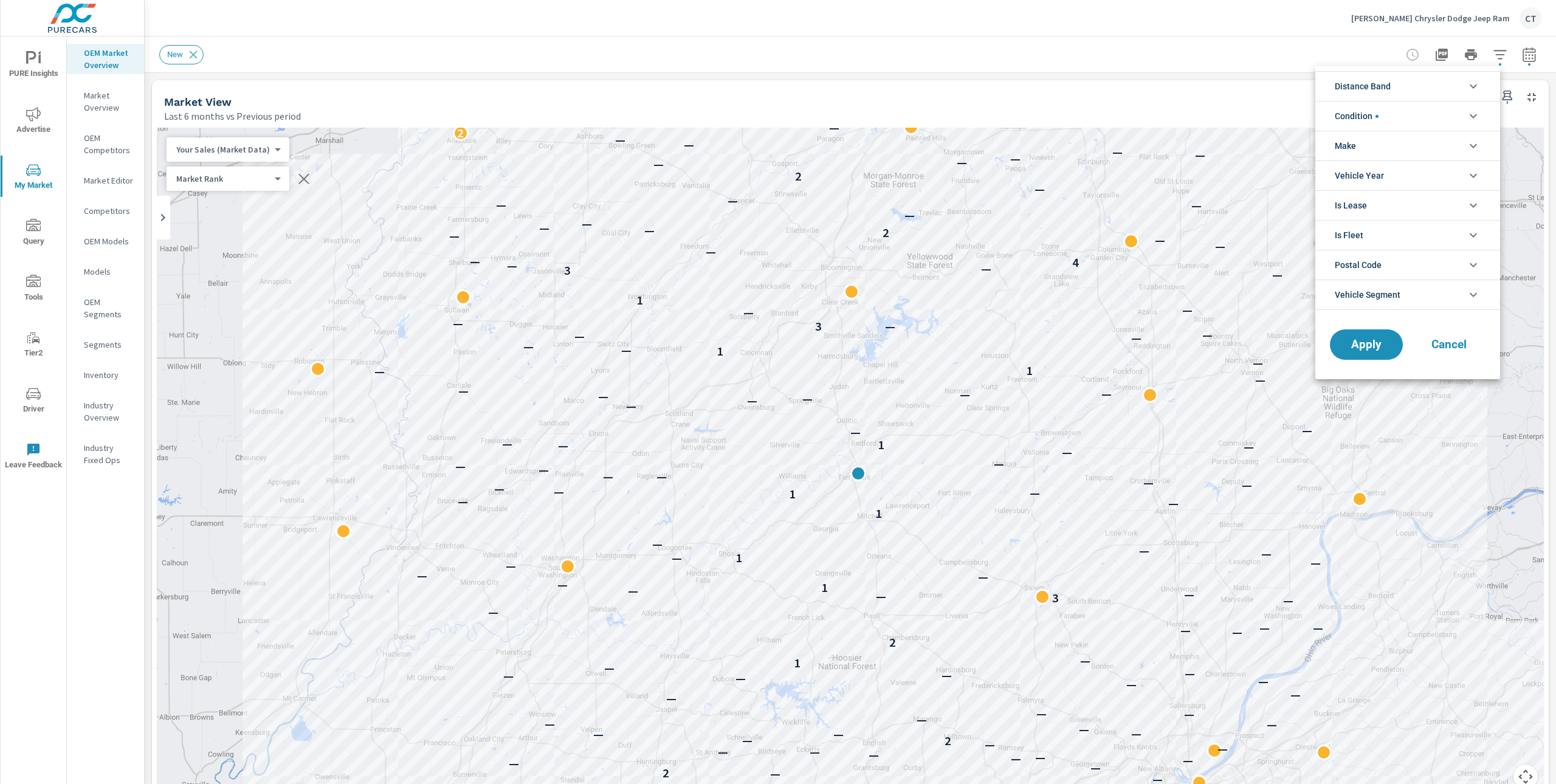
click at [1414, 81] on li "Distance Band" at bounding box center [1407, 85] width 185 height 30
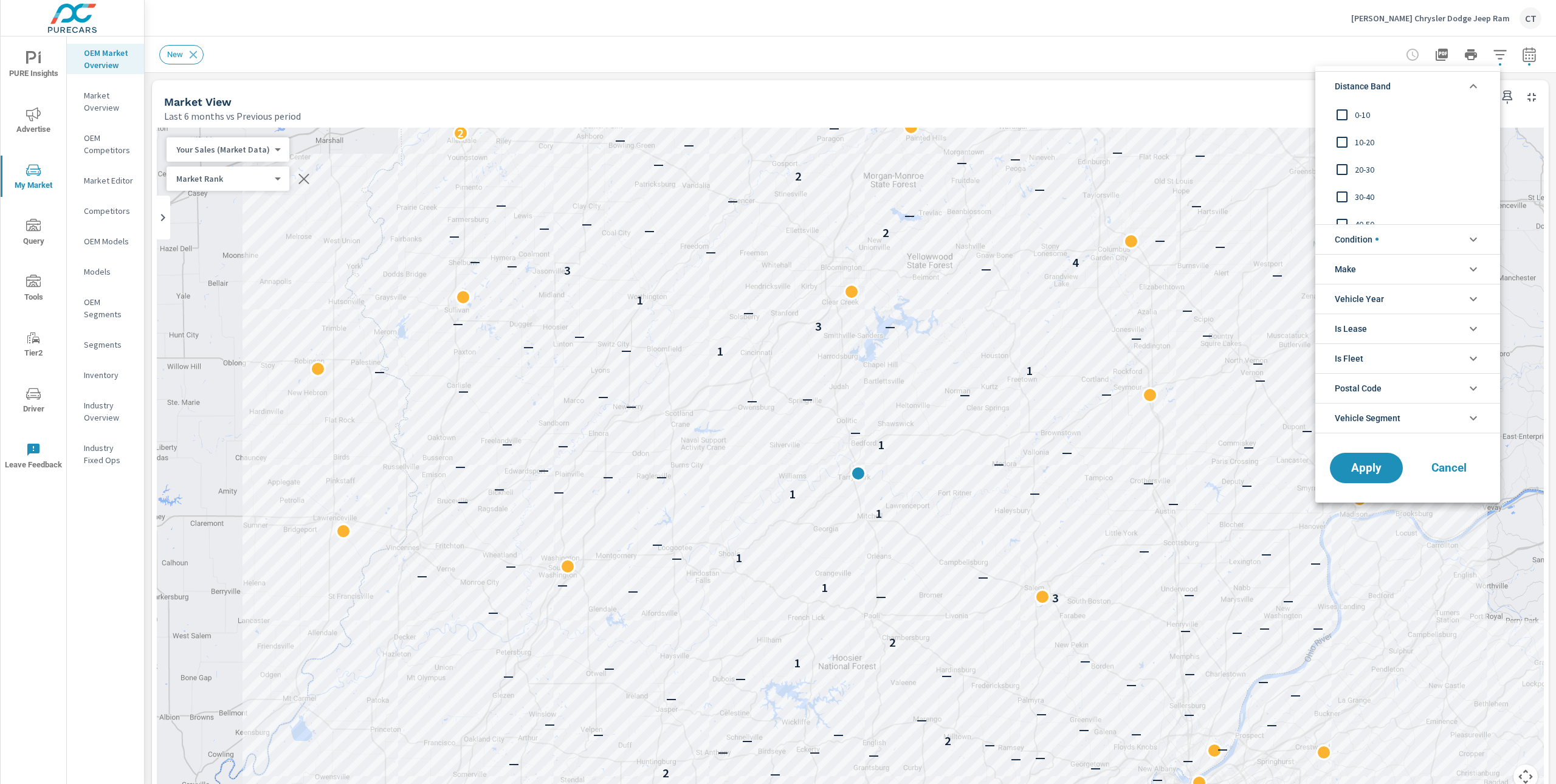
click at [1356, 110] on span "0-10" at bounding box center [1422, 114] width 133 height 14
click at [1348, 147] on input "filter options" at bounding box center [1342, 142] width 25 height 25
click at [1354, 171] on input "filter options" at bounding box center [1342, 169] width 25 height 25
click at [1453, 477] on button "Cancel" at bounding box center [1449, 468] width 73 height 30
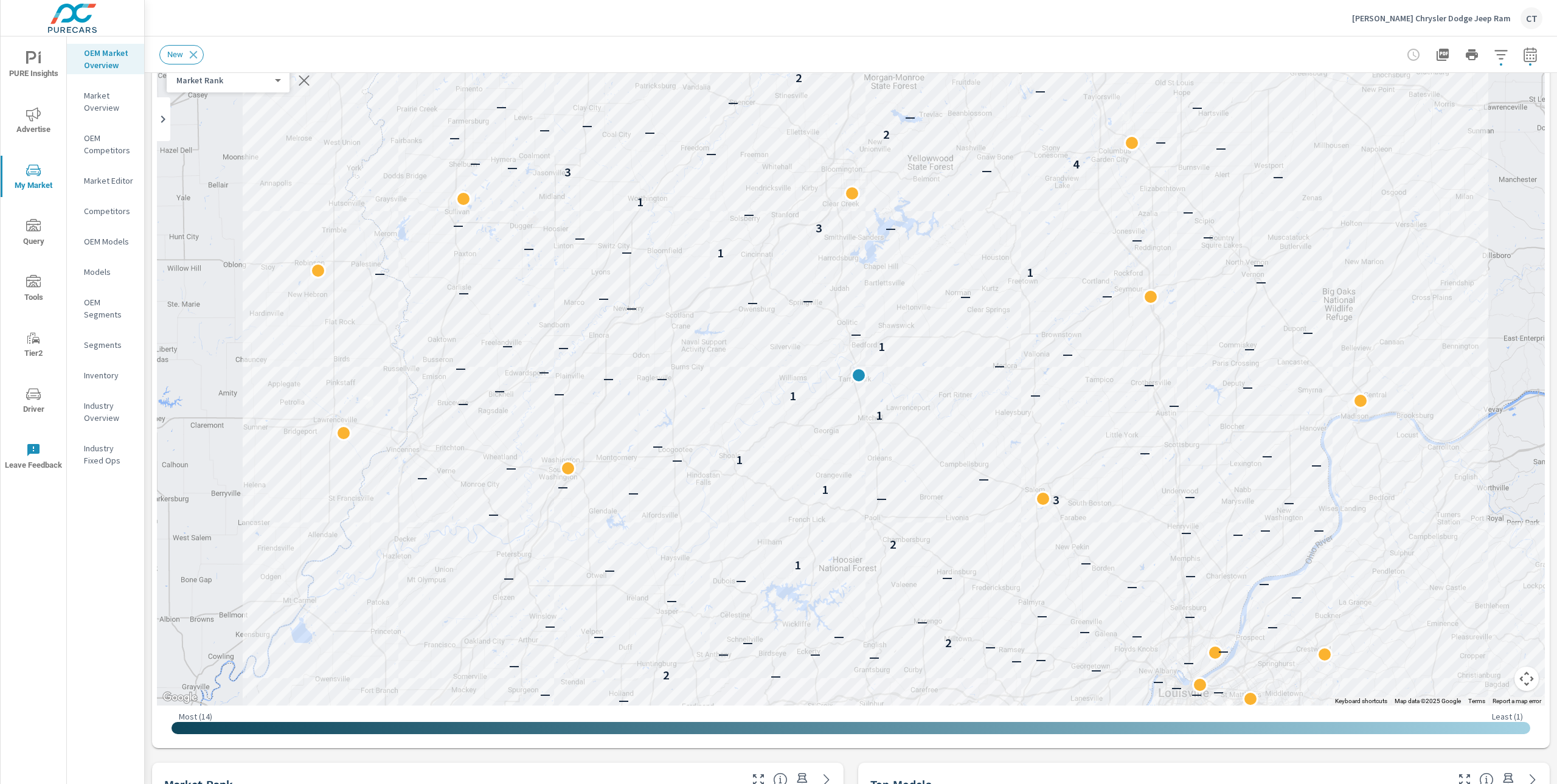
scroll to position [57, 0]
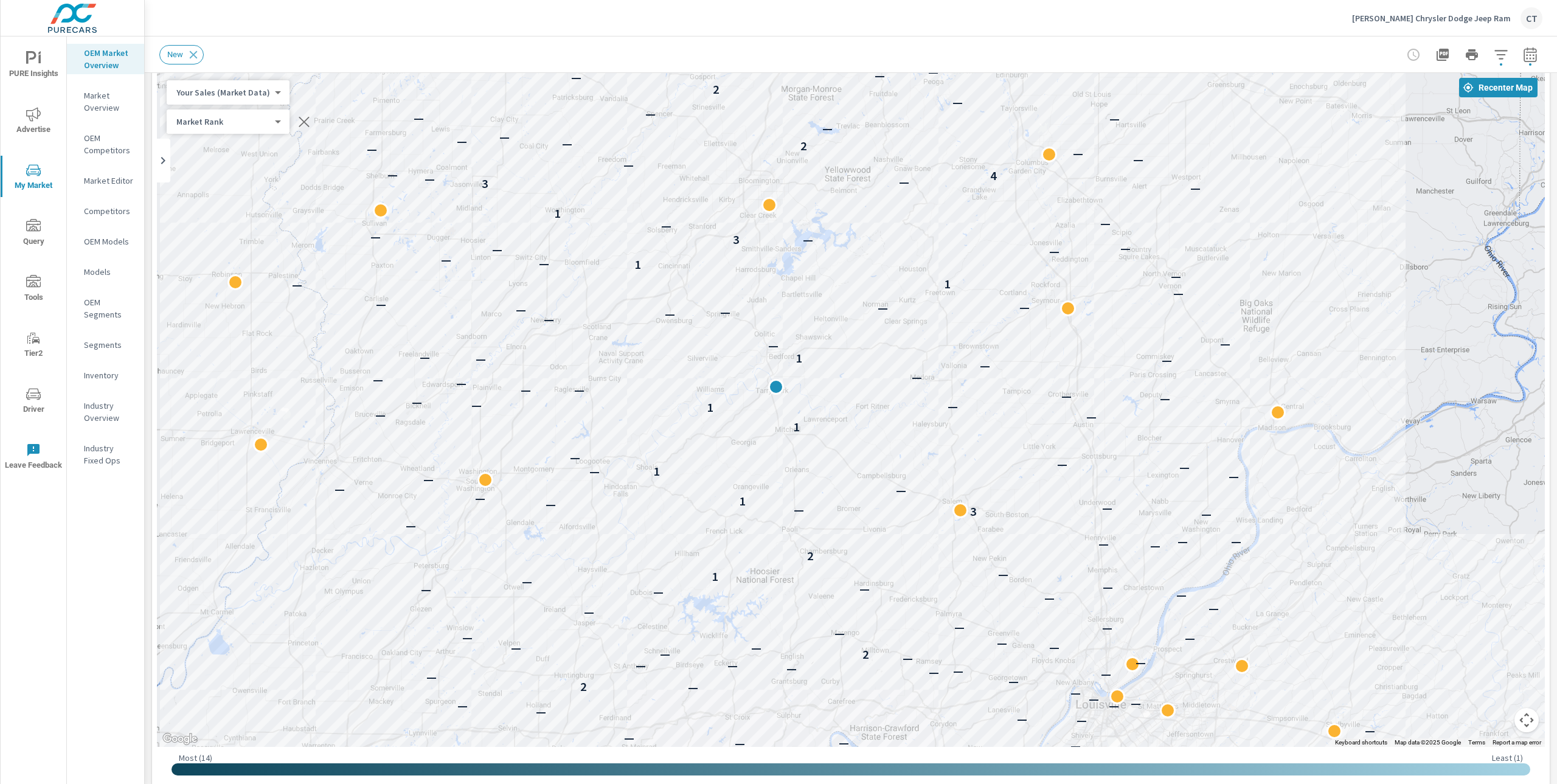
drag, startPoint x: 1231, startPoint y: 470, endPoint x: 1130, endPoint y: 468, distance: 101.0
click at [1166, 453] on div "— — — — — — — — — — — — — — — — — — — — — — — — — — — — — — — — — — — — — 2 — —…" at bounding box center [1352, 708] width 1168 height 657
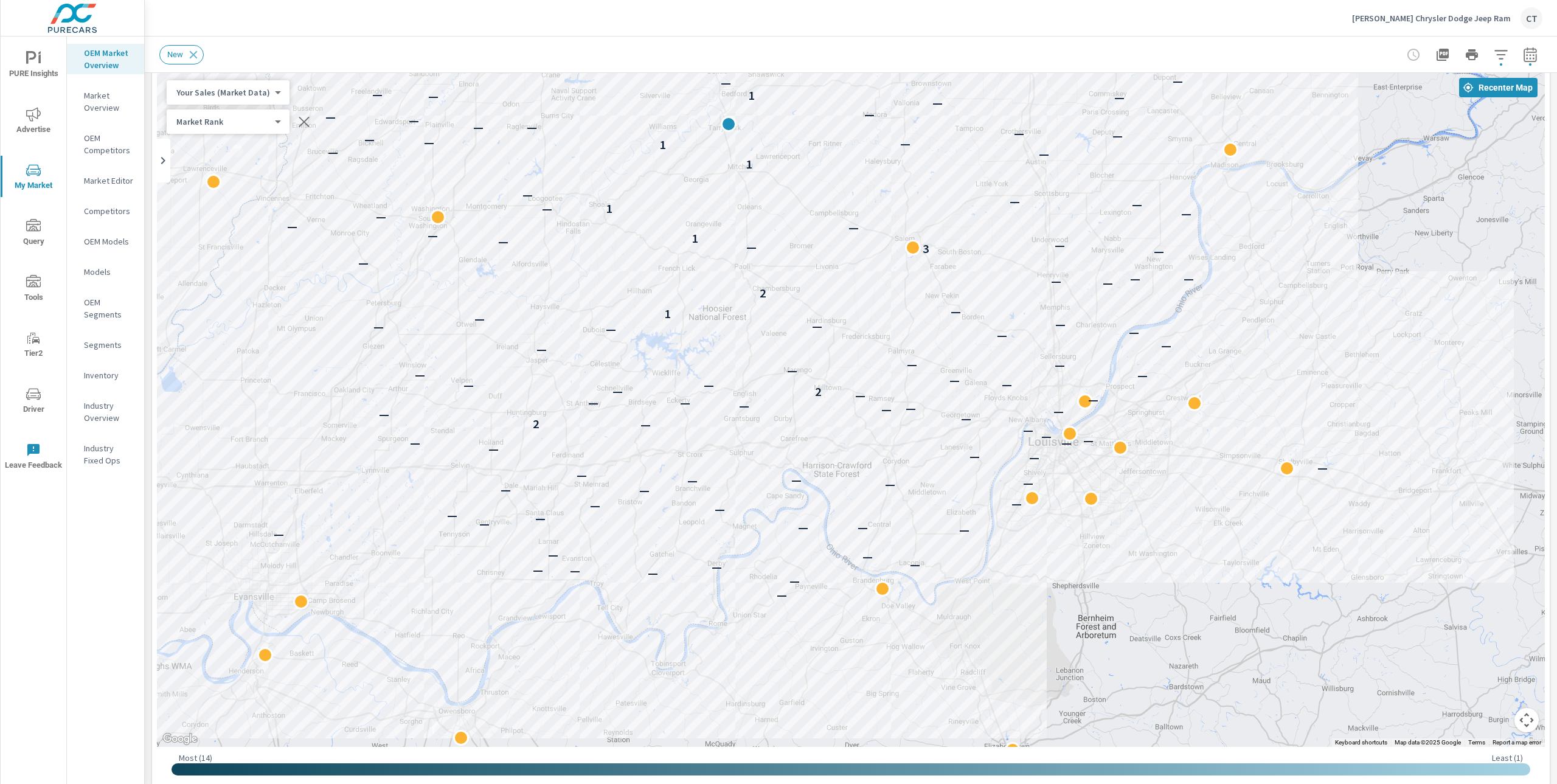
drag, startPoint x: 887, startPoint y: 390, endPoint x: 889, endPoint y: 357, distance: 33.1
click at [889, 357] on div "— — — — — — — — — — — — — — — — — — — — — — — — — — — — — — — — — — — — — 2 — —…" at bounding box center [1391, 476] width 1168 height 657
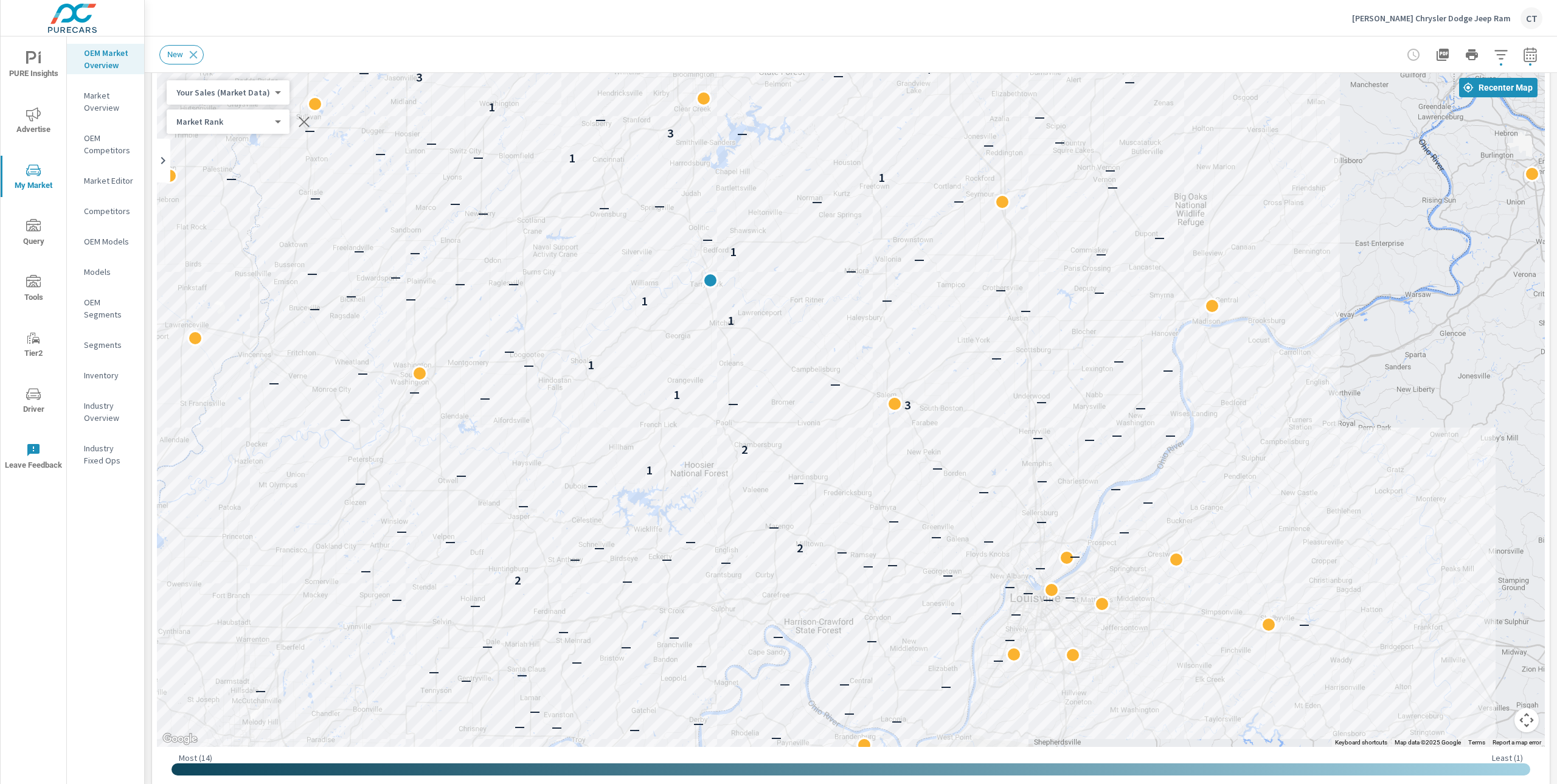
drag, startPoint x: 1079, startPoint y: 319, endPoint x: 1020, endPoint y: 441, distance: 135.5
click at [1020, 441] on div "— — — — — — — — — — — — — — — — — — — — — — — — — — — — — — — — — — — — — 2 — —…" at bounding box center [851, 409] width 1388 height 677
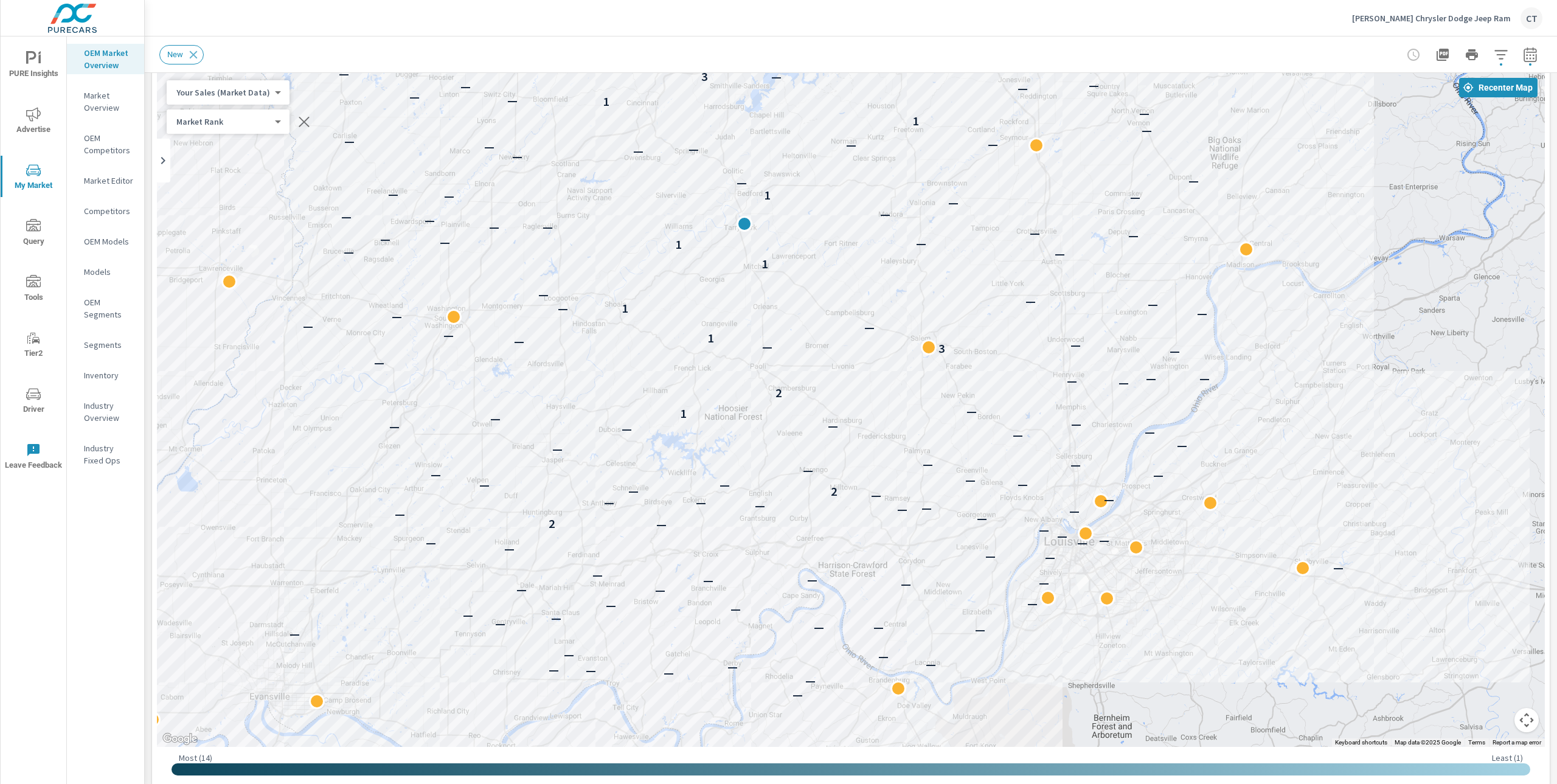
drag, startPoint x: 1066, startPoint y: 497, endPoint x: 1124, endPoint y: 392, distance: 120.0
click at [1124, 394] on div "— — — — — — — — — — — — — — — — — — — — — — — — — — — — — — — — — — — — — 2 — —…" at bounding box center [1469, 681] width 1168 height 657
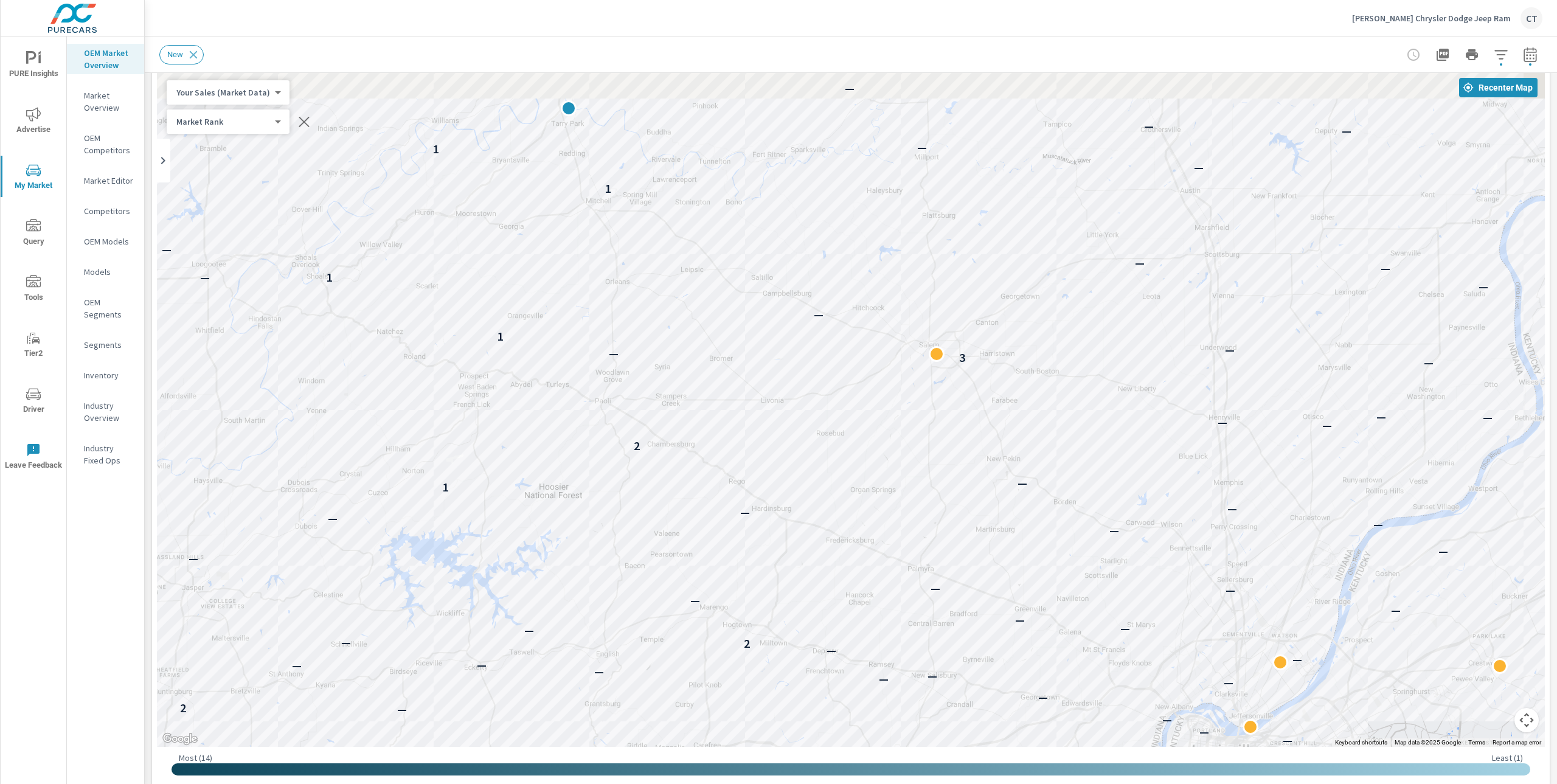
drag, startPoint x: 589, startPoint y: 436, endPoint x: 630, endPoint y: 604, distance: 172.9
click at [630, 604] on div "— — — — — — — — — — — — — — — — — — — — — — — — — — — — — — — — — — — — — — — 2…" at bounding box center [851, 409] width 1388 height 677
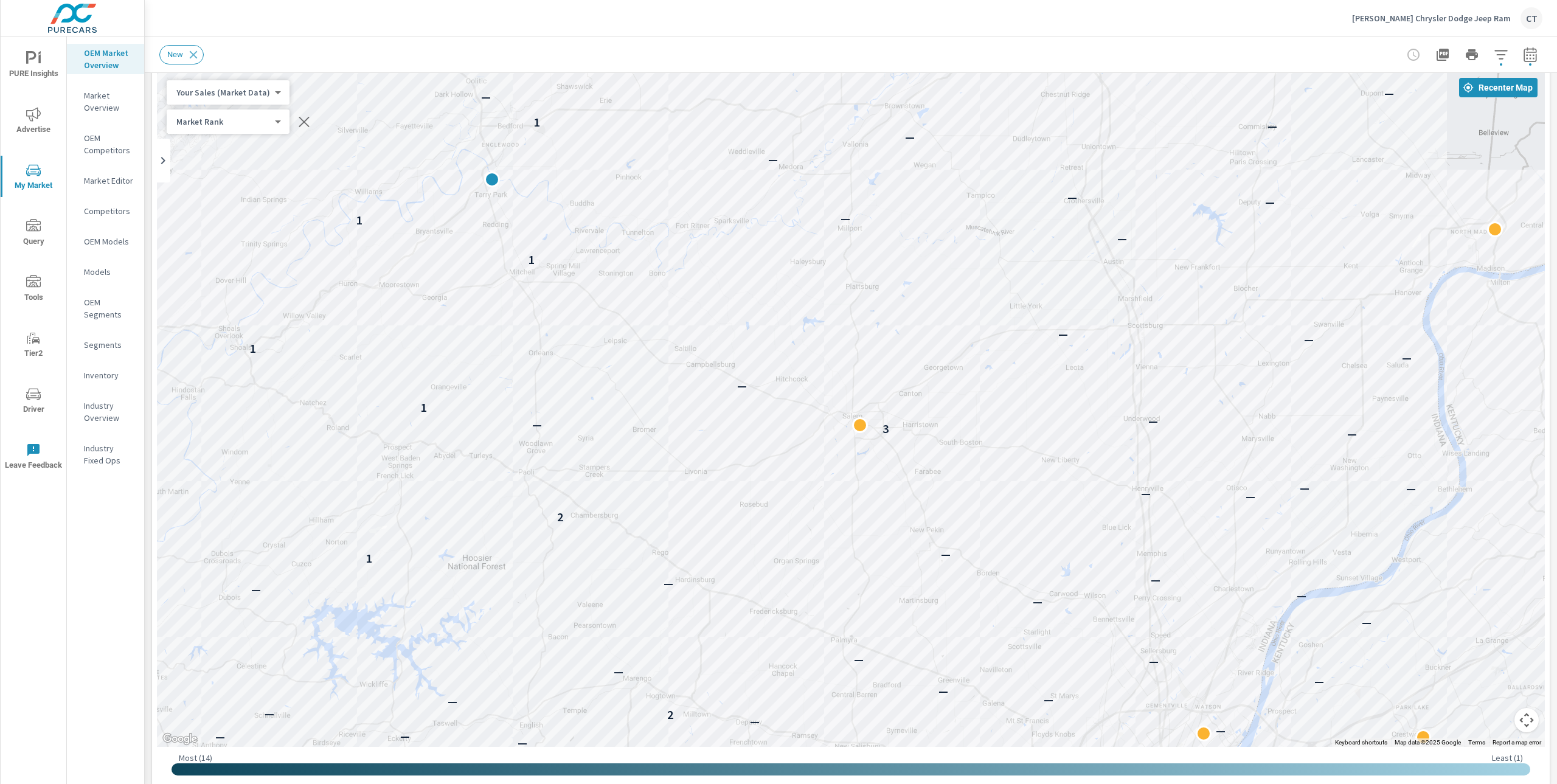
drag, startPoint x: 1081, startPoint y: 552, endPoint x: 1013, endPoint y: 615, distance: 92.7
click at [1017, 632] on div "— — — — — — — — — — — — — — — — — — — — — — — — — — — — — — — — — — — — — — — —…" at bounding box center [1356, 781] width 1168 height 657
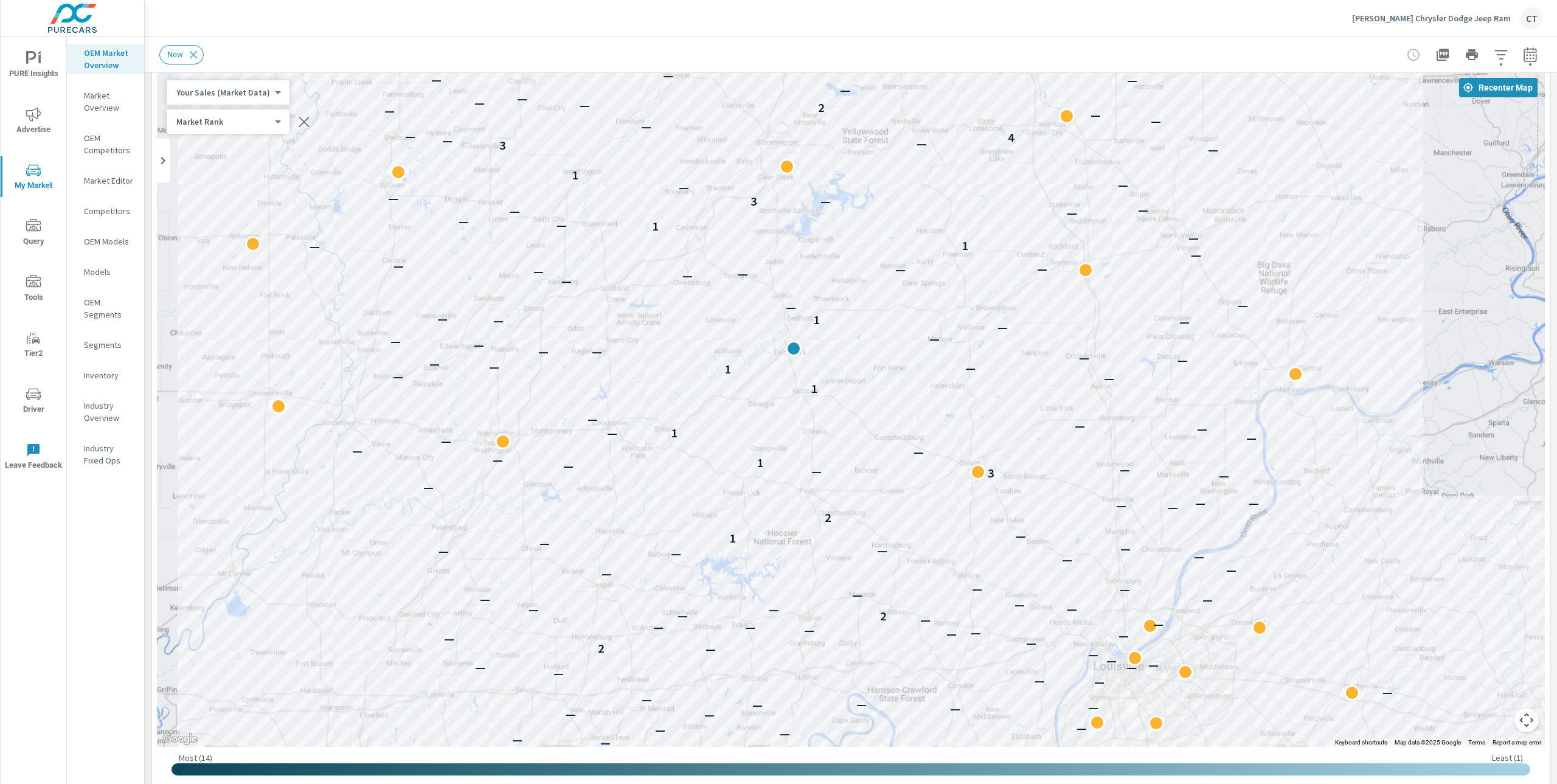
drag, startPoint x: 1274, startPoint y: 469, endPoint x: 1253, endPoint y: 469, distance: 21.0
click at [1253, 469] on div "— — — — — — — — — — — — — — — — — — — — — — — — — — — — — — — — — — — — — 2 — —…" at bounding box center [1351, 748] width 1168 height 657
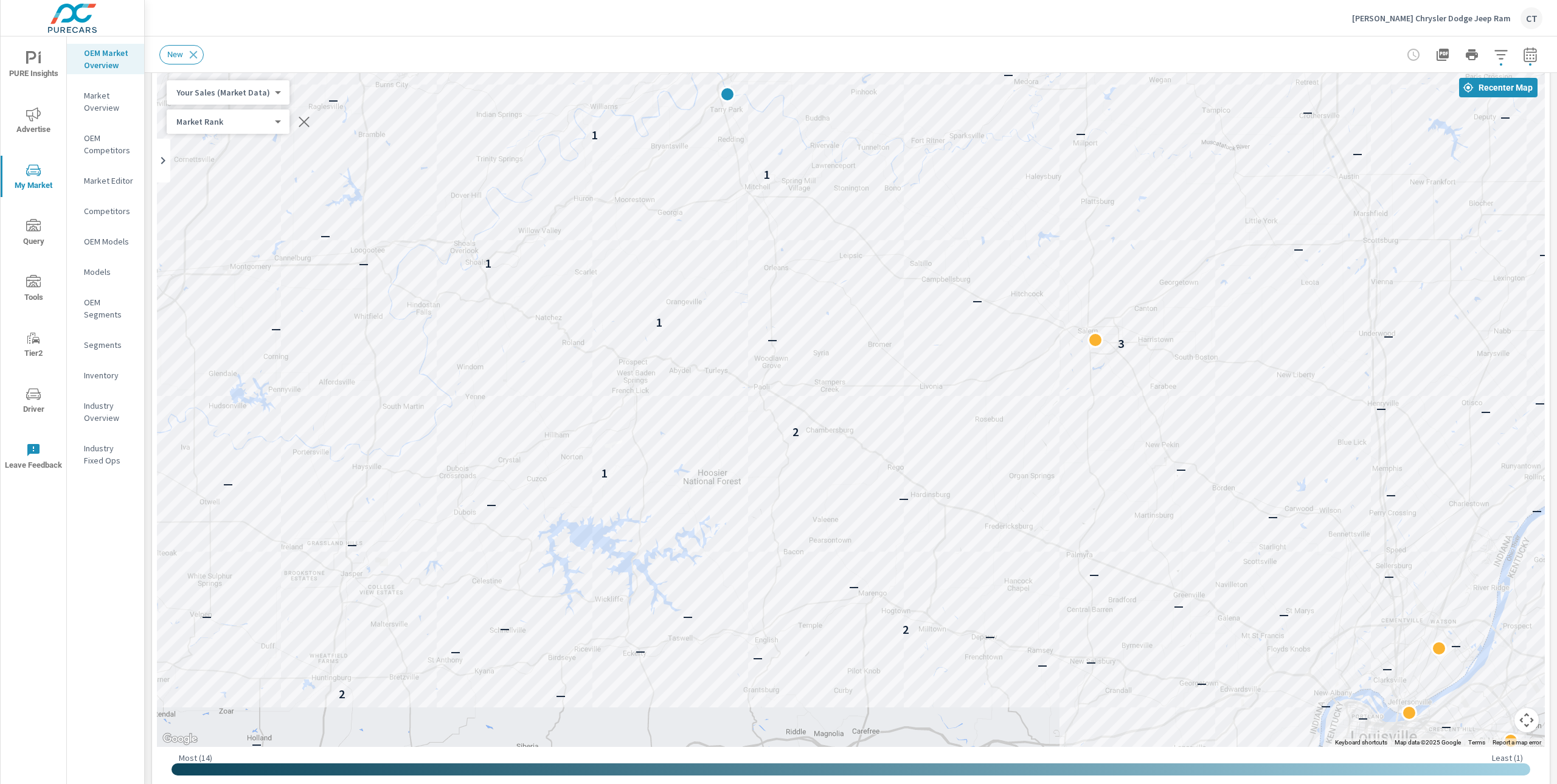
drag, startPoint x: 913, startPoint y: 536, endPoint x: 908, endPoint y: 368, distance: 168.1
click at [908, 368] on div "— — — — — — — — — — — — — — — — — — — — — — — — — — — — — — — — — — — — — — — —…" at bounding box center [1429, 570] width 1168 height 657
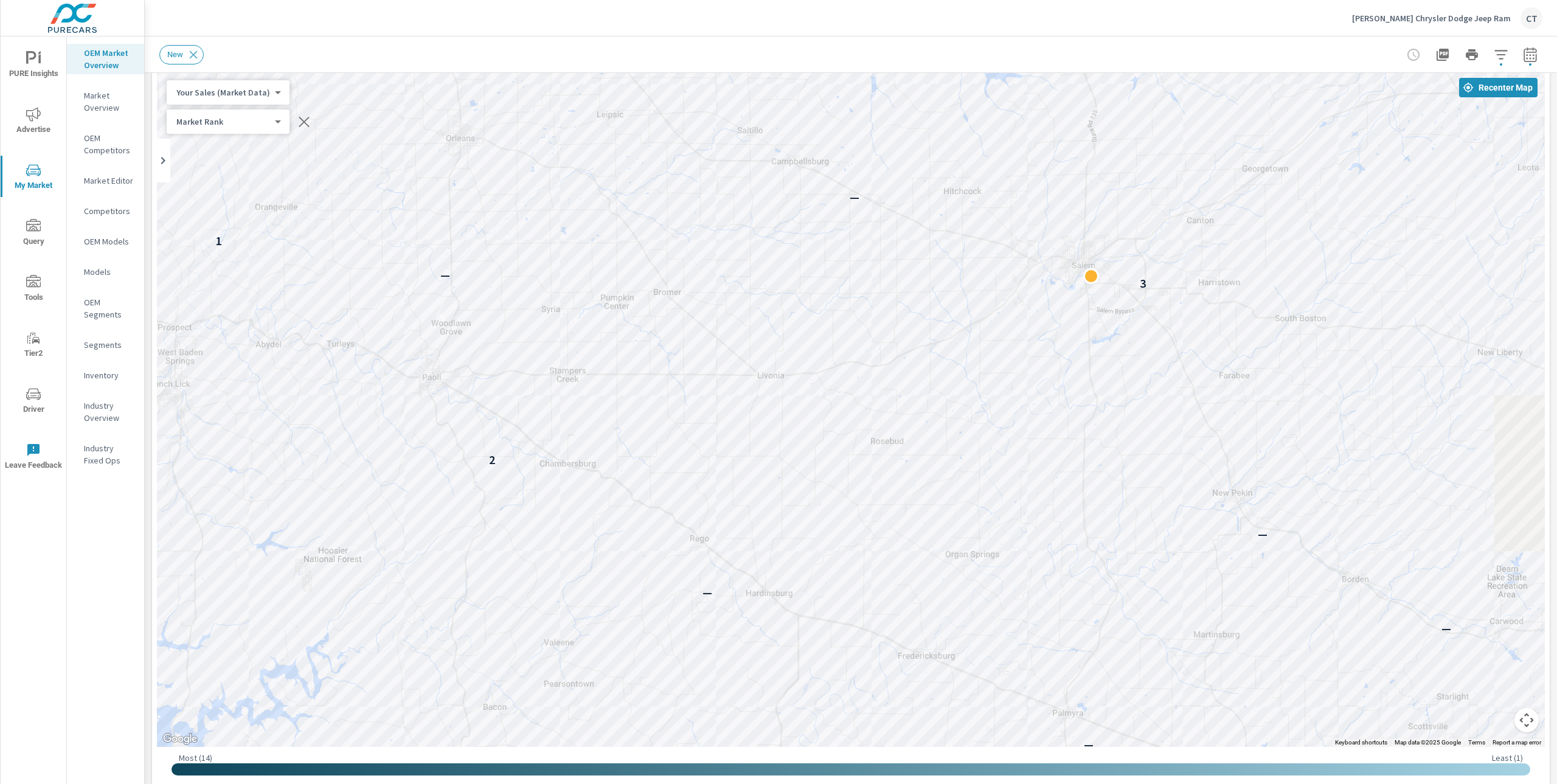
drag, startPoint x: 991, startPoint y: 540, endPoint x: 589, endPoint y: 519, distance: 402.5
click at [589, 519] on div "— — — — — — — — — — — — 2 — — — — — — — — 2 — — — — — — — — — — — — — 1 — 2 — 3…" at bounding box center [1067, 718] width 1168 height 657
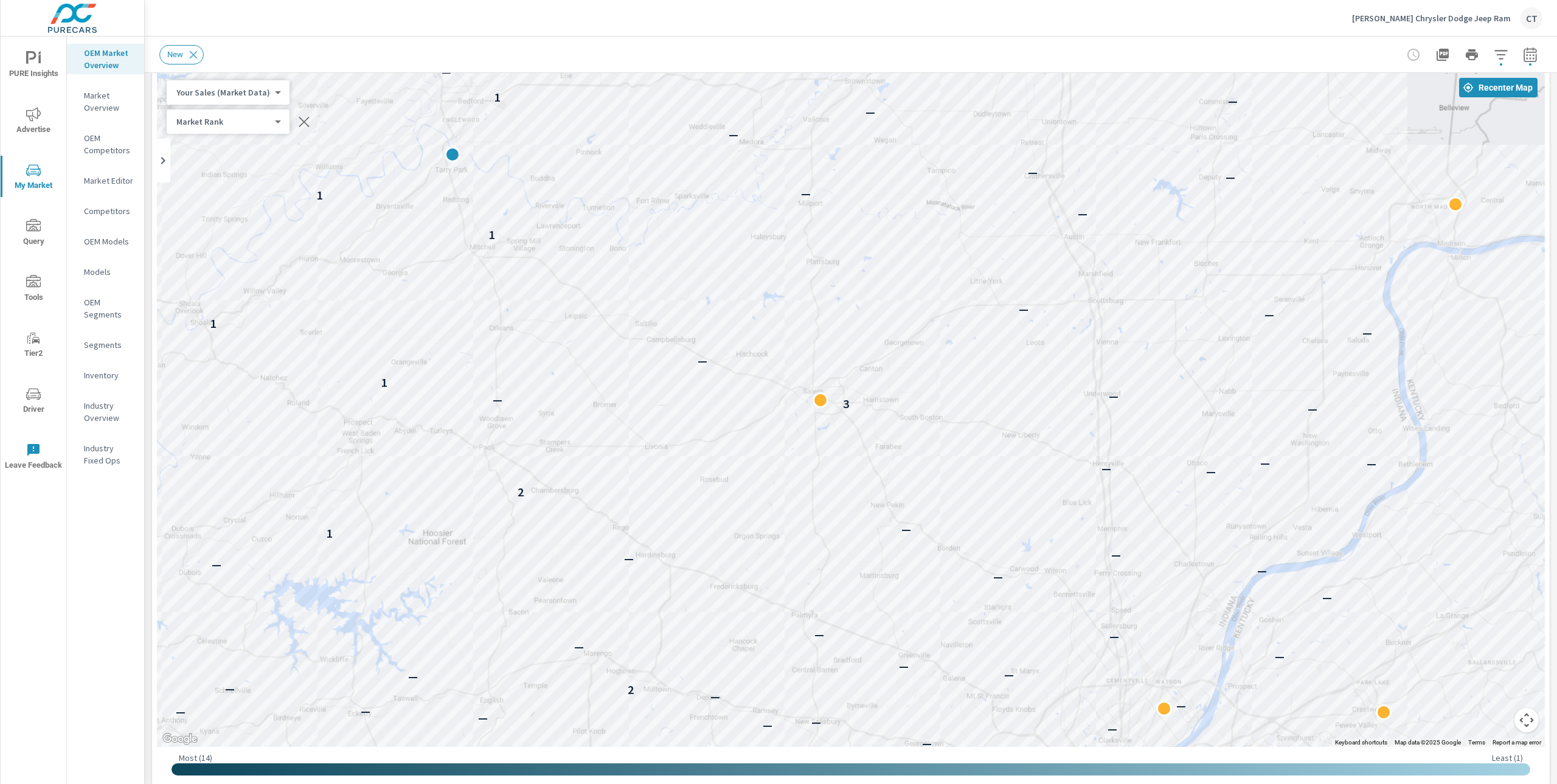
drag, startPoint x: 814, startPoint y: 332, endPoint x: 928, endPoint y: 539, distance: 236.3
click at [928, 539] on div "— — — — — — — — — — — — — — — — — — — — — — — — — — — — — — — — — — — — — — — 2…" at bounding box center [851, 409] width 1388 height 677
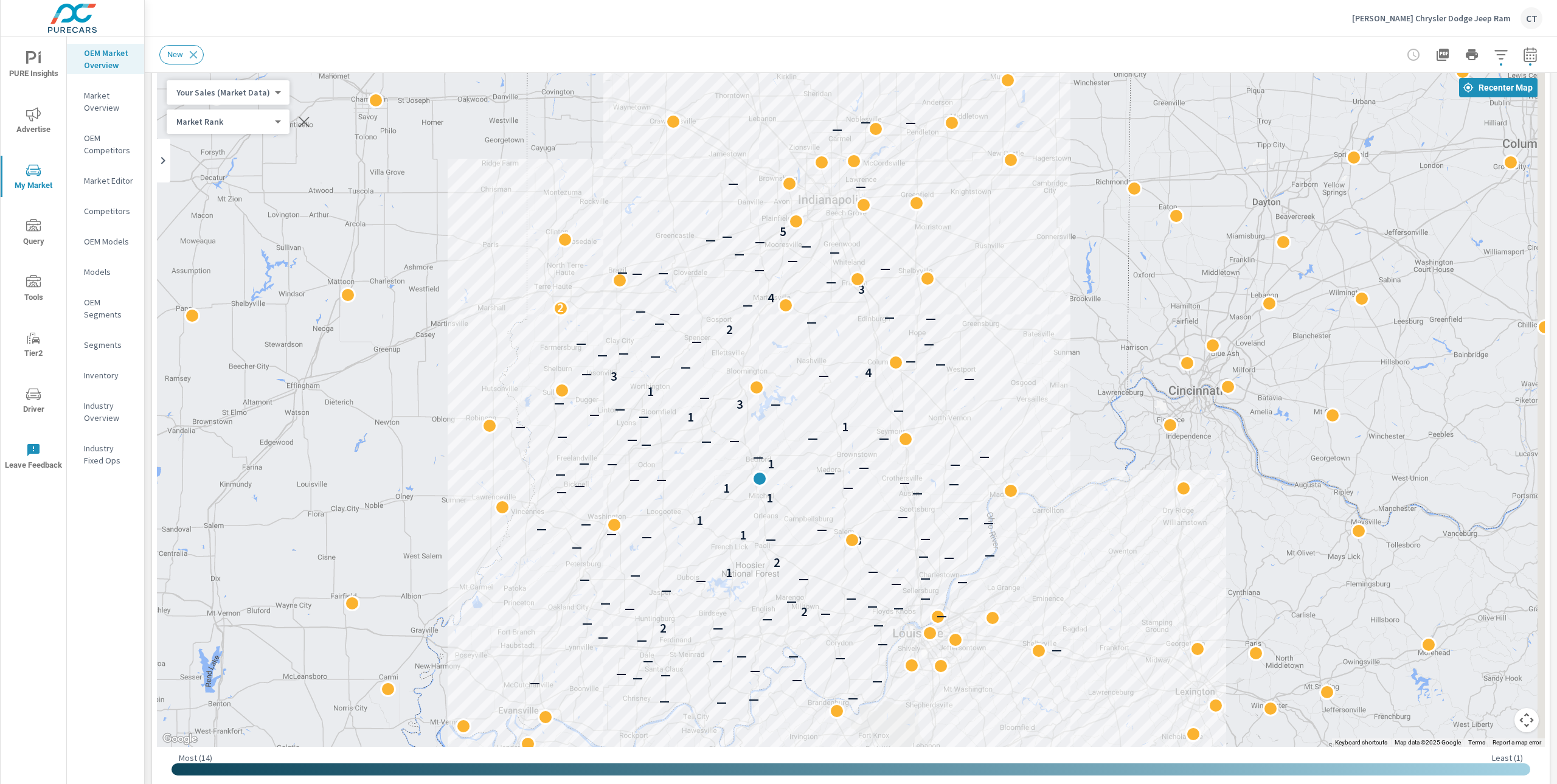
drag, startPoint x: 1068, startPoint y: 542, endPoint x: 942, endPoint y: 445, distance: 159.0
click at [942, 445] on div "— — — — — — — — — — — — — — — — — — — — — — 2 — — — — — 2 — — — — — — — — — — —…" at bounding box center [1304, 641] width 1168 height 657
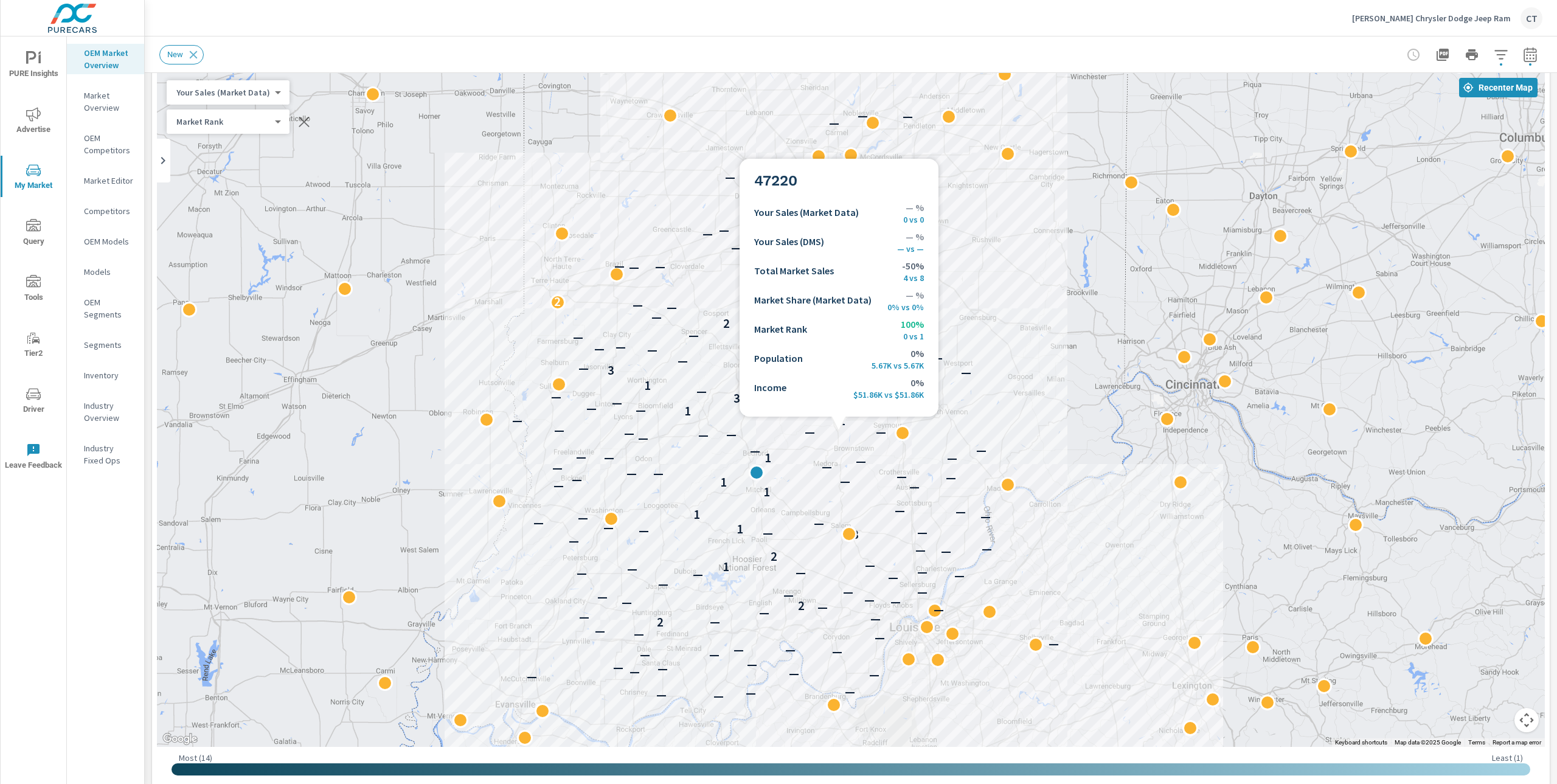
click at [840, 430] on div "— — — — — — — — — — — — — — — — — — — — — — 2 — — — — — 2 — — — — — — — — — — —…" at bounding box center [851, 409] width 1388 height 677
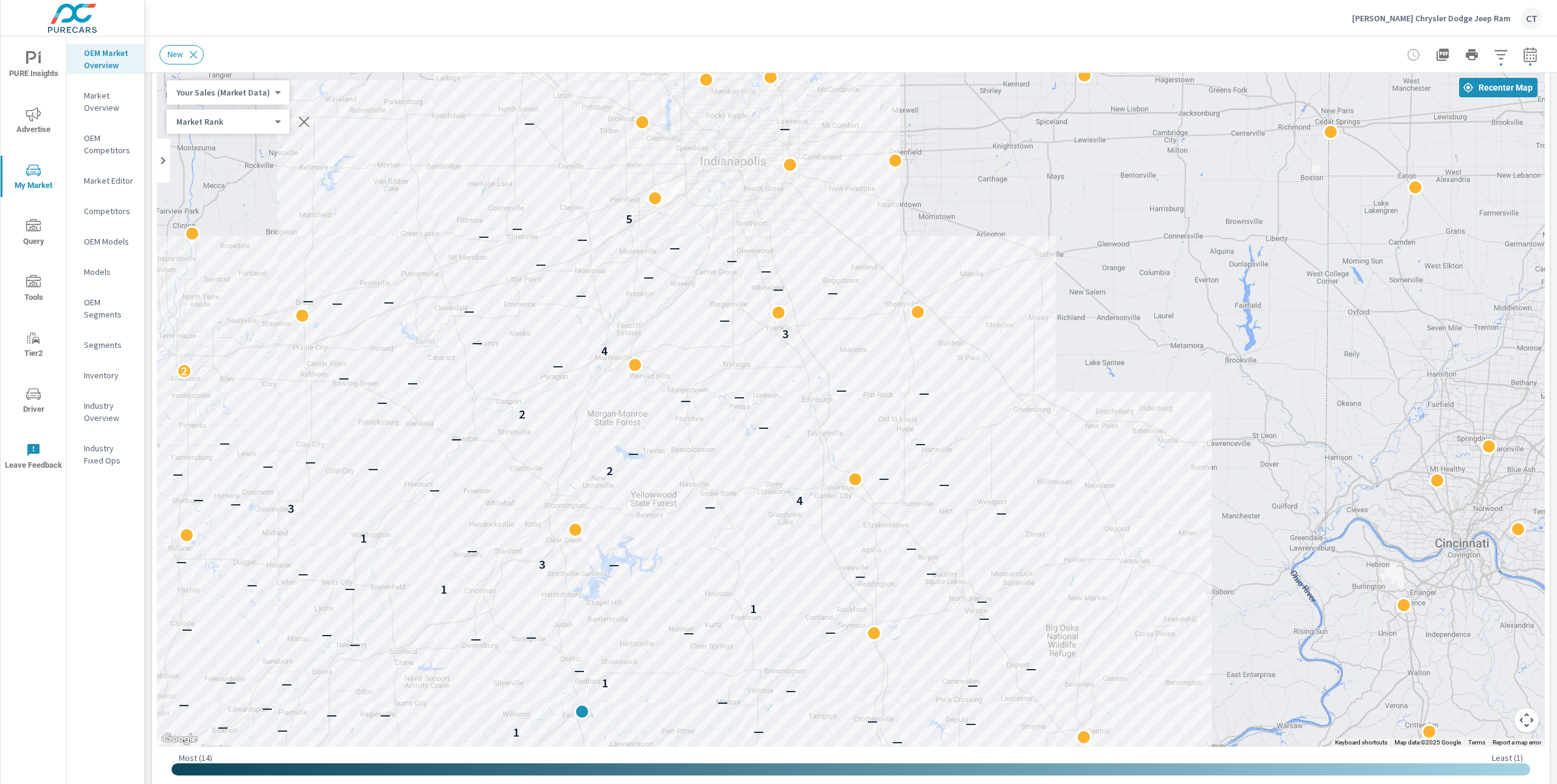
drag, startPoint x: 991, startPoint y: 229, endPoint x: 1000, endPoint y: 348, distance: 119.3
click at [997, 371] on div "— — — — — — — — — — — — — — — — — — — — — — — — — — — — — — — — — — — — — 2 — —…" at bounding box center [851, 409] width 1388 height 677
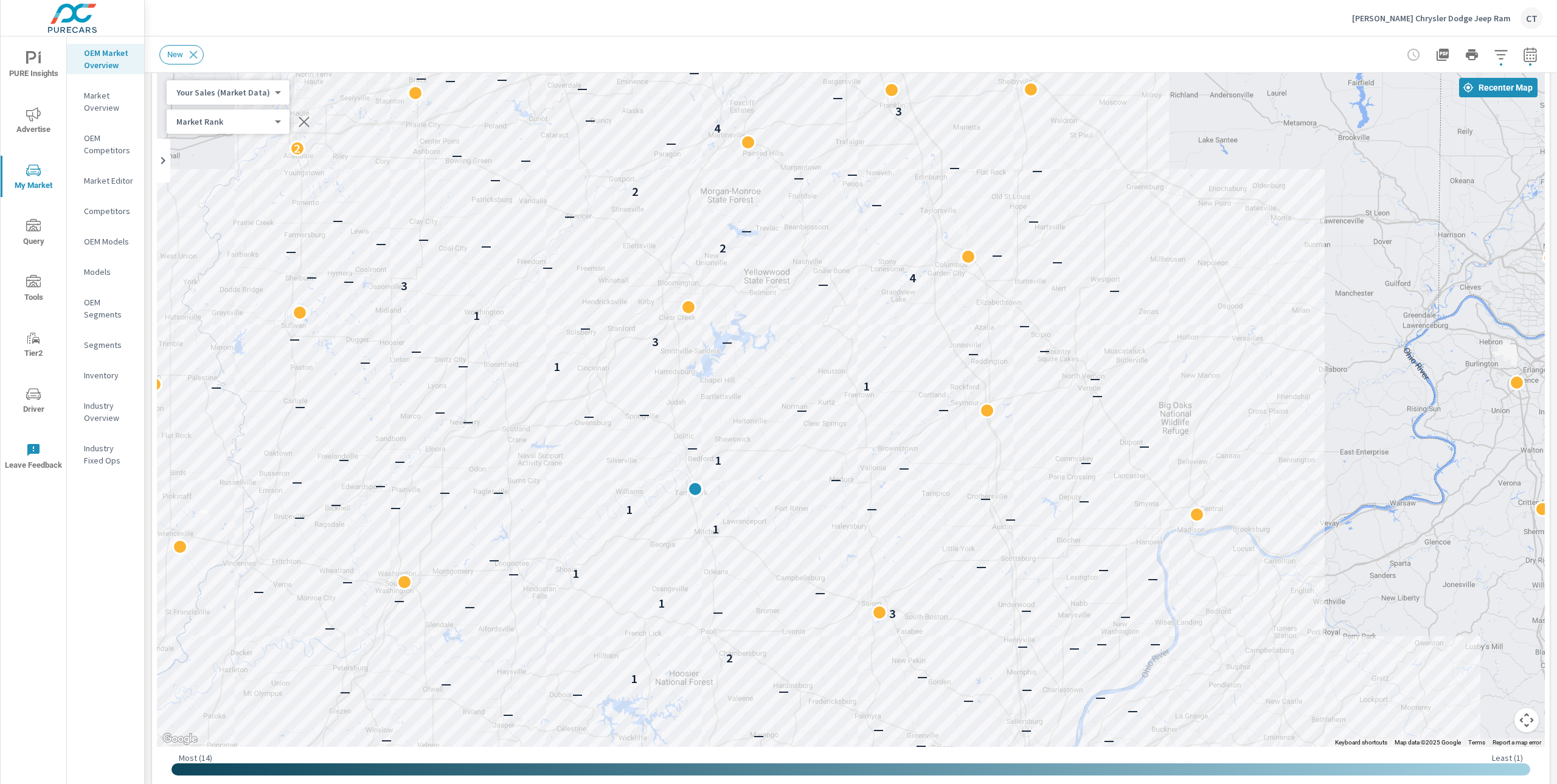
drag, startPoint x: 756, startPoint y: 577, endPoint x: 864, endPoint y: 359, distance: 243.3
click at [864, 359] on div "— — — — — — — — — — — — — — — — — — — — — — — — — — — — — — — — — — — — — 2 — —…" at bounding box center [851, 409] width 1388 height 677
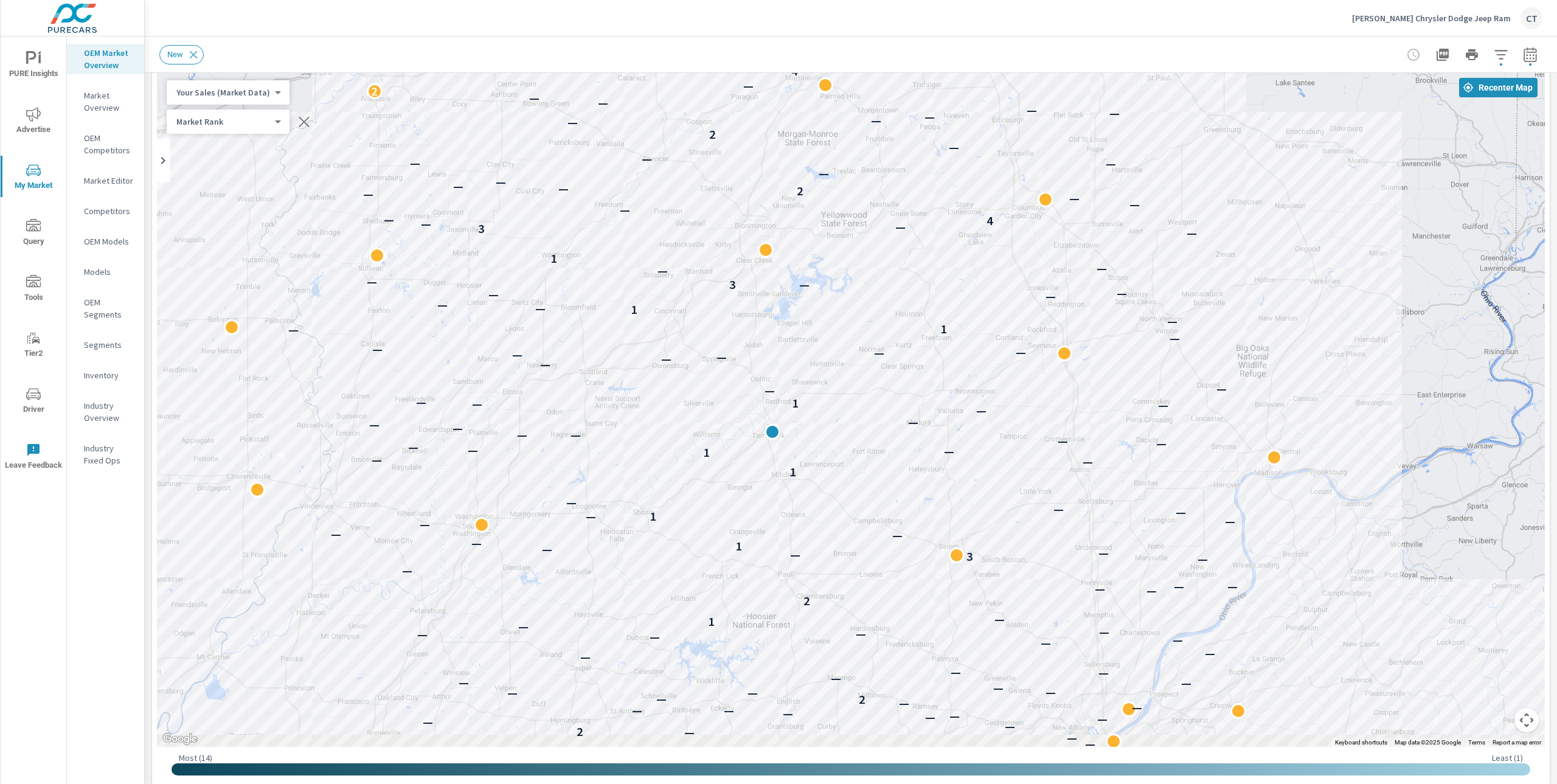
drag, startPoint x: 684, startPoint y: 515, endPoint x: 779, endPoint y: 444, distance: 118.6
click at [779, 443] on div "— — — — — — — — — — — — — — — — — — — — — — — — — — — — — — — — — — — — — 2 — —…" at bounding box center [851, 409] width 1388 height 677
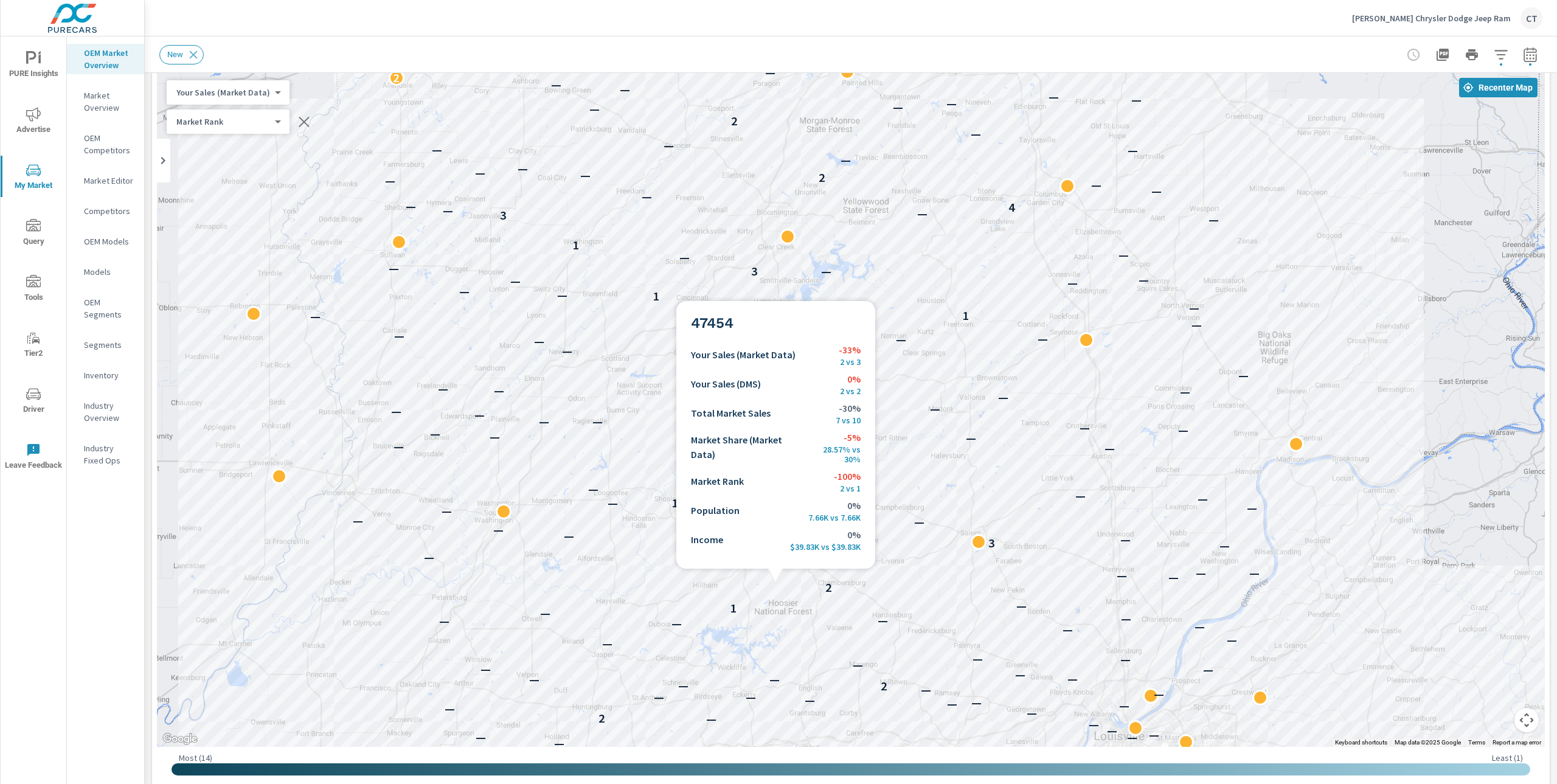
click at [776, 573] on div "— — — — — — — — — — — — — — — — — — — — — — — — — — — — — — — — — — — — — 2 — —…" at bounding box center [851, 409] width 1388 height 677
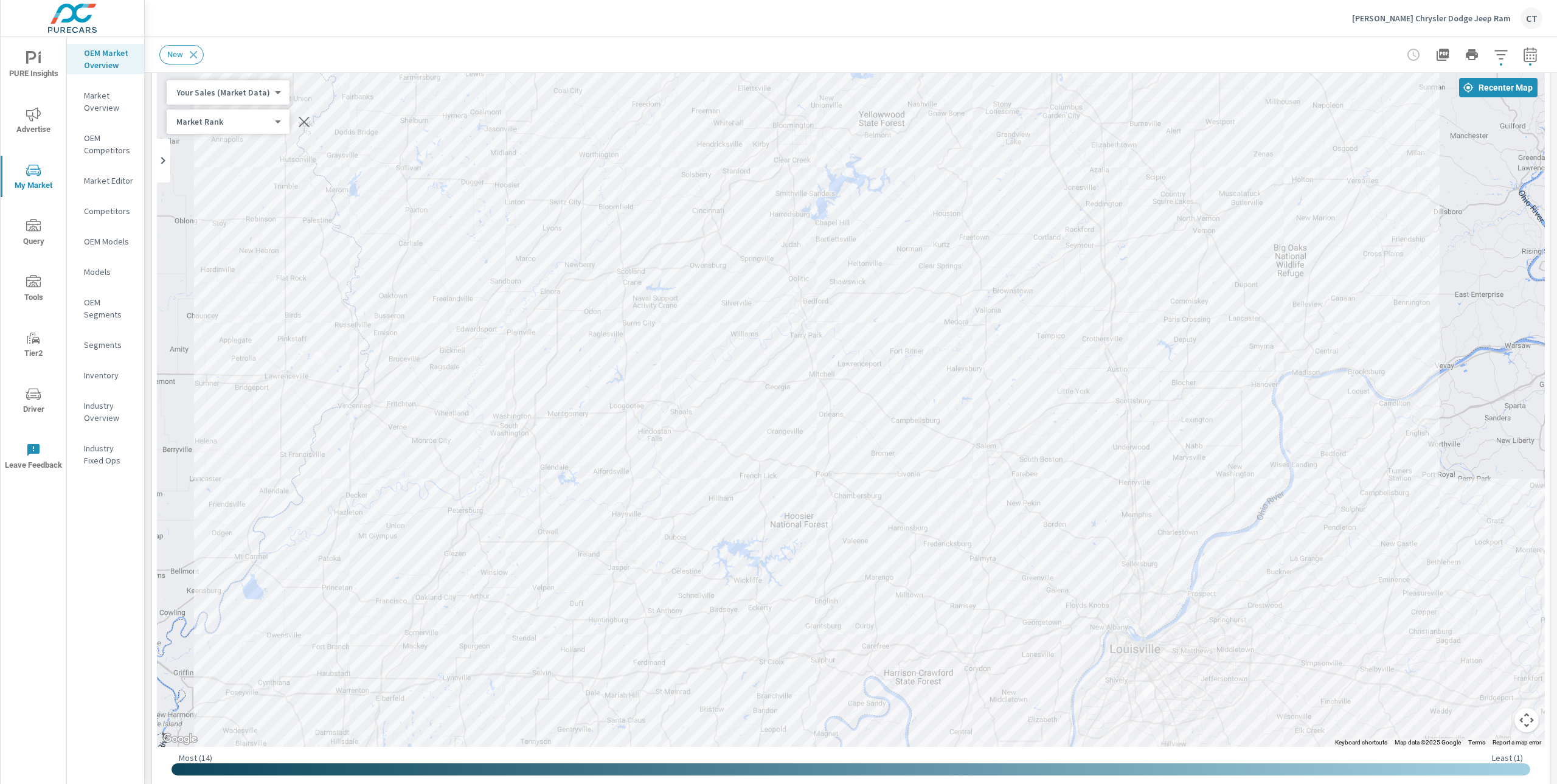
drag, startPoint x: 793, startPoint y: 564, endPoint x: 815, endPoint y: 473, distance: 93.6
click at [815, 472] on div "— — — — — — — — — — — — — — — — — — — — — — — — — — — — — — — — — — — — — 2 — —…" at bounding box center [851, 409] width 1388 height 677
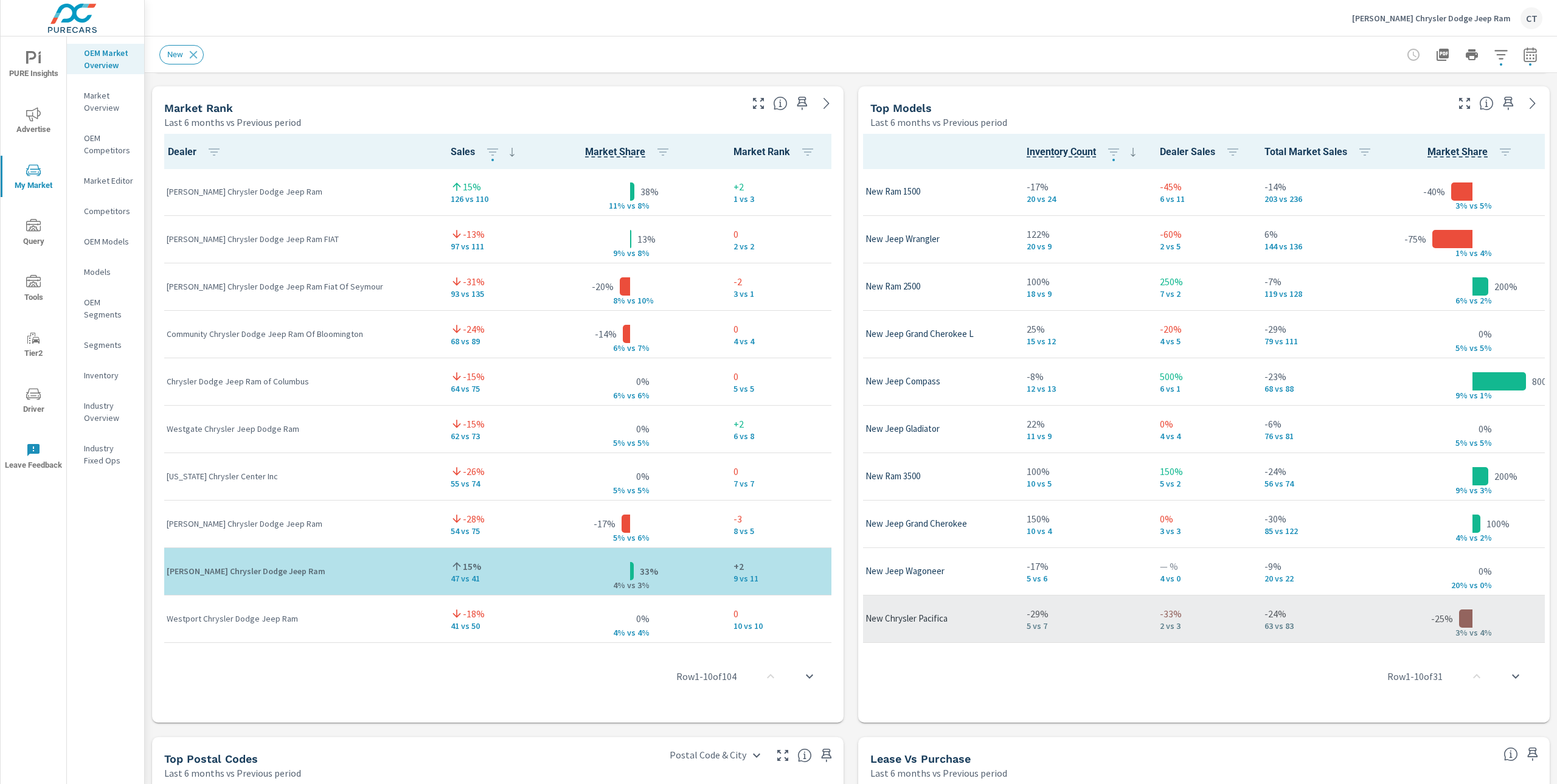
scroll to position [1, 222]
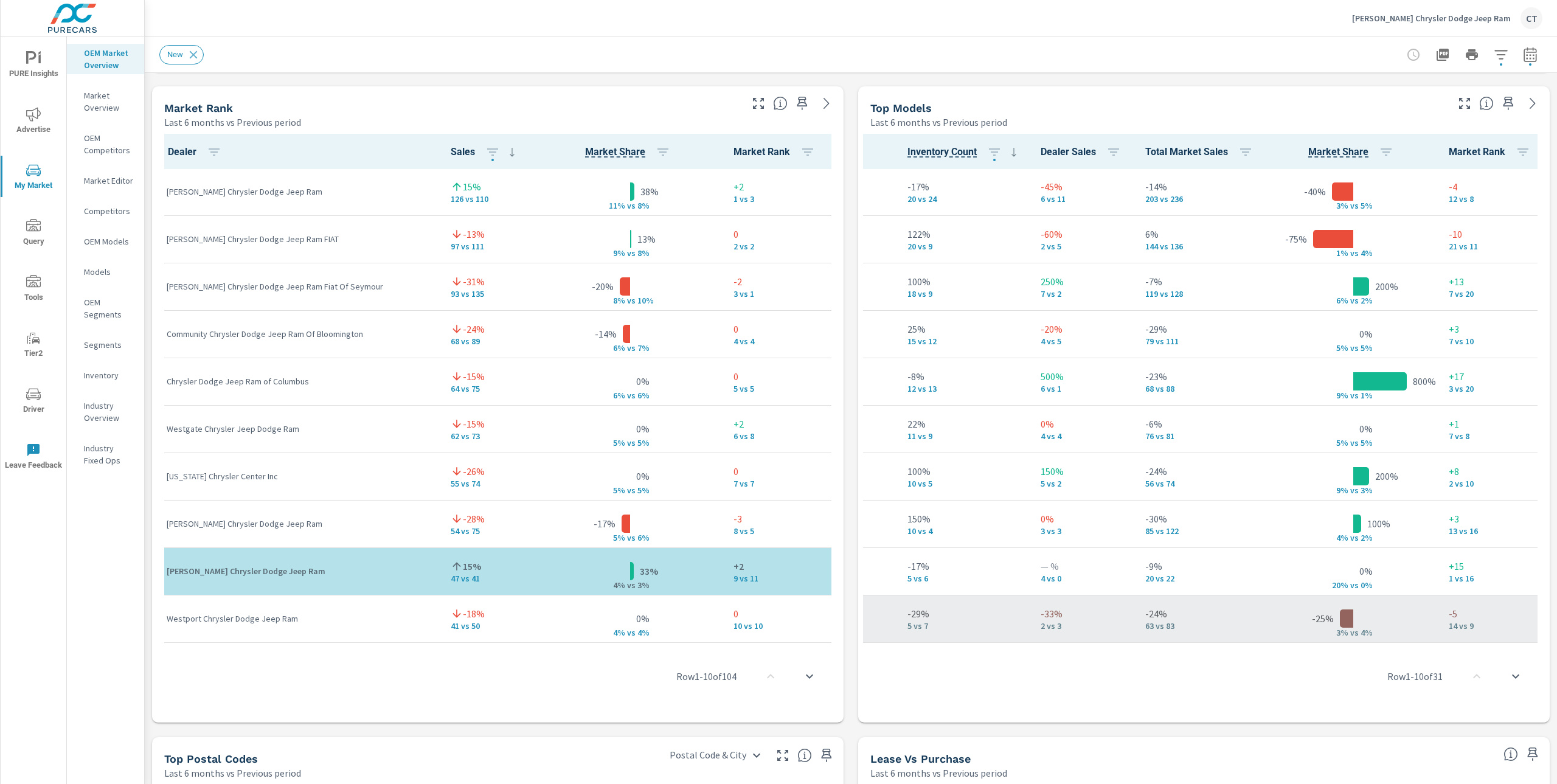
drag, startPoint x: 1136, startPoint y: 639, endPoint x: 1443, endPoint y: 630, distance: 307.1
click at [1437, 631] on div "Model Inventory Count Dealer Sales Total Market Sales Market Share Market Rank …" at bounding box center [1204, 425] width 682 height 584
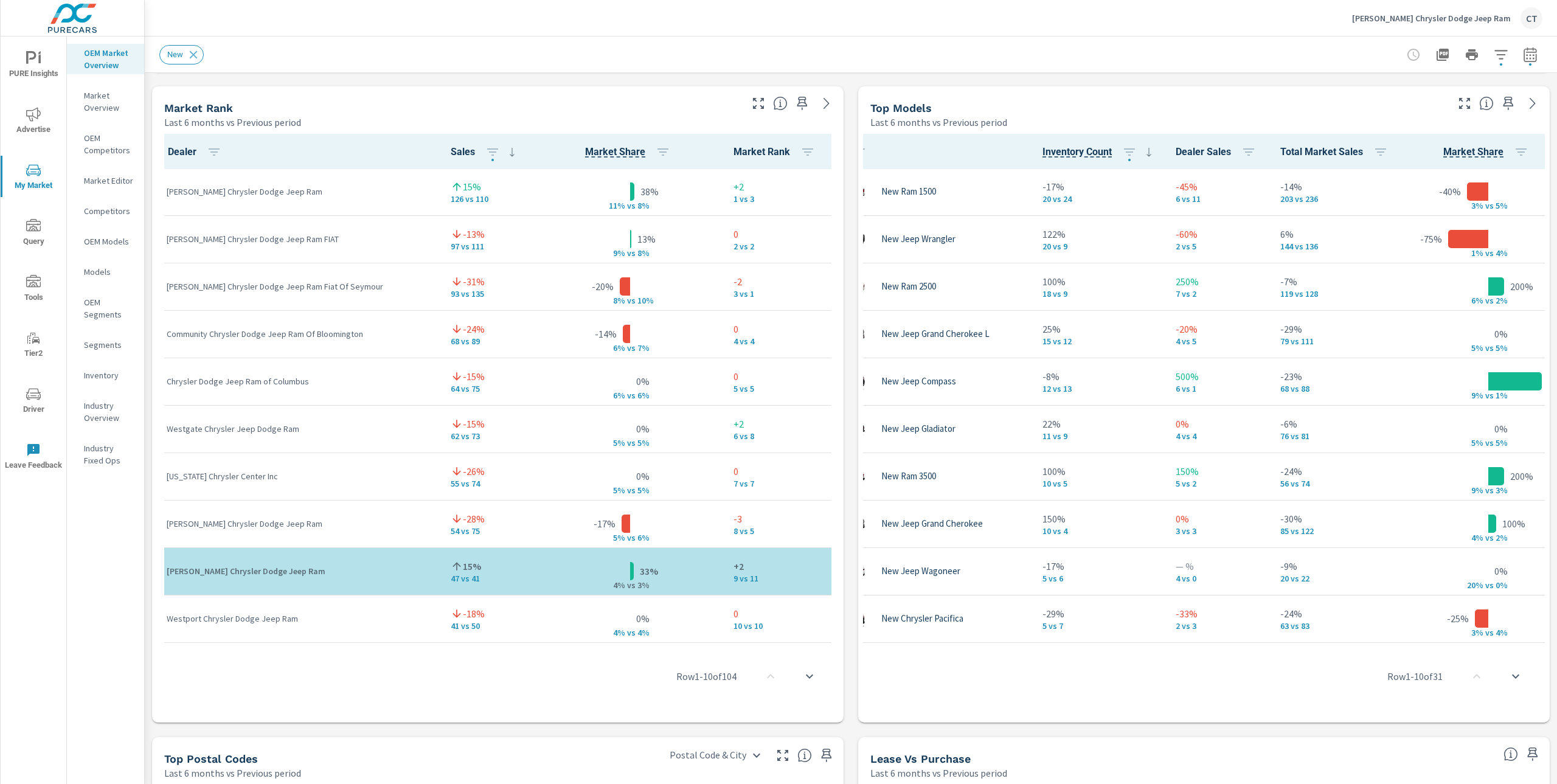
scroll to position [1, 0]
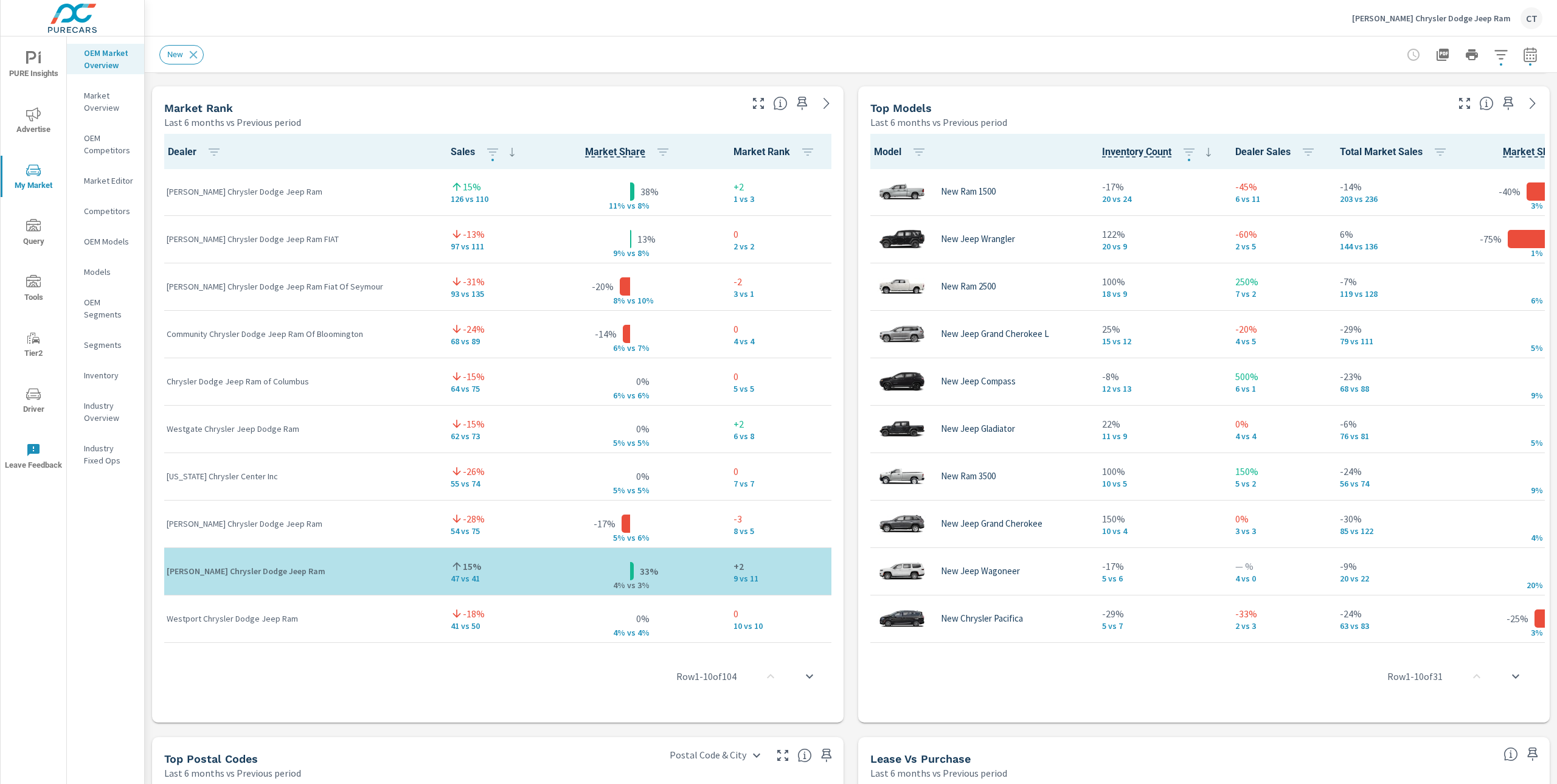
drag, startPoint x: 1164, startPoint y: 639, endPoint x: 1030, endPoint y: 650, distance: 134.5
click at [1030, 650] on div "Row 1 - 10 of 31" at bounding box center [1204, 677] width 682 height 73
click at [1149, 50] on div "New" at bounding box center [766, 54] width 1213 height 19
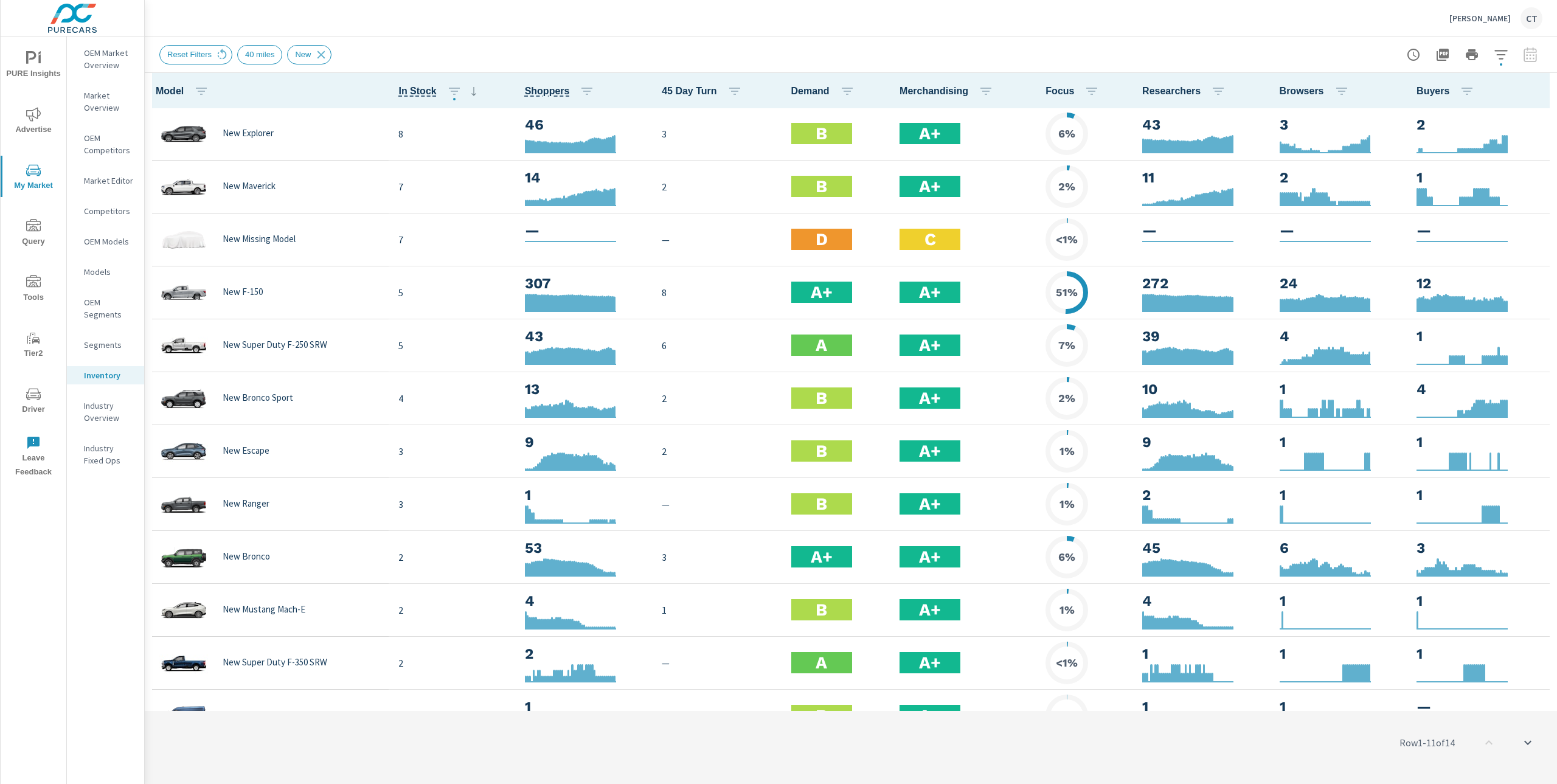
scroll to position [1, 0]
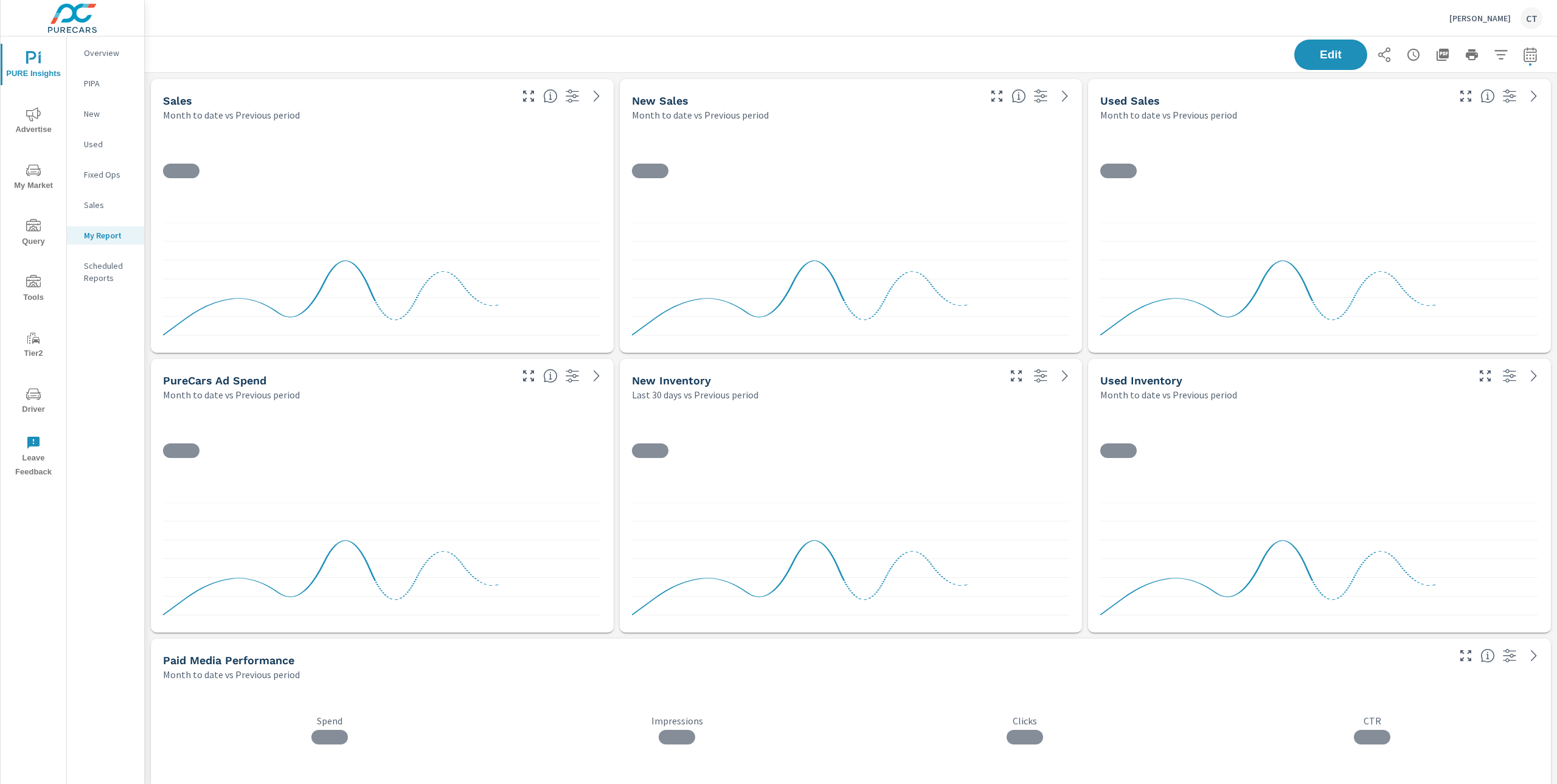
scroll to position [5208, 1426]
